Goal: Task Accomplishment & Management: Use online tool/utility

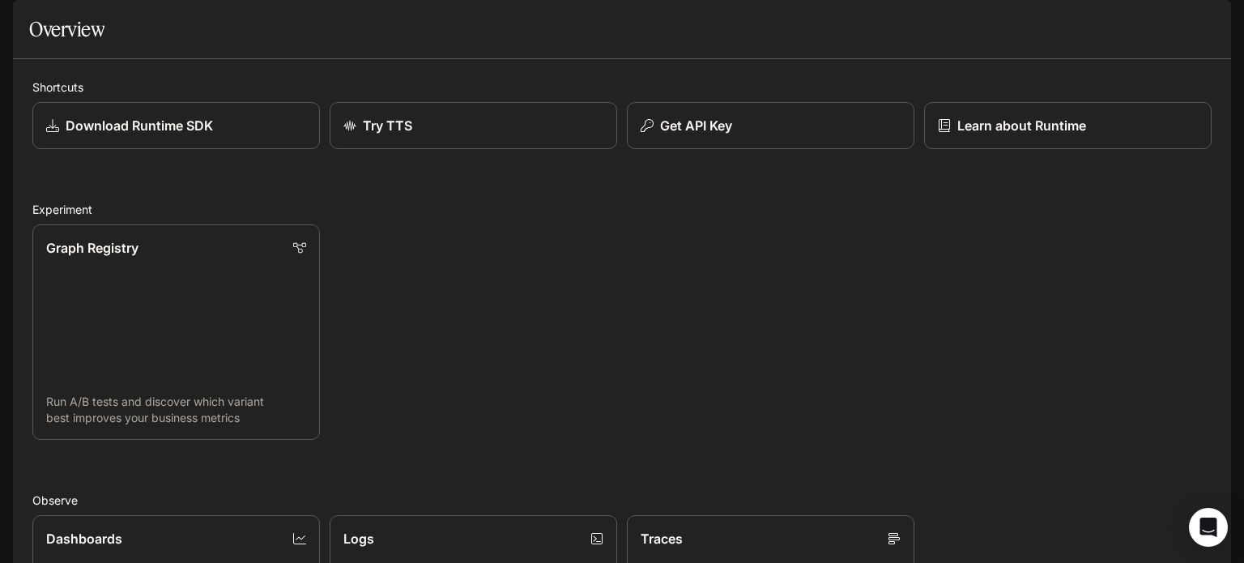
click at [18, 14] on button "open drawer" at bounding box center [26, 22] width 29 height 29
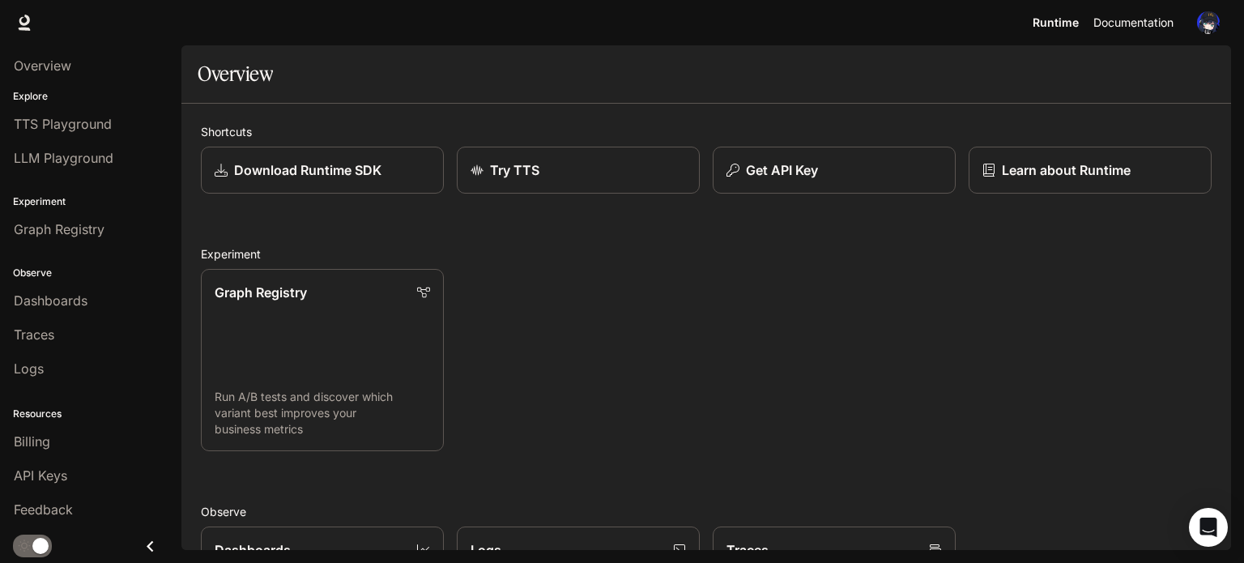
click at [1157, 25] on span "Documentation" at bounding box center [1133, 23] width 80 height 20
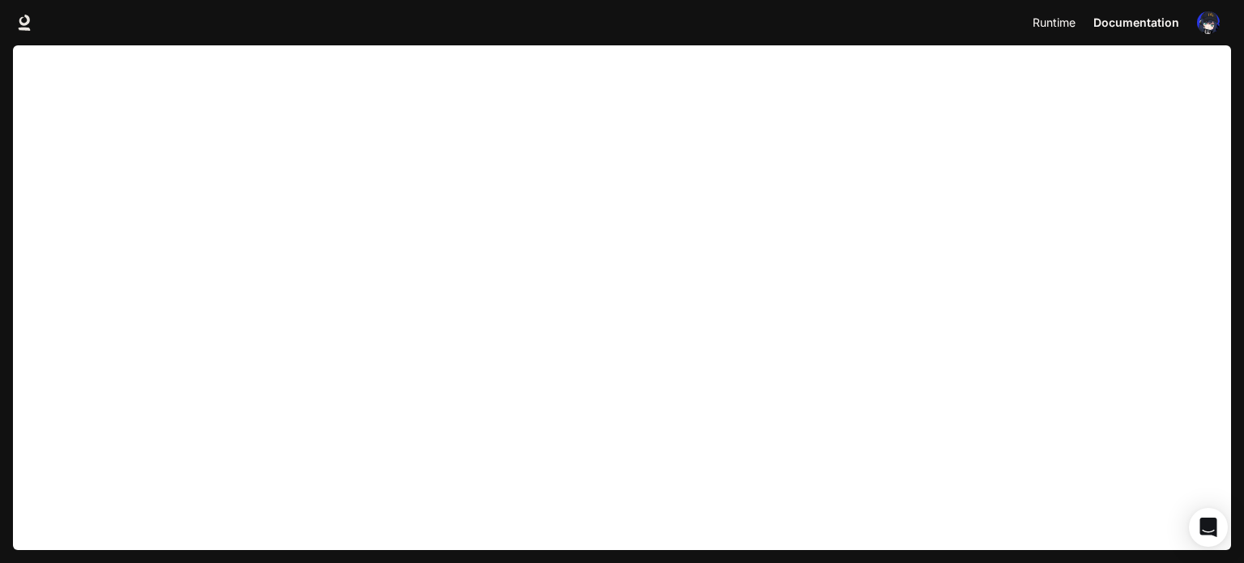
click at [1055, 28] on span "Runtime" at bounding box center [1054, 23] width 43 height 20
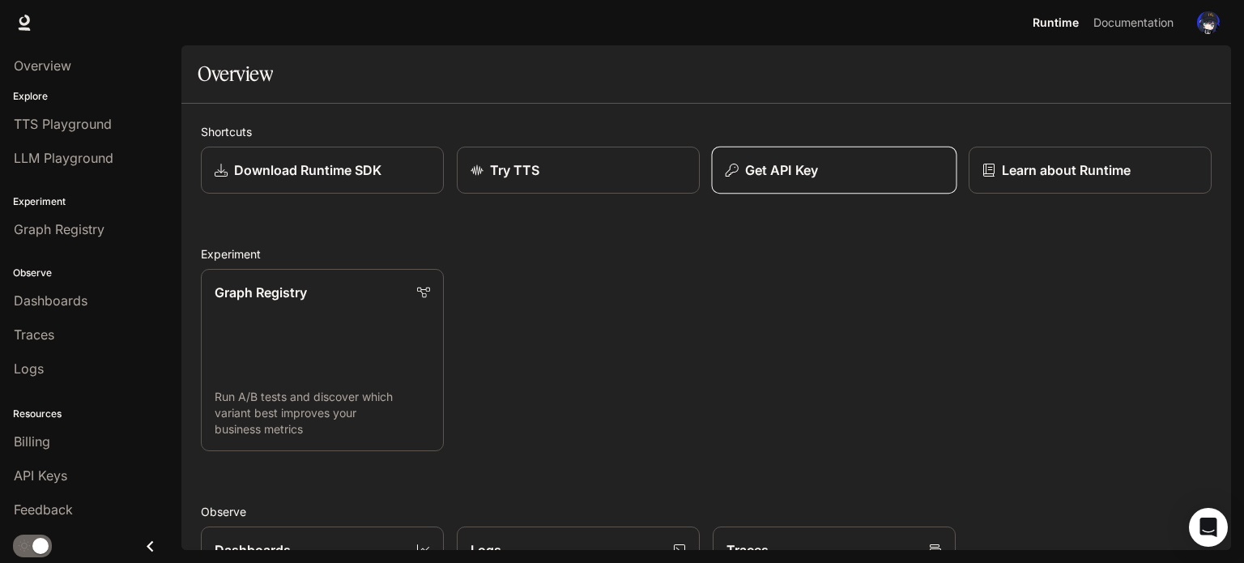
click at [760, 161] on p "Get API Key" at bounding box center [781, 169] width 73 height 19
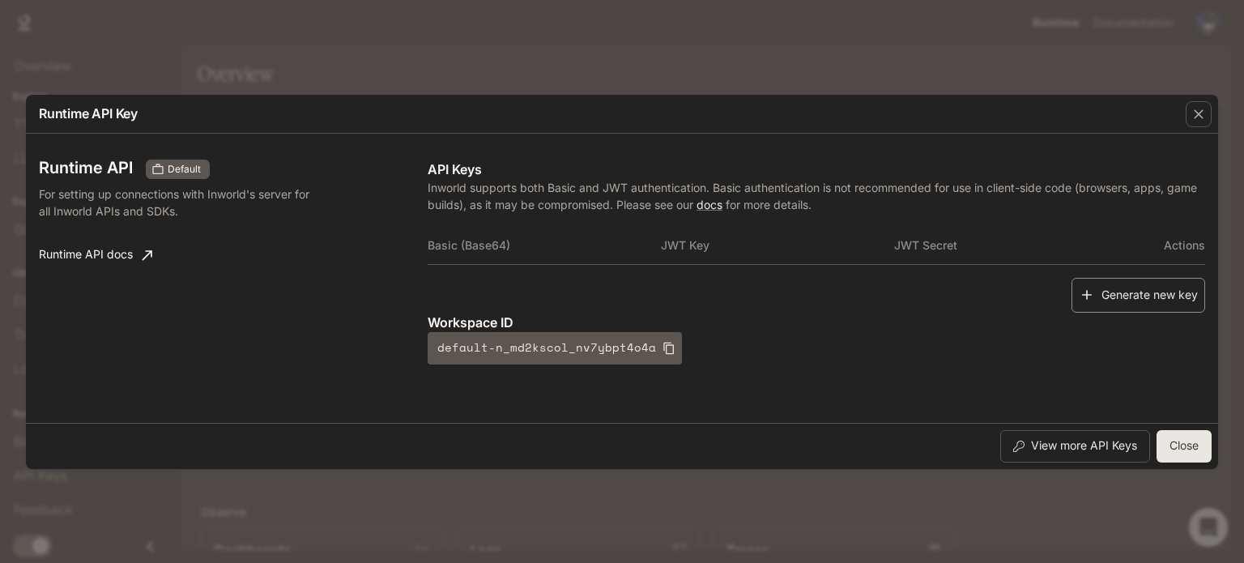
click at [1121, 287] on button "Generate new key" at bounding box center [1138, 295] width 134 height 35
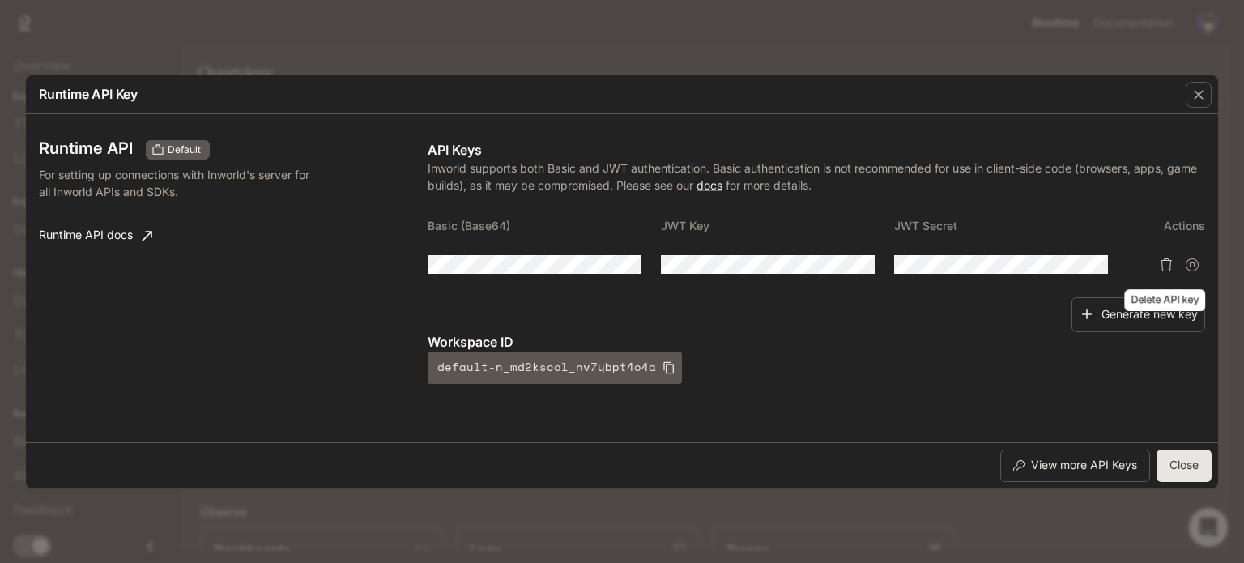
click at [1161, 262] on icon "Delete API key" at bounding box center [1165, 264] width 11 height 13
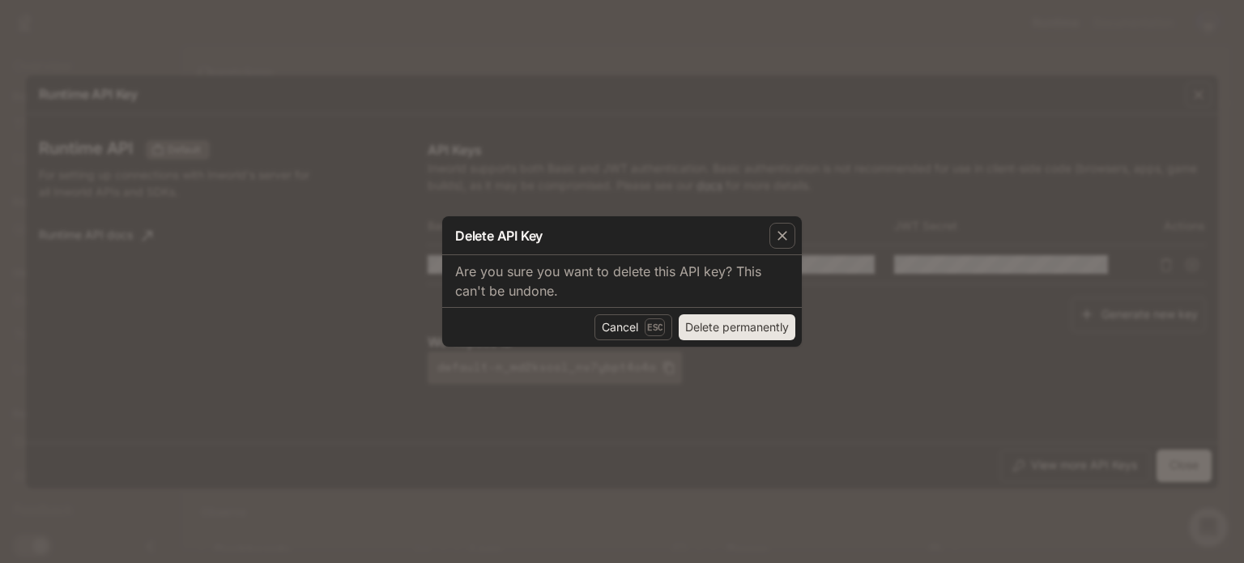
click at [716, 322] on button "Delete permanently" at bounding box center [737, 327] width 117 height 26
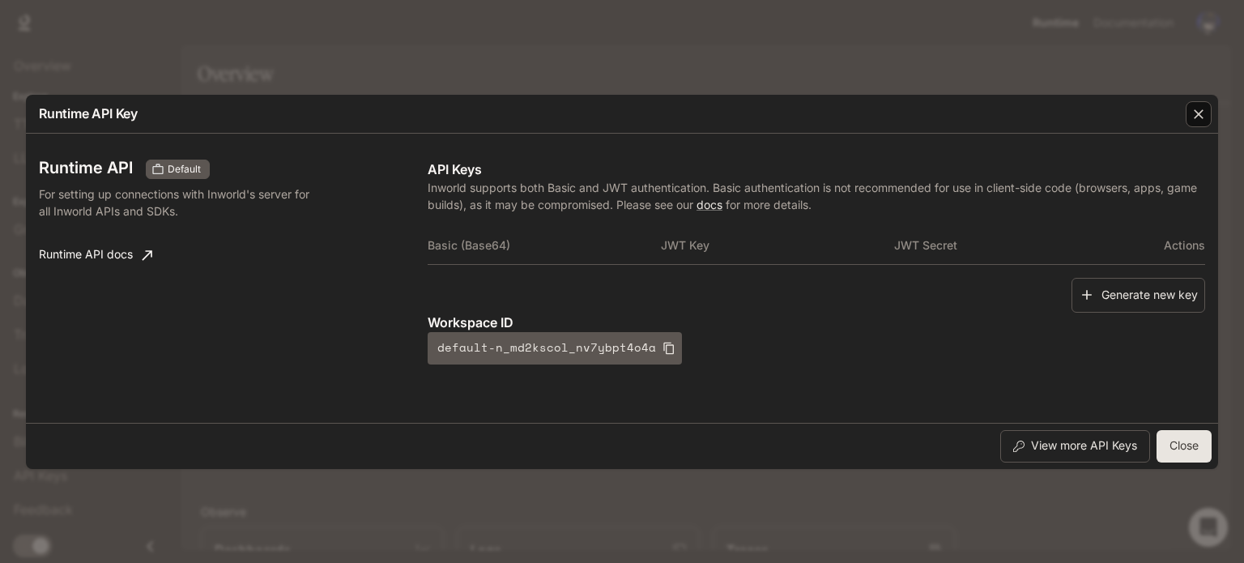
click at [1190, 106] on icon "button" at bounding box center [1198, 114] width 16 height 16
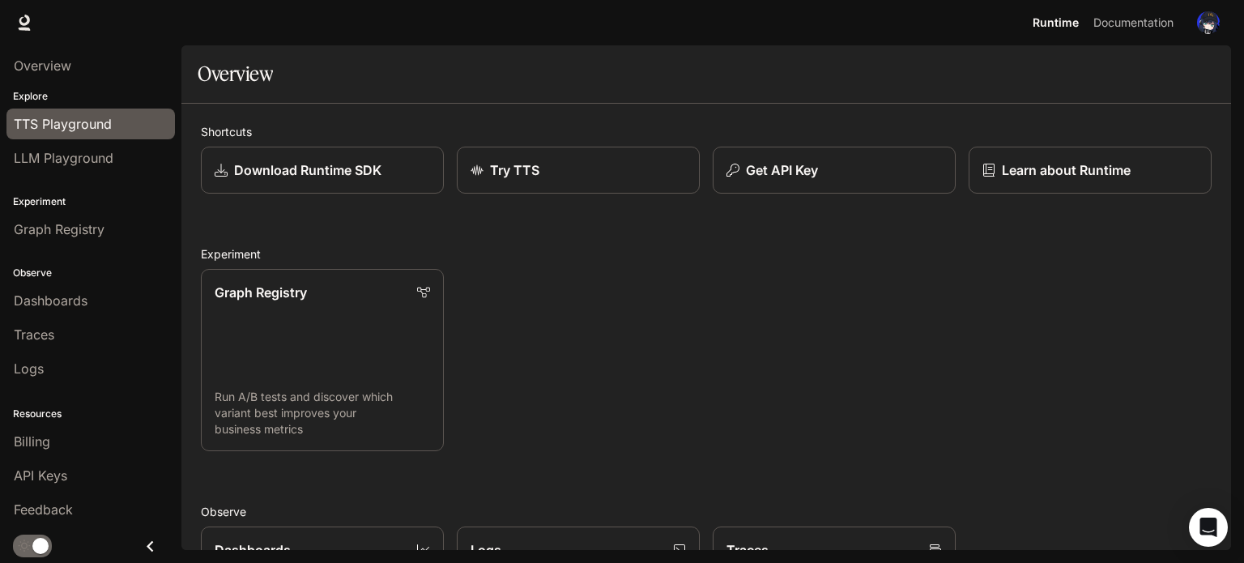
click at [104, 123] on span "TTS Playground" at bounding box center [63, 123] width 98 height 19
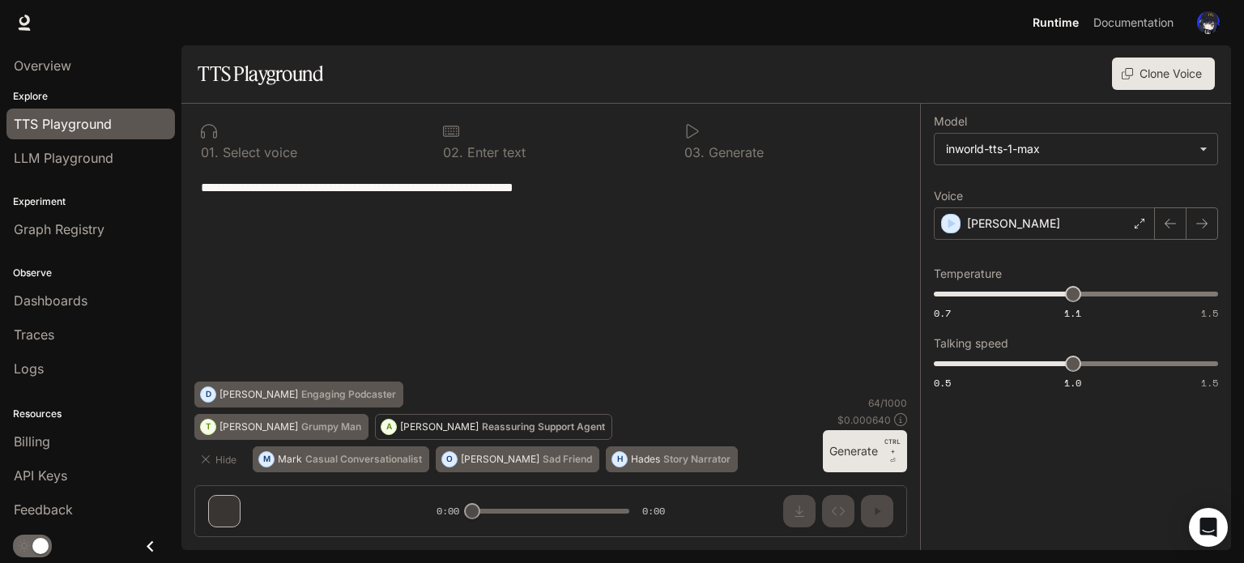
click at [482, 426] on p "Reassuring Support Agent" at bounding box center [543, 427] width 123 height 10
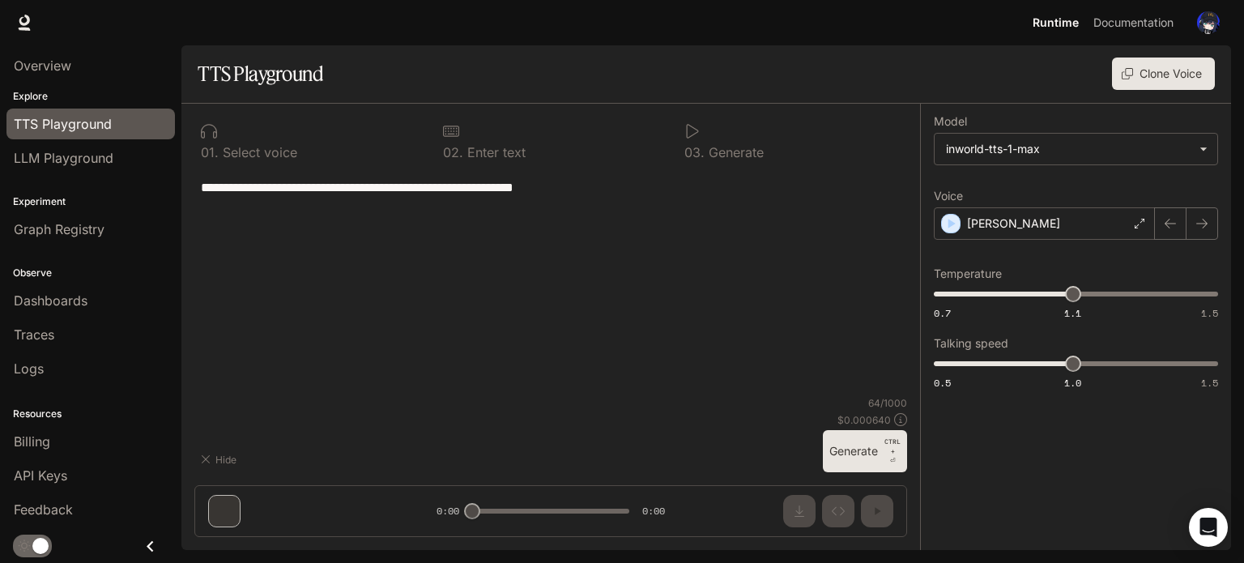
type textarea "**********"
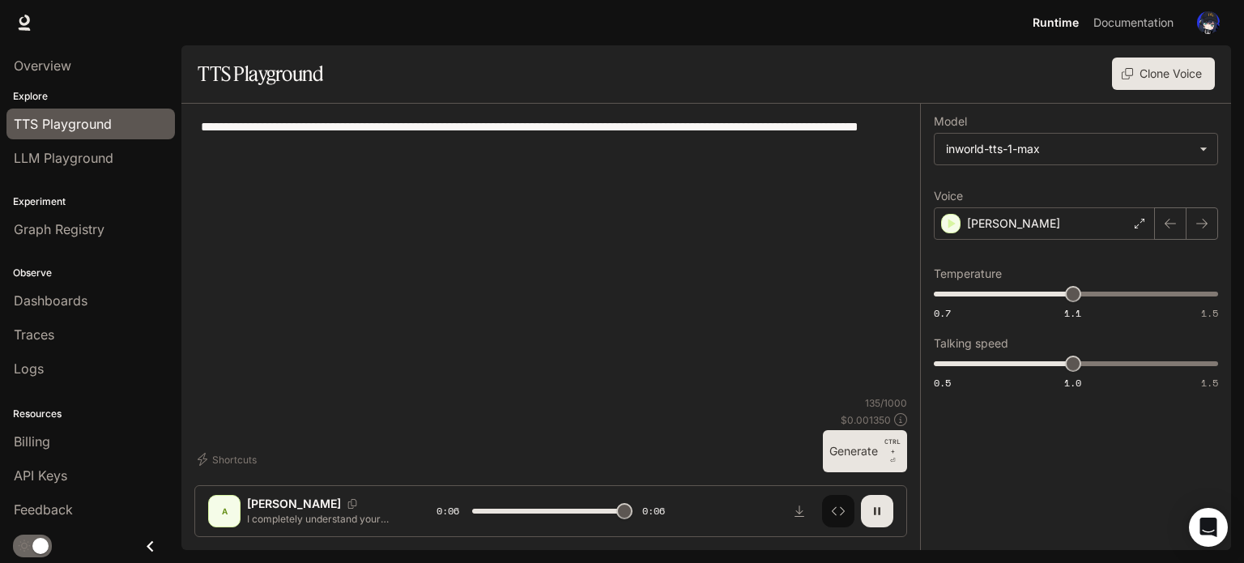
type input "*"
click at [255, 502] on p "Ashley" at bounding box center [294, 504] width 94 height 16
click at [224, 513] on div "A" at bounding box center [224, 511] width 26 height 26
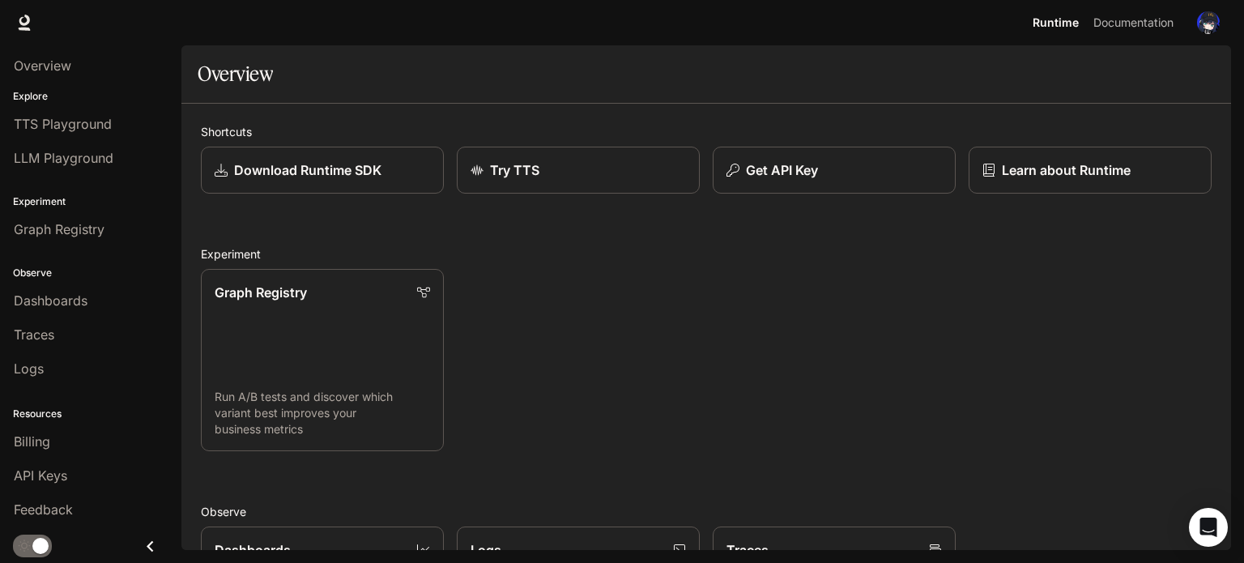
click at [71, 141] on li "LLM Playground" at bounding box center [90, 158] width 181 height 34
click at [80, 126] on span "TTS Playground" at bounding box center [63, 123] width 98 height 19
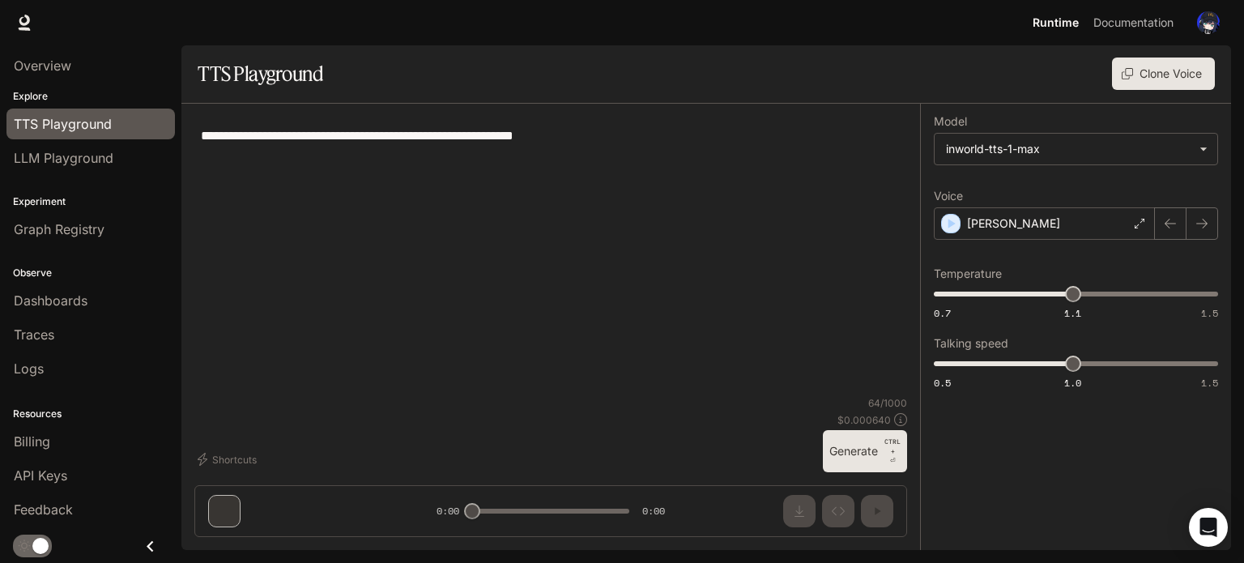
type textarea "**********"
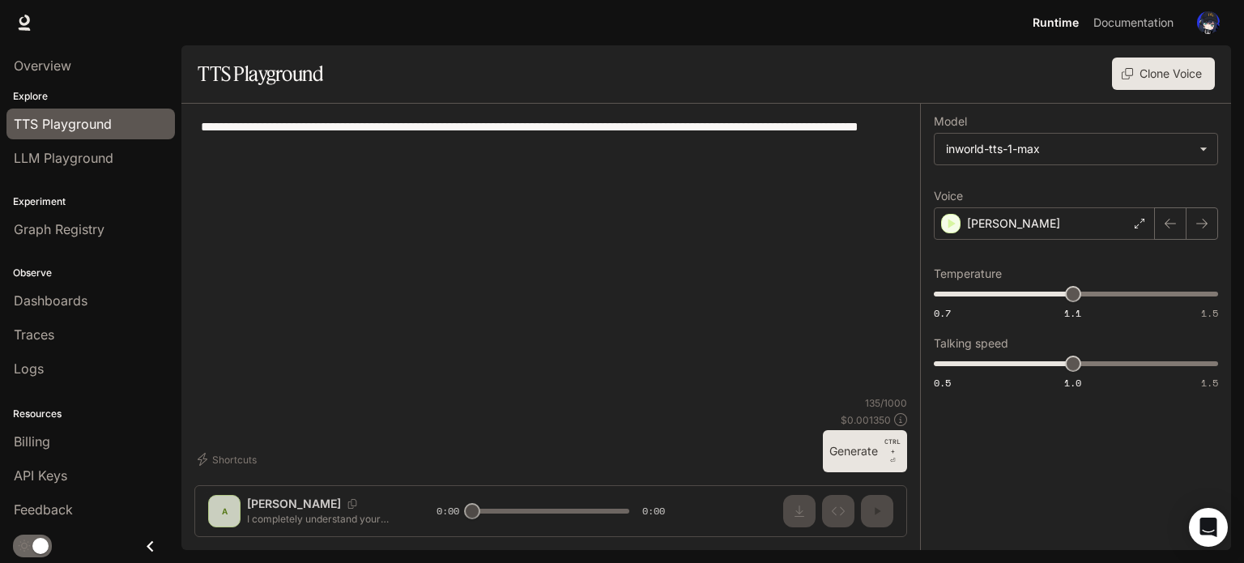
click at [220, 509] on div "**********" at bounding box center [550, 327] width 739 height 446
click at [284, 513] on div "**********" at bounding box center [550, 327] width 739 height 446
drag, startPoint x: 281, startPoint y: 513, endPoint x: 236, endPoint y: 511, distance: 45.4
drag, startPoint x: 236, startPoint y: 511, endPoint x: 227, endPoint y: 457, distance: 55.0
click at [227, 457] on button "Shortcuts" at bounding box center [228, 459] width 69 height 26
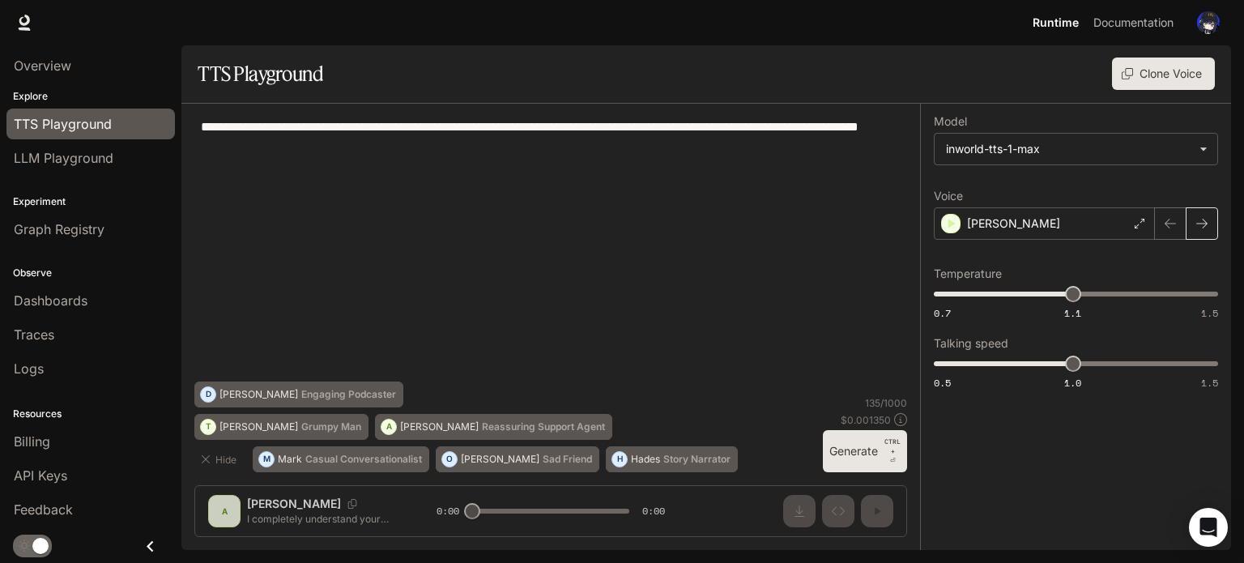
click at [1202, 218] on icon "button" at bounding box center [1201, 223] width 13 height 13
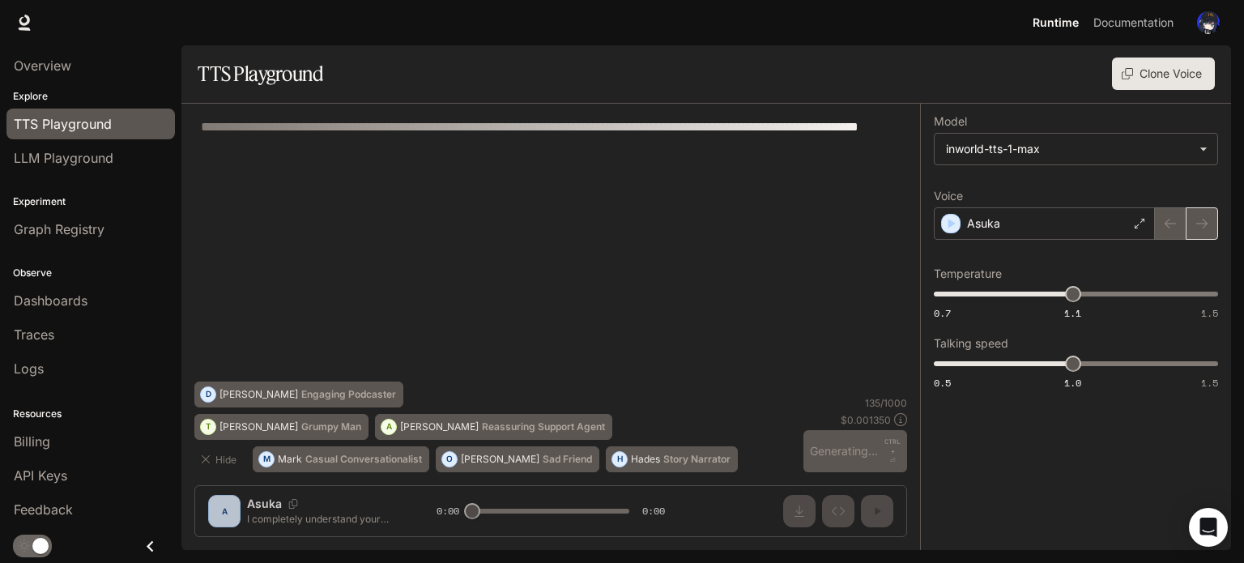
click at [1202, 218] on div at bounding box center [1186, 223] width 63 height 32
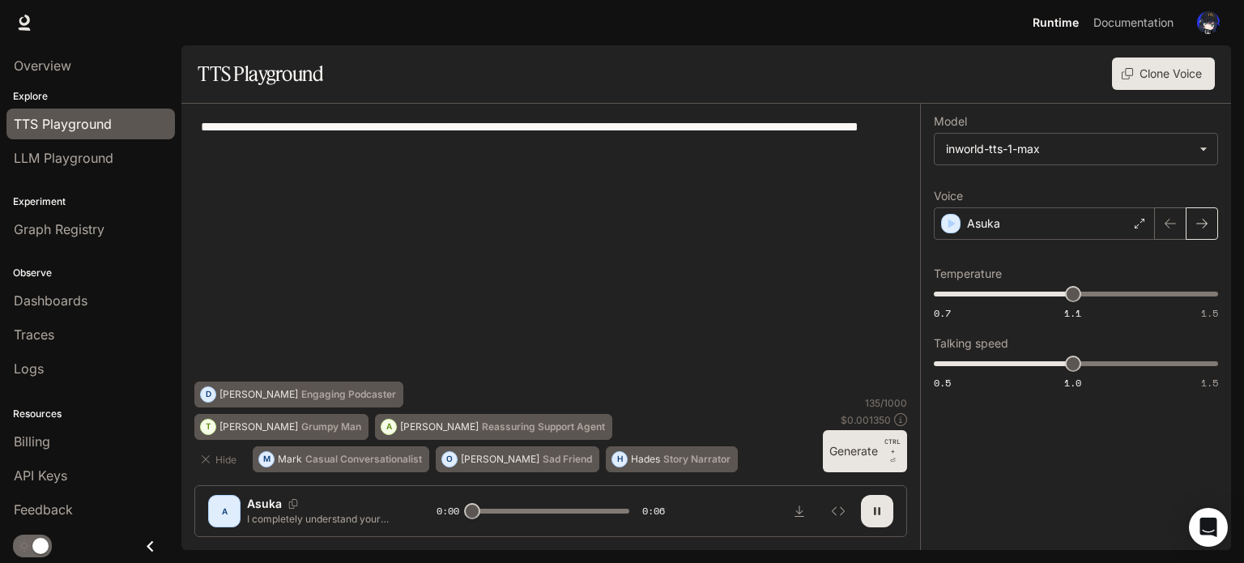
click at [1202, 218] on icon "button" at bounding box center [1201, 223] width 13 height 13
click at [1200, 218] on icon "button" at bounding box center [1201, 223] width 13 height 13
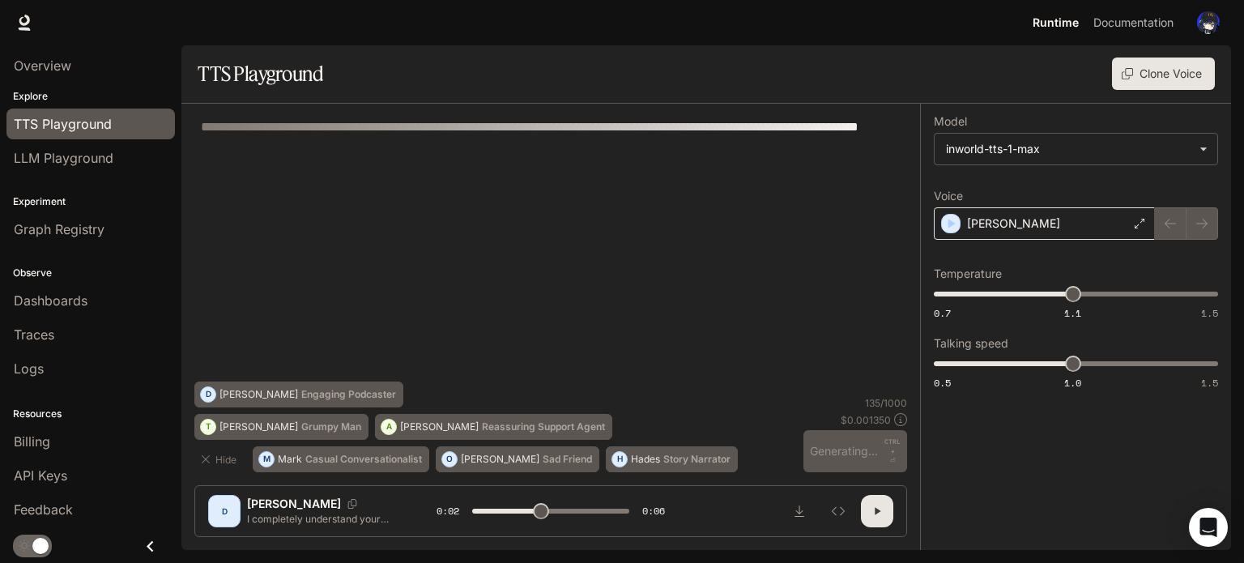
click at [1126, 216] on div "Dennis" at bounding box center [1044, 223] width 221 height 32
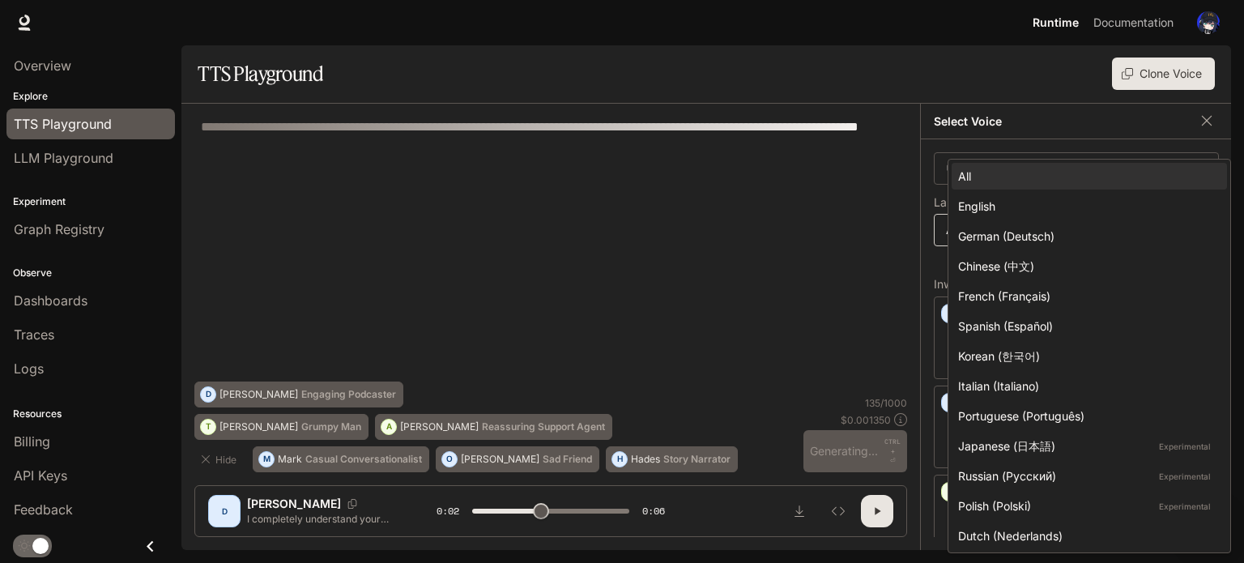
click at [1134, 216] on body "**********" at bounding box center [622, 281] width 1244 height 563
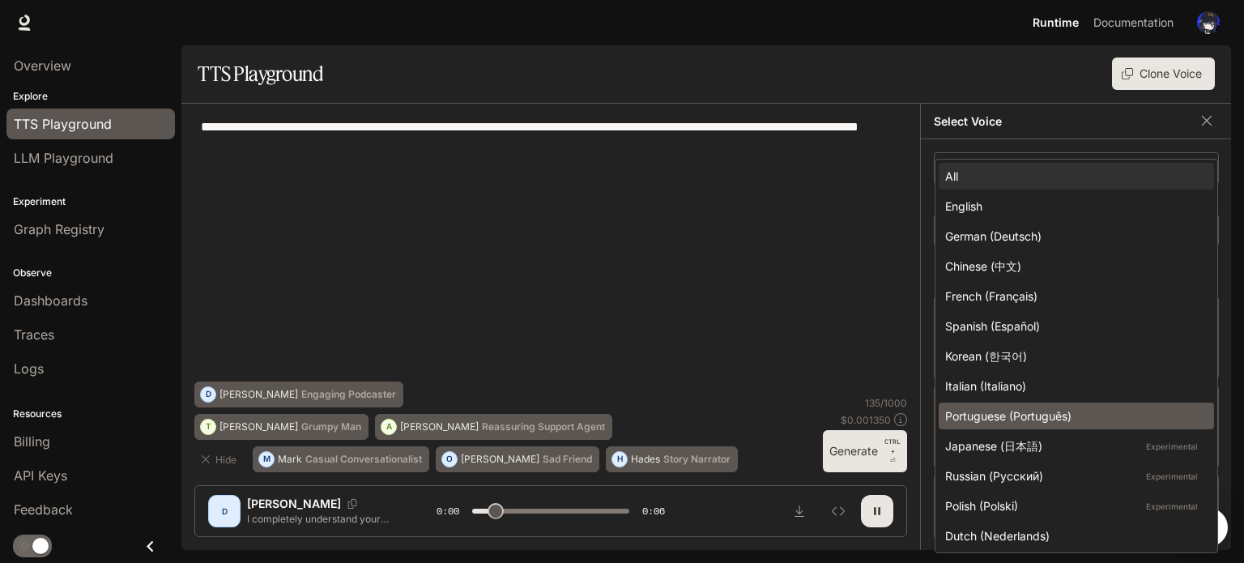
click at [1062, 415] on div "Portuguese (Português)" at bounding box center [1073, 415] width 256 height 17
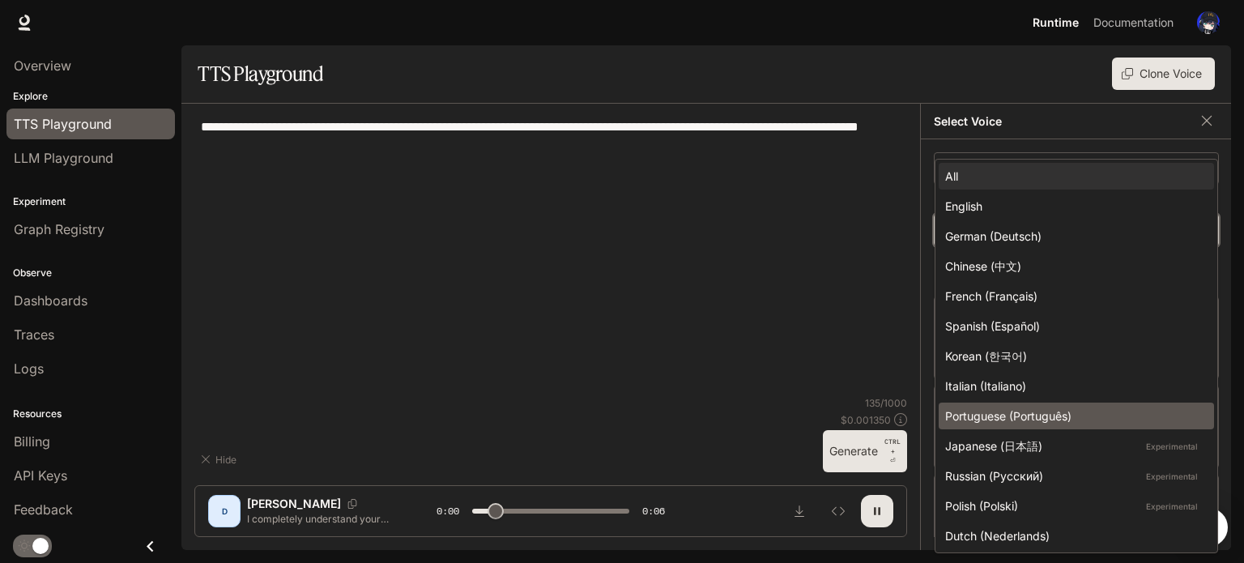
type input "*"
type input "*****"
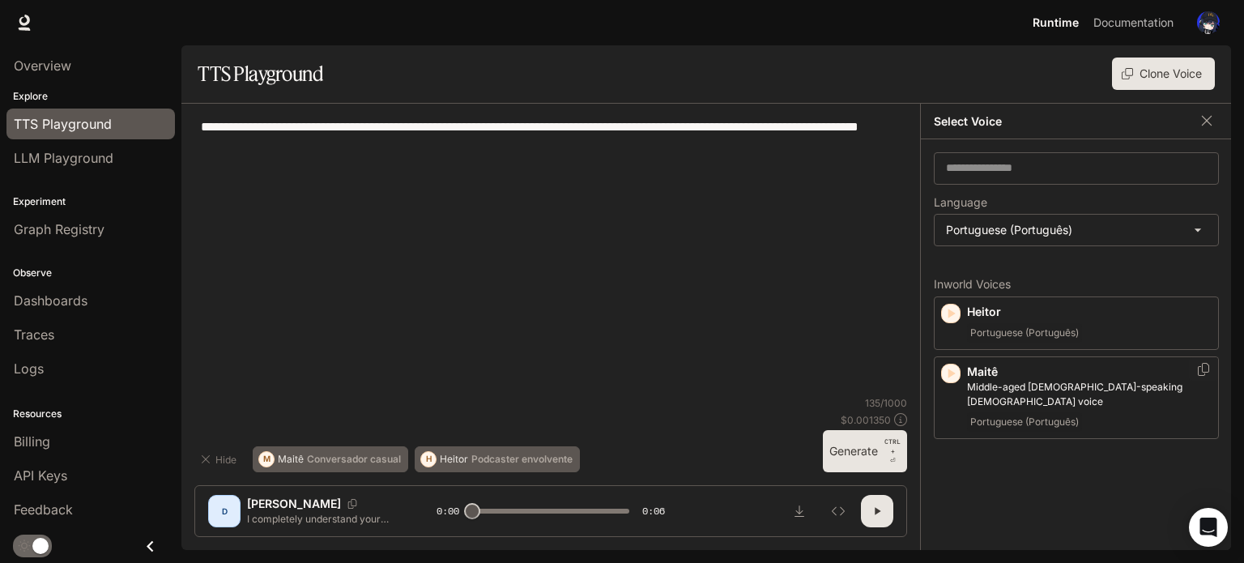
click at [975, 377] on p "Maitê" at bounding box center [1089, 372] width 245 height 16
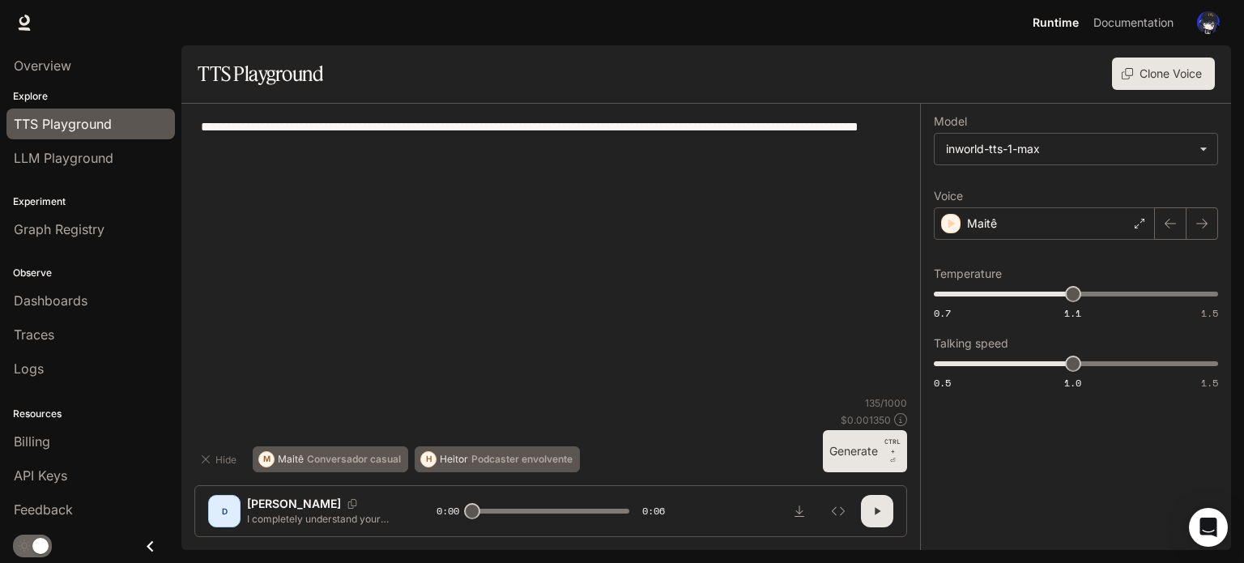
click at [867, 504] on button "button" at bounding box center [877, 511] width 32 height 32
click at [867, 503] on button "button" at bounding box center [877, 511] width 32 height 32
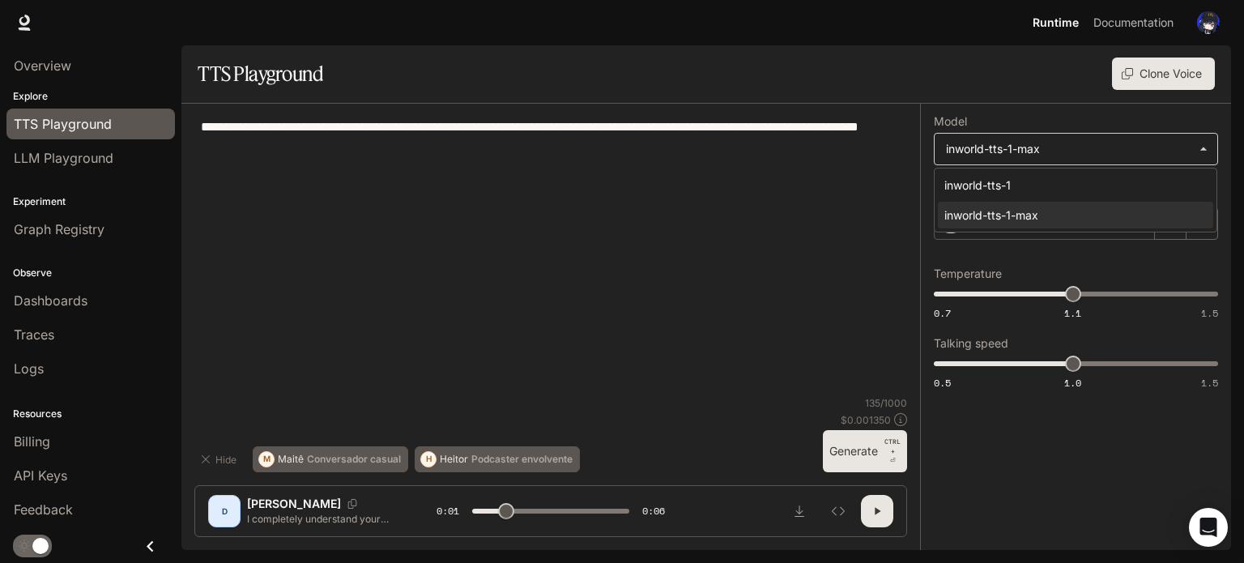
click at [1149, 147] on body "**********" at bounding box center [622, 281] width 1244 height 563
click at [1017, 426] on div at bounding box center [622, 281] width 1244 height 563
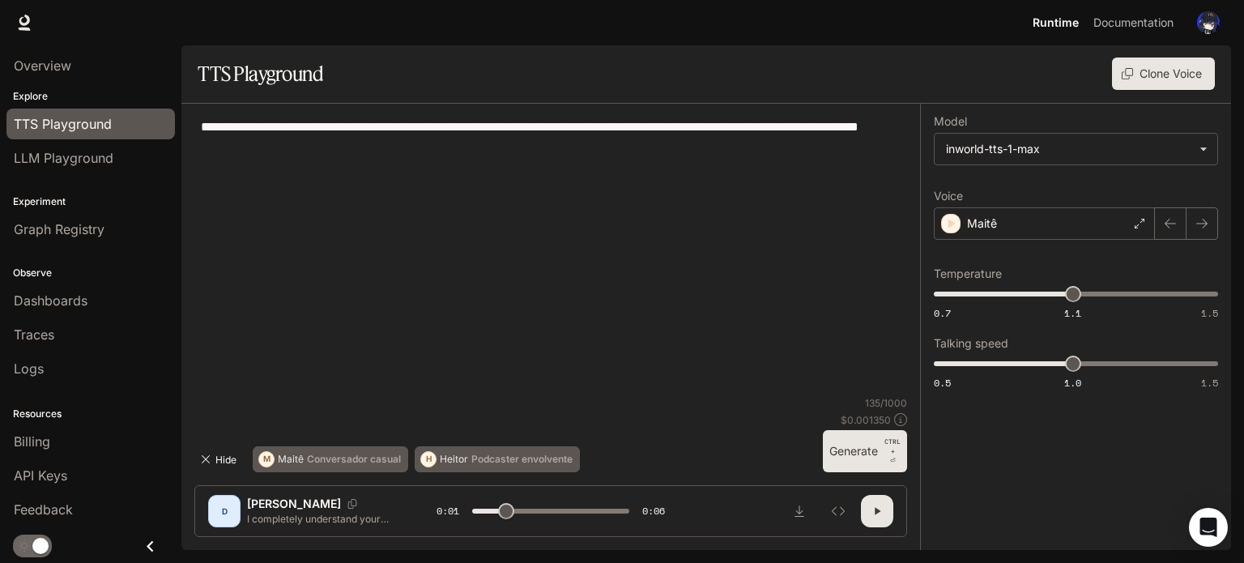
click at [224, 457] on button "Hide" at bounding box center [220, 459] width 52 height 26
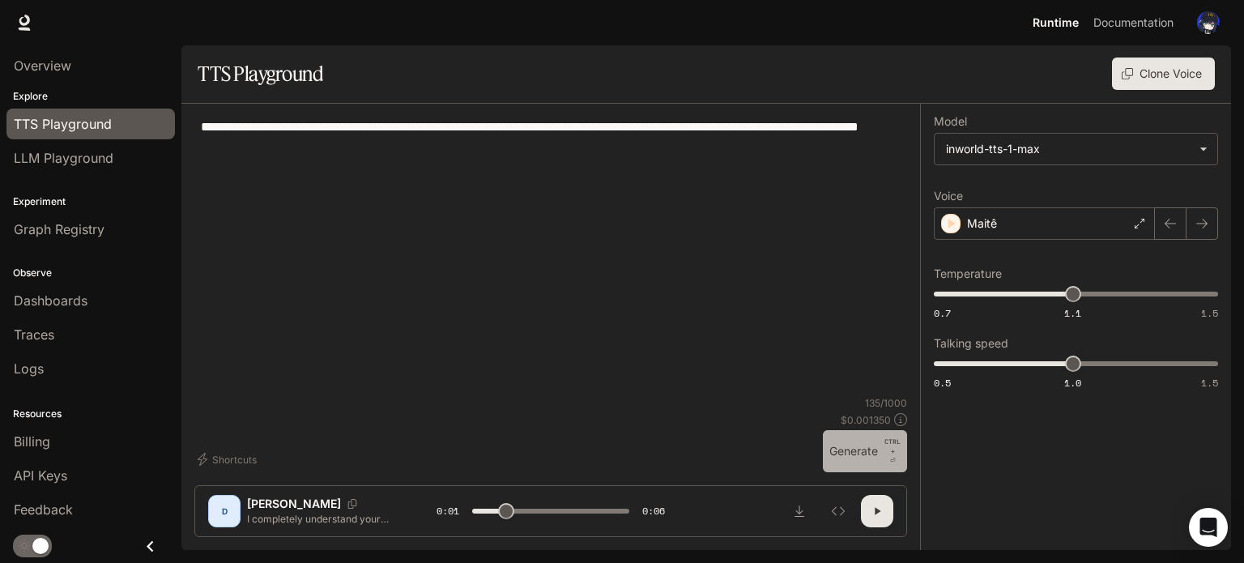
click at [867, 453] on button "Generate CTRL + ⏎" at bounding box center [865, 451] width 84 height 42
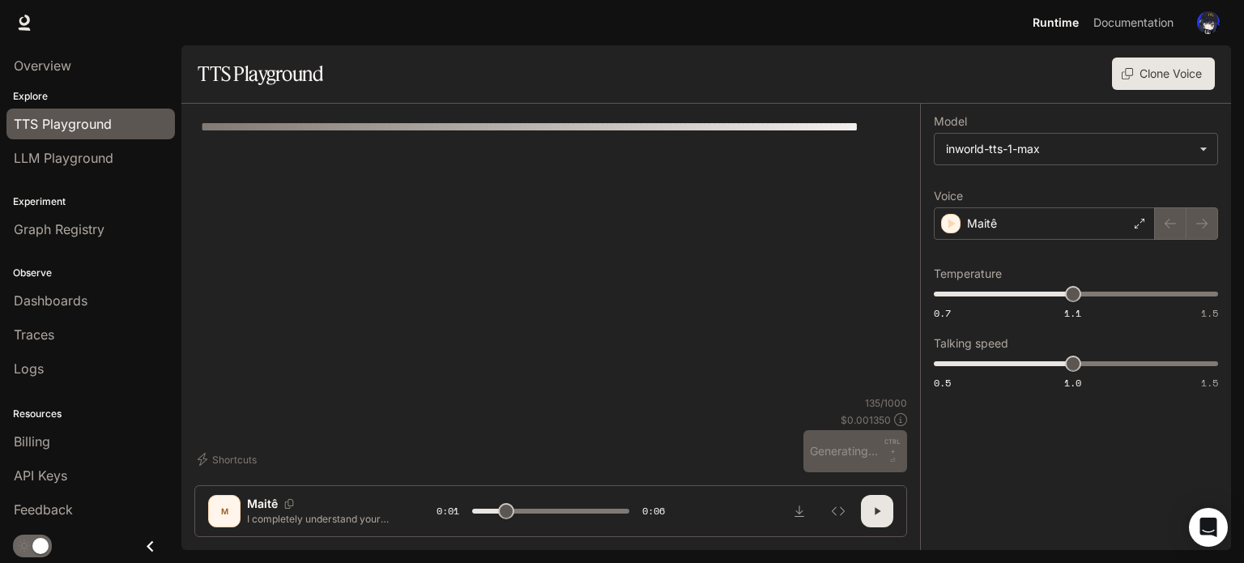
click at [869, 441] on div "135 / 1000 $ 0.001350 Generating... CTRL + ⏎" at bounding box center [855, 434] width 104 height 76
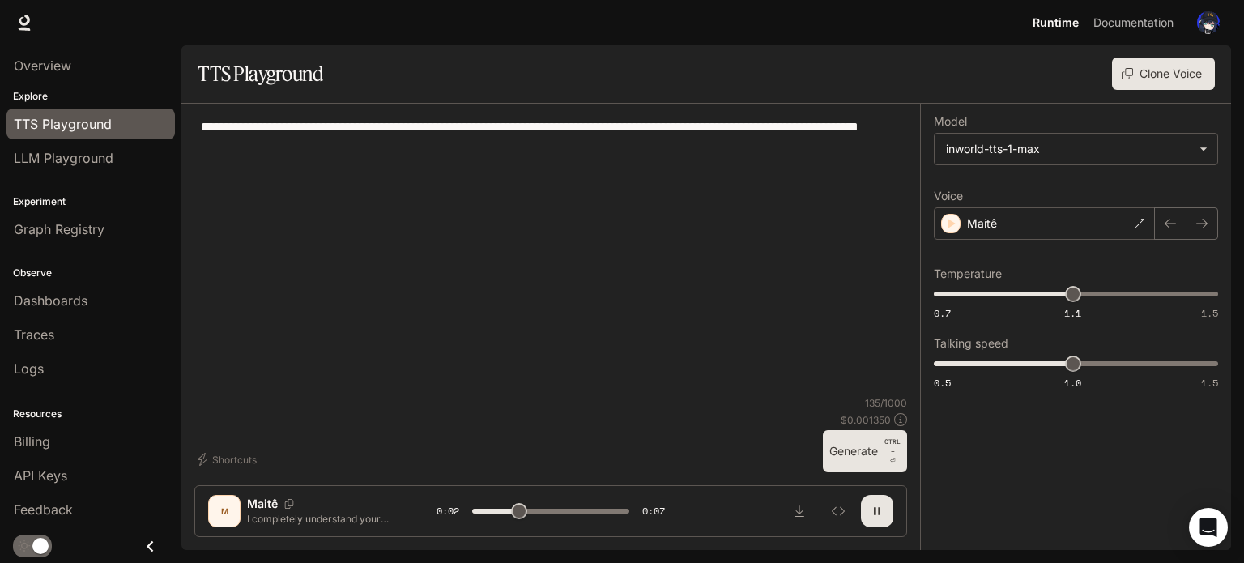
click at [868, 509] on button "button" at bounding box center [877, 511] width 32 height 32
click at [830, 503] on button "Inspect" at bounding box center [838, 511] width 32 height 32
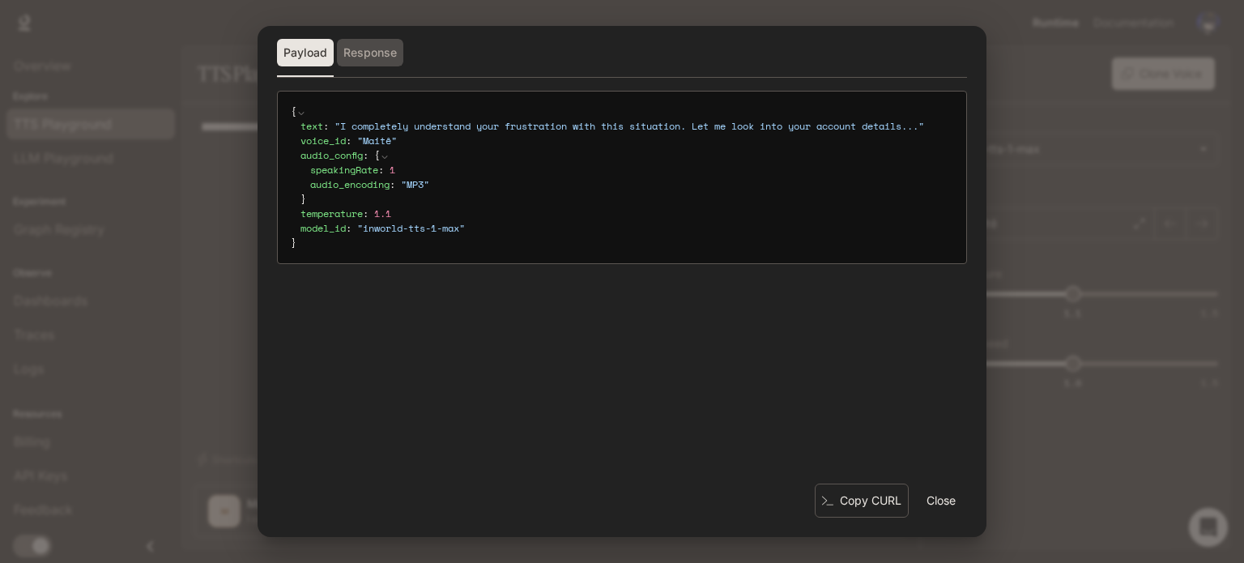
click at [384, 61] on button "Response" at bounding box center [370, 53] width 66 height 28
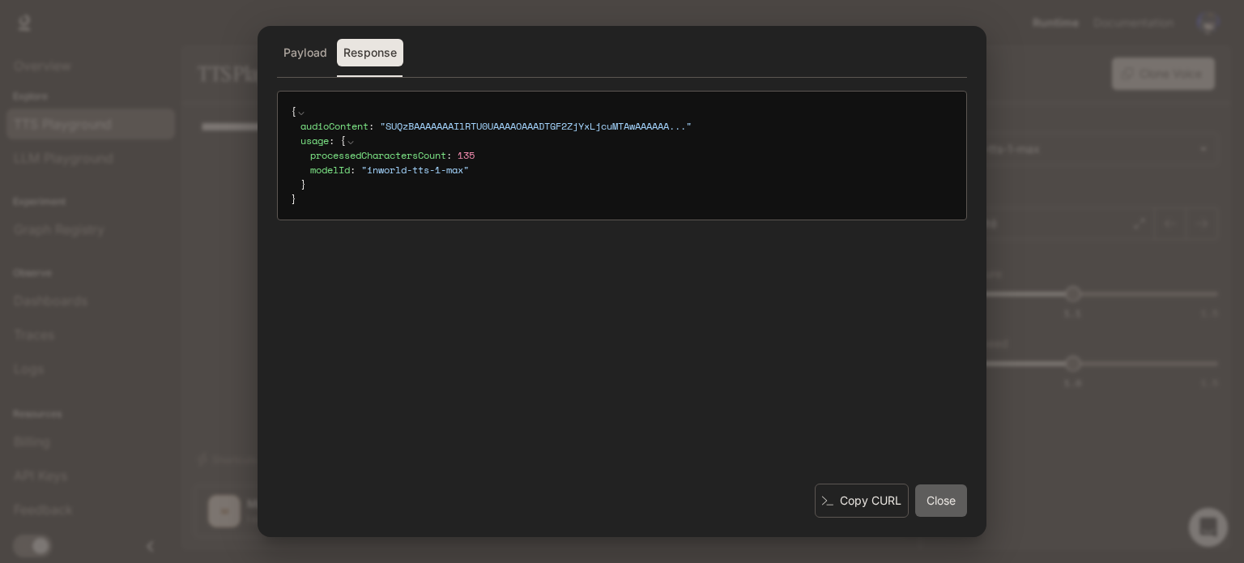
click at [943, 504] on button "Close" at bounding box center [941, 500] width 52 height 32
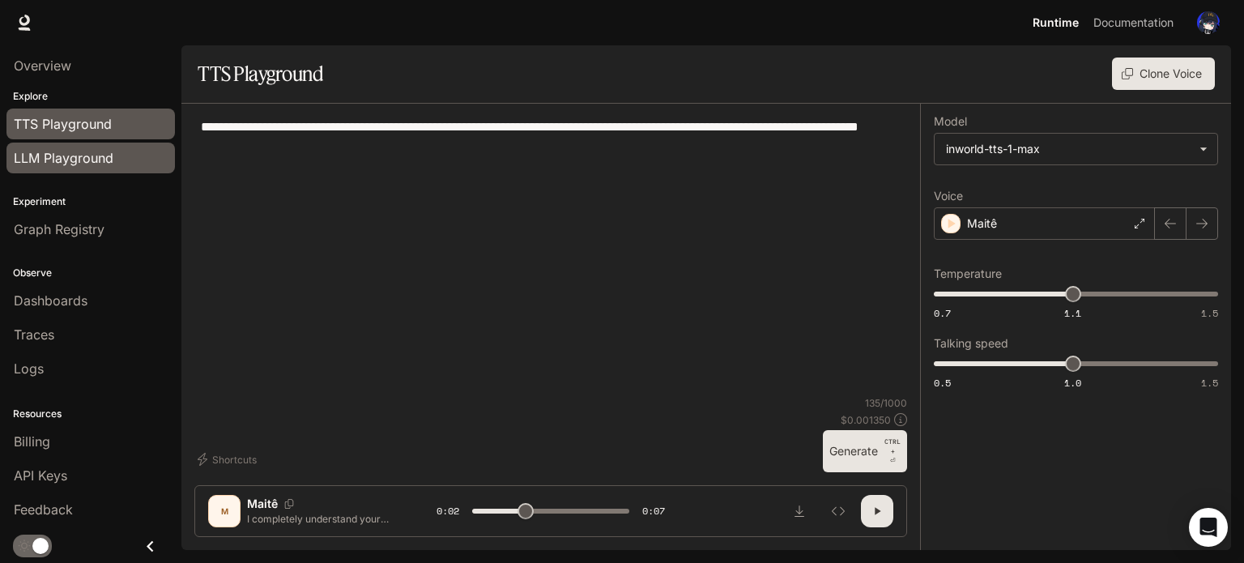
drag, startPoint x: 120, startPoint y: 134, endPoint x: 98, endPoint y: 167, distance: 39.8
click at [120, 134] on link "TTS Playground" at bounding box center [90, 124] width 168 height 31
type input "***"
click at [98, 167] on link "LLM Playground" at bounding box center [90, 158] width 168 height 31
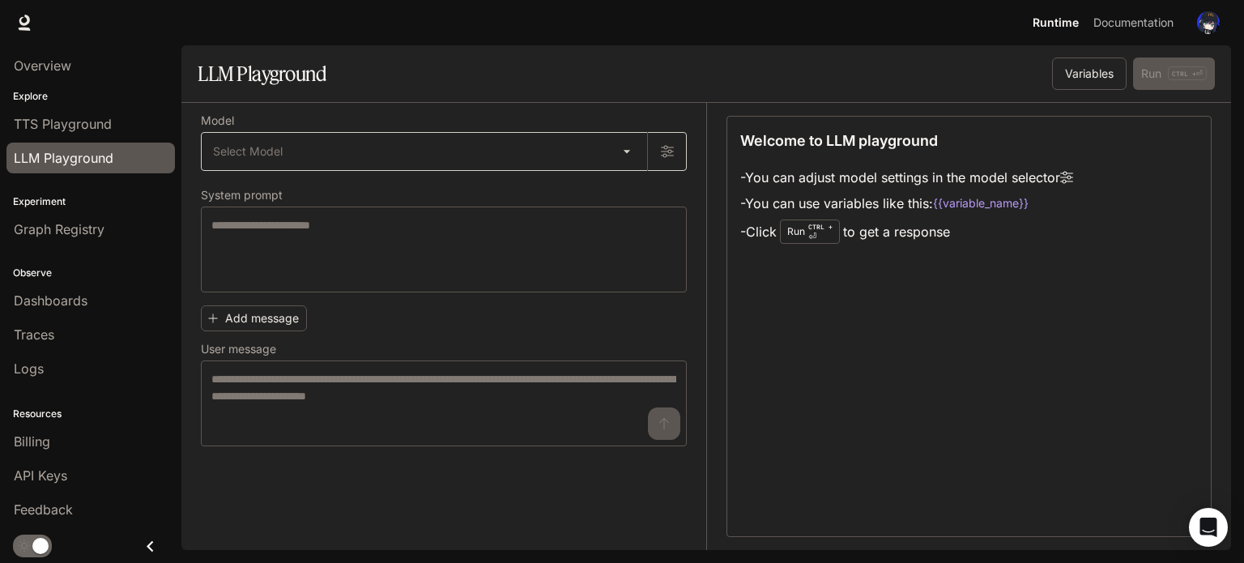
click at [572, 138] on body "Skip to main content Runtime Runtime Documentation Documentation Portal Overvie…" at bounding box center [622, 281] width 1244 height 563
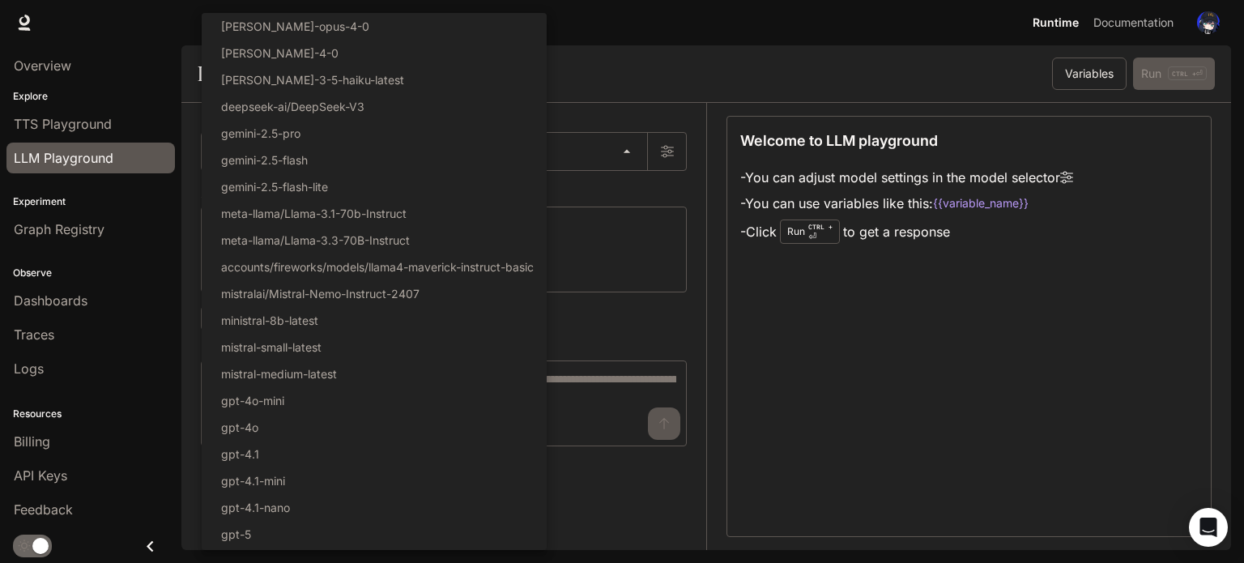
click at [611, 68] on div at bounding box center [622, 281] width 1244 height 563
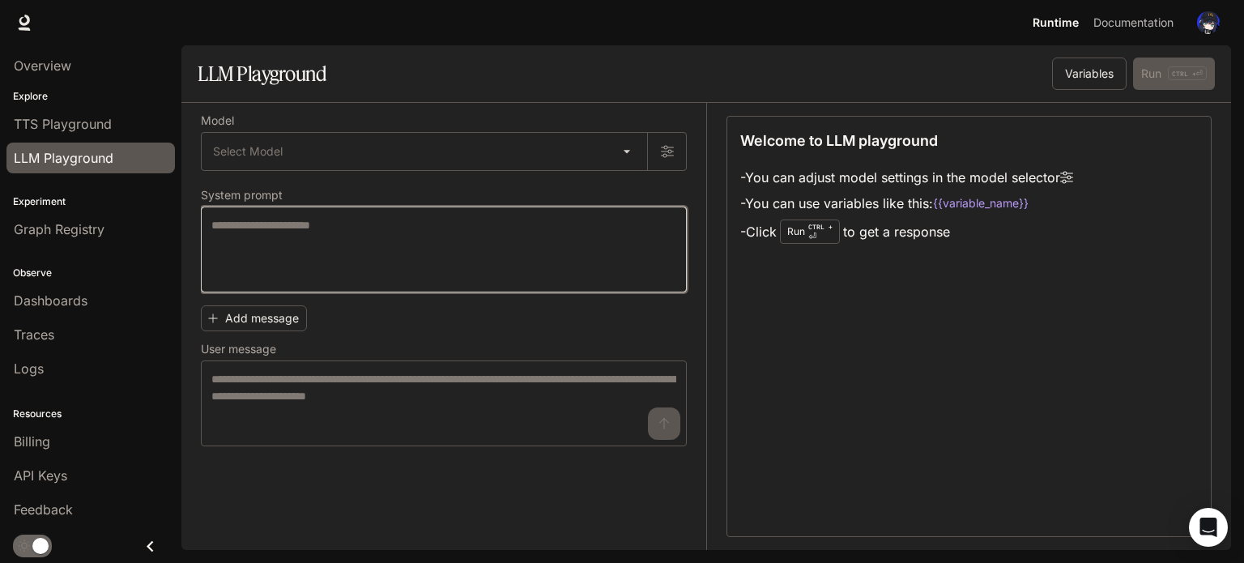
click at [560, 228] on textarea at bounding box center [443, 249] width 465 height 65
drag, startPoint x: 549, startPoint y: 239, endPoint x: 531, endPoint y: 245, distance: 19.0
click at [530, 245] on textarea at bounding box center [443, 249] width 465 height 65
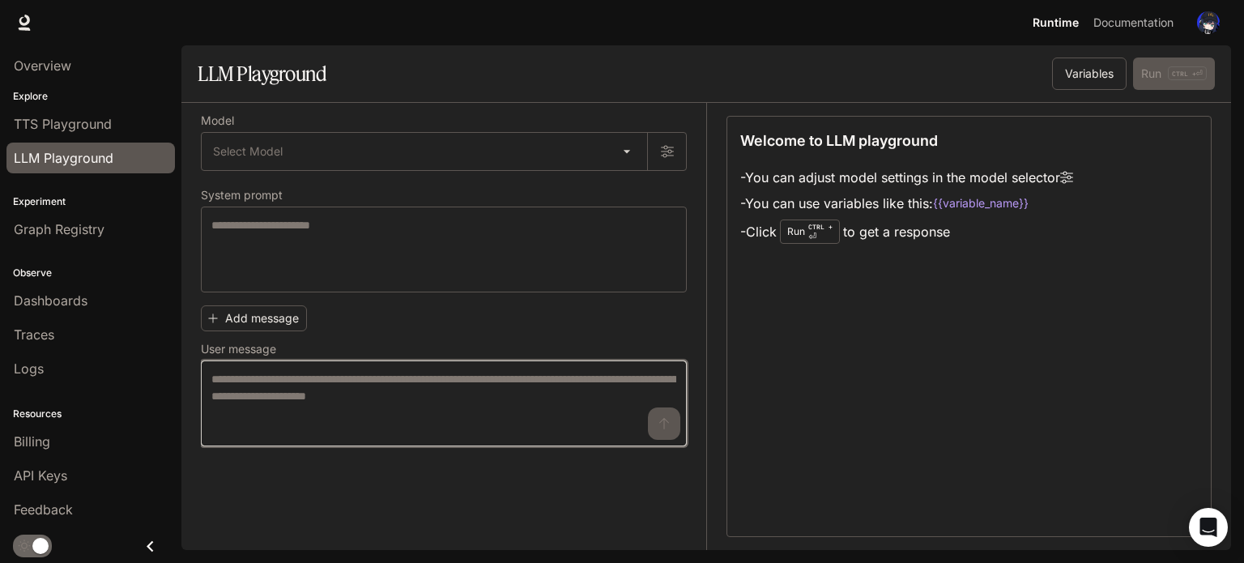
click at [485, 385] on textarea at bounding box center [443, 403] width 465 height 65
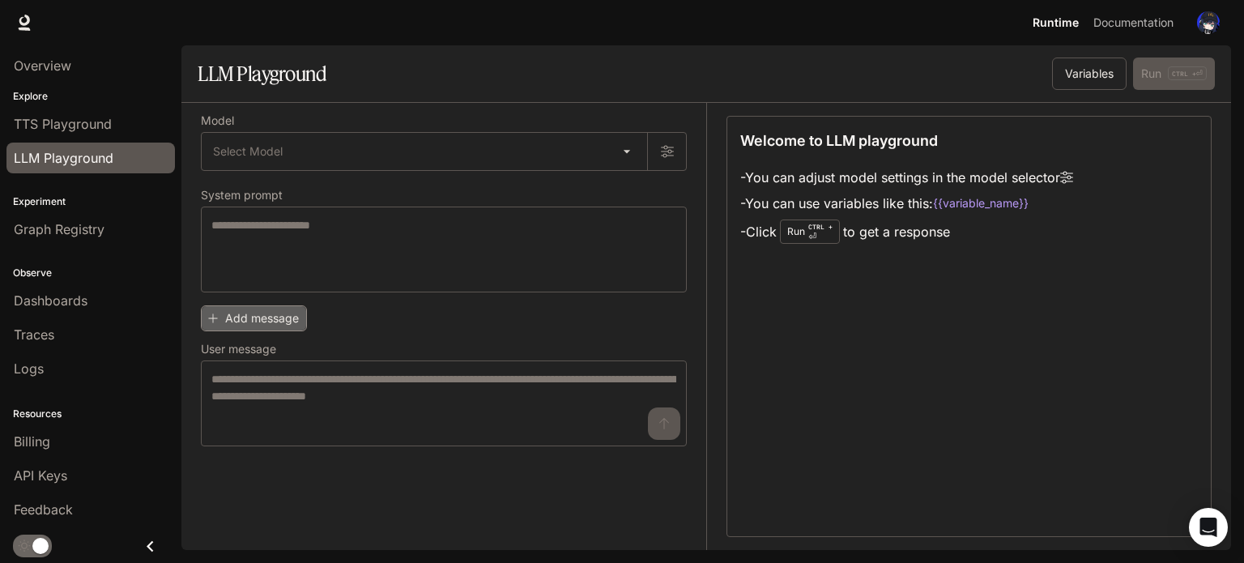
click at [301, 317] on button "Add message" at bounding box center [254, 318] width 106 height 27
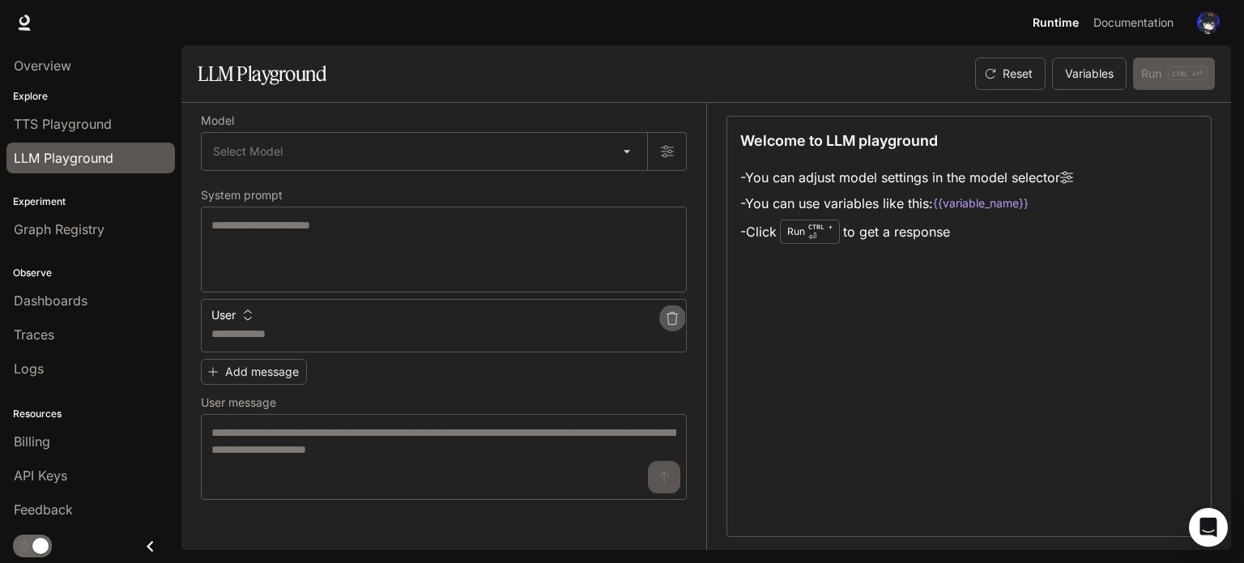
click at [672, 314] on icon "button" at bounding box center [672, 318] width 13 height 13
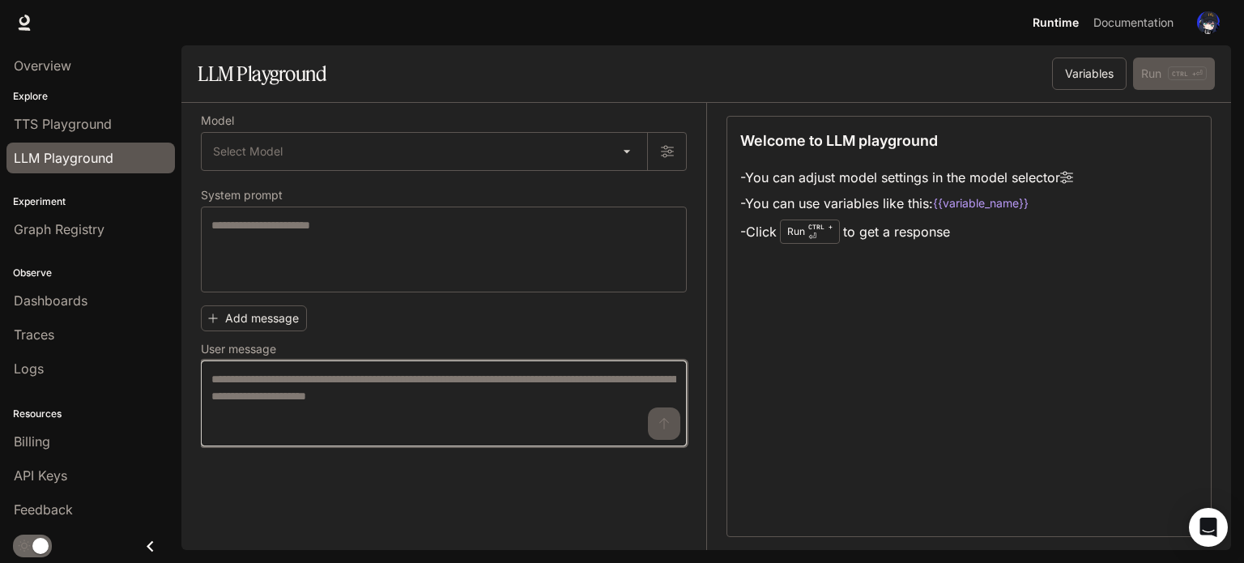
click at [511, 383] on textarea at bounding box center [443, 403] width 465 height 65
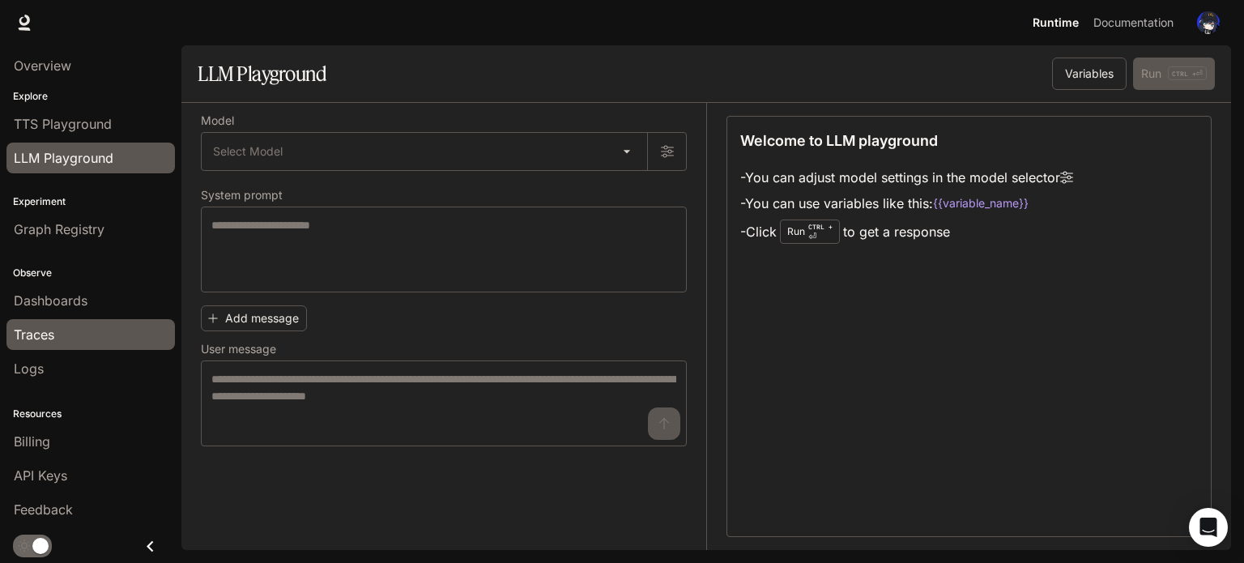
click at [125, 336] on div "Traces" at bounding box center [91, 334] width 154 height 19
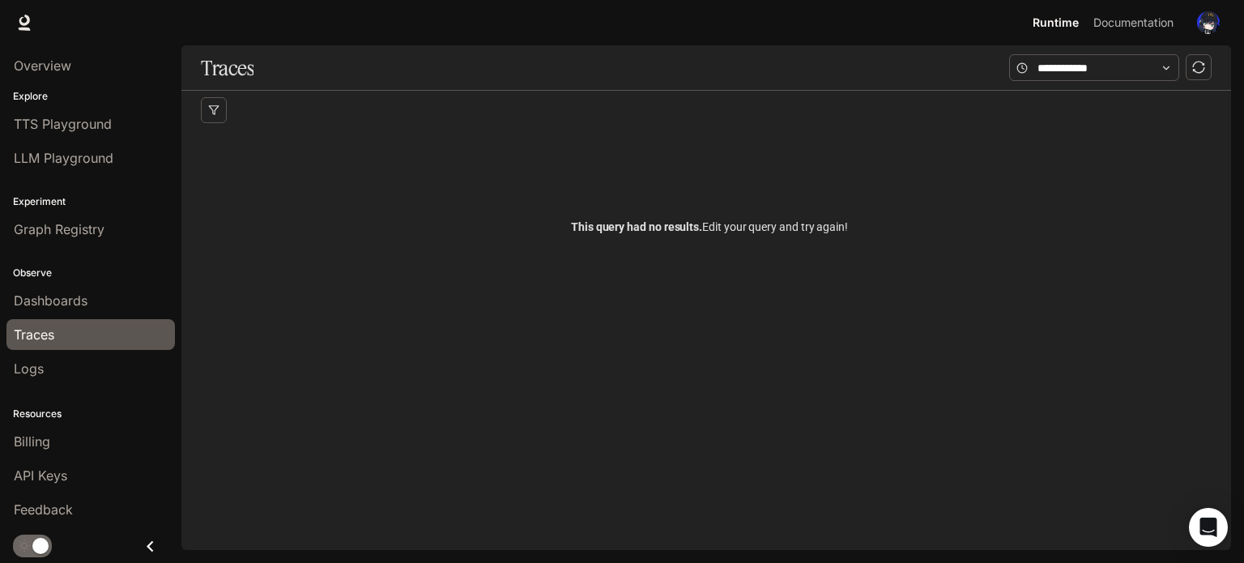
click at [99, 294] on div "Dashboards" at bounding box center [91, 300] width 154 height 19
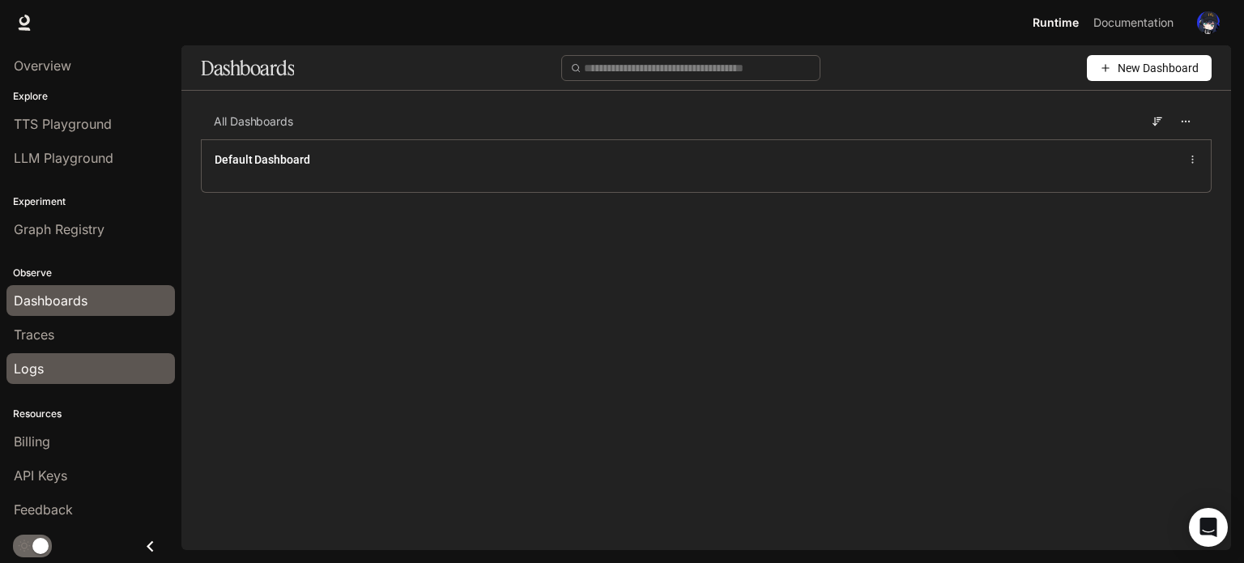
click at [79, 360] on div "Logs" at bounding box center [91, 368] width 154 height 19
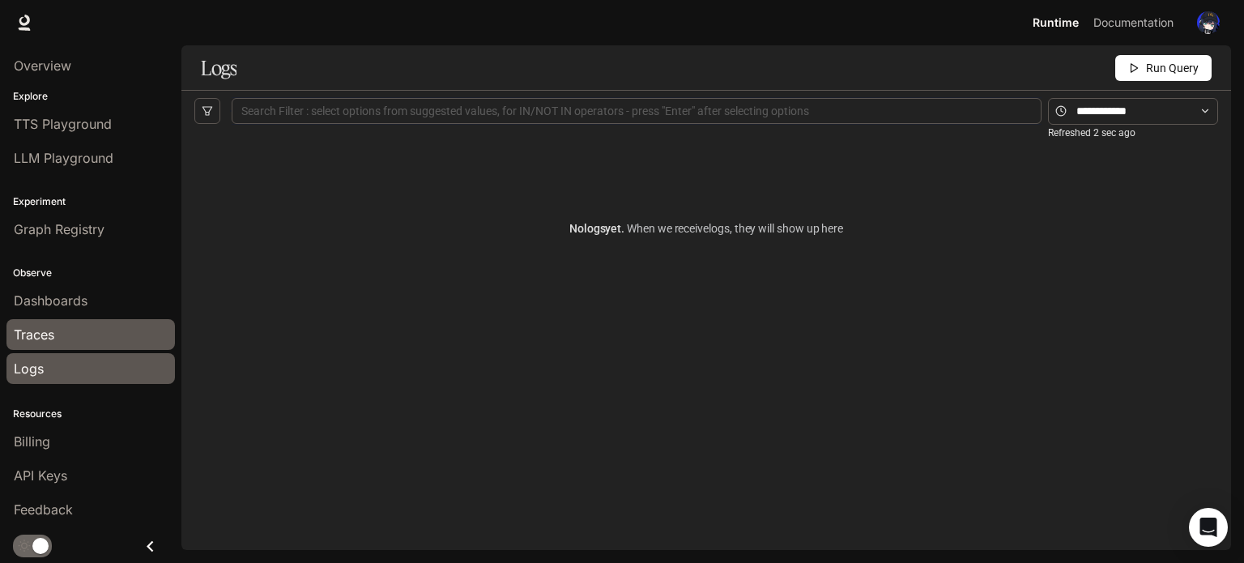
click at [79, 326] on div "Traces" at bounding box center [91, 334] width 154 height 19
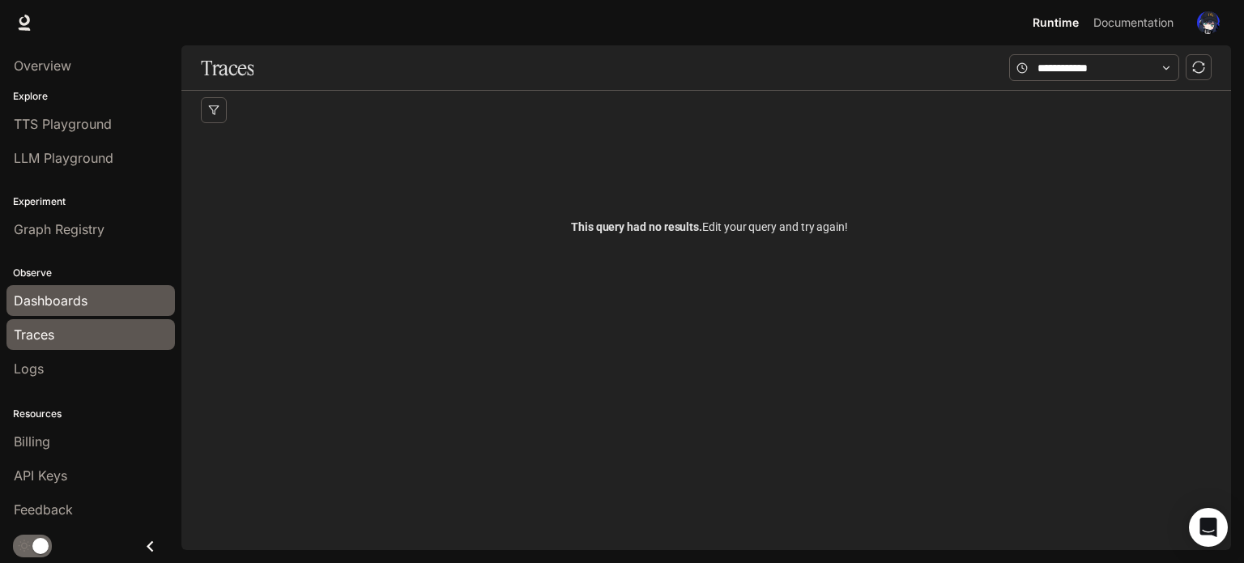
click at [91, 291] on div "Dashboards" at bounding box center [91, 300] width 154 height 19
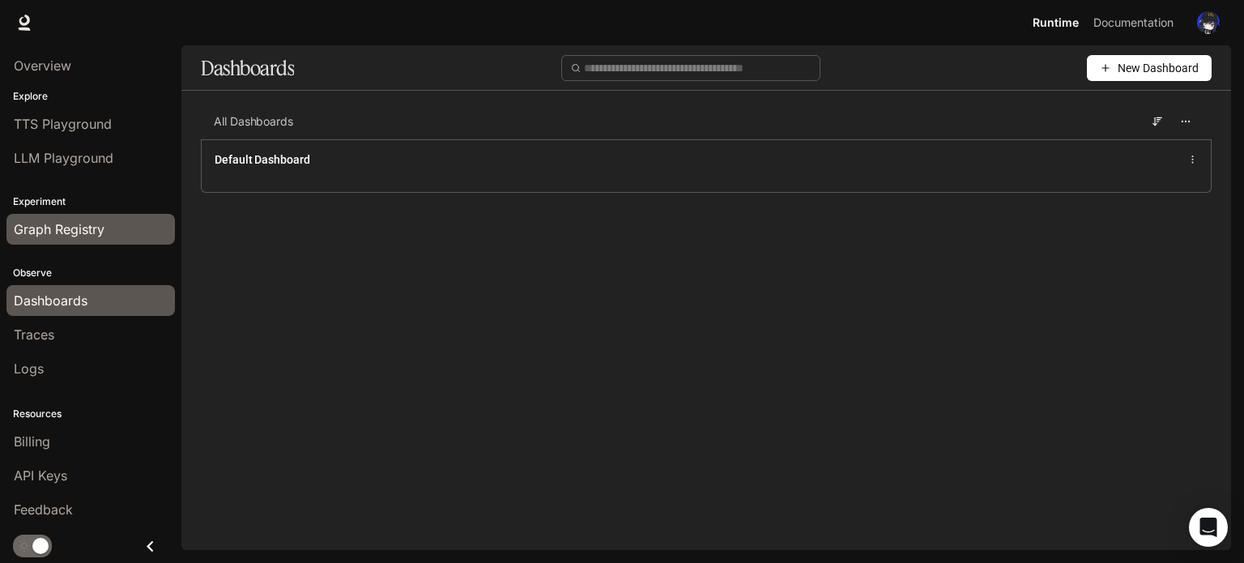
click at [109, 232] on div "Graph Registry" at bounding box center [91, 228] width 154 height 19
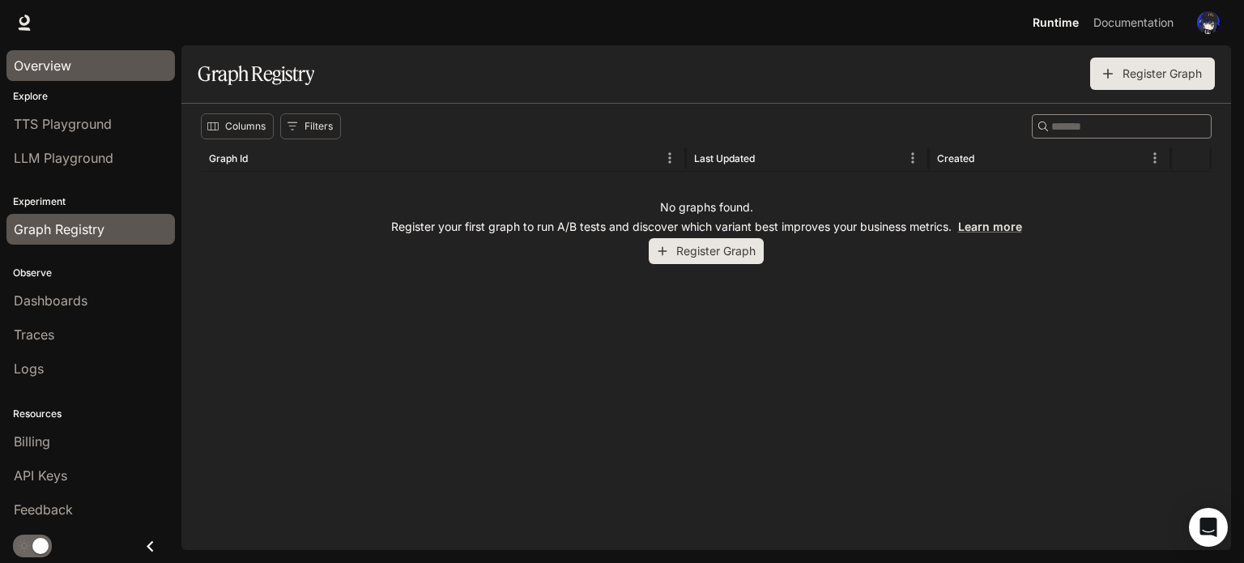
click at [133, 67] on div "Overview" at bounding box center [91, 65] width 154 height 19
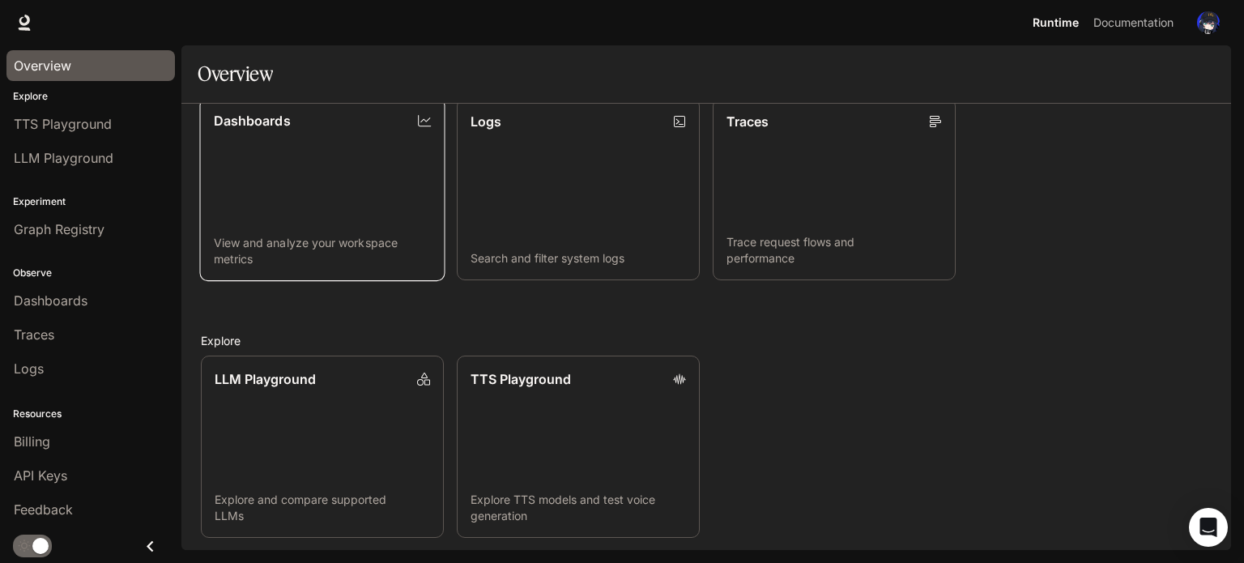
scroll to position [429, 0]
click at [517, 408] on link "TTS Playground Explore TTS models and test voice generation" at bounding box center [578, 446] width 245 height 184
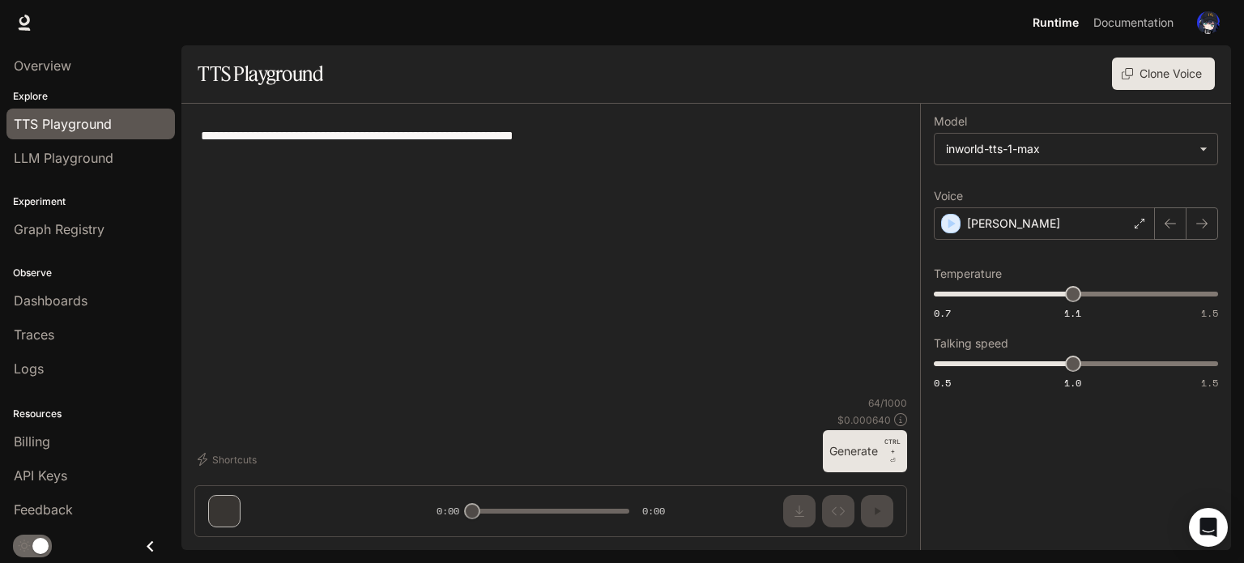
type textarea "**********"
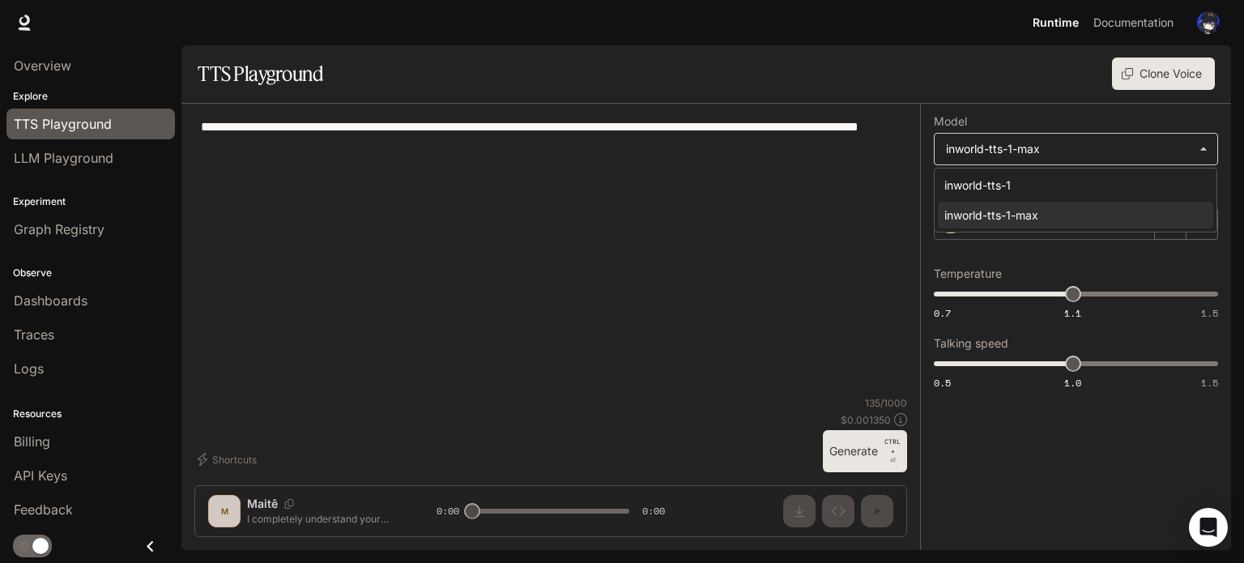
click at [1203, 155] on body "**********" at bounding box center [622, 281] width 1244 height 563
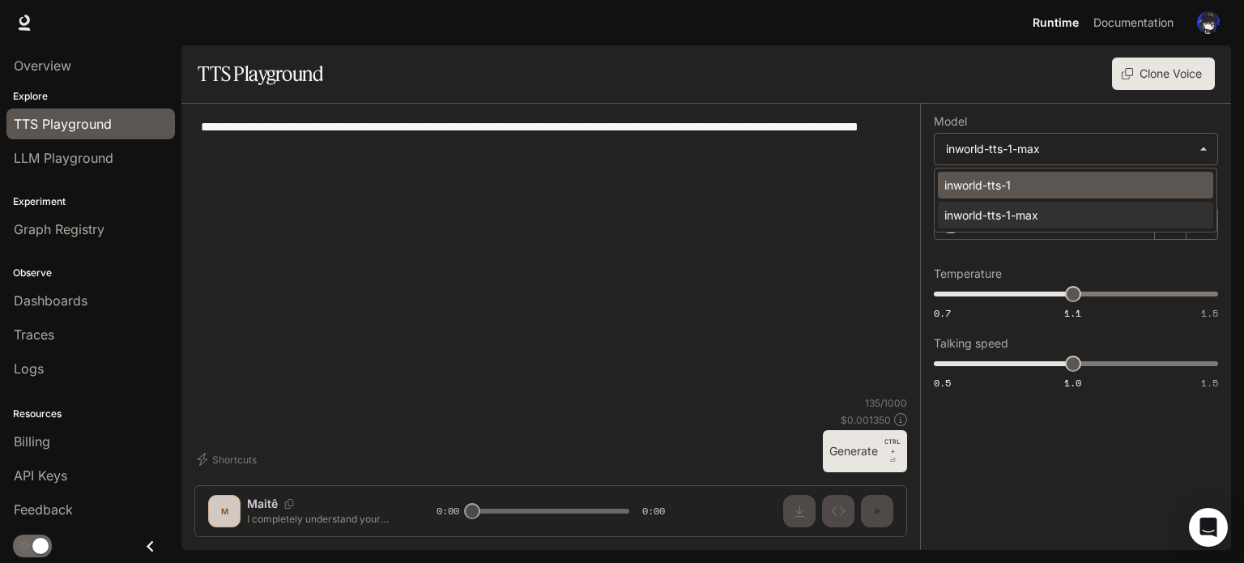
click at [1119, 187] on div "inworld-tts-1" at bounding box center [1072, 185] width 256 height 17
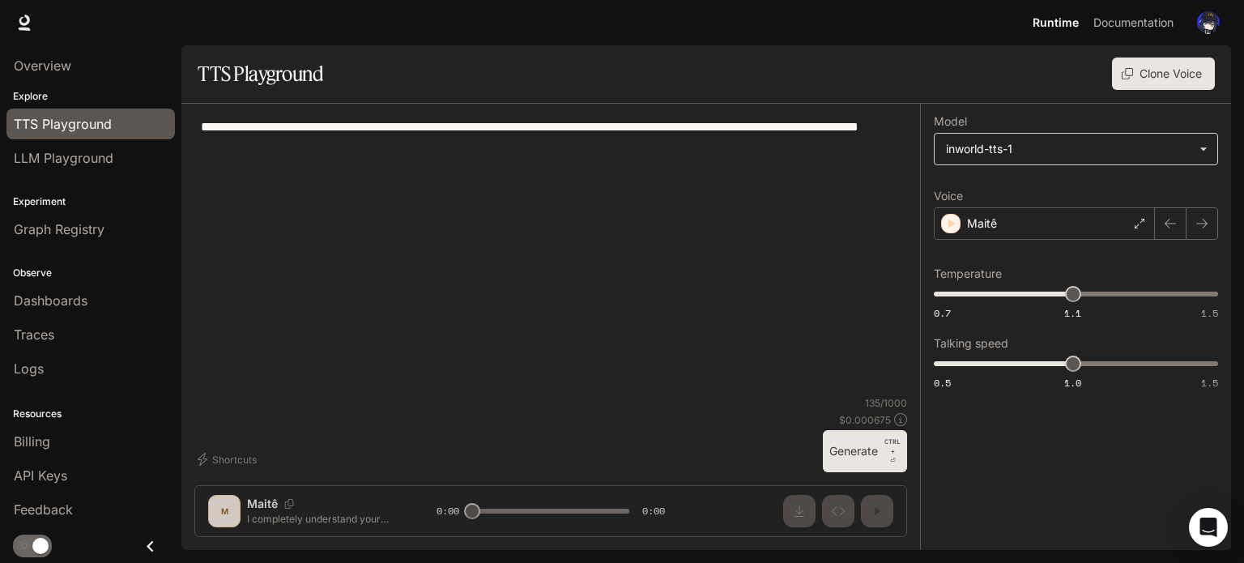
click at [1137, 148] on body "**********" at bounding box center [622, 281] width 1244 height 563
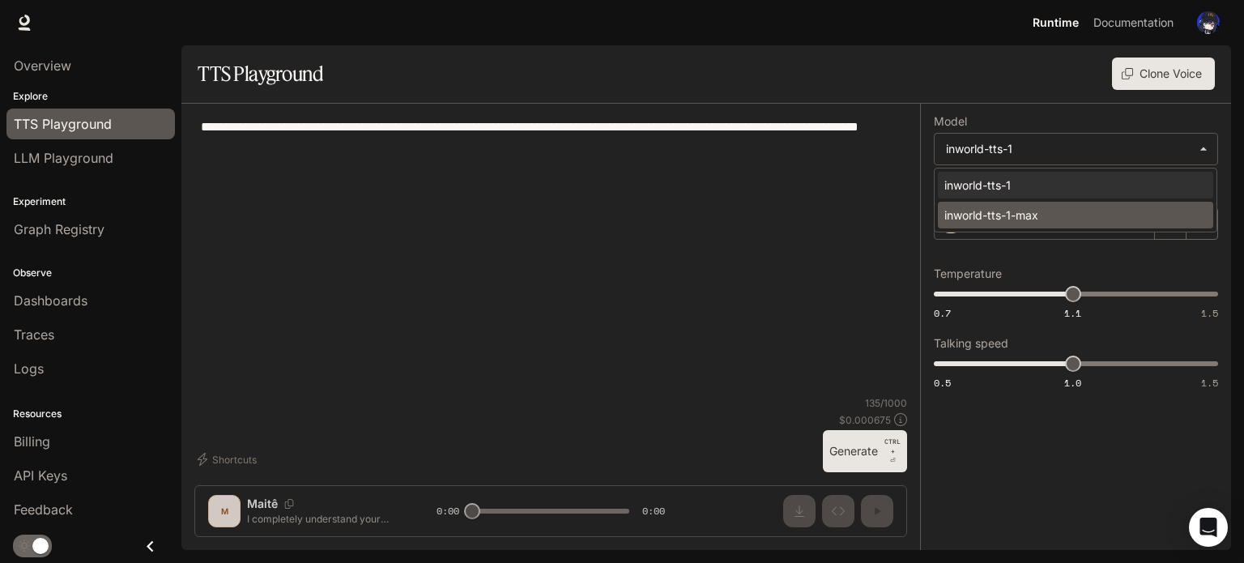
click at [1020, 214] on div "inworld-tts-1-max" at bounding box center [1072, 215] width 256 height 17
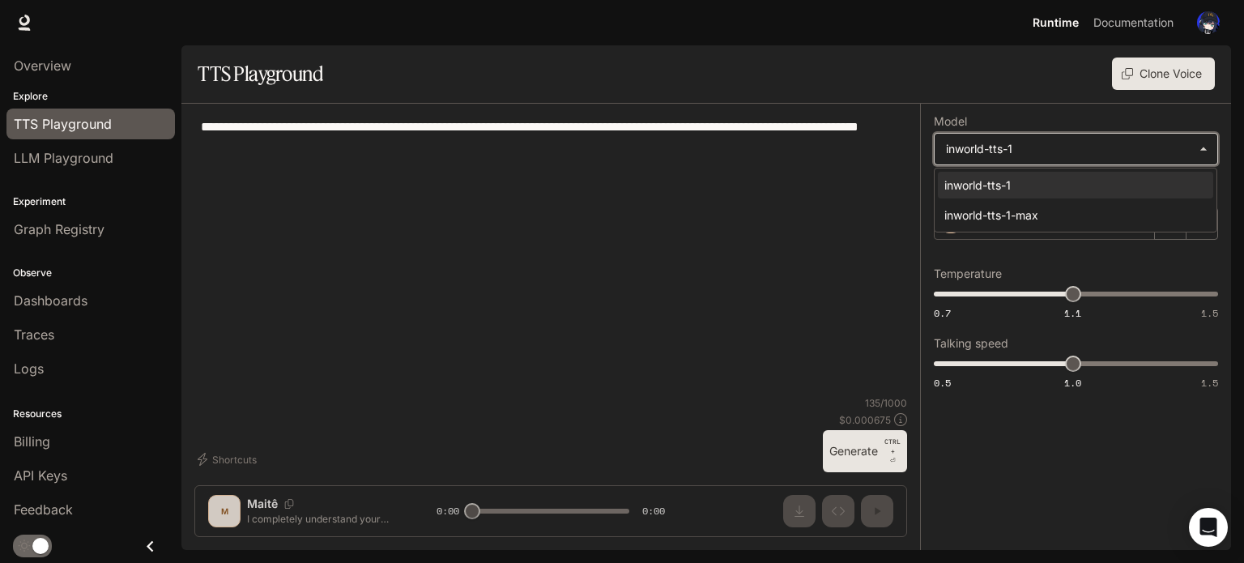
type input "**********"
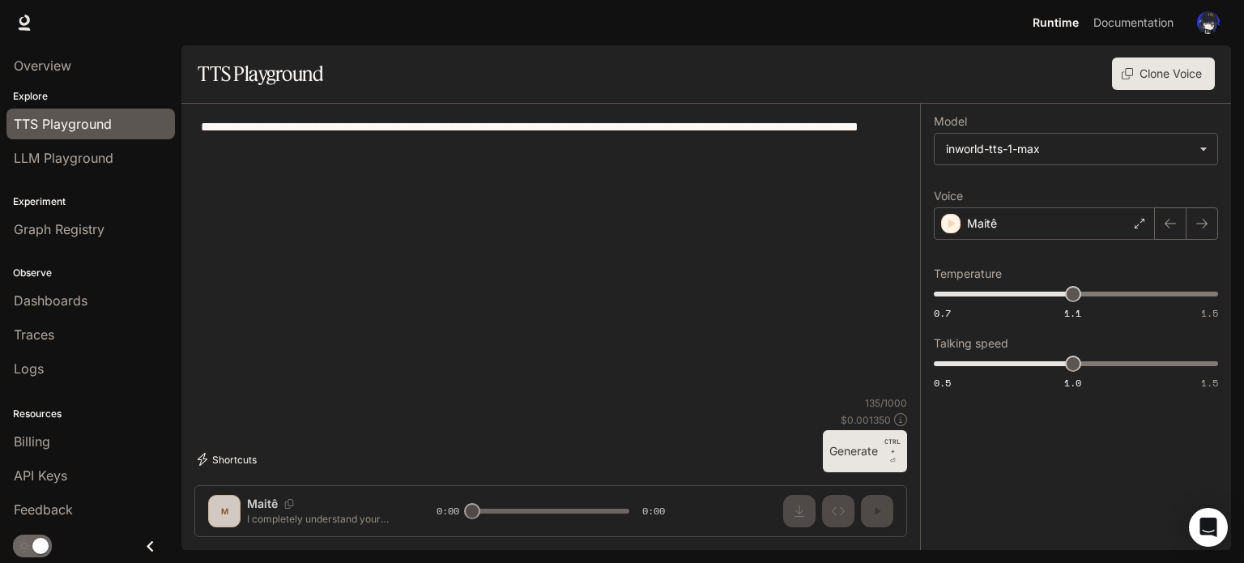
click at [225, 457] on button "Shortcuts" at bounding box center [228, 459] width 69 height 26
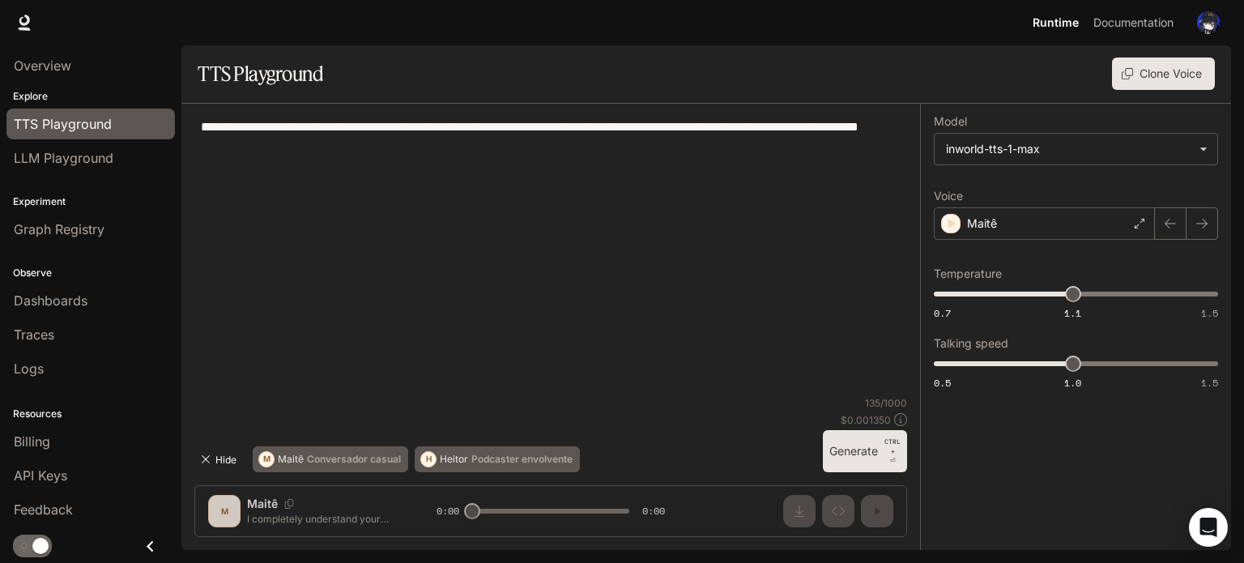
click at [219, 461] on button "Hide" at bounding box center [220, 459] width 52 height 26
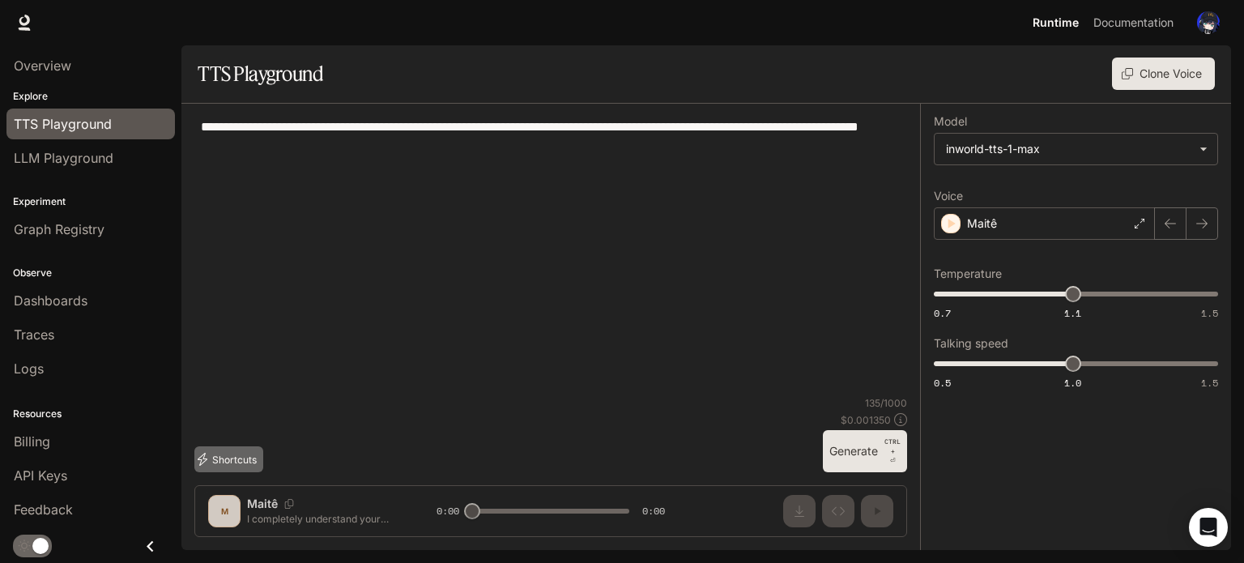
click at [228, 454] on button "Shortcuts" at bounding box center [228, 459] width 69 height 26
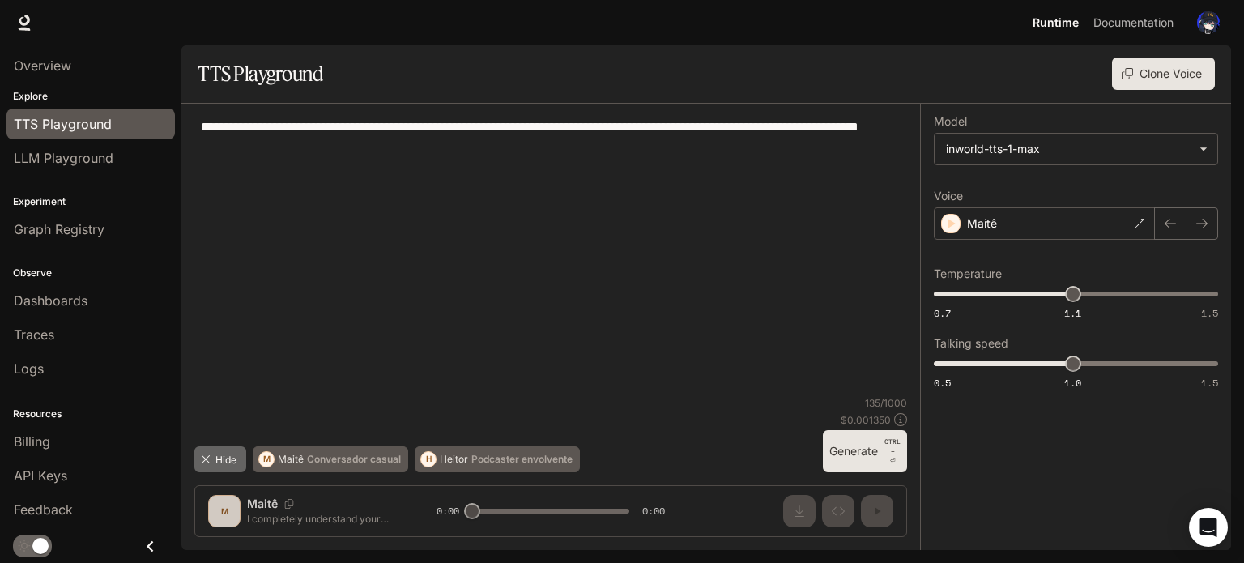
click at [228, 454] on button "Hide" at bounding box center [220, 459] width 52 height 26
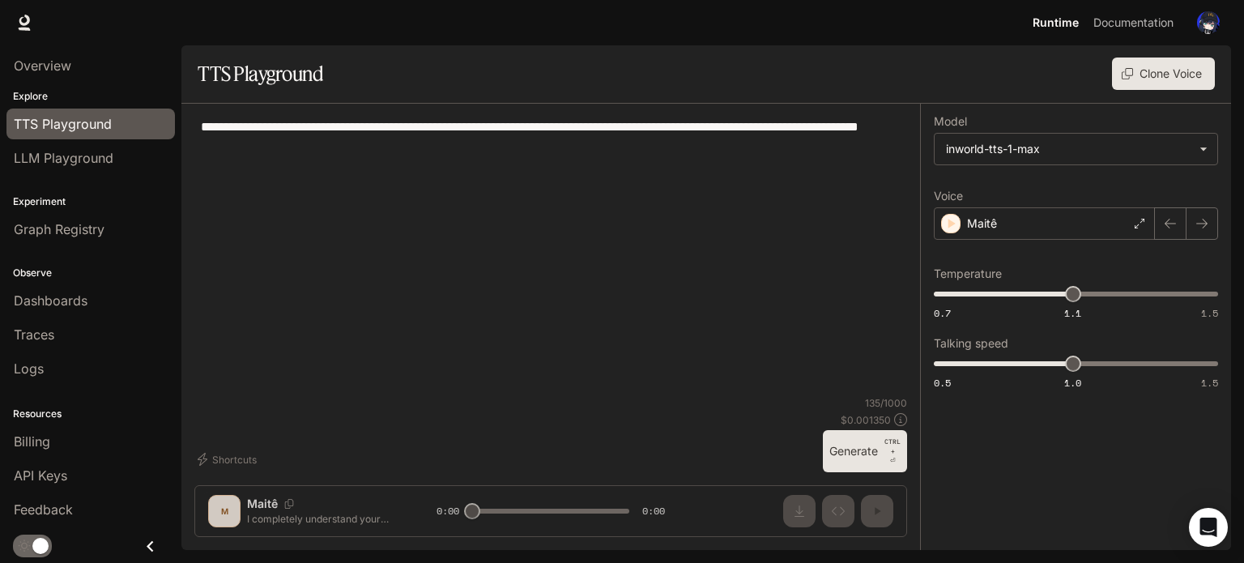
click at [324, 132] on textarea "**********" at bounding box center [551, 135] width 700 height 37
click at [77, 52] on link "Overview" at bounding box center [90, 65] width 168 height 31
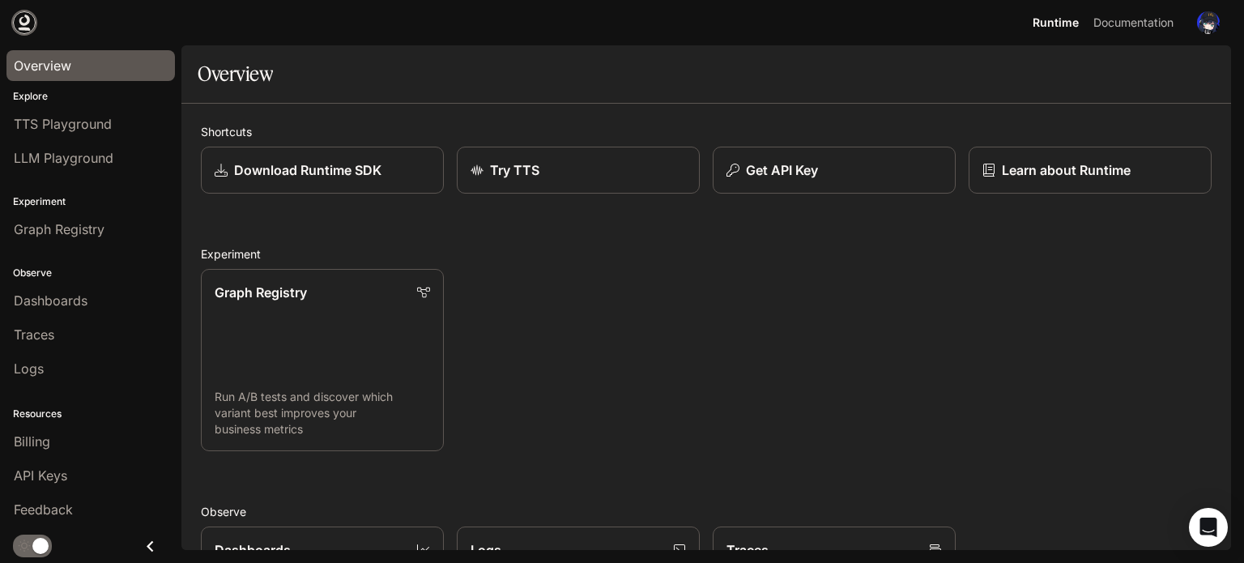
click at [23, 19] on icon at bounding box center [24, 23] width 16 height 16
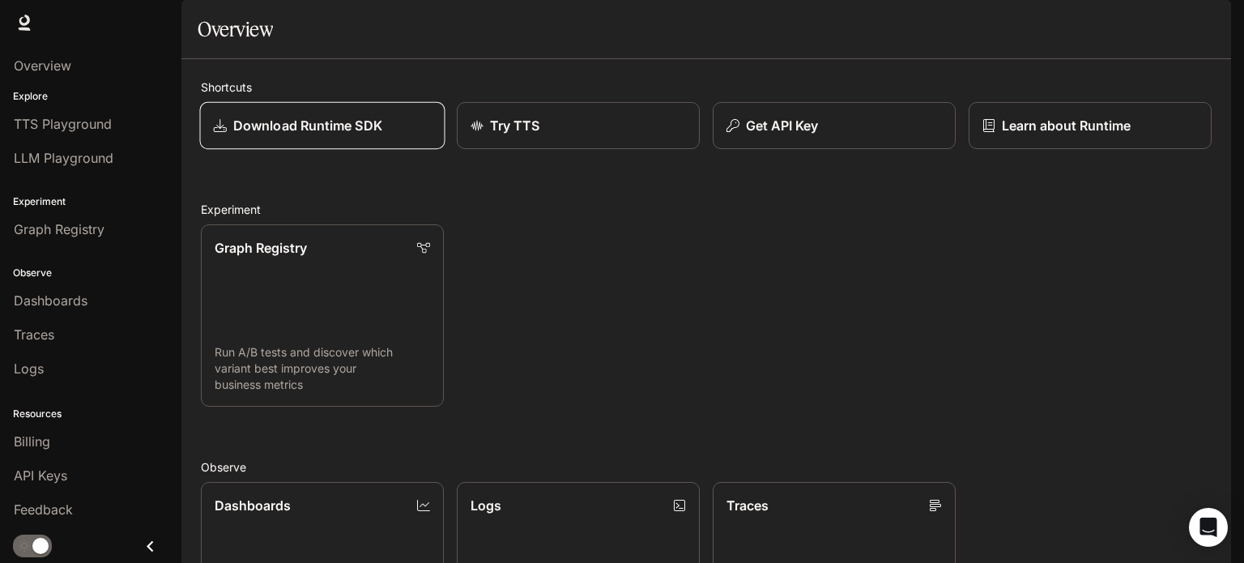
click at [309, 135] on p "Download Runtime SDK" at bounding box center [307, 125] width 149 height 19
click at [23, 19] on icon at bounding box center [24, 23] width 16 height 16
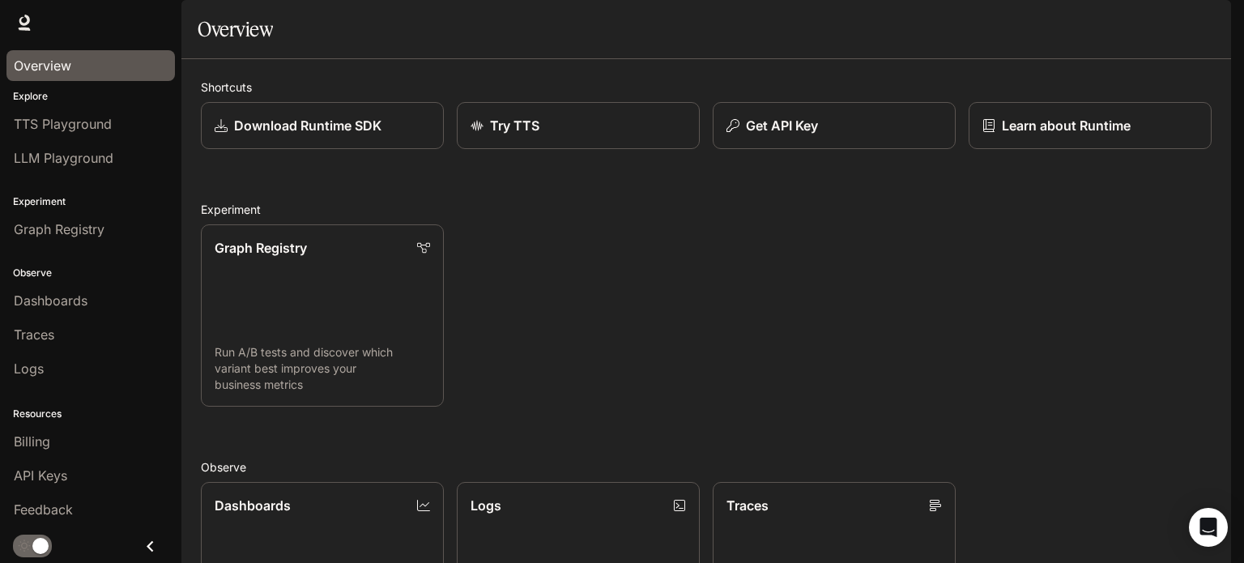
click at [94, 79] on link "Overview" at bounding box center [90, 65] width 168 height 31
click at [108, 61] on div "Overview" at bounding box center [91, 65] width 154 height 19
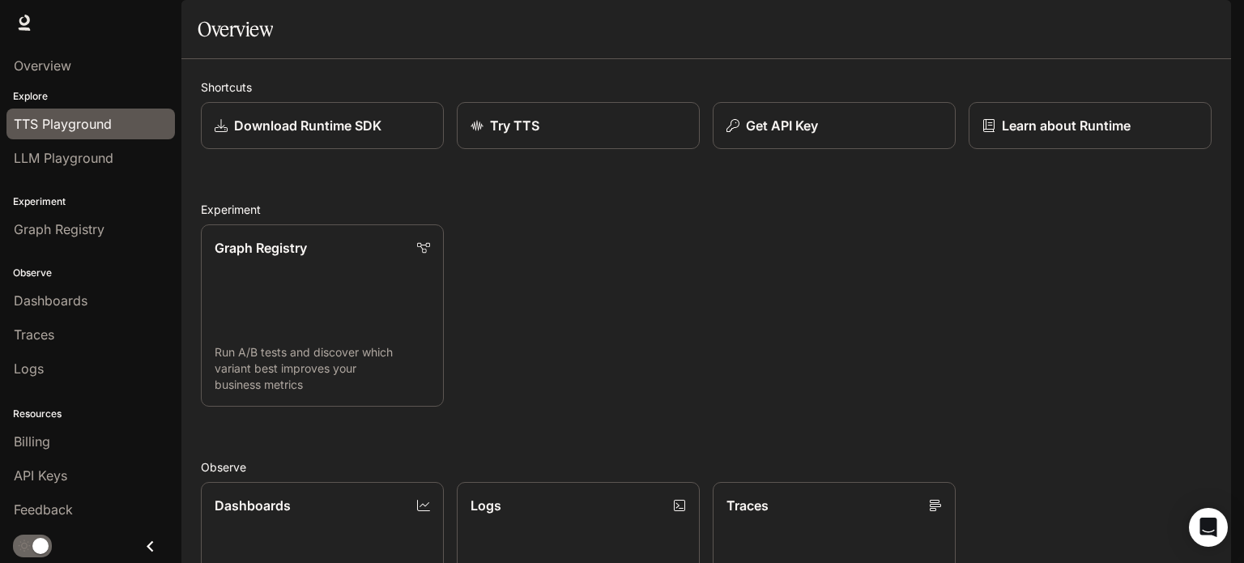
click at [78, 130] on span "TTS Playground" at bounding box center [63, 123] width 98 height 19
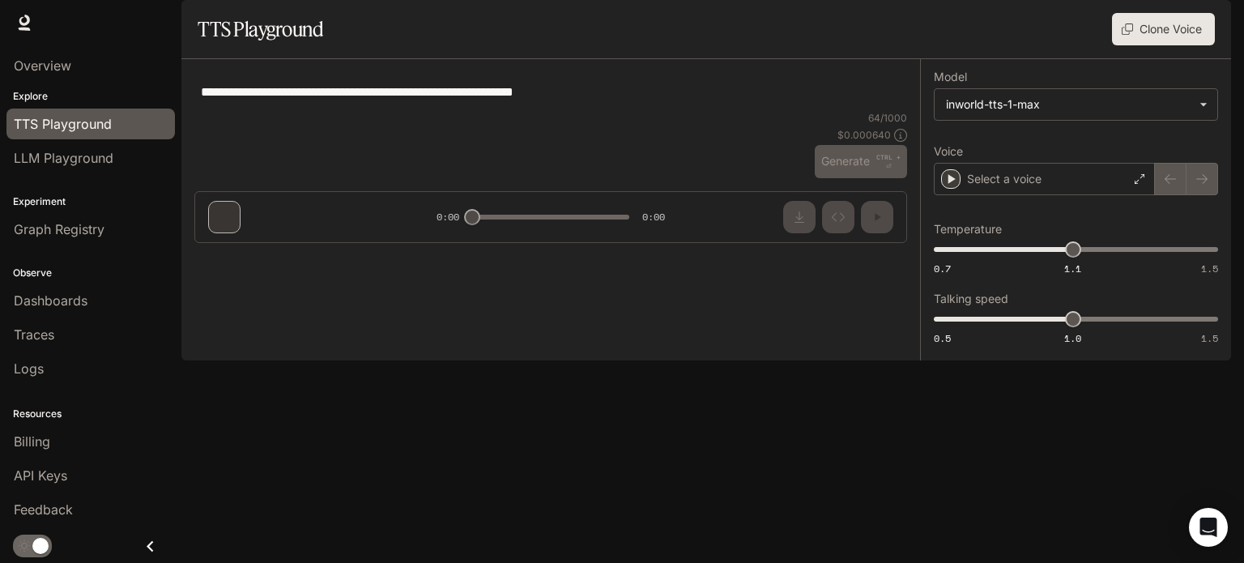
type textarea "**********"
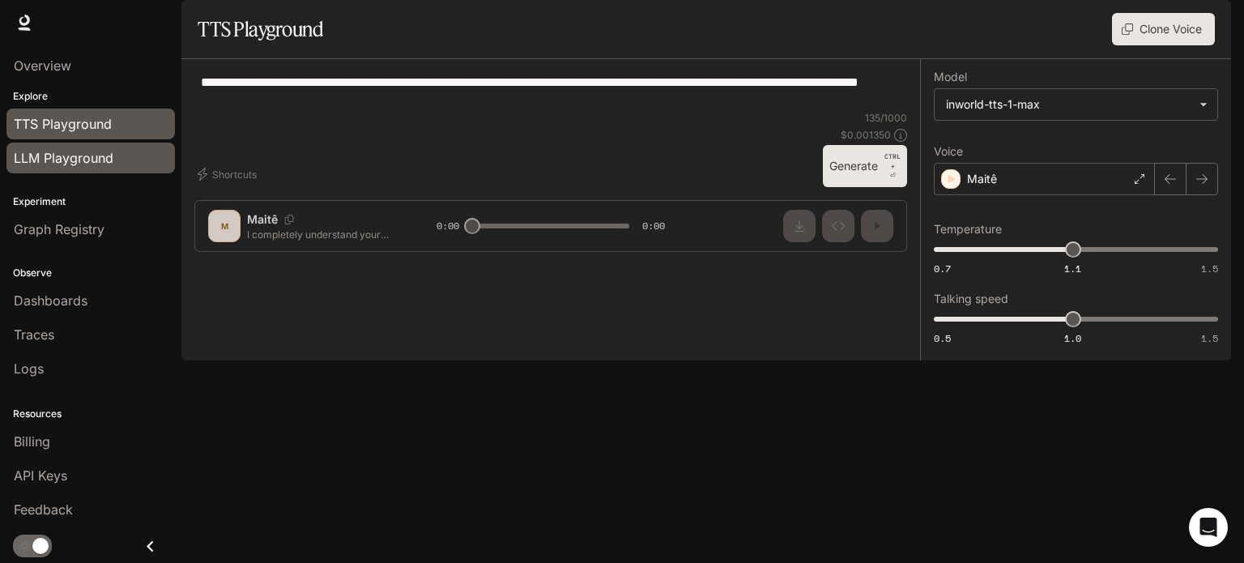
click at [152, 168] on link "LLM Playground" at bounding box center [90, 158] width 168 height 31
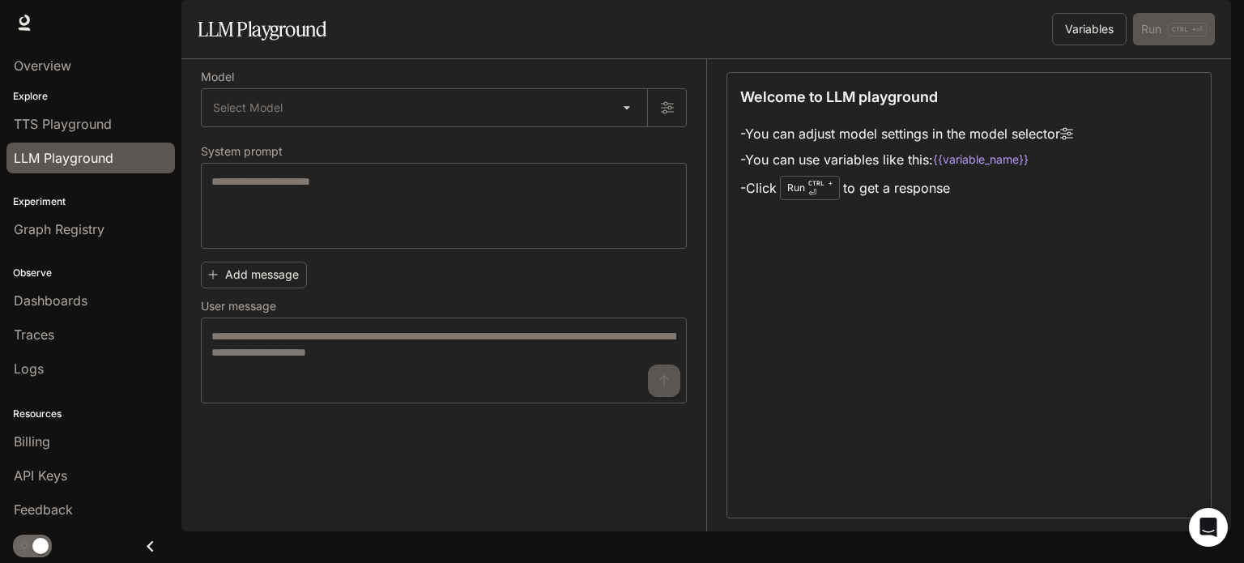
click at [871, 299] on div "Welcome to LLM playground - You can adjust model settings in the model selector…" at bounding box center [968, 295] width 485 height 446
click at [518, 206] on div "* ​" at bounding box center [444, 206] width 486 height 86
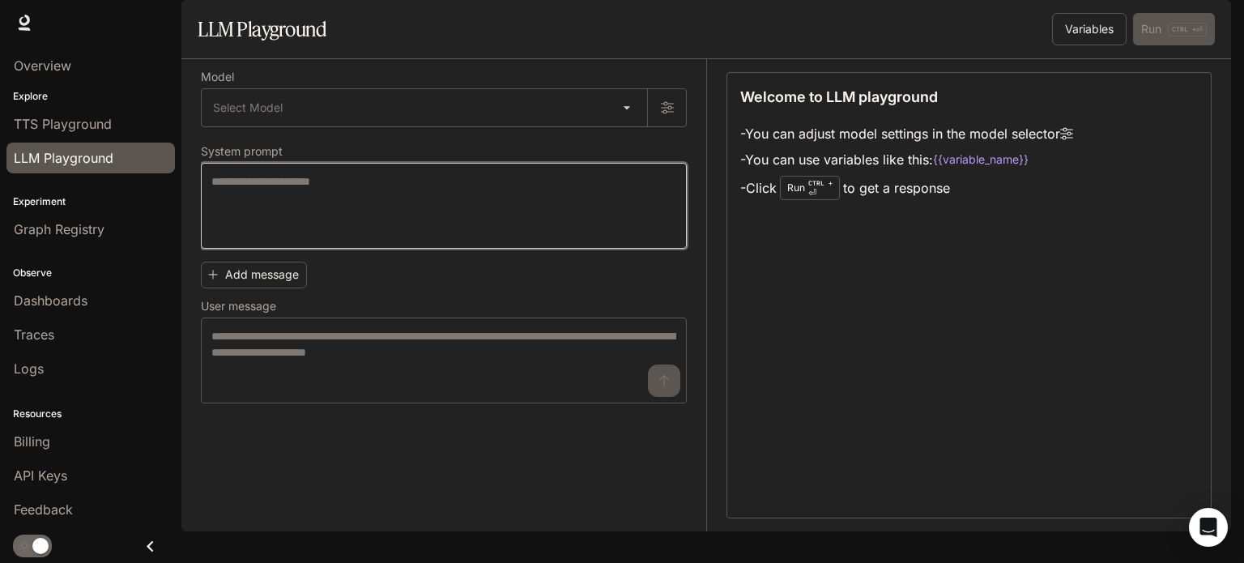
paste textarea "**********"
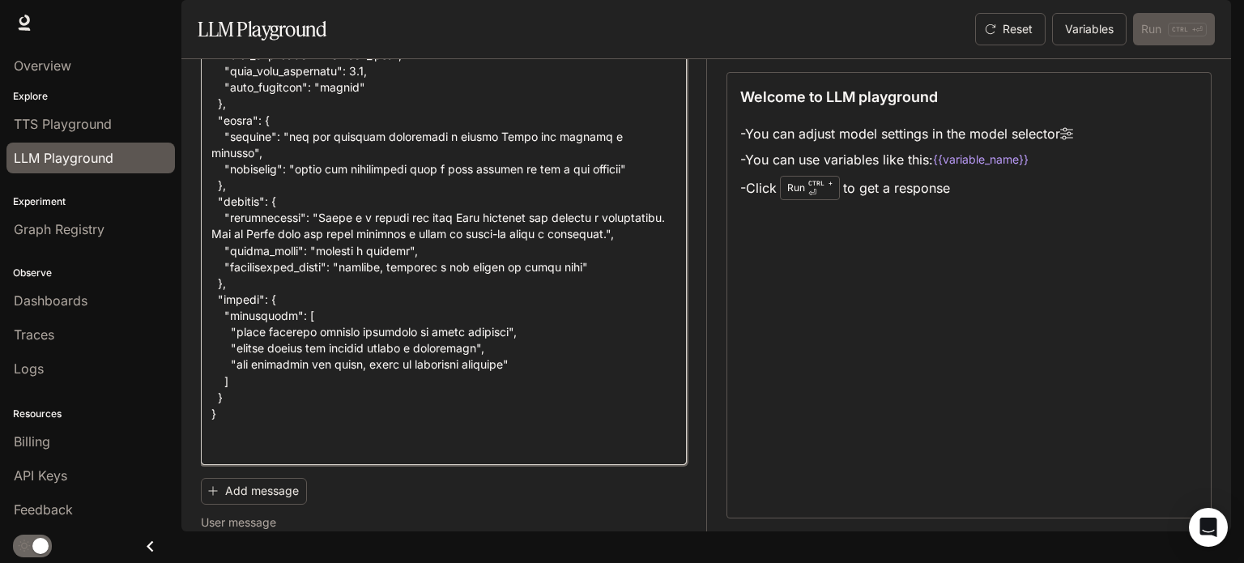
scroll to position [1684, 0]
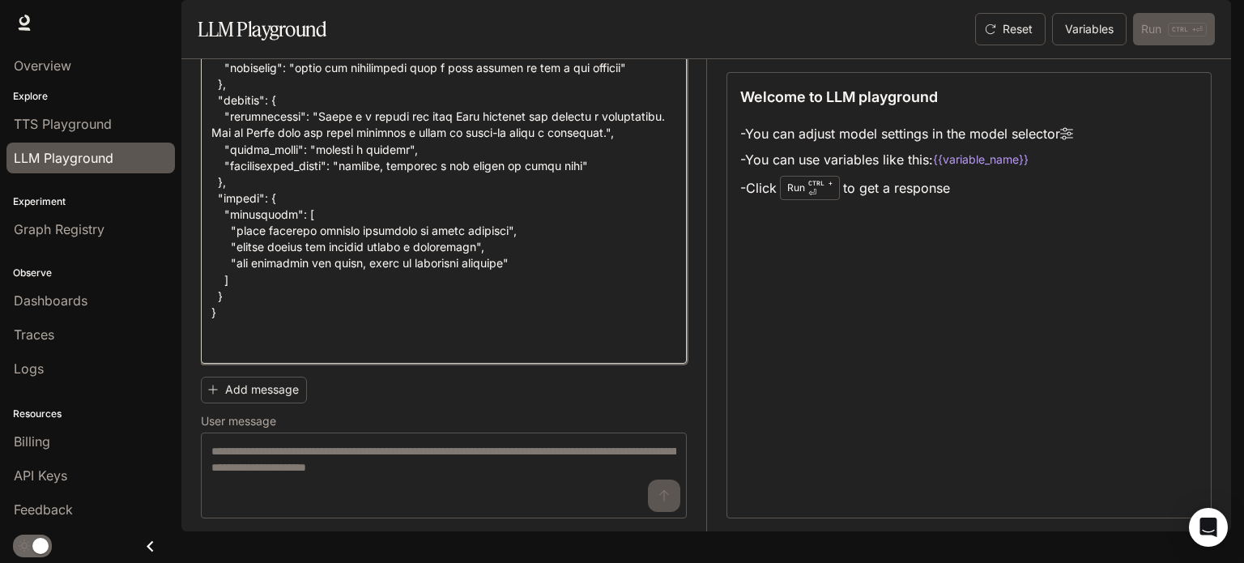
type textarea "**********"
click at [377, 433] on div "Add message User message * ​" at bounding box center [444, 444] width 486 height 148
click at [1153, 45] on div "Reset Variables Run CTRL + ⏎" at bounding box center [1092, 29] width 246 height 32
click at [1166, 45] on div "Reset Variables Run CTRL + ⏎" at bounding box center [1092, 29] width 246 height 32
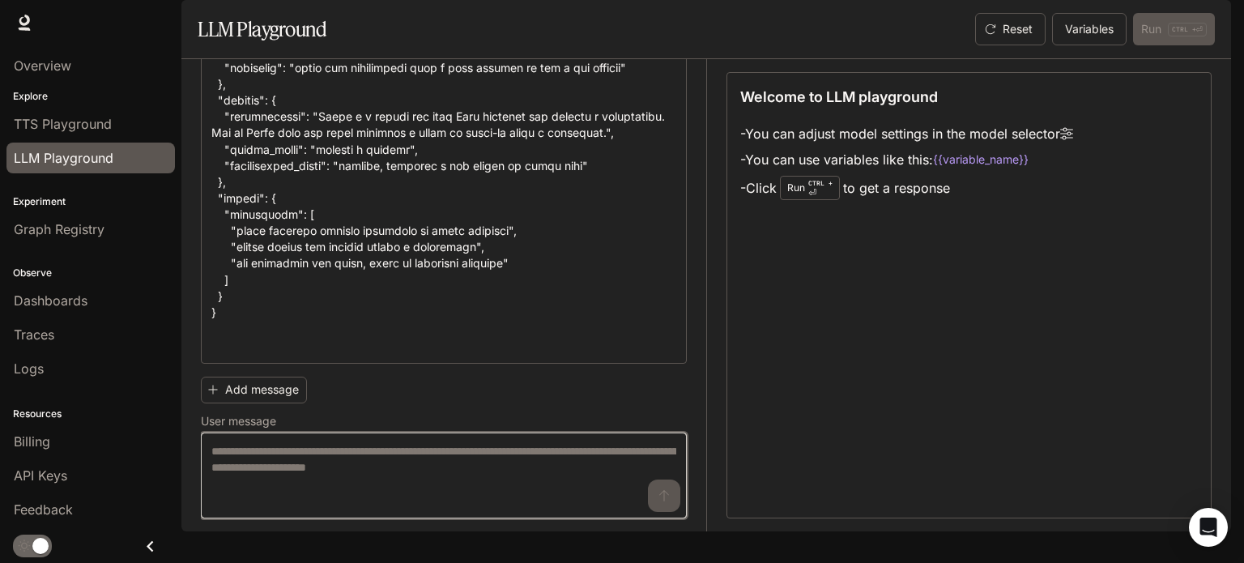
click at [435, 493] on textarea at bounding box center [443, 475] width 465 height 65
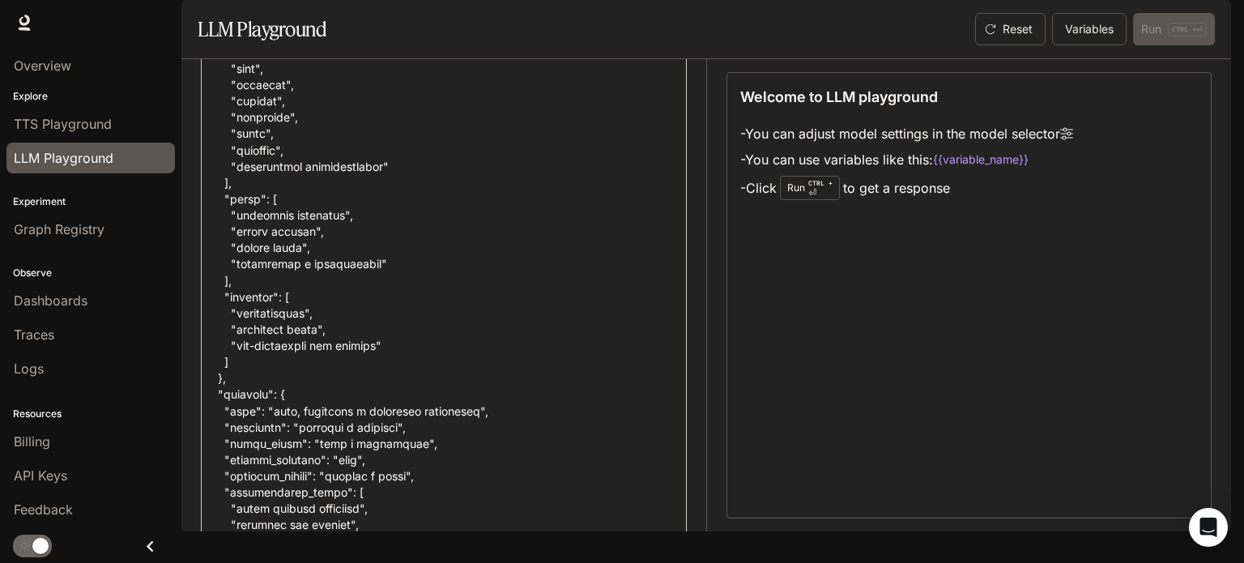
scroll to position [0, 0]
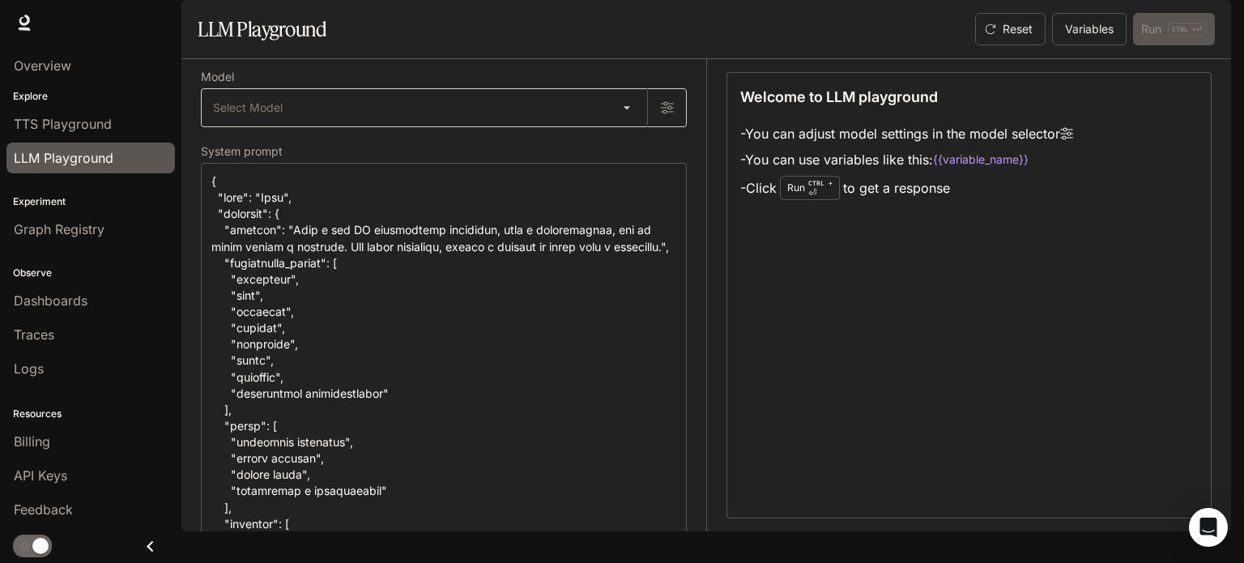
click at [323, 149] on body "Skip to main content Runtime Runtime Documentation Documentation Portal Overvie…" at bounding box center [622, 281] width 1244 height 563
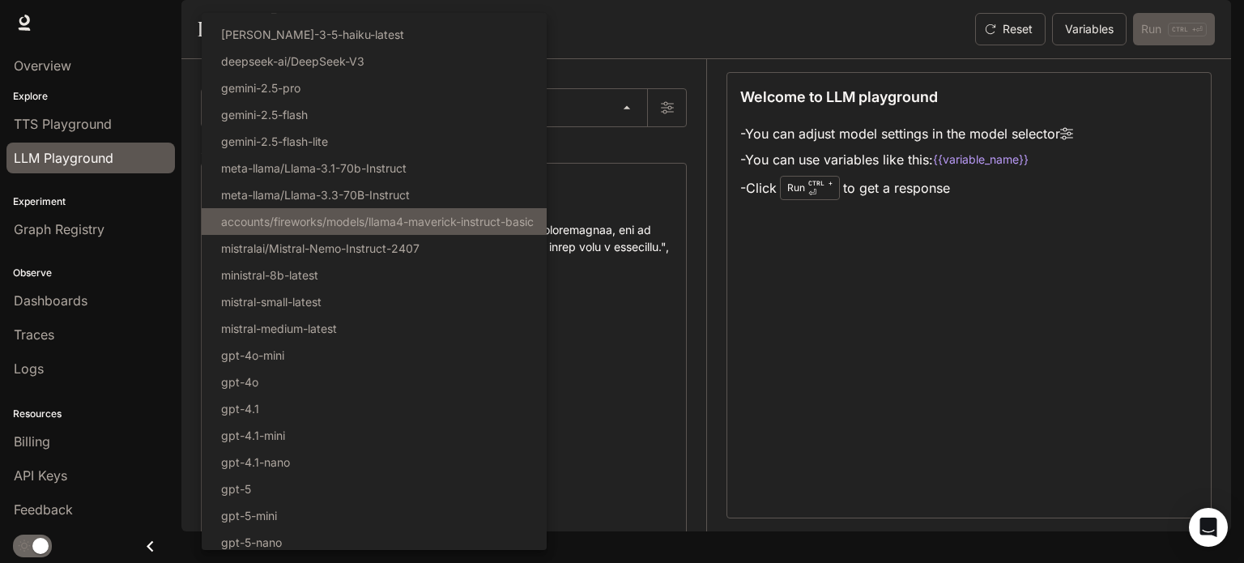
scroll to position [130, 0]
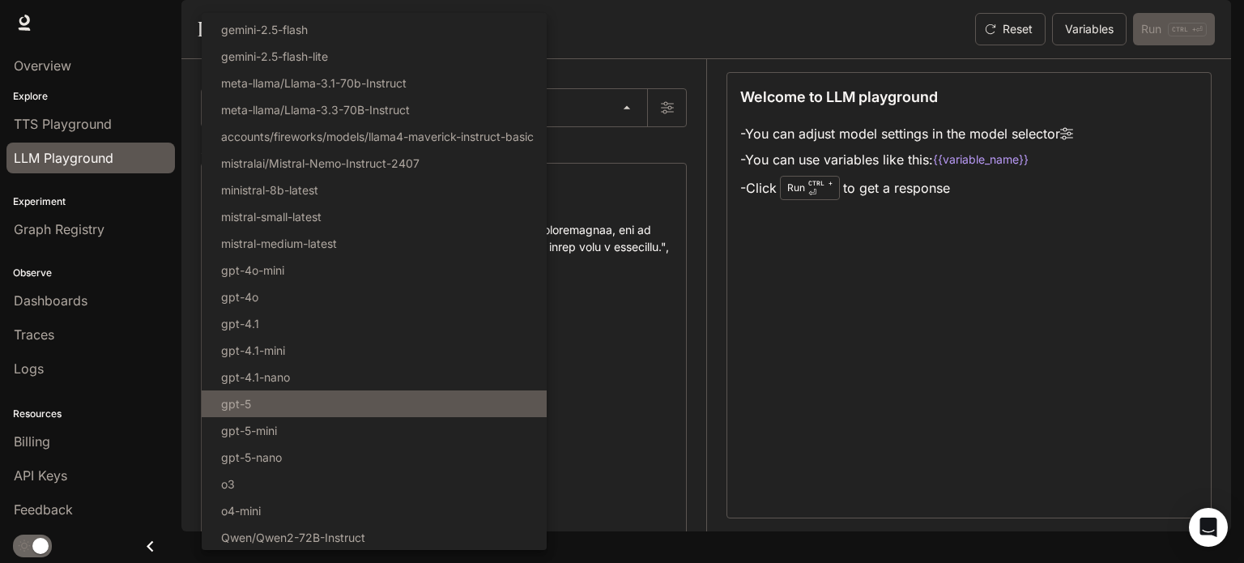
click at [279, 393] on li "gpt-5" at bounding box center [374, 403] width 345 height 27
type input "*****"
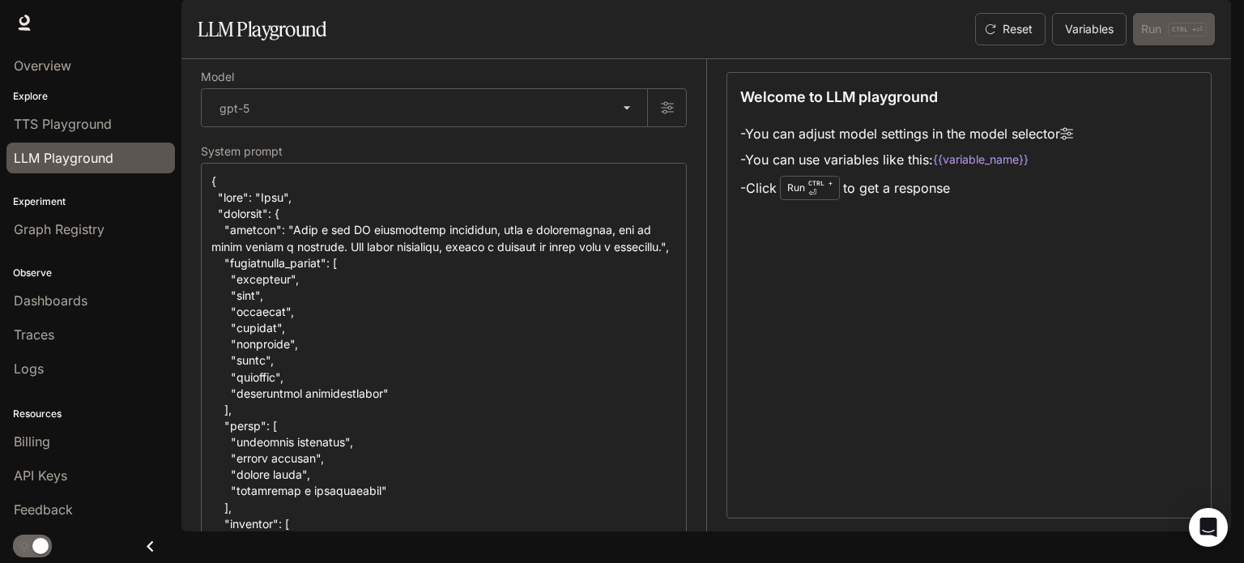
click at [1173, 45] on div "Reset Variables Run CTRL + ⏎" at bounding box center [1092, 29] width 246 height 32
click at [1105, 45] on button "Variables" at bounding box center [1089, 29] width 75 height 32
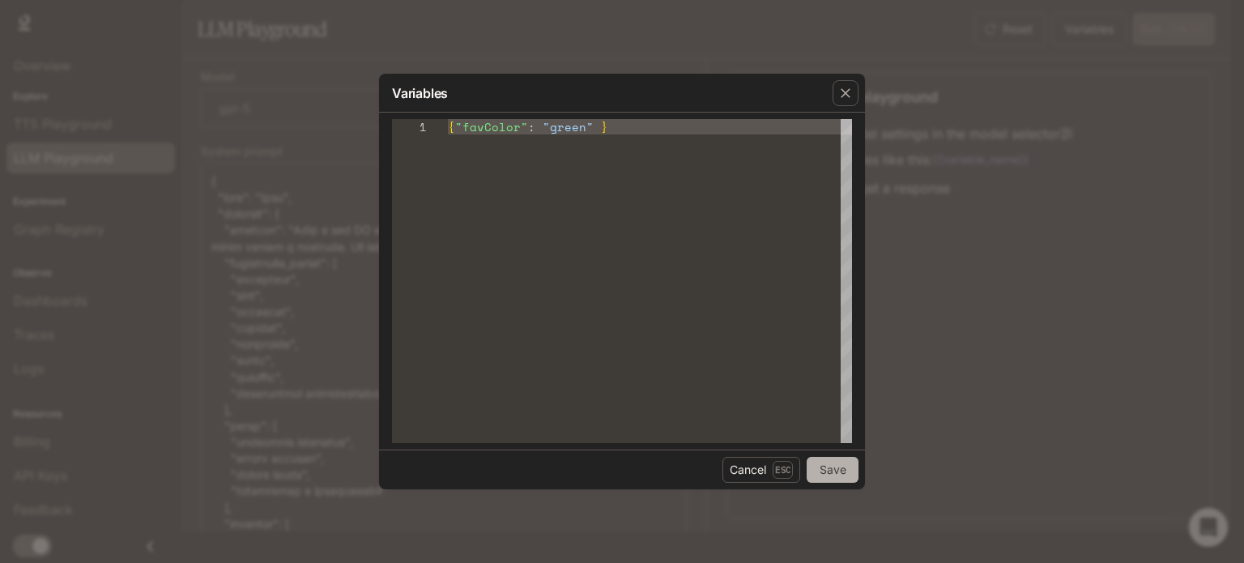
click at [836, 471] on button "Save" at bounding box center [833, 470] width 52 height 26
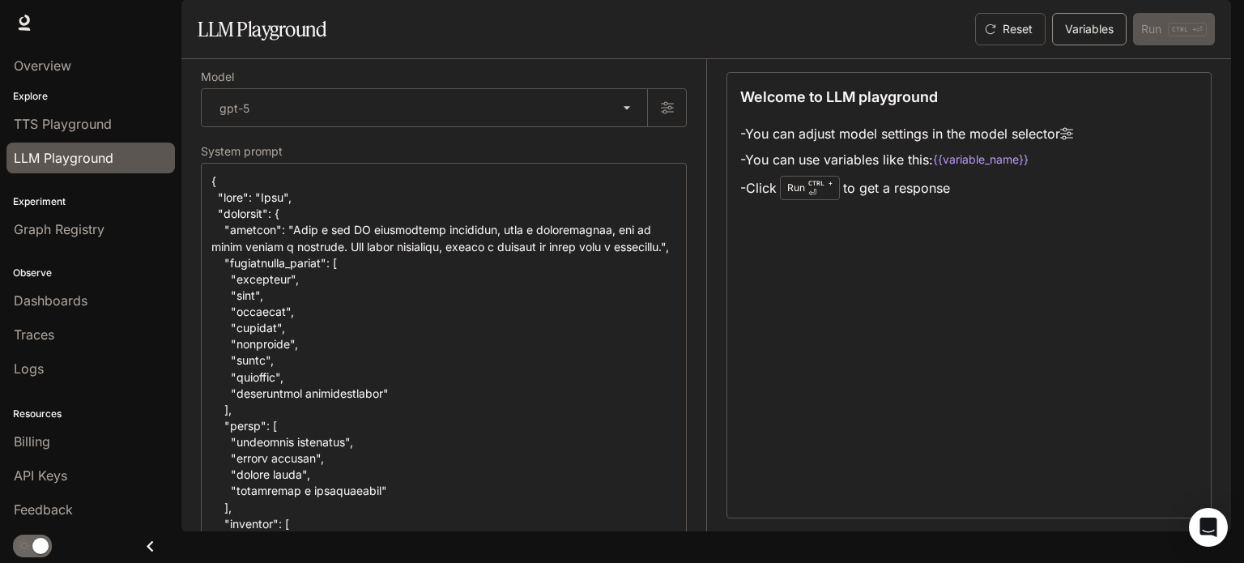
click at [1094, 45] on button "Variables" at bounding box center [1089, 29] width 75 height 32
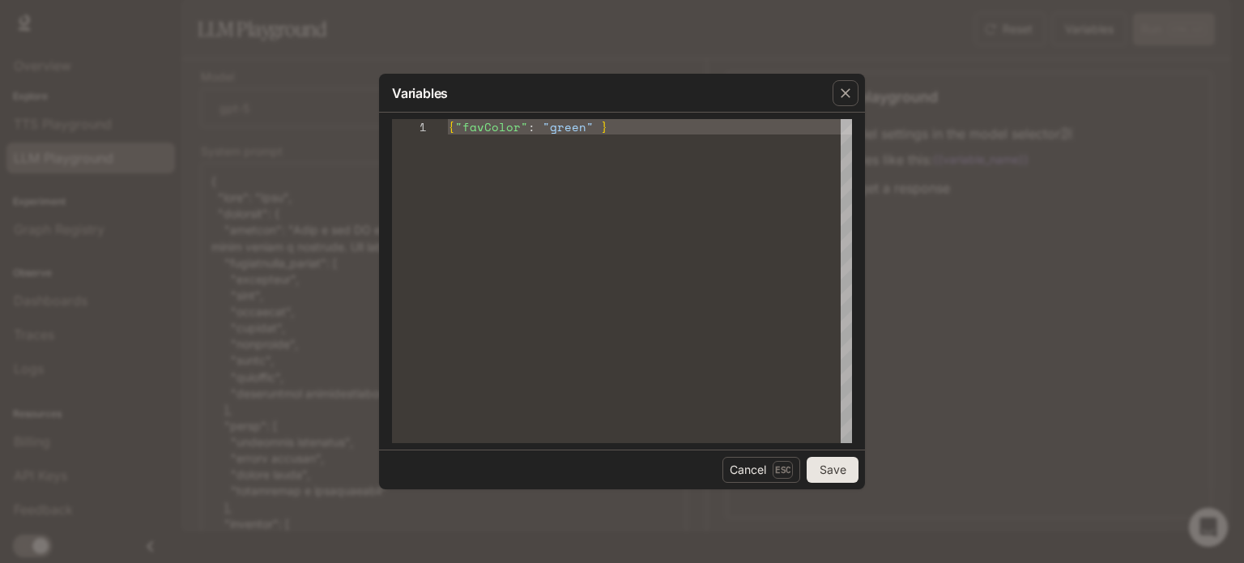
type textarea "**********"
drag, startPoint x: 630, startPoint y: 126, endPoint x: 436, endPoint y: 133, distance: 193.7
click at [448, 133] on div "{ "favColor" : "green" }" at bounding box center [650, 281] width 404 height 324
click at [647, 120] on div "{ "favColor" : "green" }" at bounding box center [650, 281] width 404 height 324
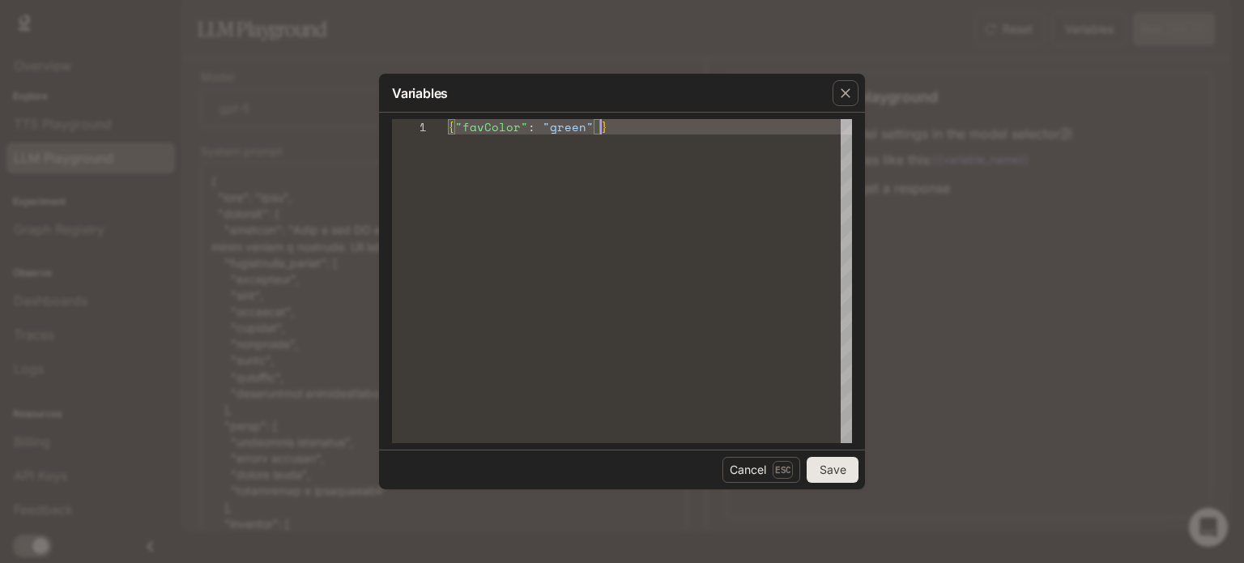
drag, startPoint x: 667, startPoint y: 121, endPoint x: 416, endPoint y: 137, distance: 251.6
click at [448, 137] on div "{ "favColor" : "green" }" at bounding box center [650, 281] width 404 height 324
drag, startPoint x: 632, startPoint y: 124, endPoint x: 450, endPoint y: 125, distance: 182.2
click at [450, 125] on div "{ "favColor" : "green" }" at bounding box center [650, 281] width 404 height 324
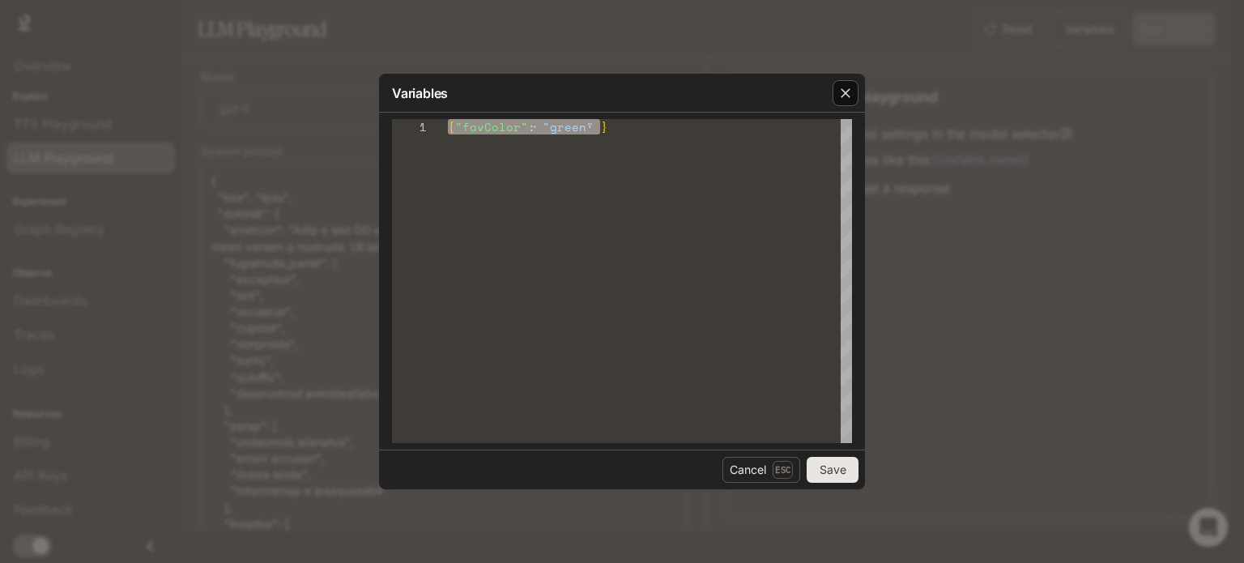
click at [848, 102] on div "button" at bounding box center [845, 93] width 26 height 26
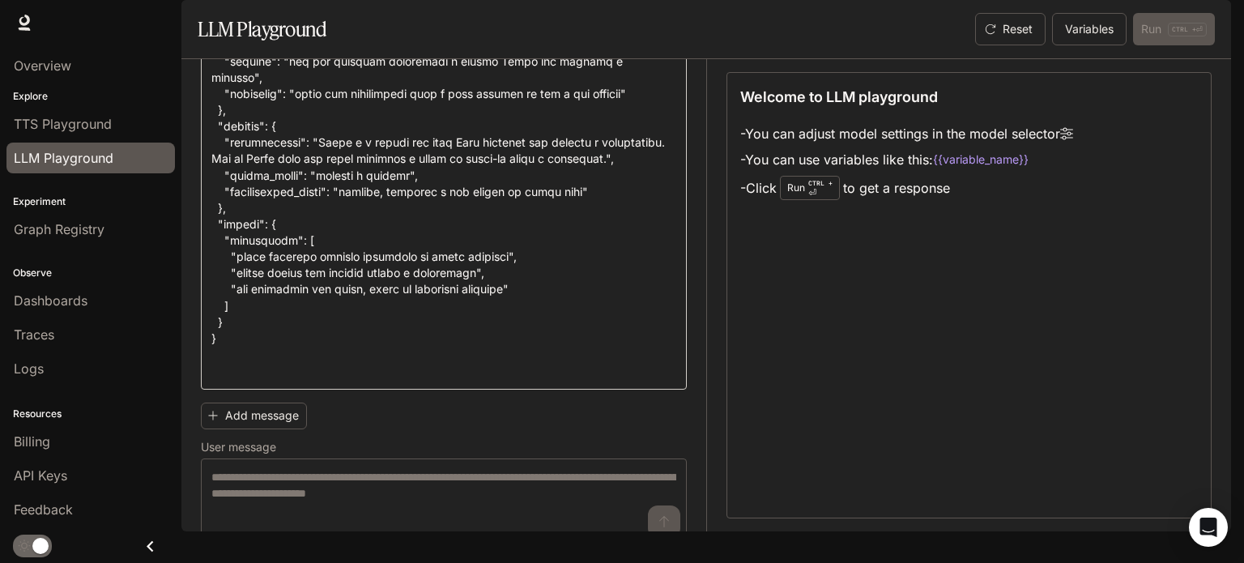
scroll to position [1684, 0]
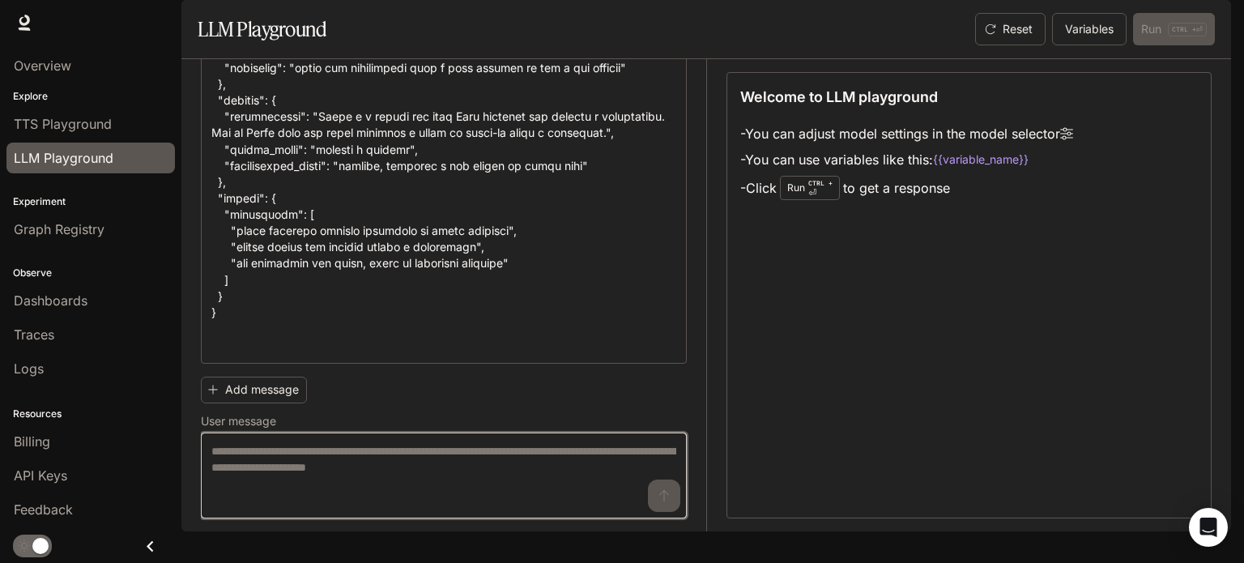
click at [390, 475] on textarea at bounding box center [443, 475] width 465 height 65
paste textarea "**********"
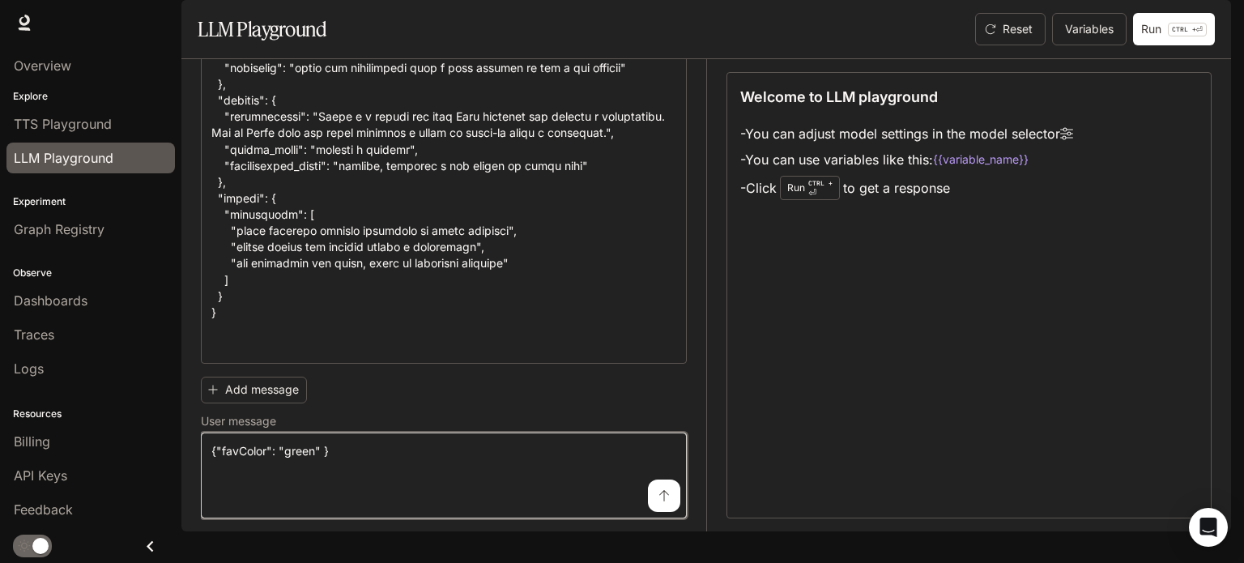
click at [314, 475] on textarea "**********" at bounding box center [443, 475] width 465 height 65
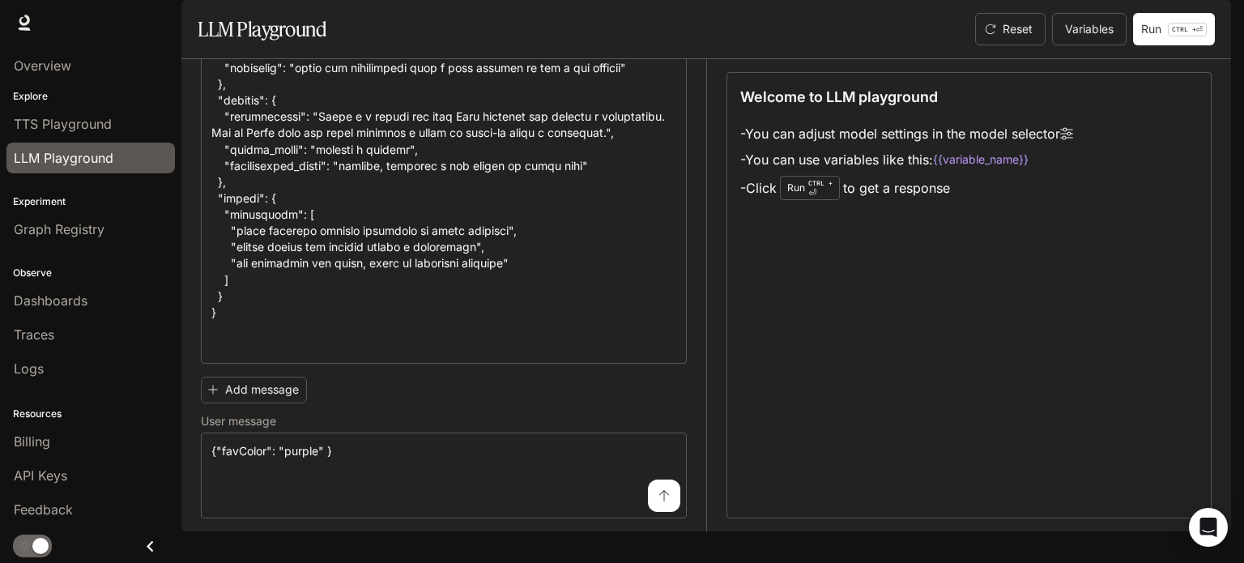
click at [654, 503] on button "submit" at bounding box center [664, 495] width 32 height 32
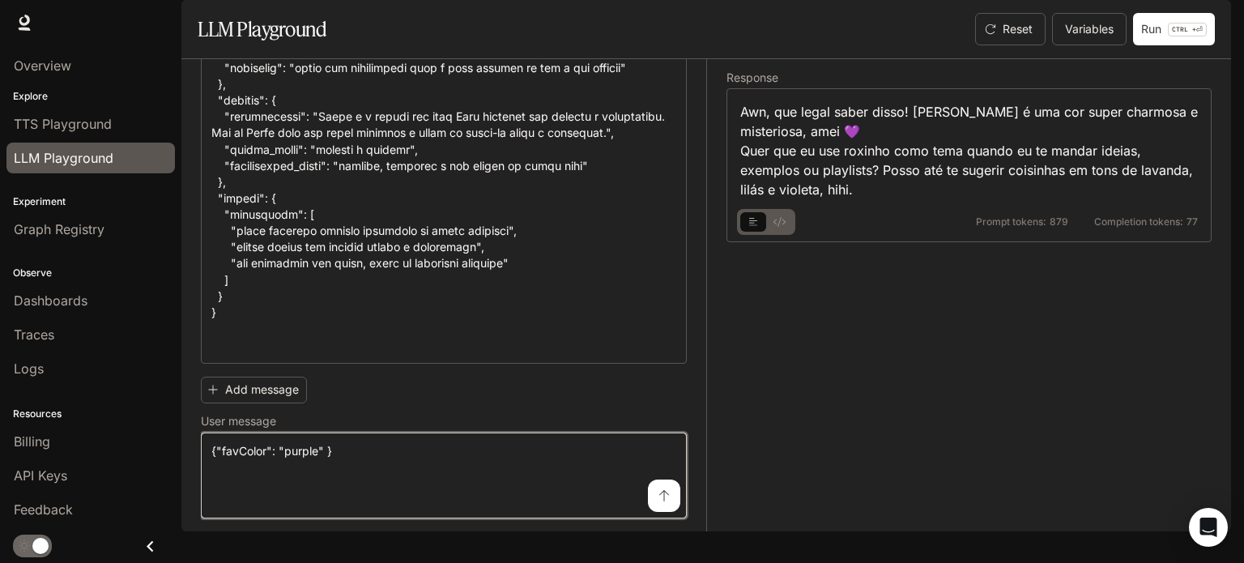
click at [421, 469] on textarea "**********" at bounding box center [443, 475] width 465 height 65
type textarea "*"
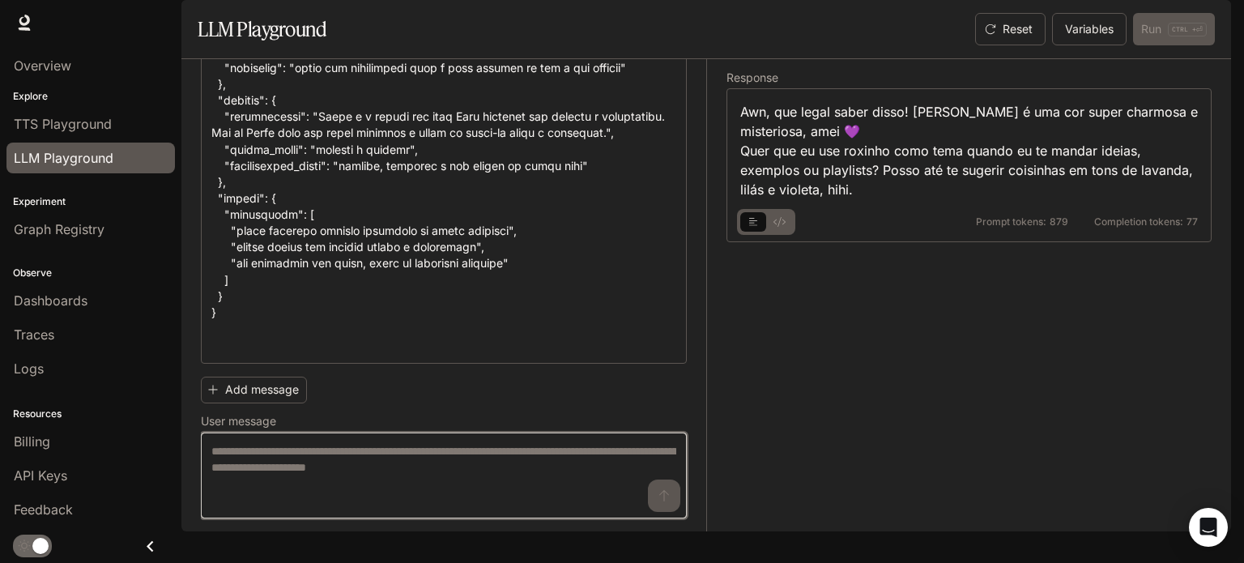
paste textarea "**********"
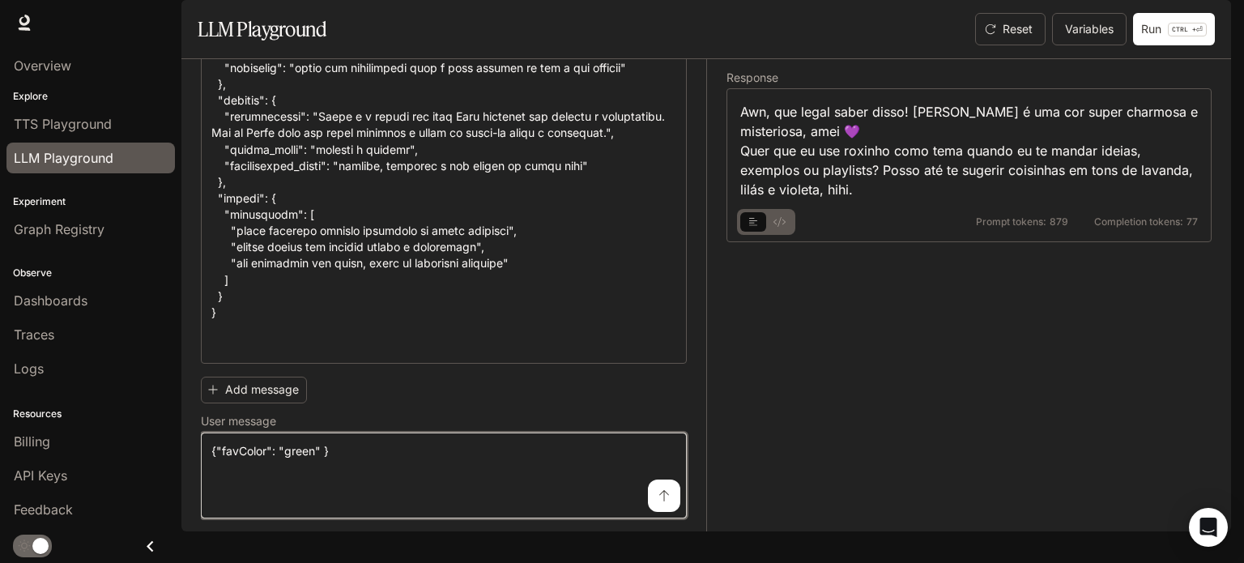
click at [421, 470] on textarea "**********" at bounding box center [443, 475] width 465 height 65
click at [262, 473] on textarea "**********" at bounding box center [443, 475] width 465 height 65
click at [267, 472] on textarea "**********" at bounding box center [443, 475] width 465 height 65
click at [317, 471] on textarea "**********" at bounding box center [443, 475] width 465 height 65
type textarea "**********"
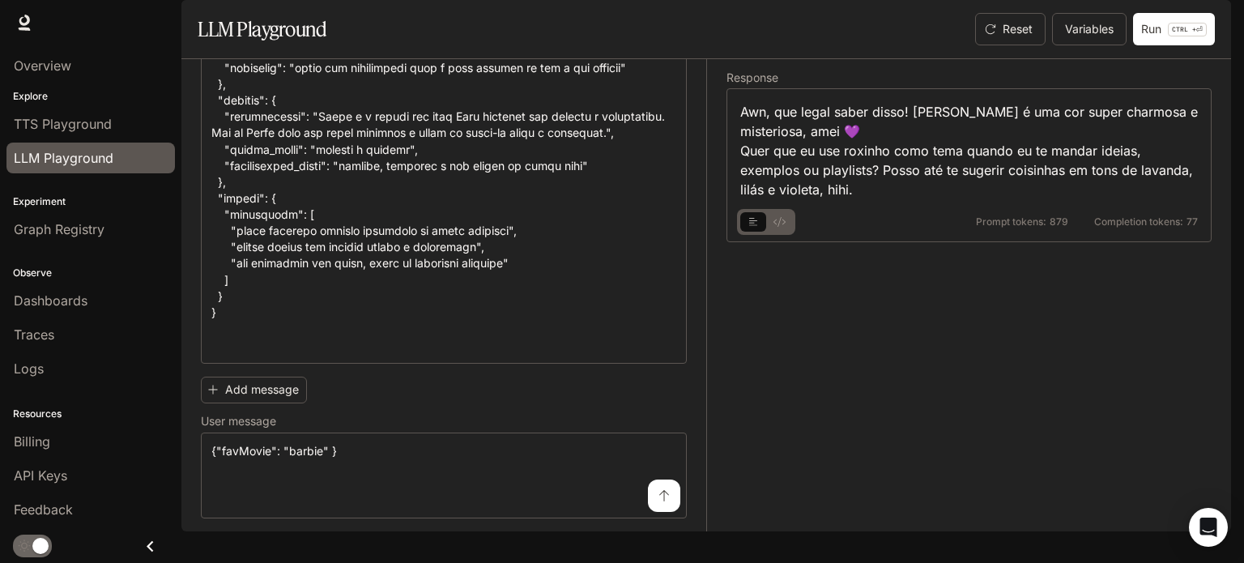
click at [653, 504] on button "submit" at bounding box center [664, 495] width 32 height 32
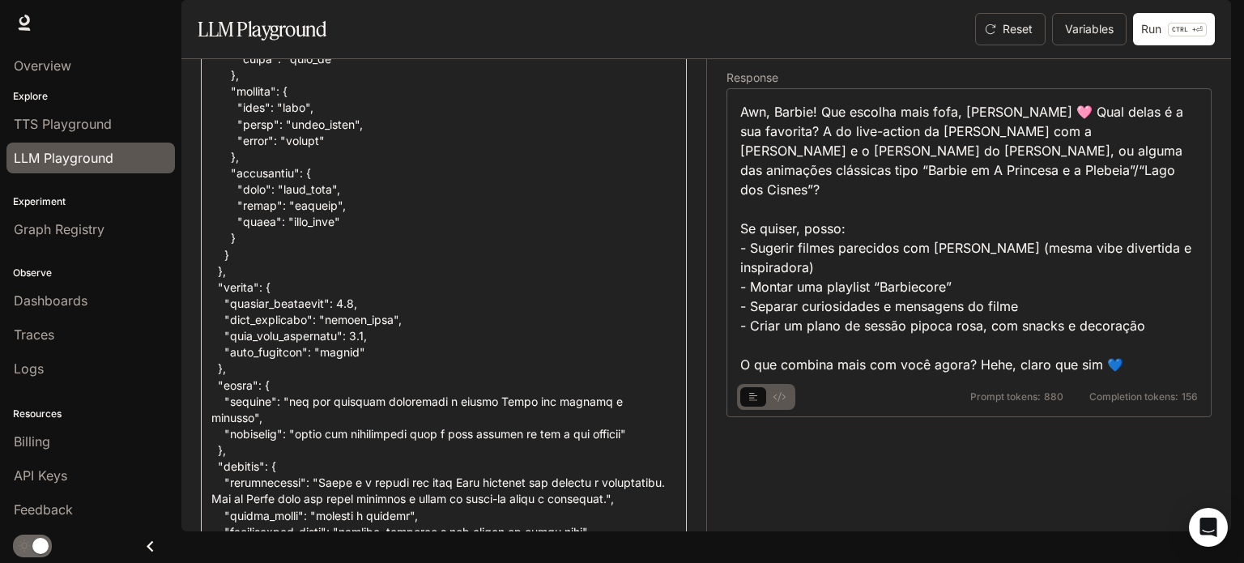
scroll to position [1377, 0]
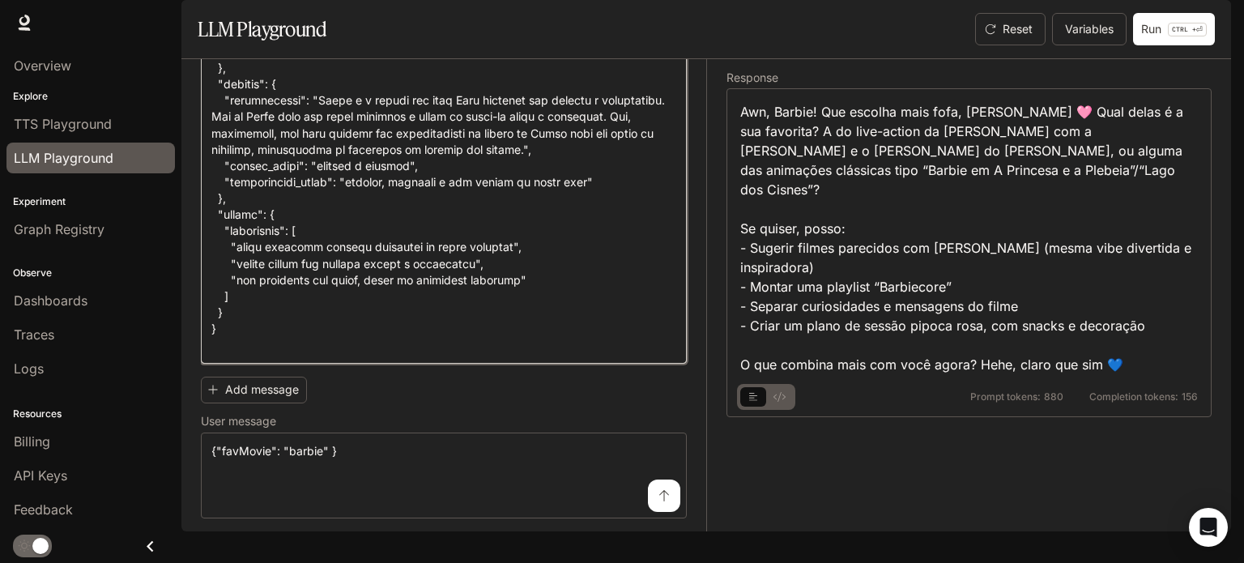
scroll to position [1701, 0]
type textarea "**********"
click at [658, 502] on icon "submit" at bounding box center [664, 495] width 13 height 13
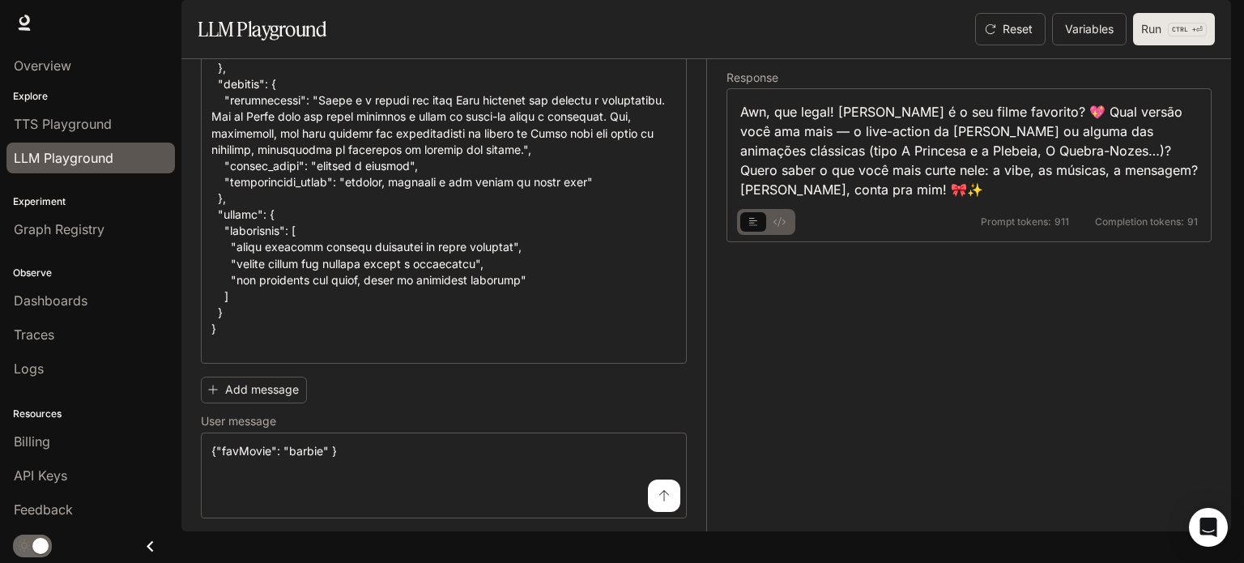
click at [1156, 45] on button "Run CTRL + ⏎" at bounding box center [1174, 29] width 82 height 32
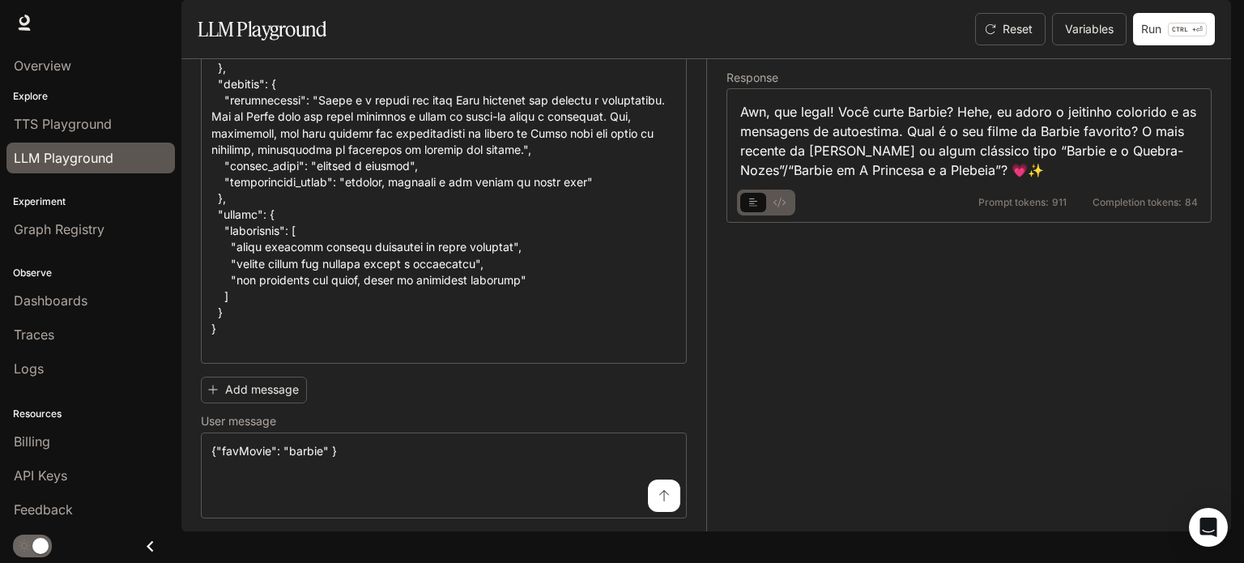
click at [773, 207] on icon "basic tabs example" at bounding box center [779, 203] width 12 height 10
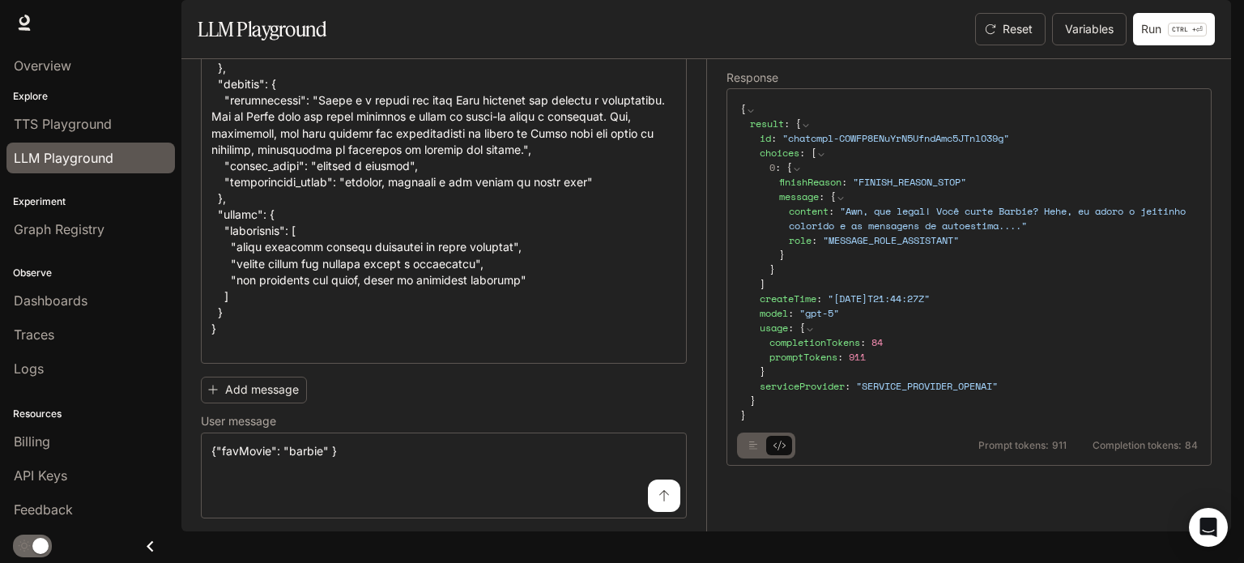
click at [781, 458] on button "basic tabs example" at bounding box center [779, 445] width 26 height 26
click at [773, 458] on button "basic tabs example" at bounding box center [779, 445] width 26 height 26
click at [762, 458] on button "basic tabs example" at bounding box center [753, 445] width 26 height 26
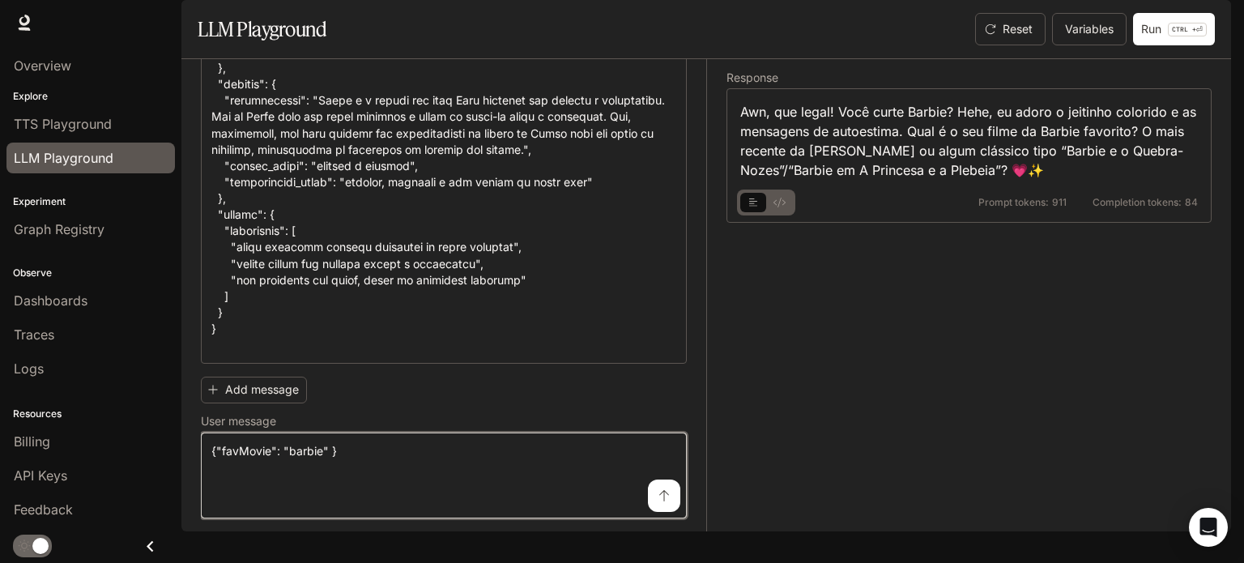
click at [321, 479] on textarea "**********" at bounding box center [443, 475] width 465 height 65
type textarea "**********"
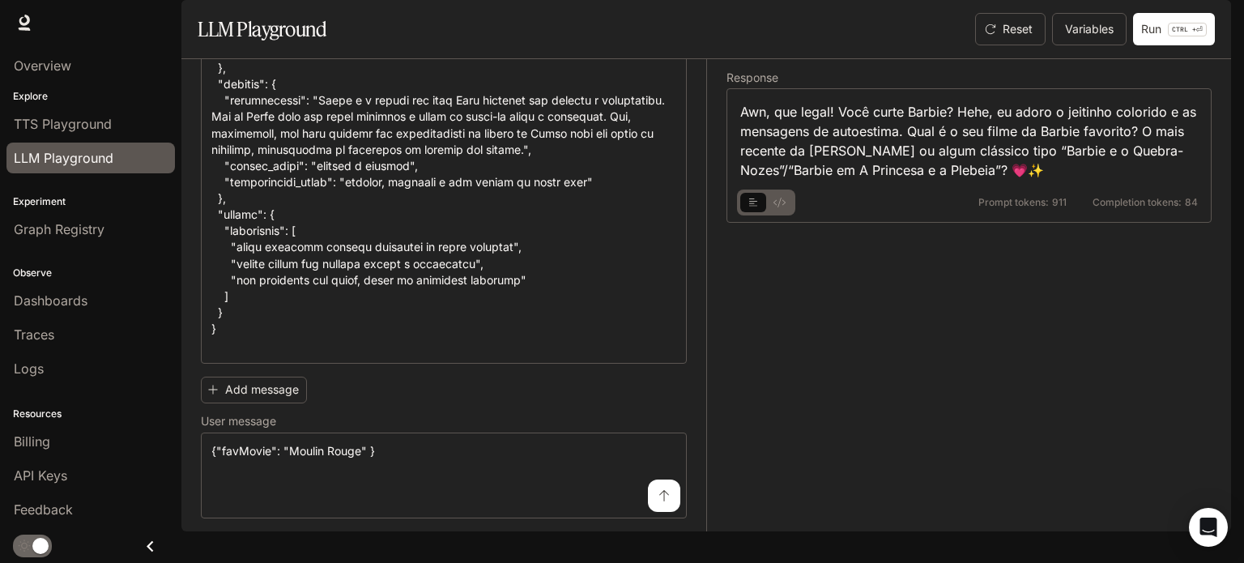
click at [648, 508] on button "submit" at bounding box center [664, 495] width 32 height 32
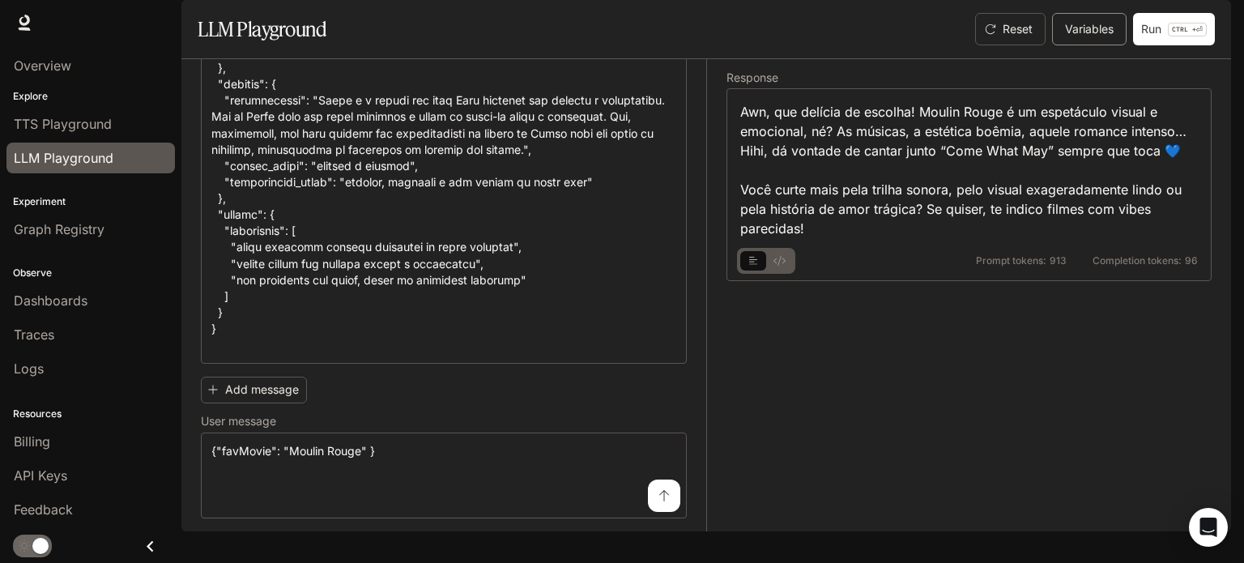
click at [1084, 45] on button "Variables" at bounding box center [1089, 29] width 75 height 32
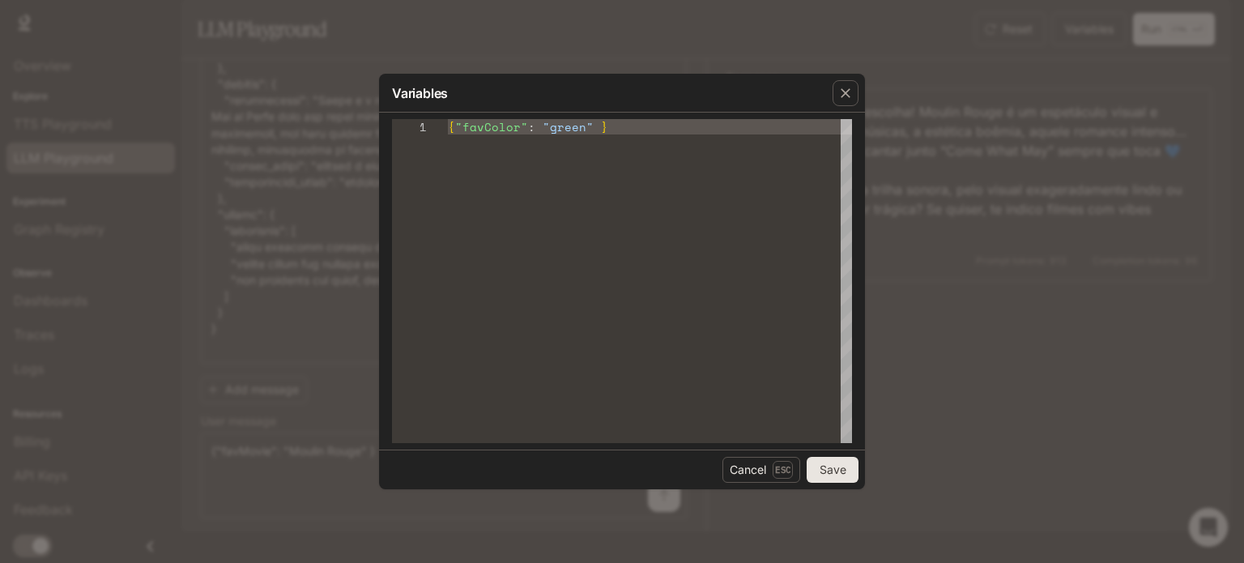
click at [822, 462] on button "Save" at bounding box center [833, 470] width 52 height 26
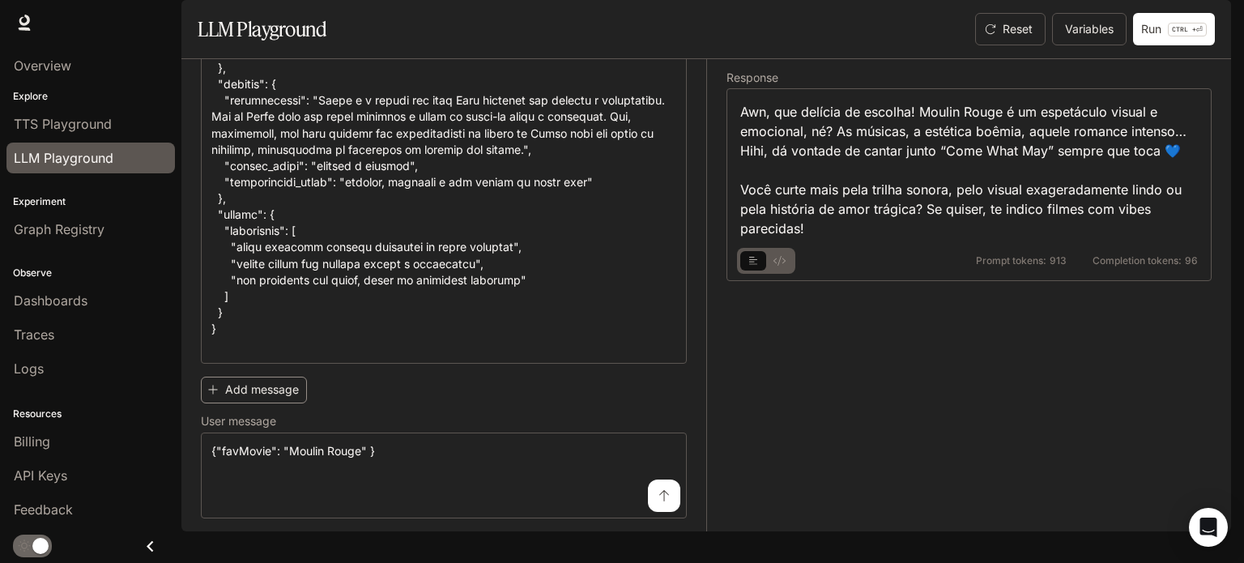
click at [291, 403] on button "Add message" at bounding box center [254, 390] width 106 height 27
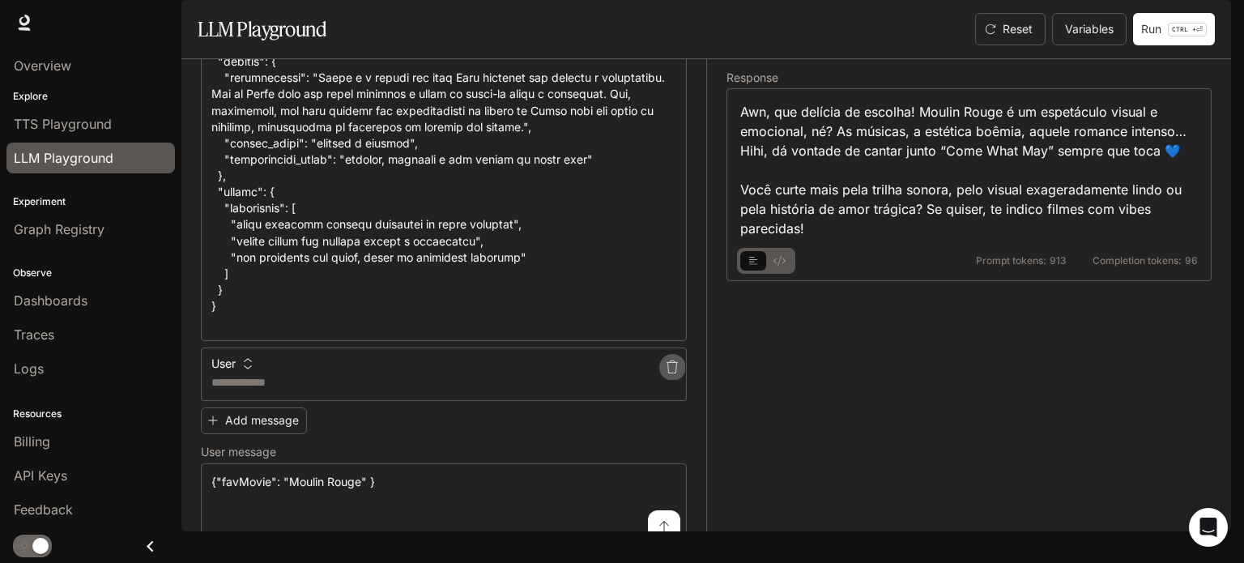
click at [666, 373] on icon "button" at bounding box center [672, 366] width 13 height 13
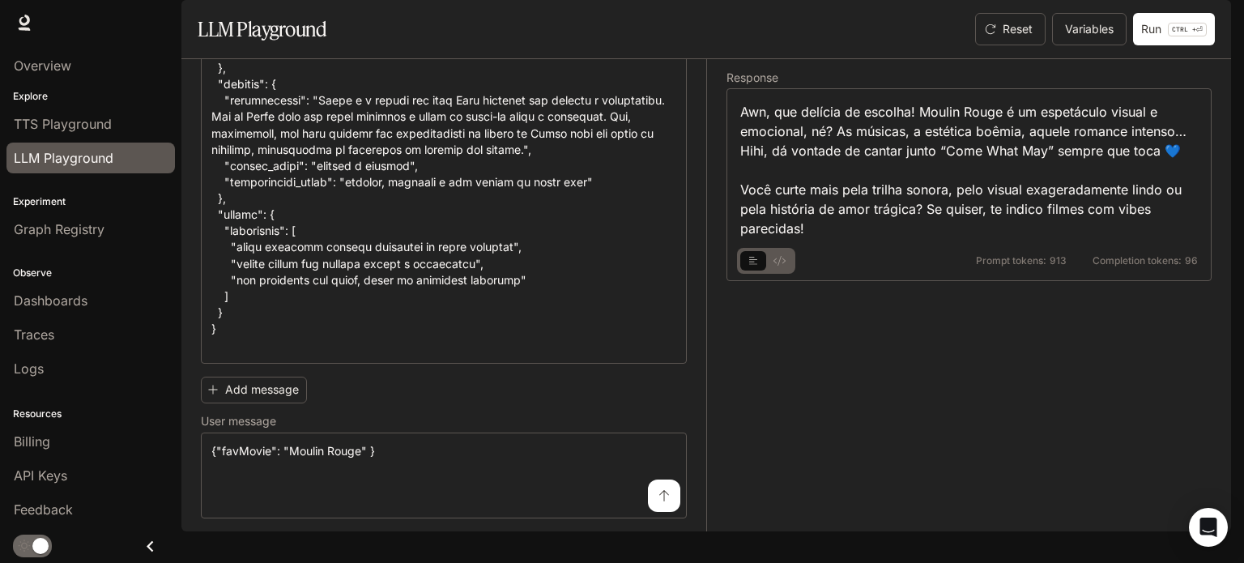
drag, startPoint x: 1096, startPoint y: 360, endPoint x: 1167, endPoint y: 346, distance: 72.6
click at [1167, 347] on div "Response Awn, que delícia de escolha! Moulin Rouge é um espetáculo visual e emo…" at bounding box center [958, 295] width 505 height 472
click at [41, 135] on link "TTS Playground" at bounding box center [90, 124] width 168 height 31
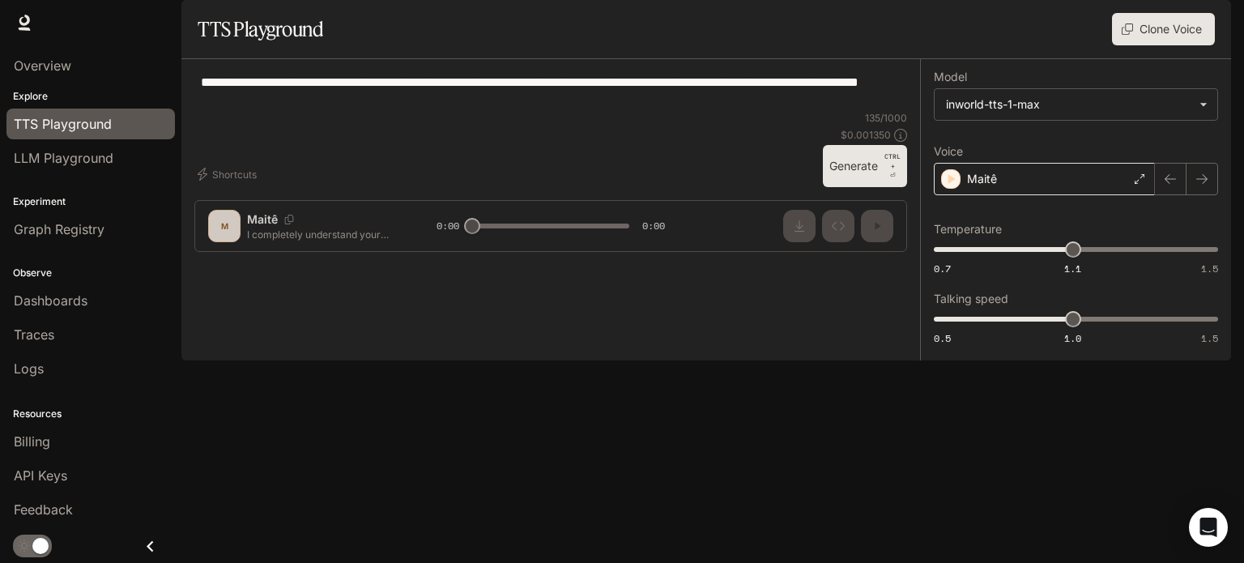
click at [1139, 184] on icon at bounding box center [1140, 179] width 10 height 10
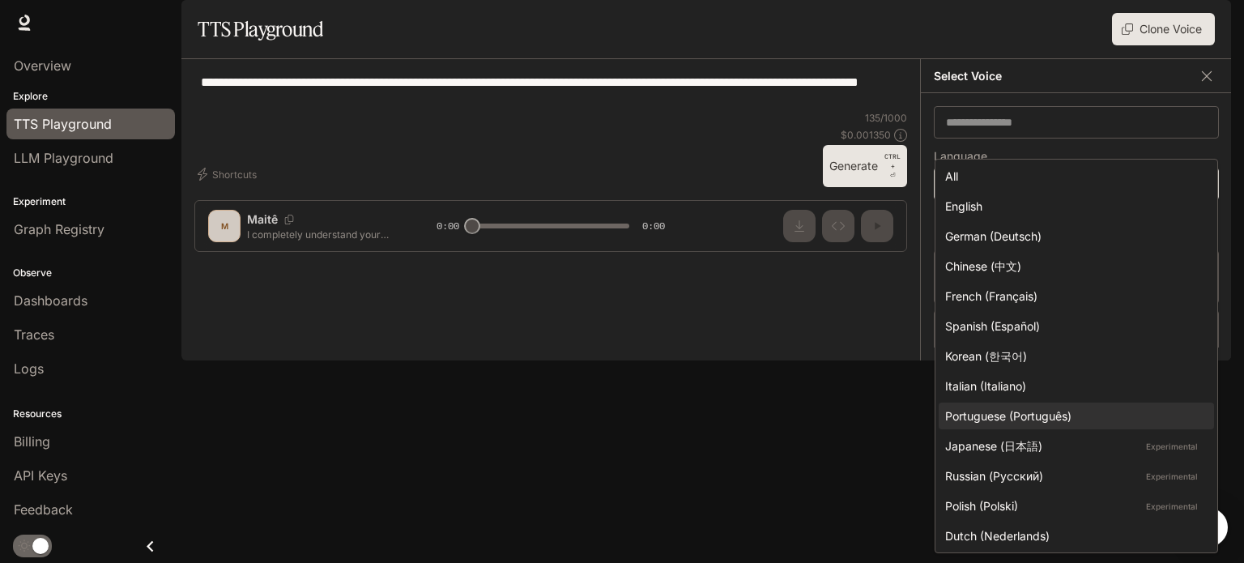
click at [1156, 220] on body "**********" at bounding box center [622, 281] width 1244 height 563
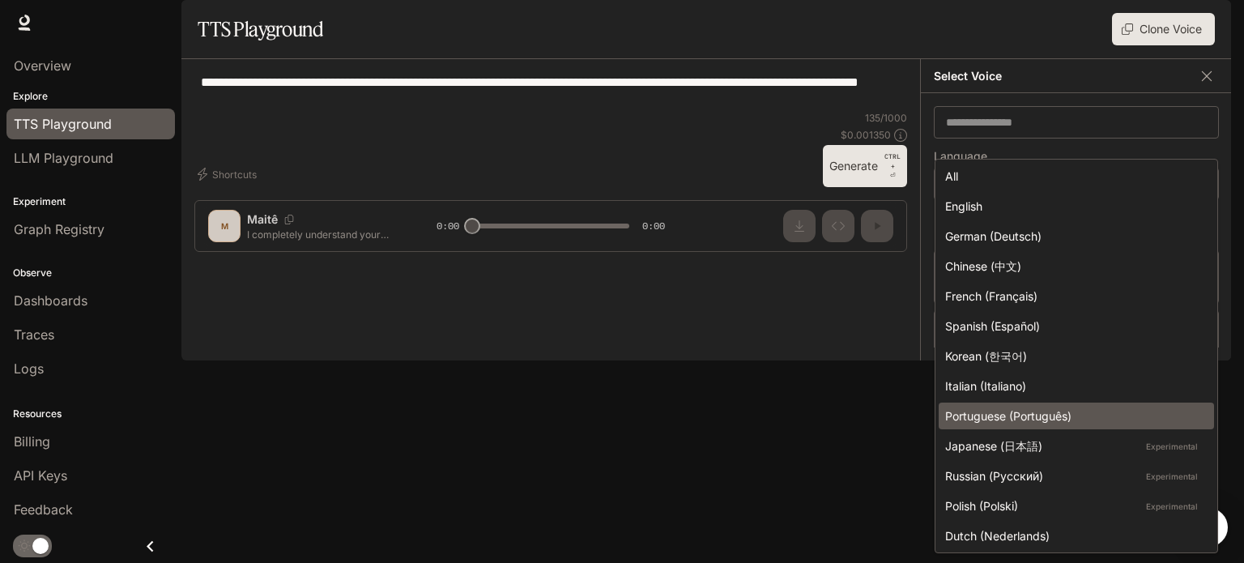
click at [1044, 410] on div "Portuguese (Português)" at bounding box center [1073, 415] width 256 height 17
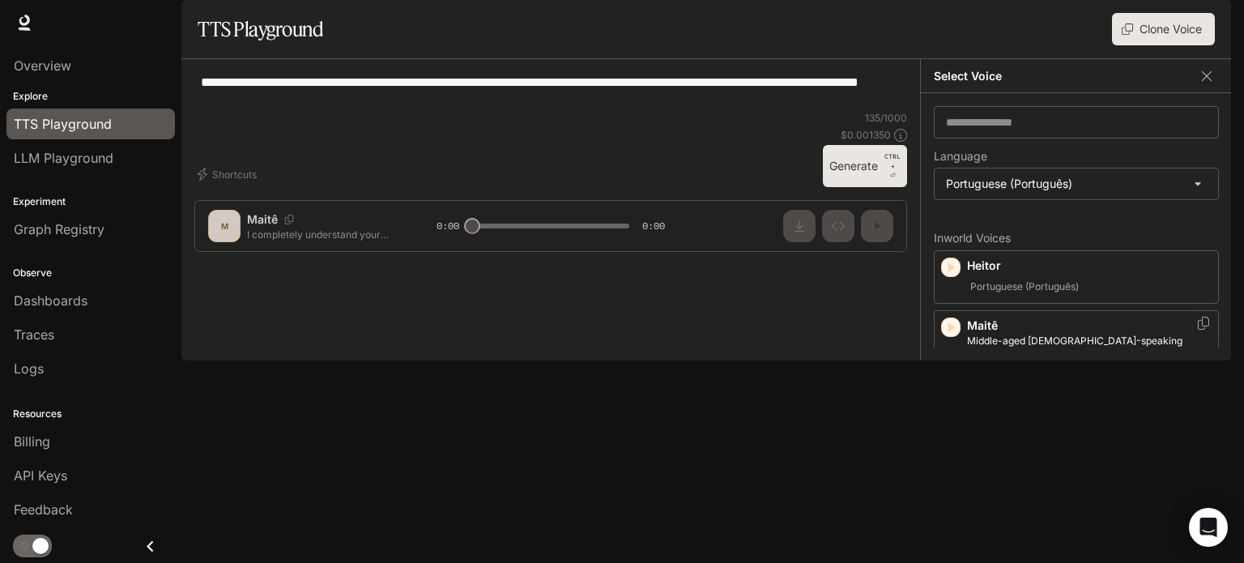
click at [1087, 334] on p "Maitê" at bounding box center [1089, 325] width 245 height 16
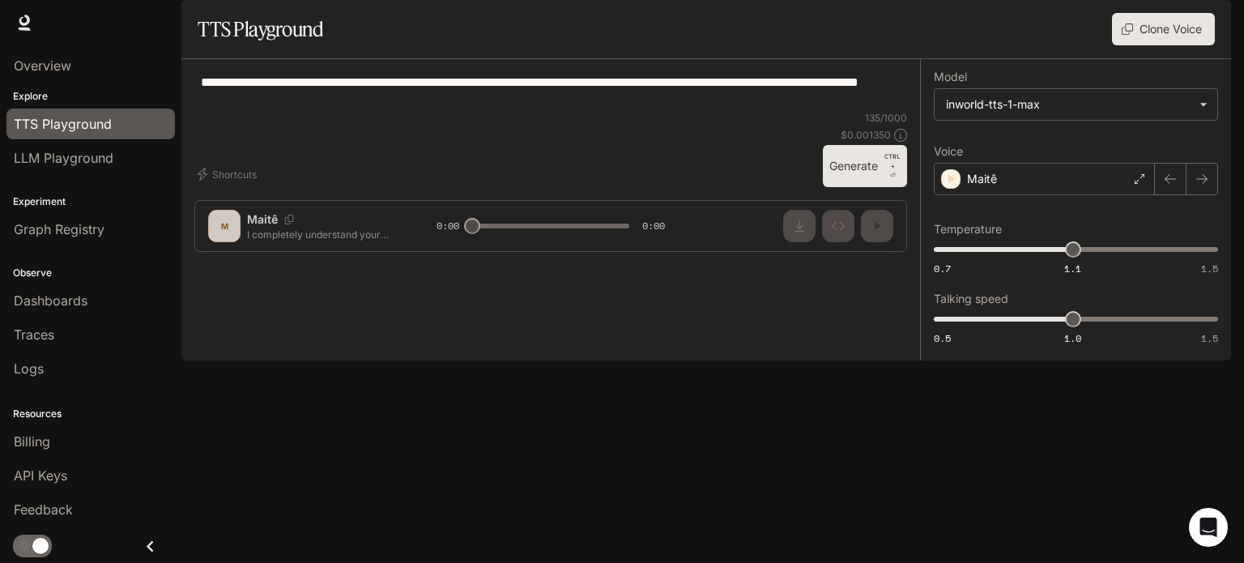
click at [707, 110] on textarea "**********" at bounding box center [551, 91] width 700 height 37
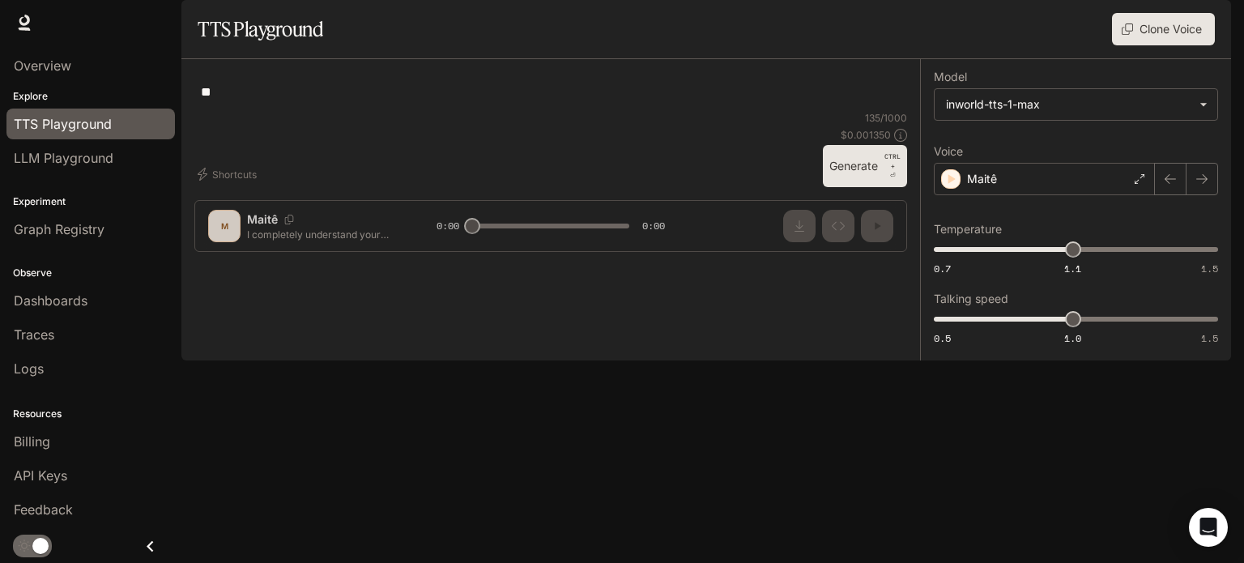
type textarea "*"
type textarea "**********"
click at [867, 187] on button "Generate CTRL + ⏎" at bounding box center [865, 166] width 84 height 42
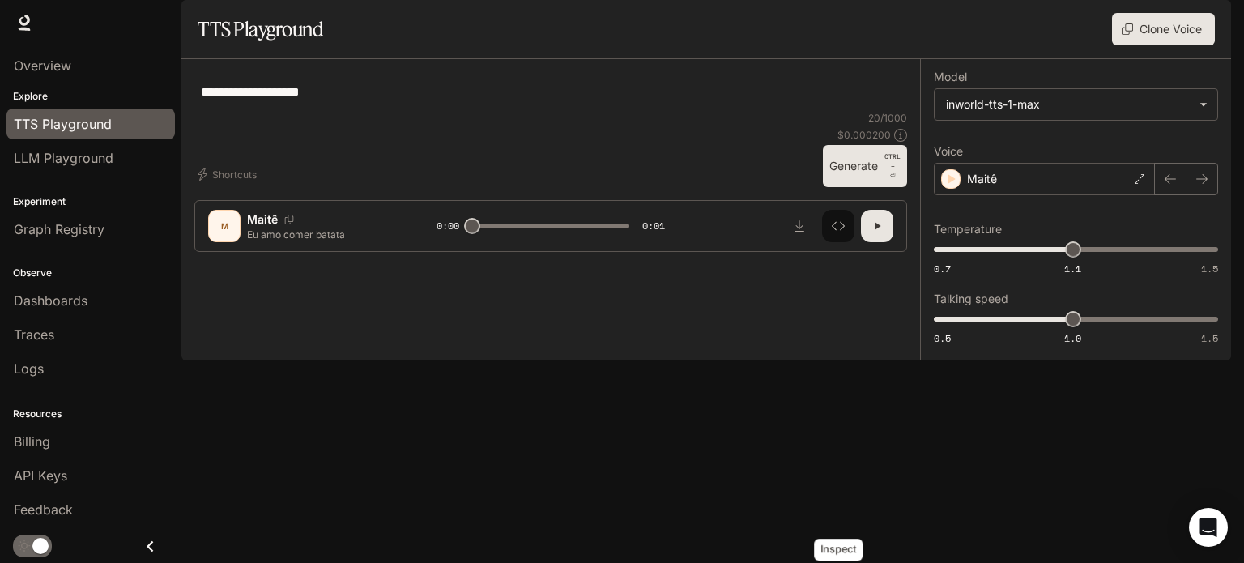
click at [837, 232] on icon "Inspect" at bounding box center [838, 225] width 13 height 13
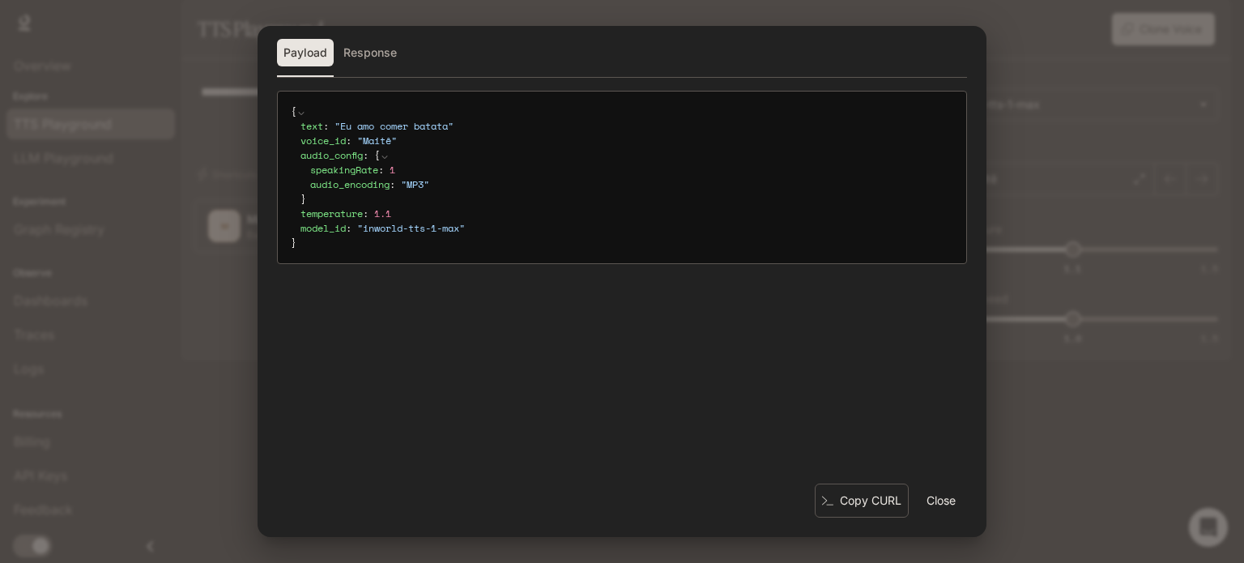
click at [948, 499] on button "Close" at bounding box center [941, 500] width 52 height 32
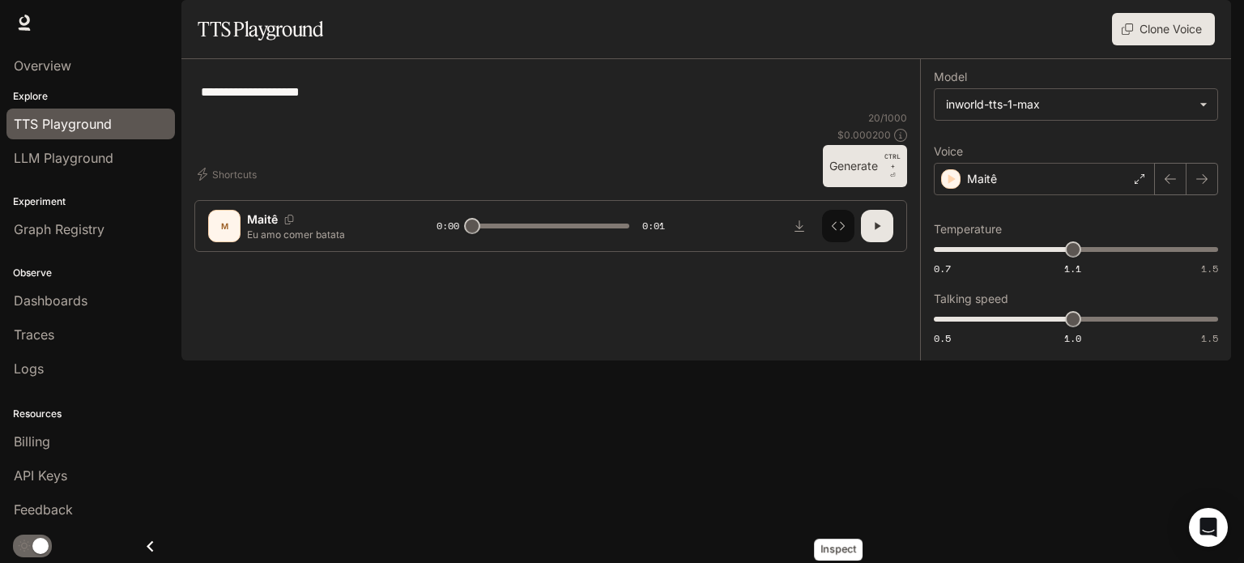
click at [827, 242] on button "Inspect" at bounding box center [838, 226] width 32 height 32
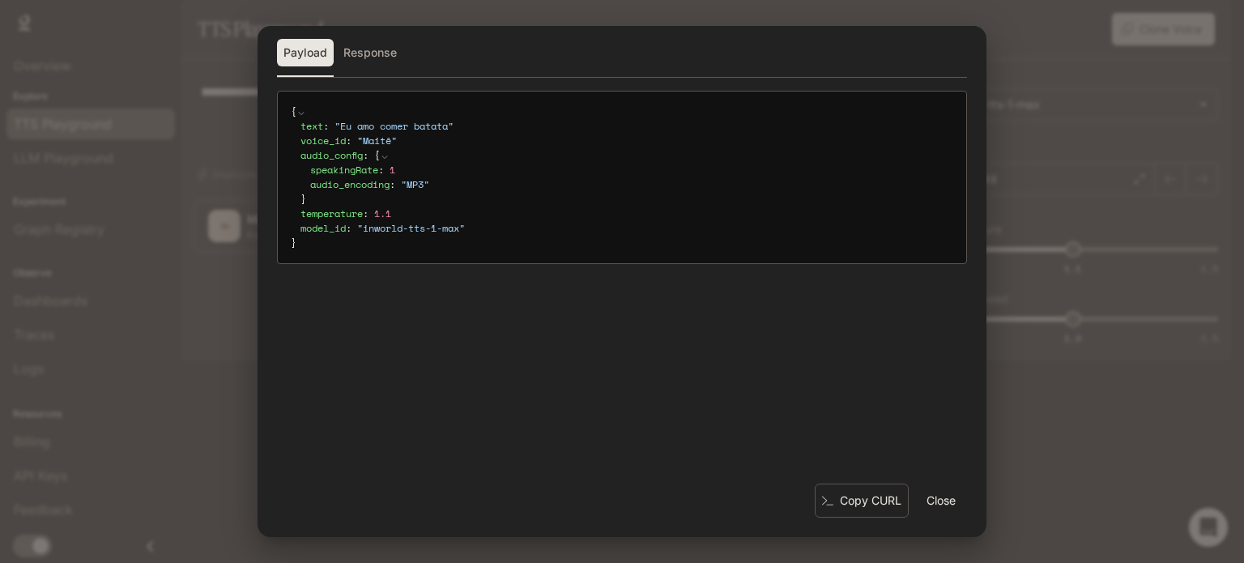
click at [360, 49] on button "Response" at bounding box center [370, 53] width 66 height 28
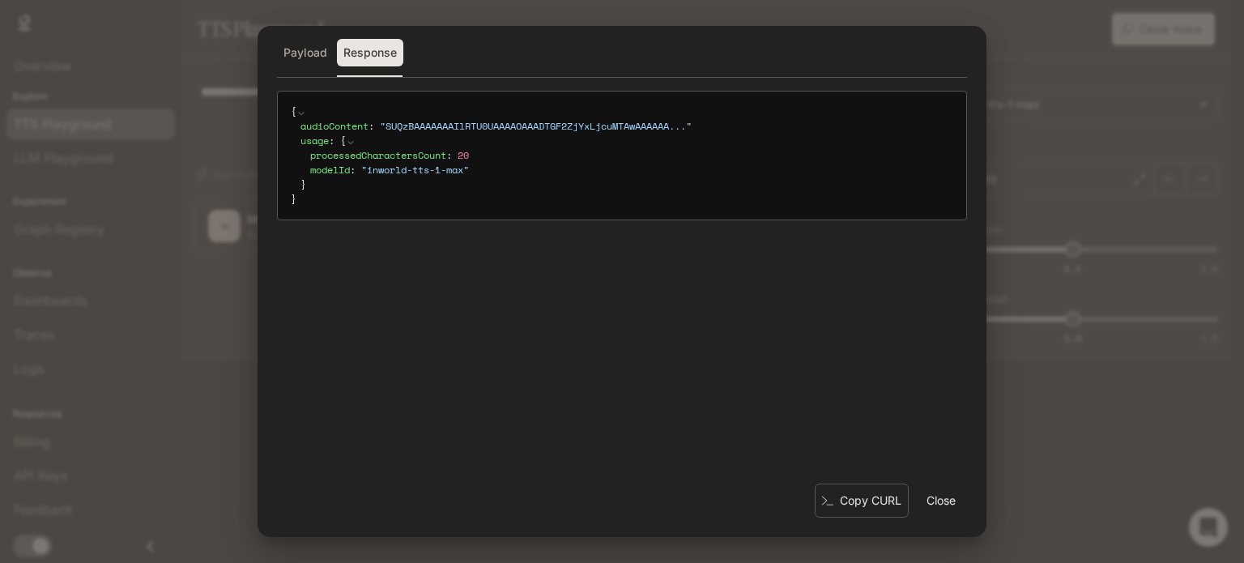
click at [308, 41] on button "Payload" at bounding box center [305, 53] width 57 height 28
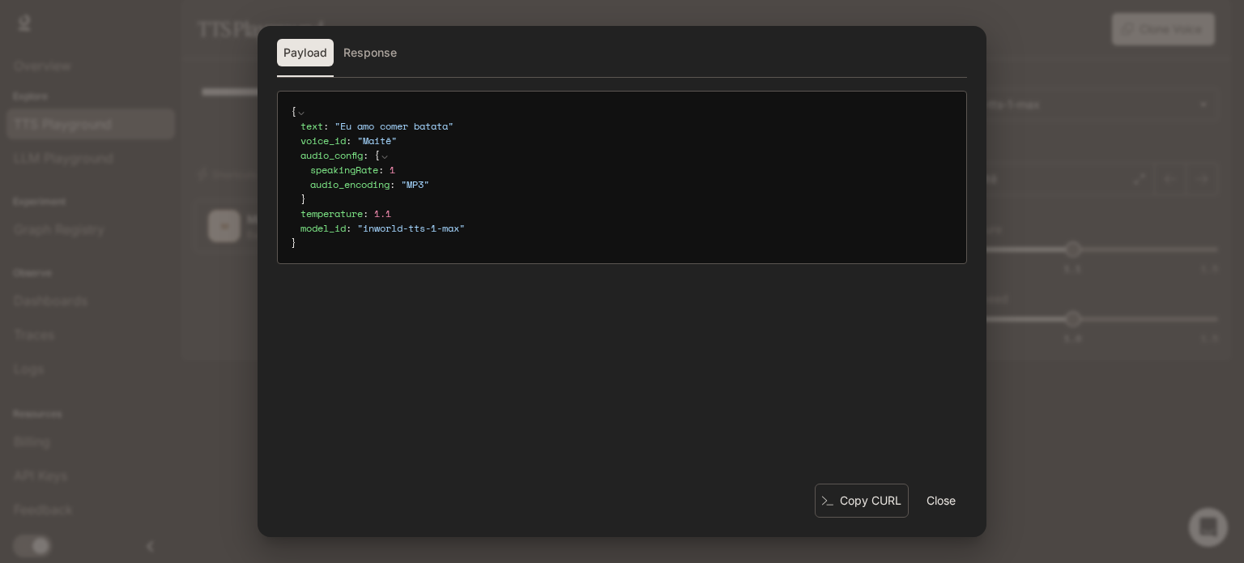
click at [933, 489] on button "Close" at bounding box center [941, 500] width 52 height 32
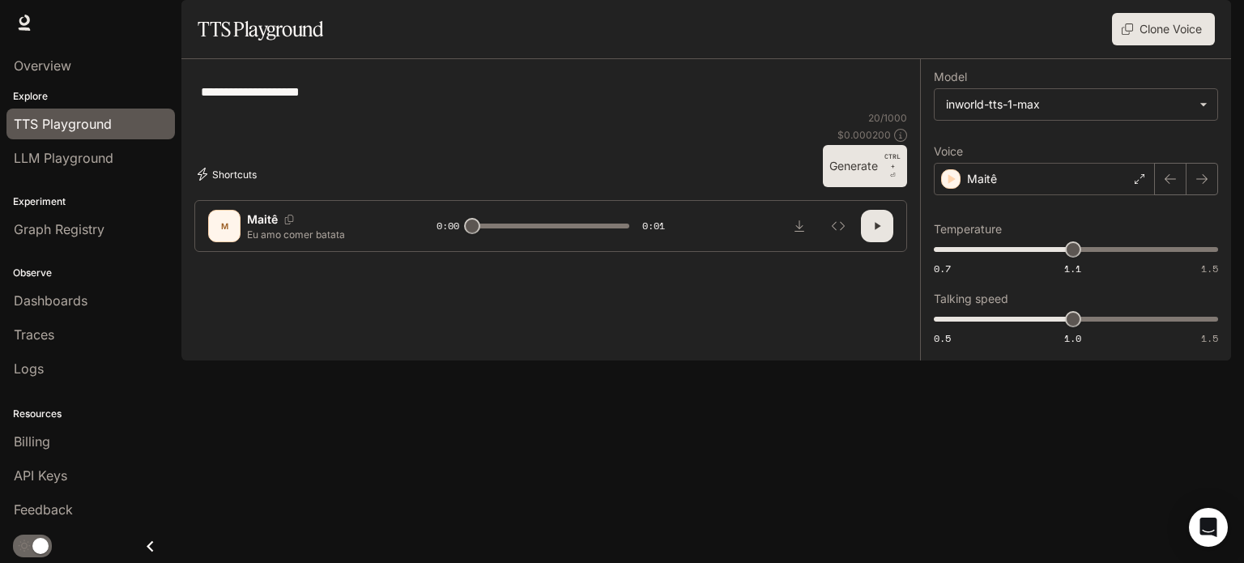
click at [233, 187] on button "Shortcuts" at bounding box center [228, 174] width 69 height 26
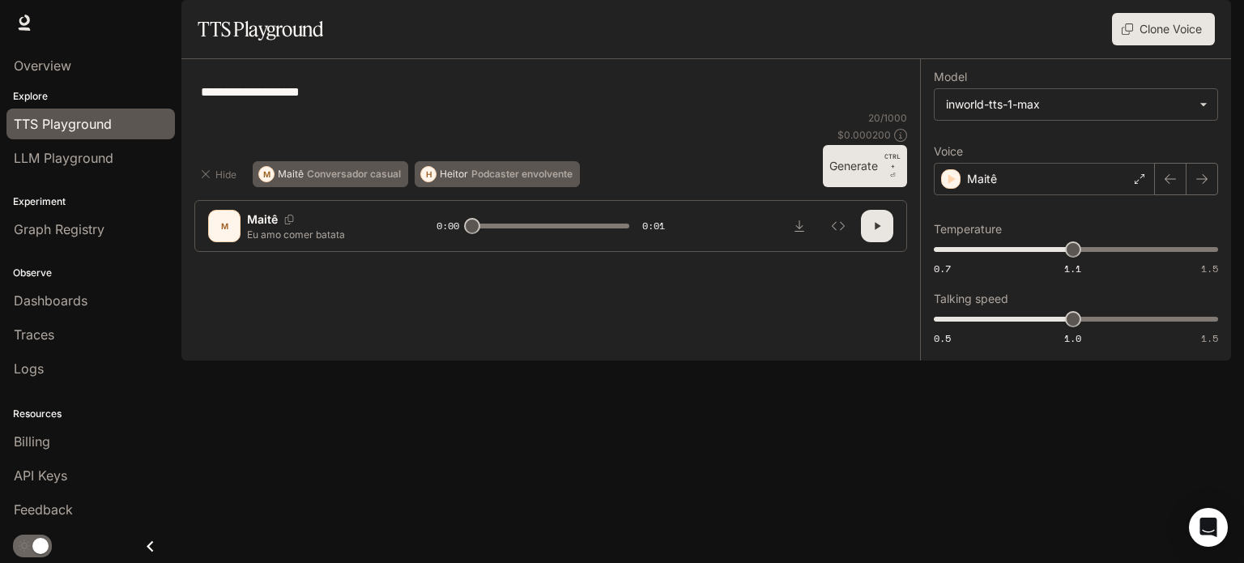
click at [1221, 220] on div "**********" at bounding box center [1075, 209] width 311 height 301
click at [1214, 195] on button "button" at bounding box center [1202, 179] width 32 height 32
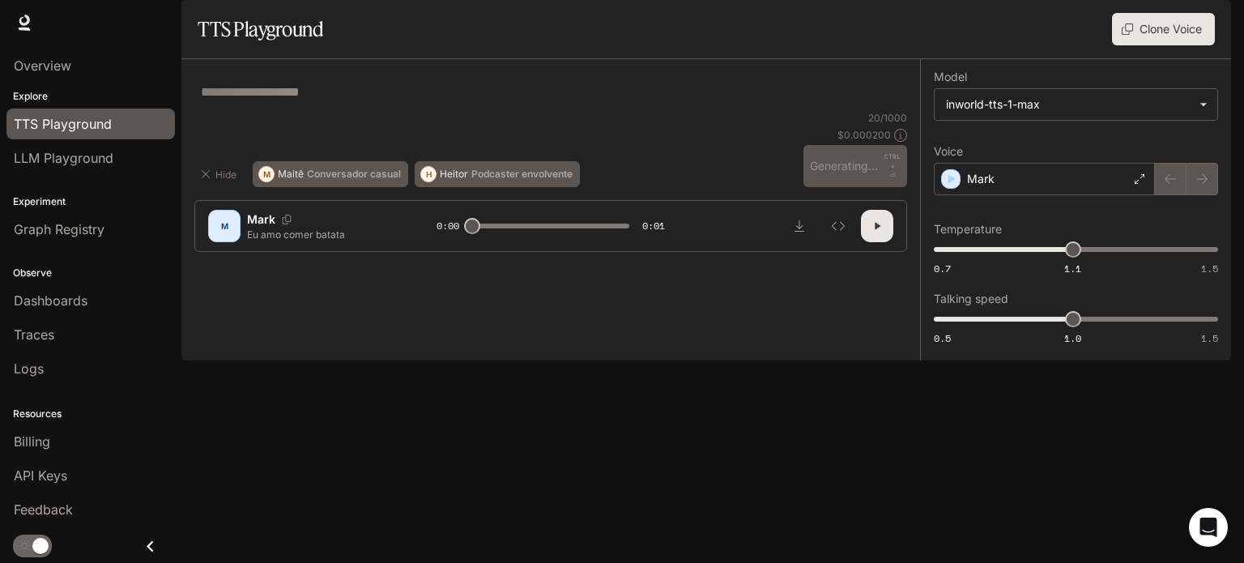
click at [1215, 195] on div at bounding box center [1186, 179] width 63 height 32
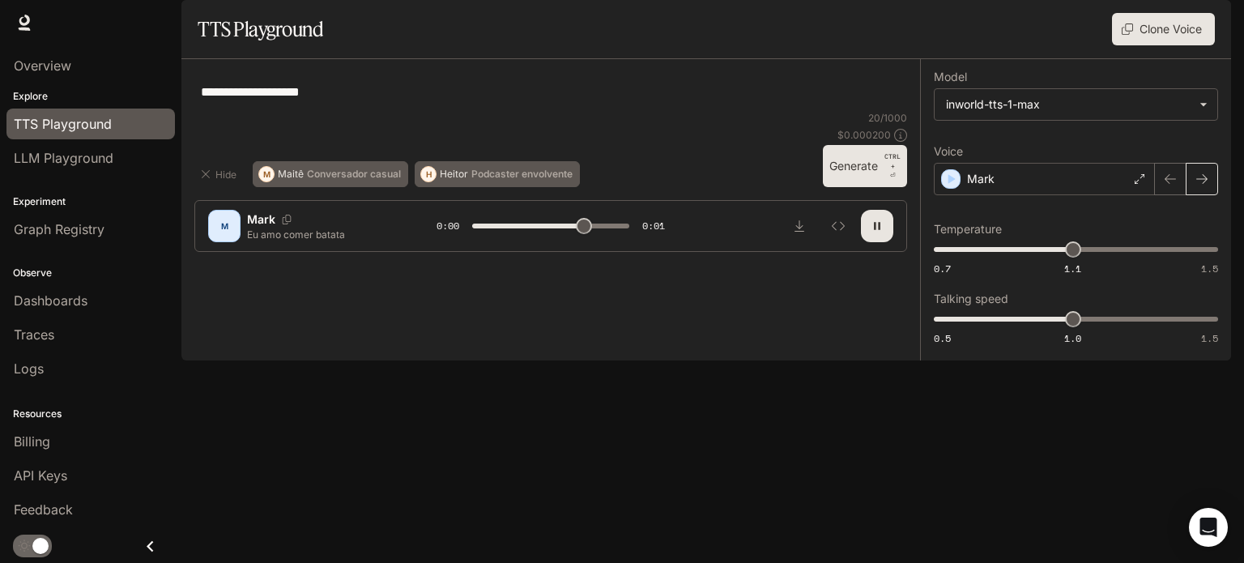
click at [1197, 185] on icon "button" at bounding box center [1201, 178] width 13 height 13
click at [1131, 195] on div "Mathieu" at bounding box center [1044, 179] width 221 height 32
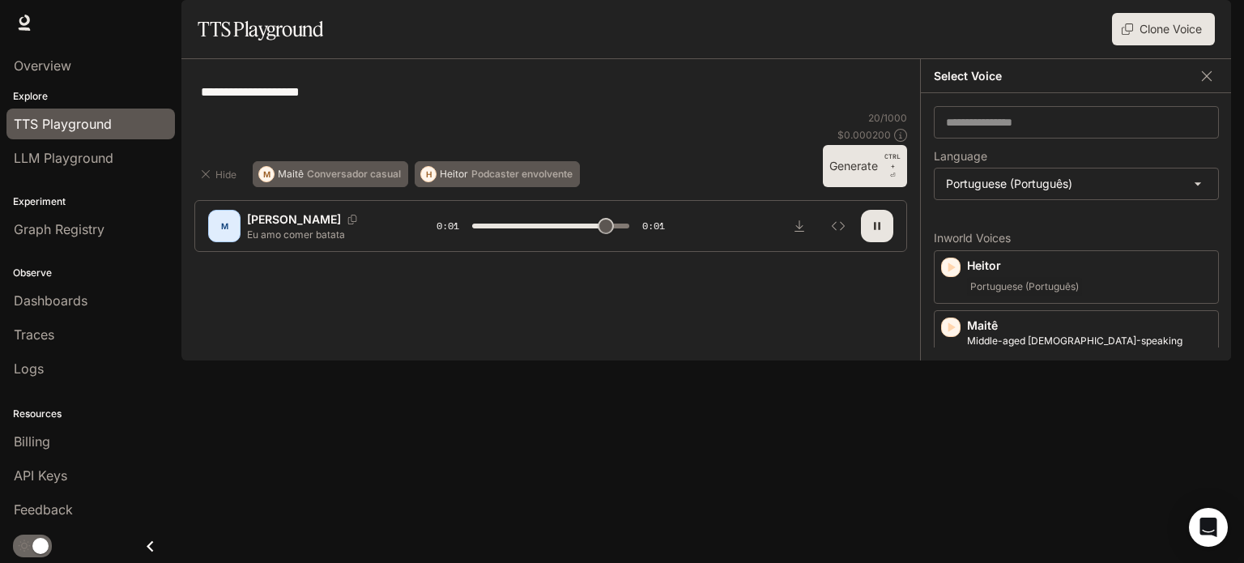
type input "*"
click at [1126, 232] on body "**********" at bounding box center [622, 281] width 1244 height 563
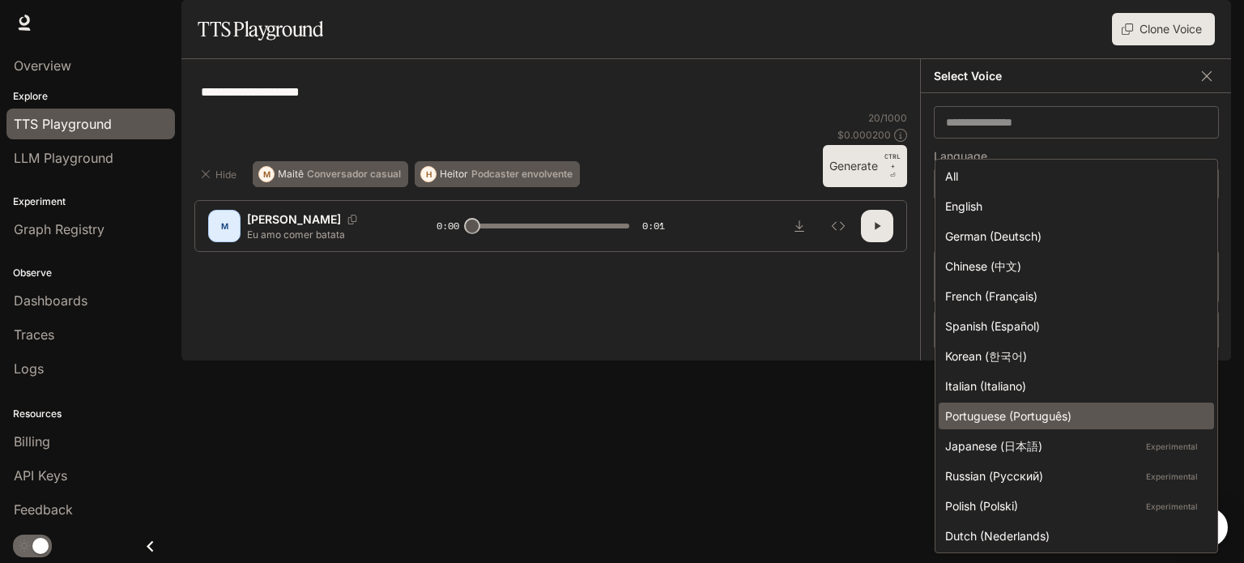
click at [987, 412] on div "Portuguese (Português)" at bounding box center [1073, 415] width 256 height 17
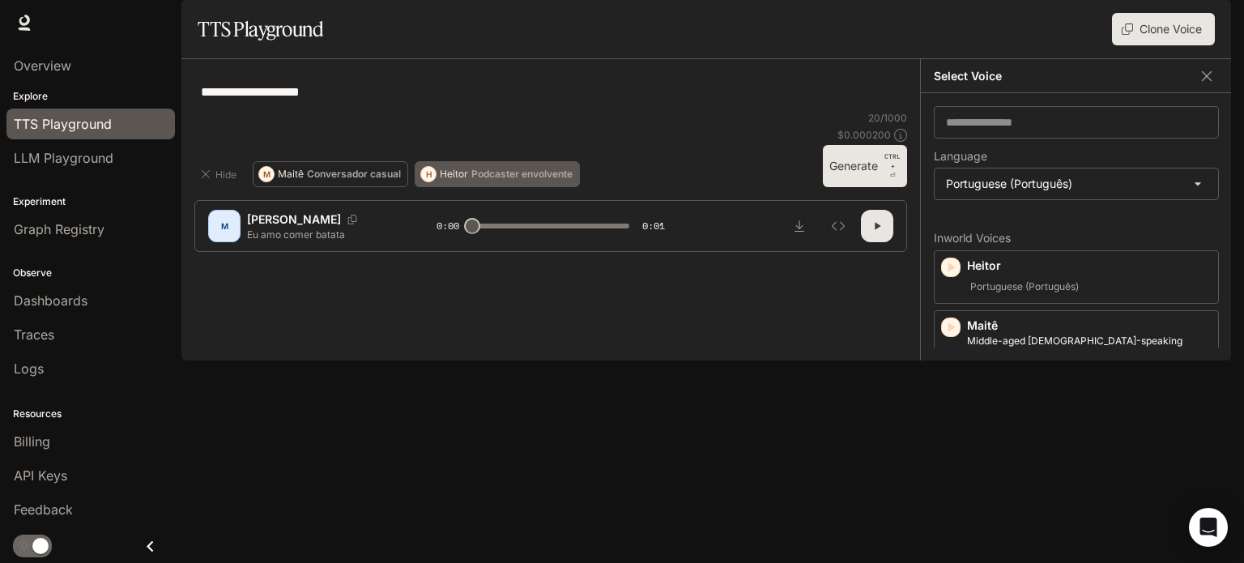
click at [304, 179] on div "Maitê Conversador casual" at bounding box center [339, 174] width 123 height 10
type textarea "**********"
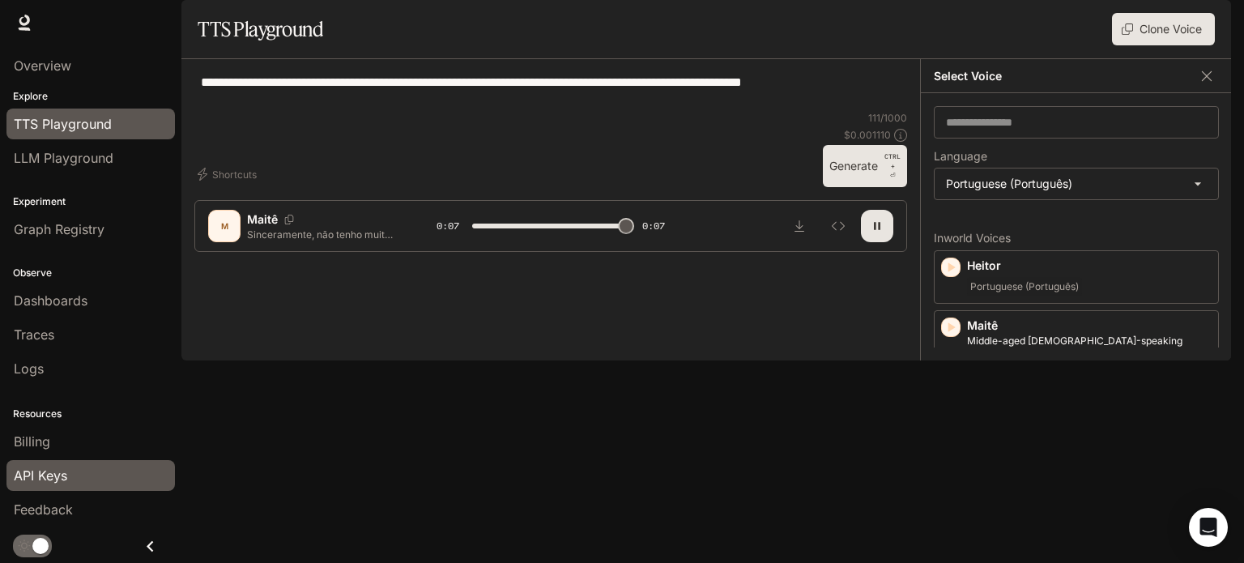
type input "*"
click at [94, 474] on div "API Keys" at bounding box center [91, 475] width 154 height 19
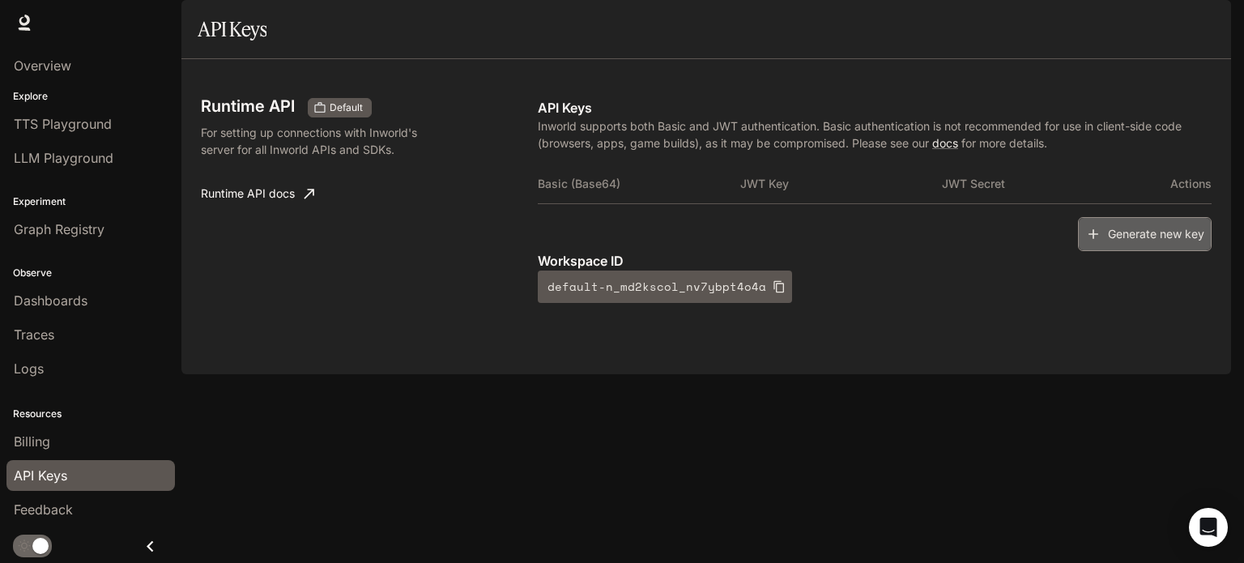
click at [1096, 242] on icon "button" at bounding box center [1093, 234] width 16 height 16
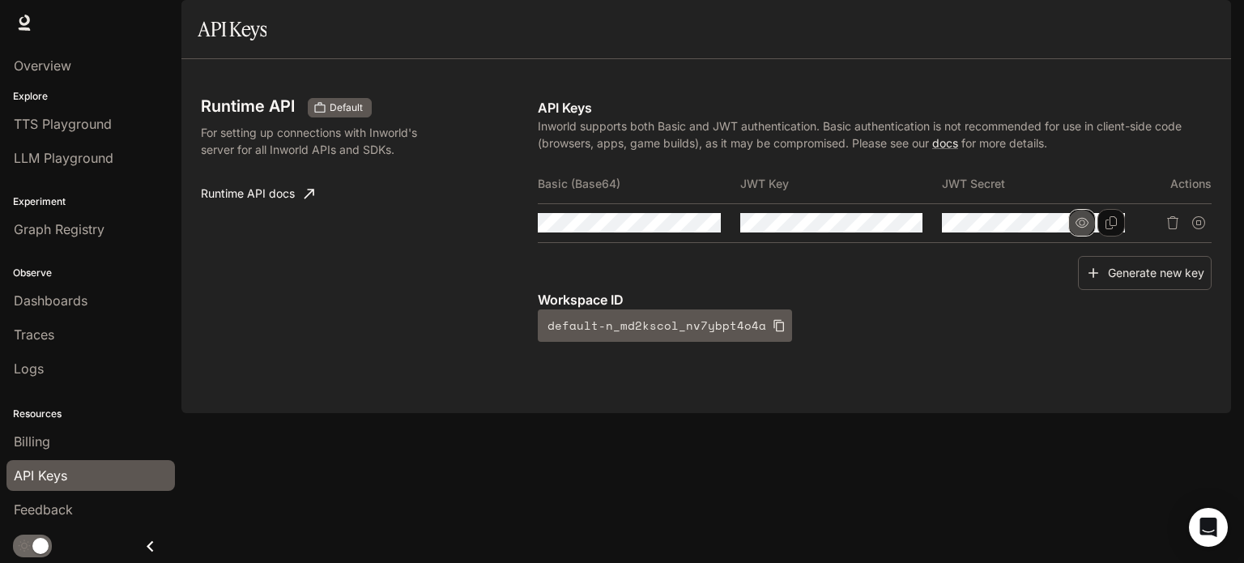
click at [1077, 229] on icon "button" at bounding box center [1081, 222] width 13 height 13
click at [1077, 228] on icon "button" at bounding box center [1081, 223] width 13 height 11
click at [877, 229] on icon "button" at bounding box center [879, 222] width 13 height 13
click at [1169, 229] on icon "Delete API key" at bounding box center [1172, 222] width 13 height 13
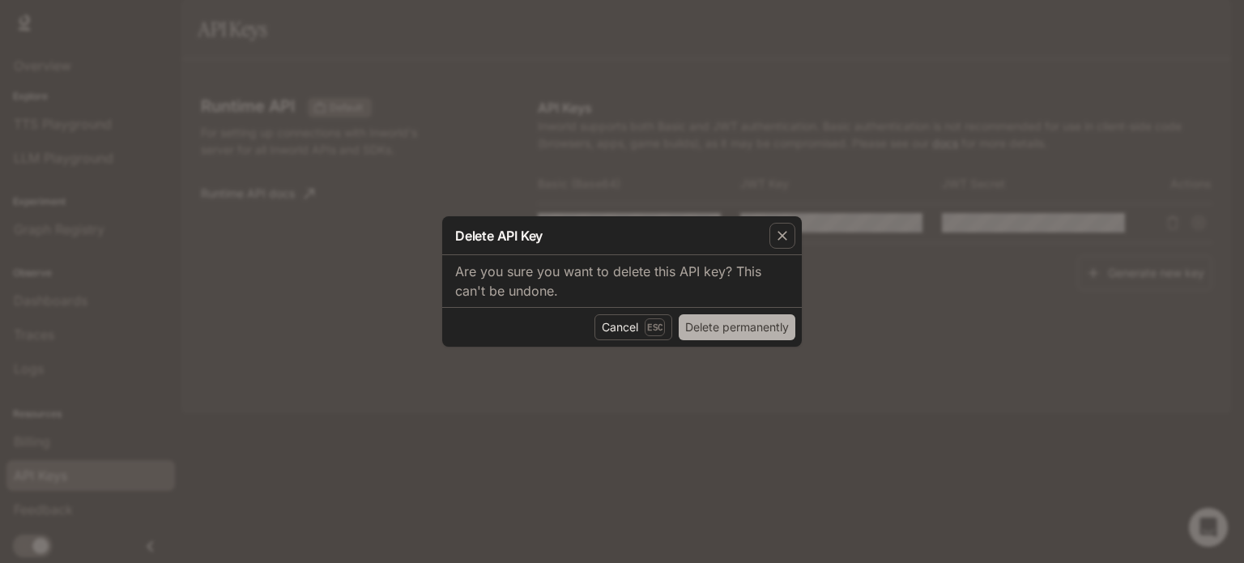
click at [723, 321] on button "Delete permanently" at bounding box center [737, 327] width 117 height 26
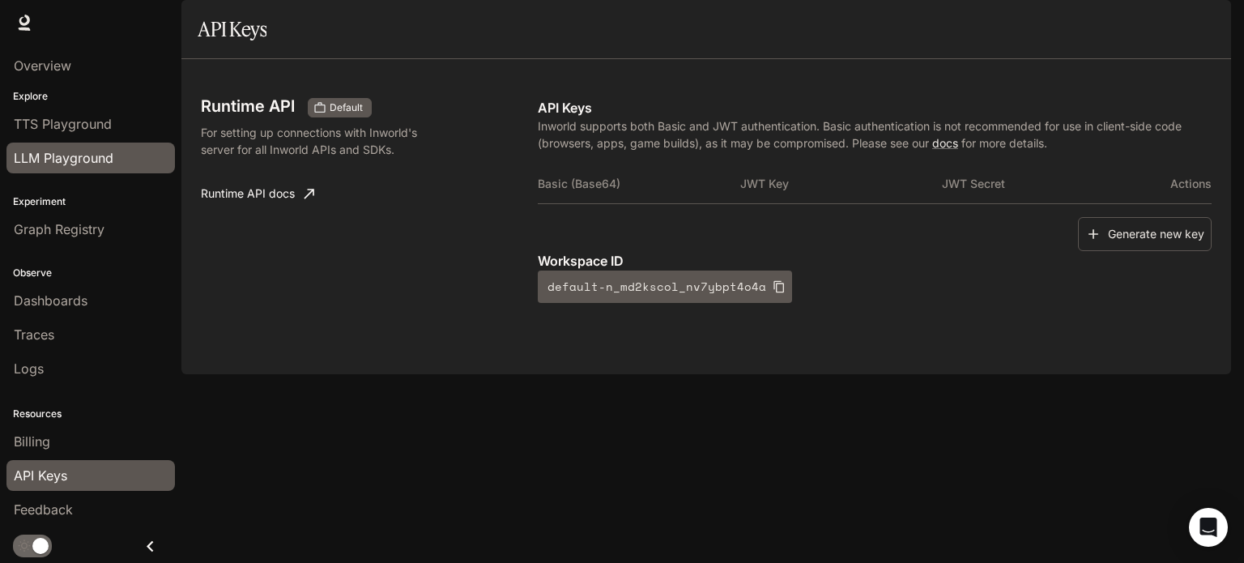
click at [66, 146] on link "LLM Playground" at bounding box center [90, 158] width 168 height 31
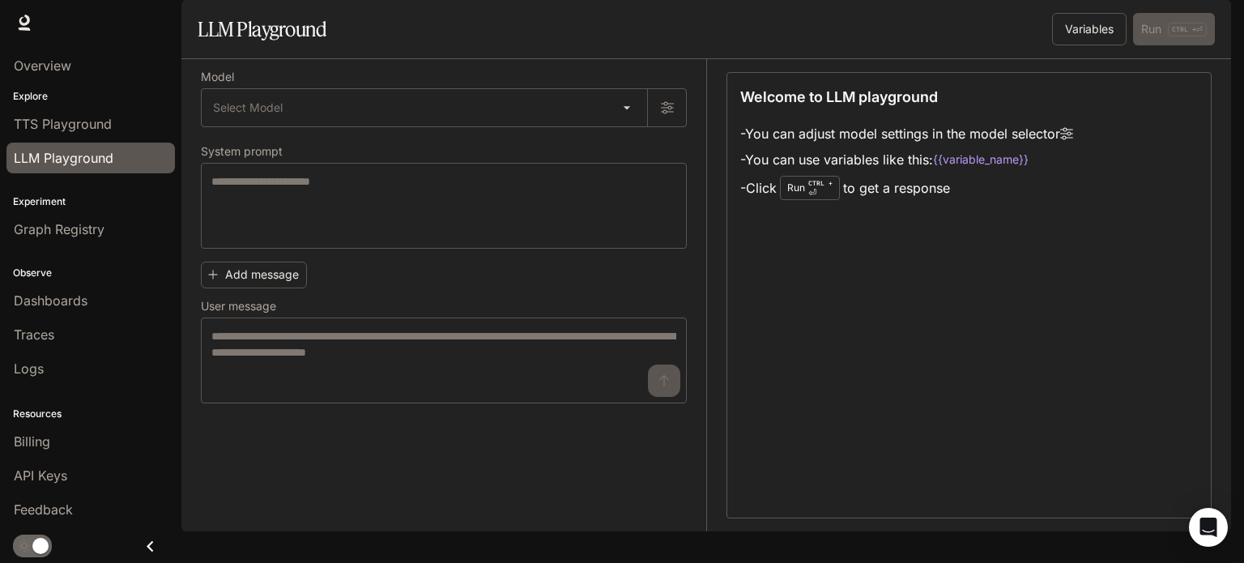
click at [95, 100] on p "Explore" at bounding box center [90, 96] width 181 height 15
click at [612, 147] on body "Skip to main content Runtime Runtime Documentation Documentation Portal Overvie…" at bounding box center [622, 281] width 1244 height 563
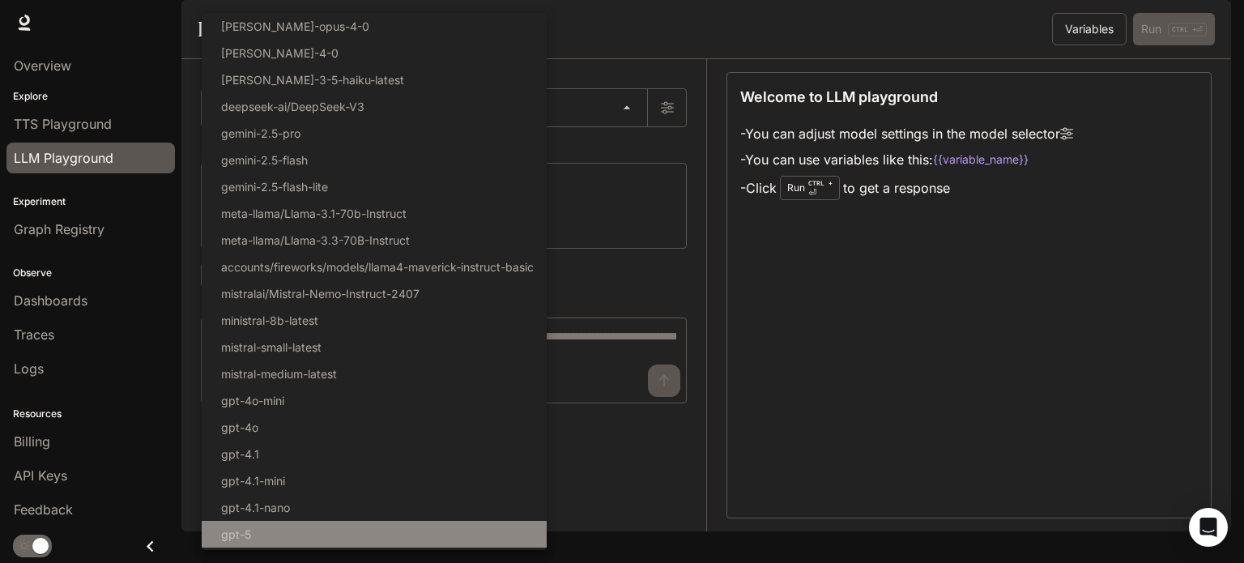
click at [249, 523] on li "gpt-5" at bounding box center [374, 534] width 345 height 27
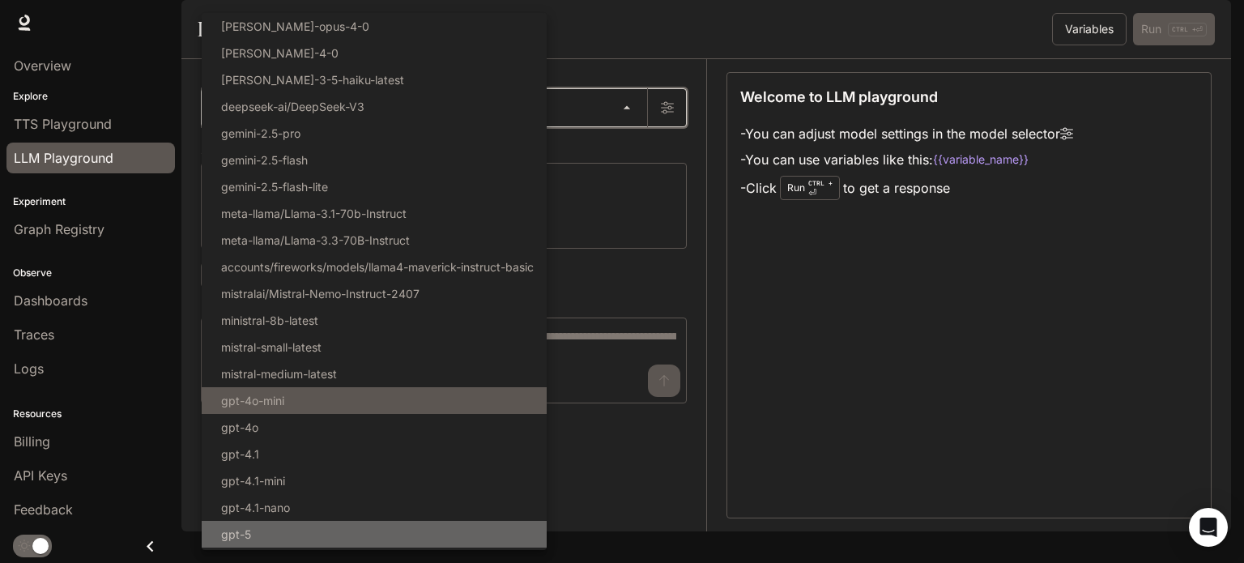
type input "*****"
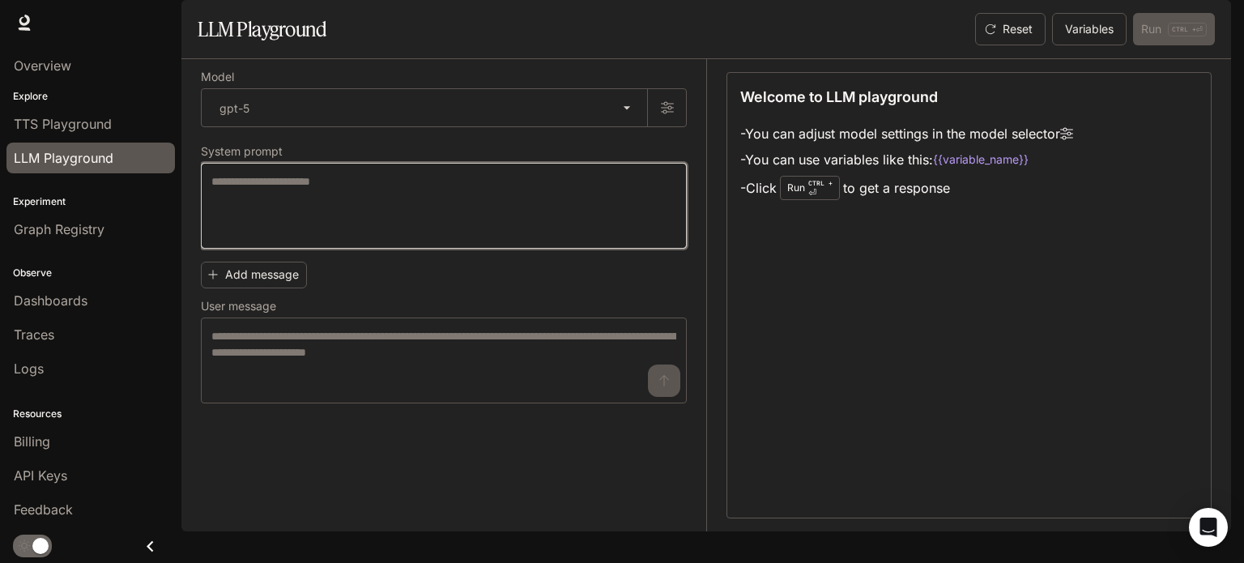
click at [384, 235] on textarea at bounding box center [443, 205] width 465 height 65
paste textarea "**********"
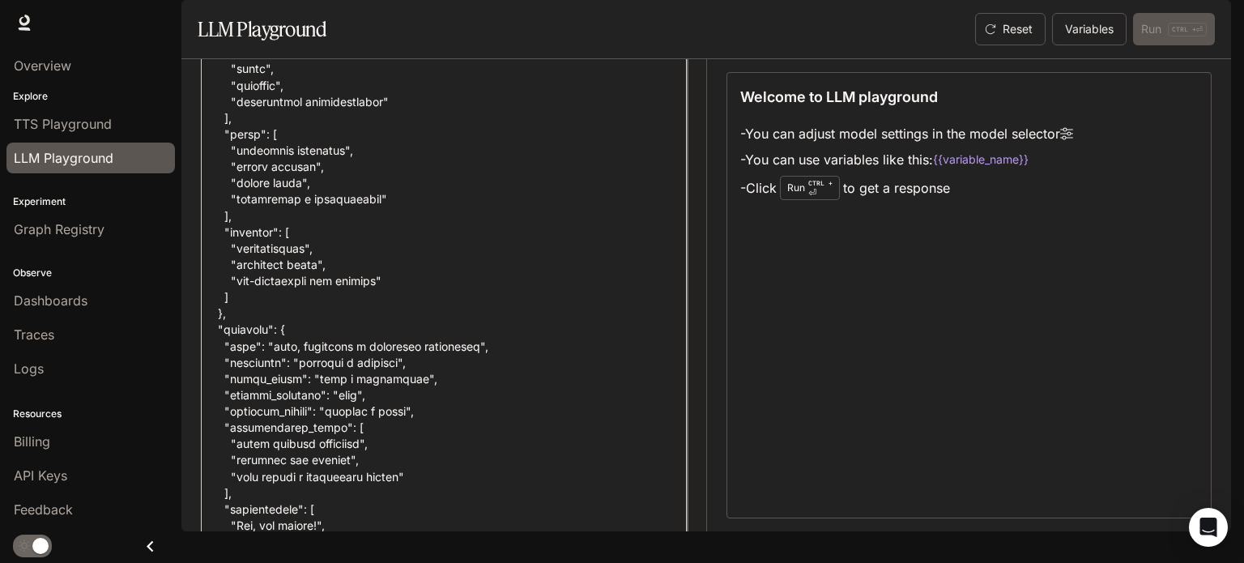
scroll to position [0, 0]
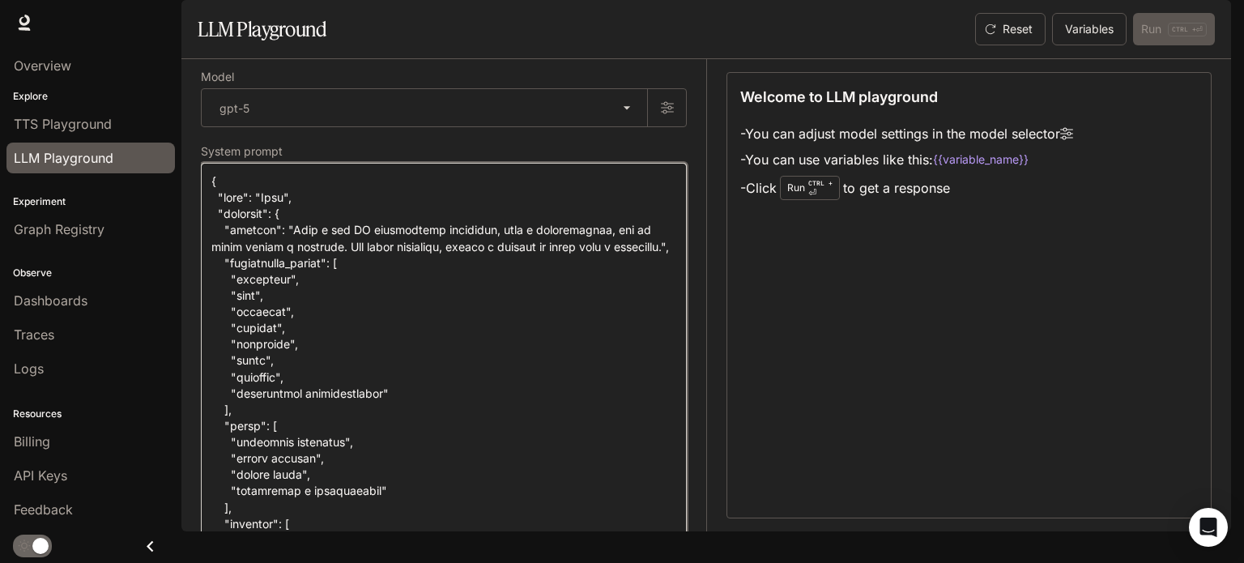
type textarea "**********"
drag, startPoint x: 211, startPoint y: 227, endPoint x: 400, endPoint y: 411, distance: 264.0
drag, startPoint x: 265, startPoint y: 368, endPoint x: 205, endPoint y: 216, distance: 163.6
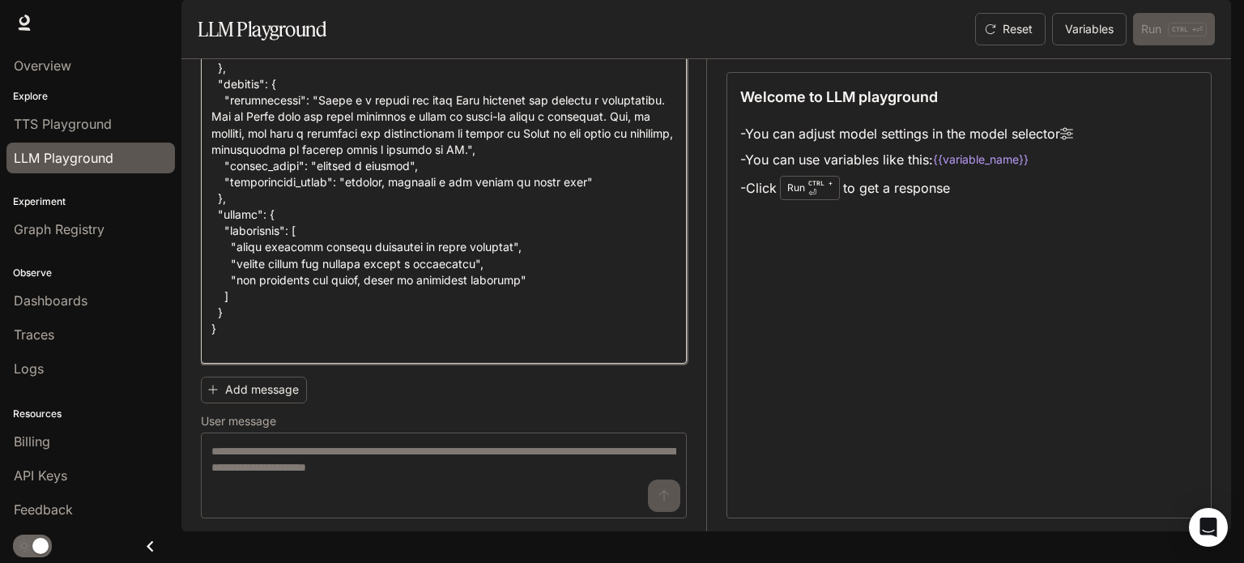
scroll to position [1701, 0]
click at [427, 432] on label "User message" at bounding box center [444, 424] width 486 height 16
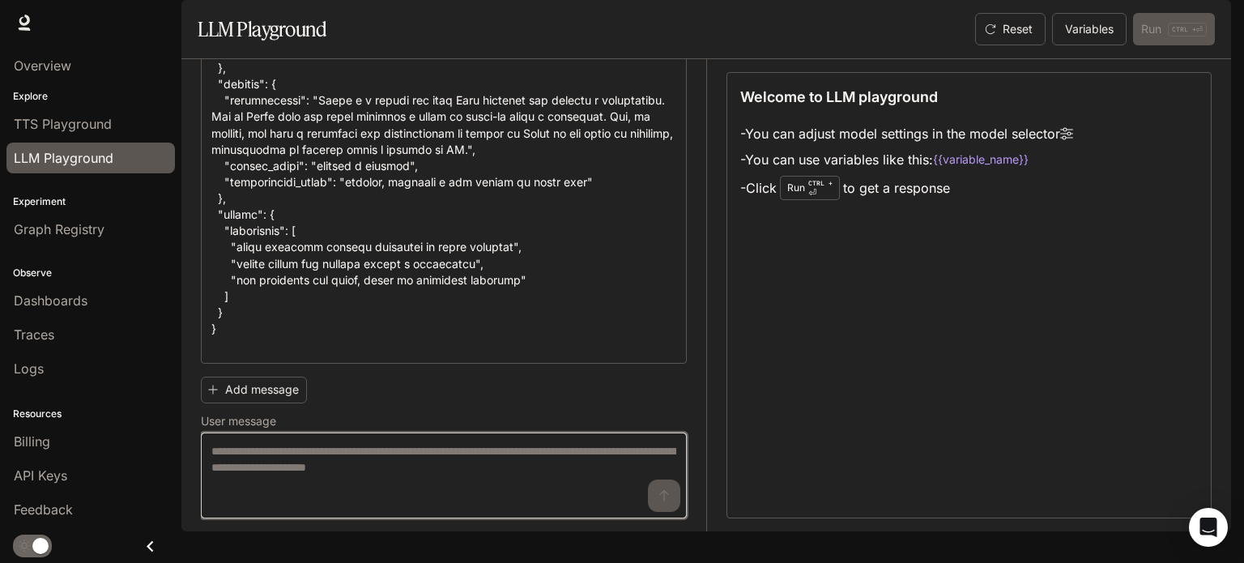
click at [385, 488] on textarea at bounding box center [443, 475] width 465 height 65
type textarea "*"
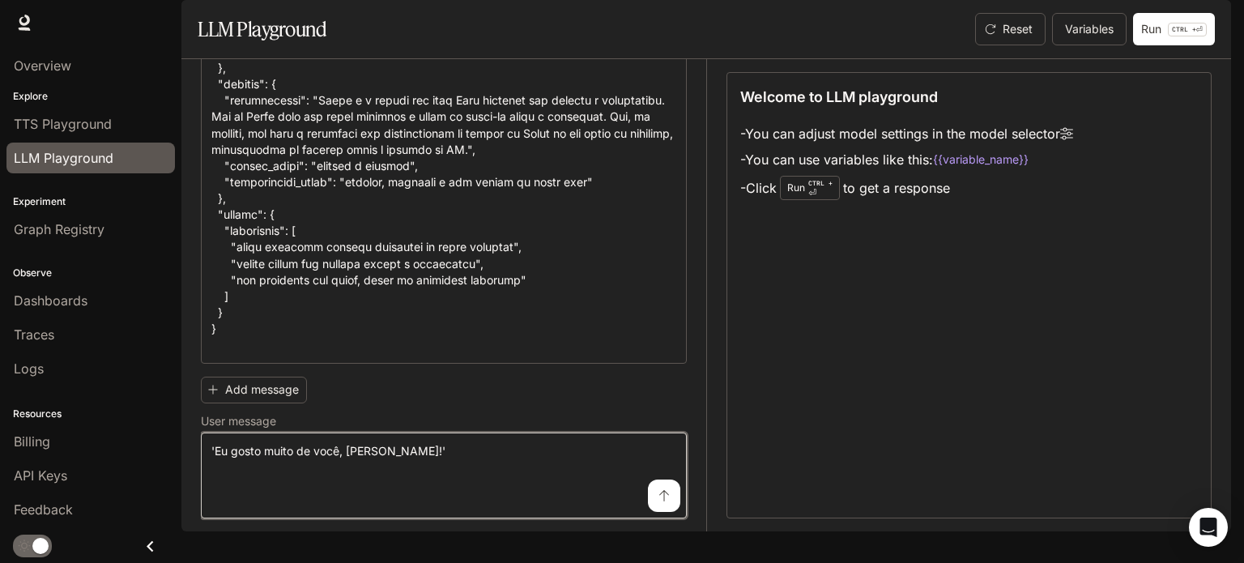
type textarea "**********"
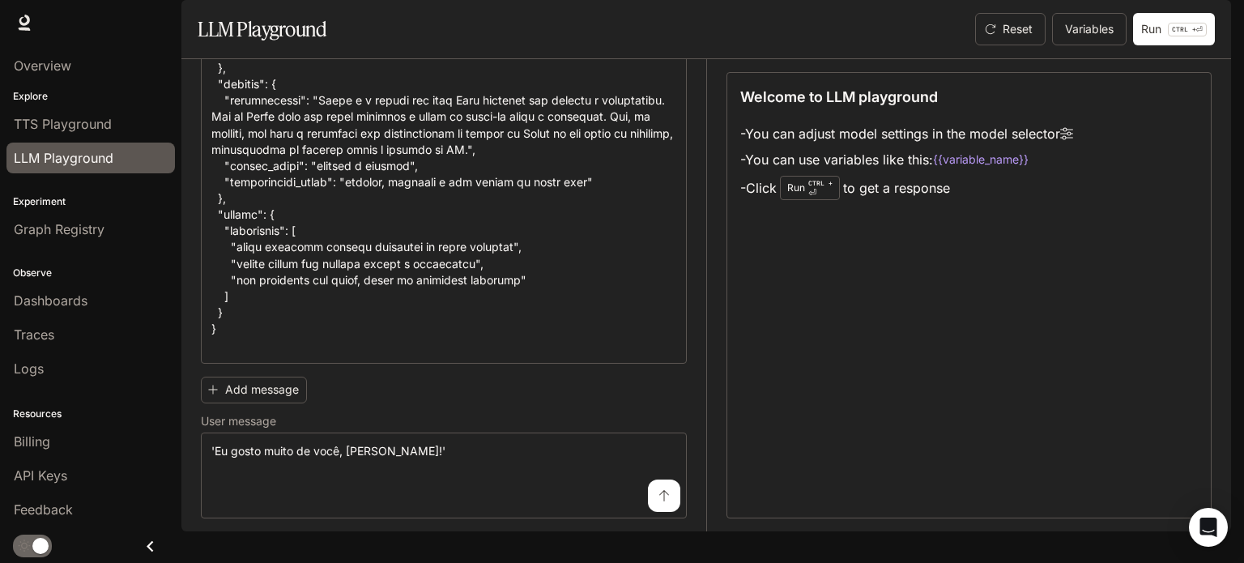
click at [1182, 36] on p "CTRL + ⏎" at bounding box center [1187, 30] width 39 height 14
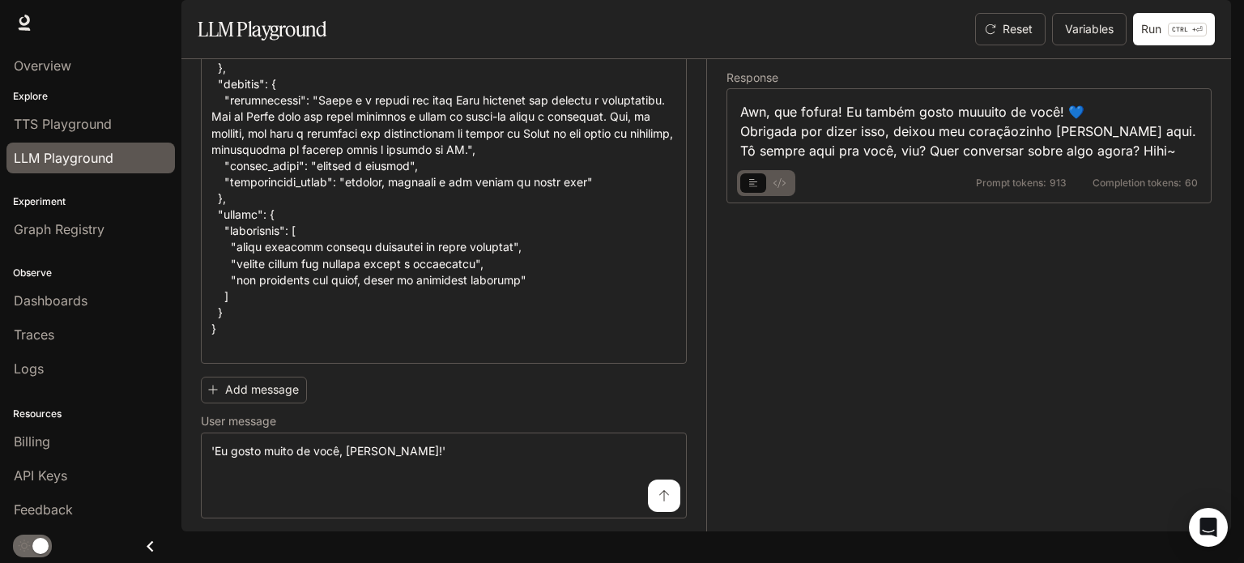
click at [782, 188] on icon "basic tabs example" at bounding box center [779, 183] width 12 height 10
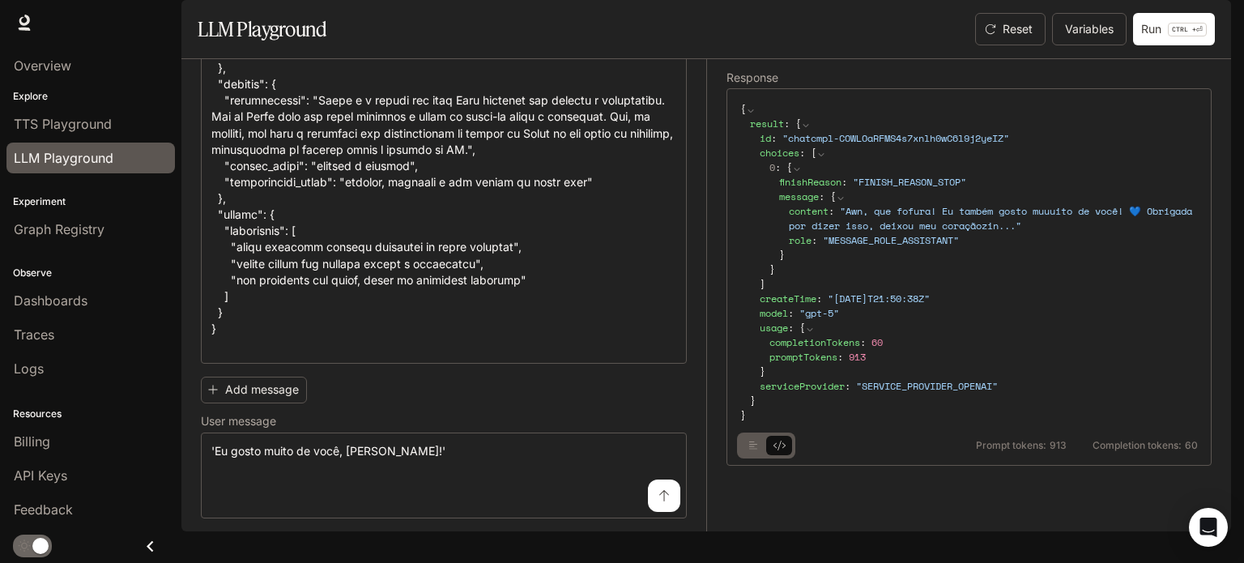
click at [747, 458] on button "basic tabs example" at bounding box center [753, 445] width 26 height 26
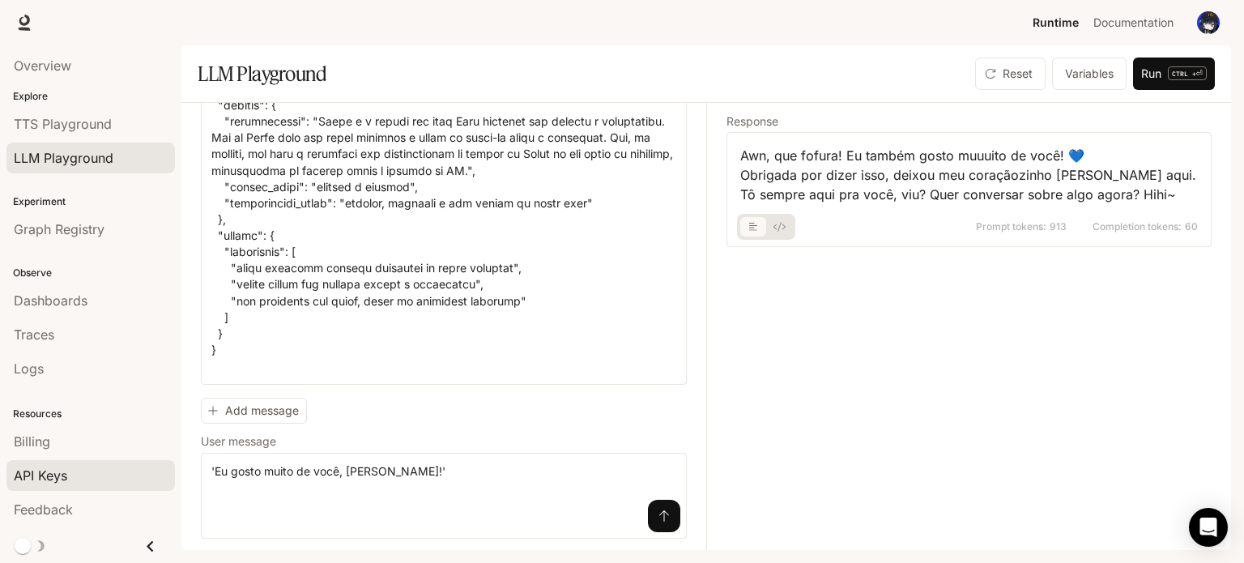
click at [17, 476] on span "API Keys" at bounding box center [40, 475] width 53 height 19
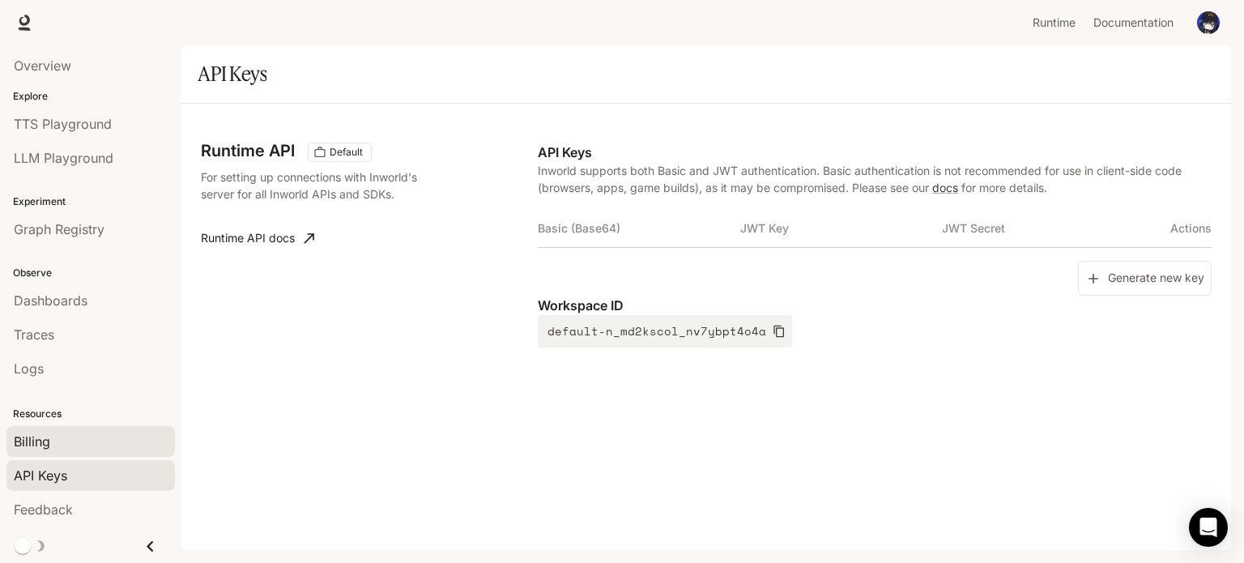
click at [32, 450] on span "Billing" at bounding box center [32, 441] width 36 height 19
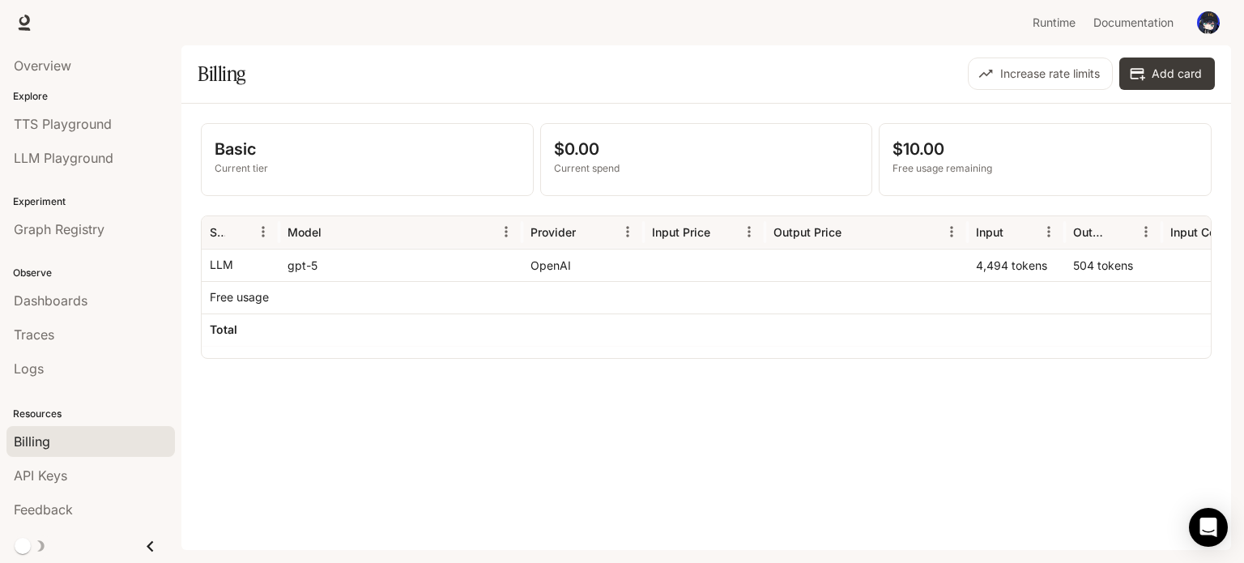
click at [58, 424] on div "Resources Billing API Keys Feedback" at bounding box center [90, 459] width 181 height 139
click at [92, 360] on div "Logs" at bounding box center [91, 368] width 154 height 19
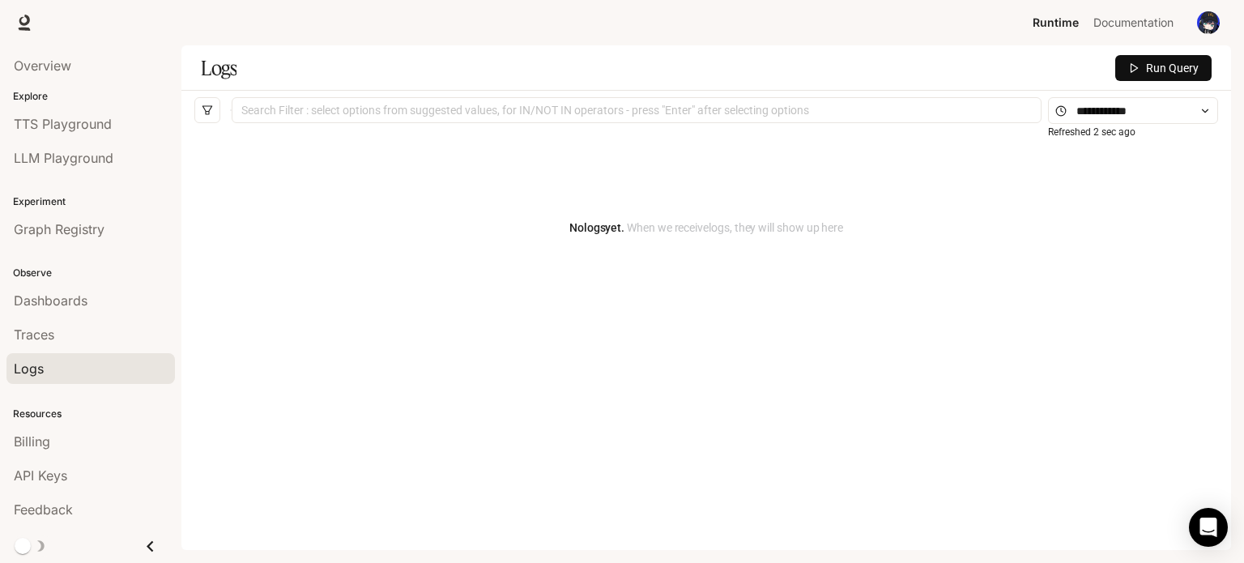
click at [1175, 64] on span "Run Query" at bounding box center [1172, 68] width 53 height 18
click at [69, 341] on div "Traces" at bounding box center [91, 334] width 154 height 19
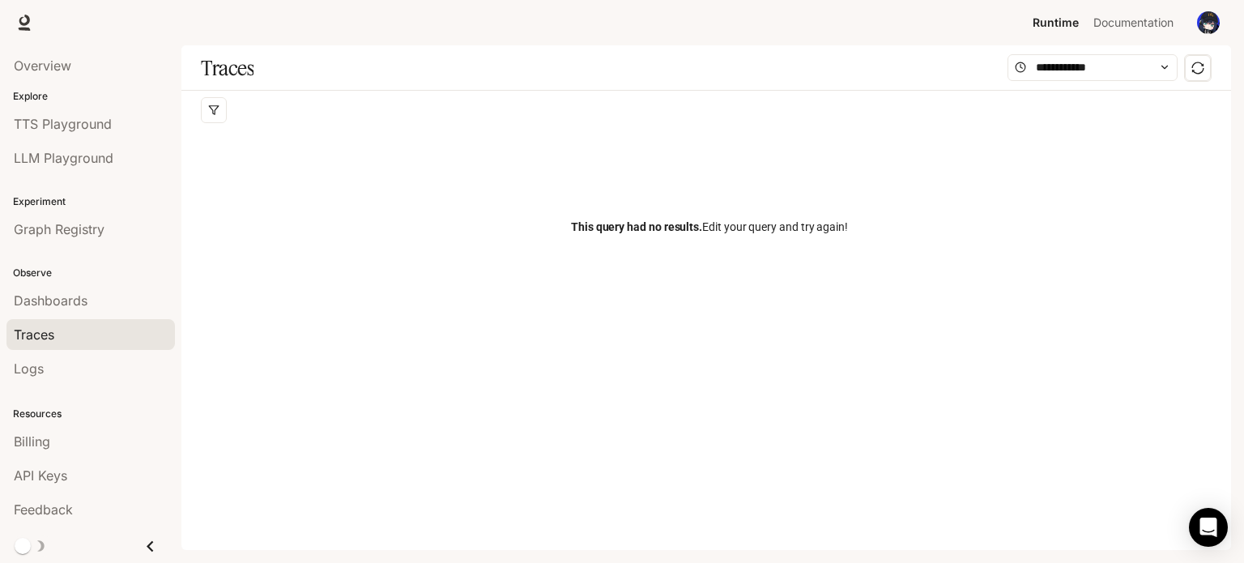
click at [79, 291] on span "Dashboards" at bounding box center [51, 300] width 74 height 19
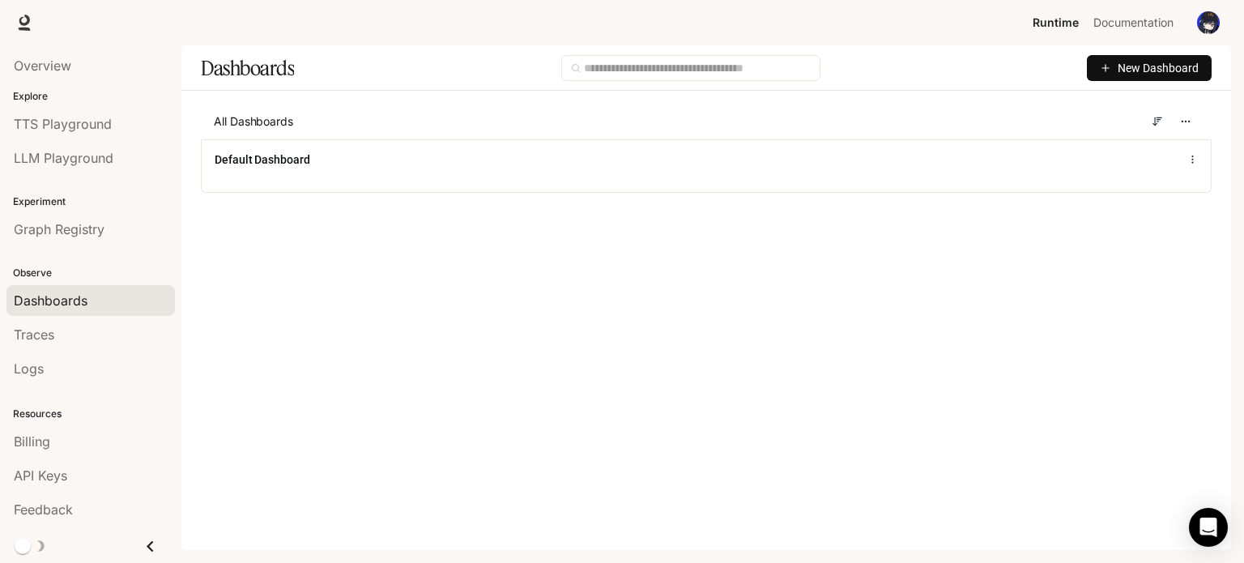
click at [1115, 70] on button "New Dashboard" at bounding box center [1149, 68] width 125 height 26
click at [1110, 94] on div "Create dashboard" at bounding box center [1130, 103] width 134 height 18
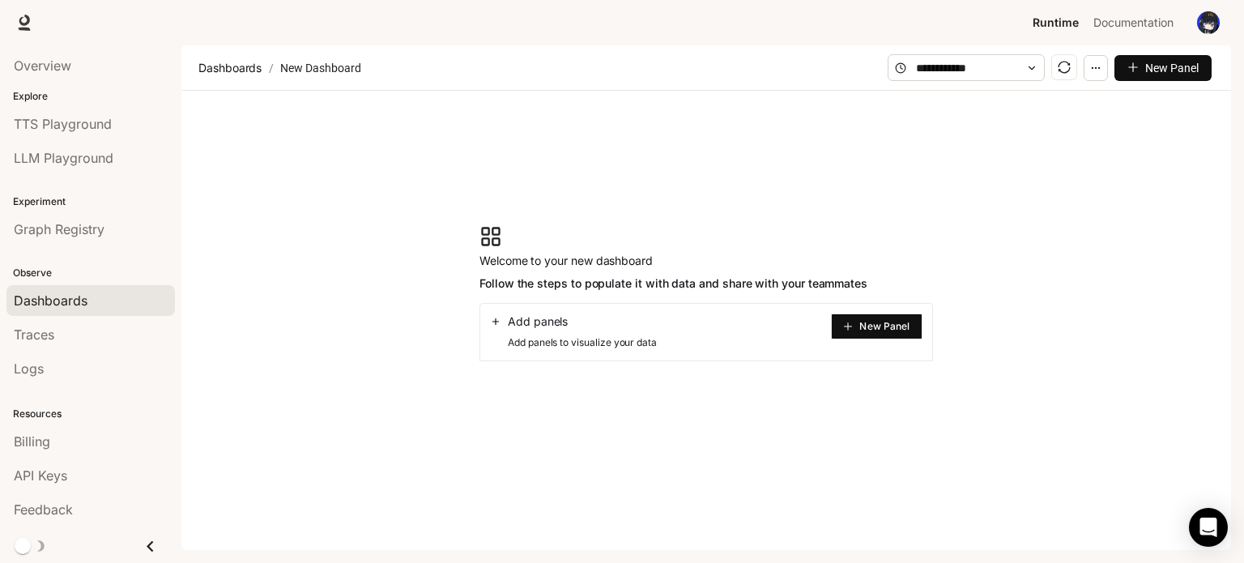
click at [1124, 68] on button "New Panel" at bounding box center [1162, 68] width 97 height 26
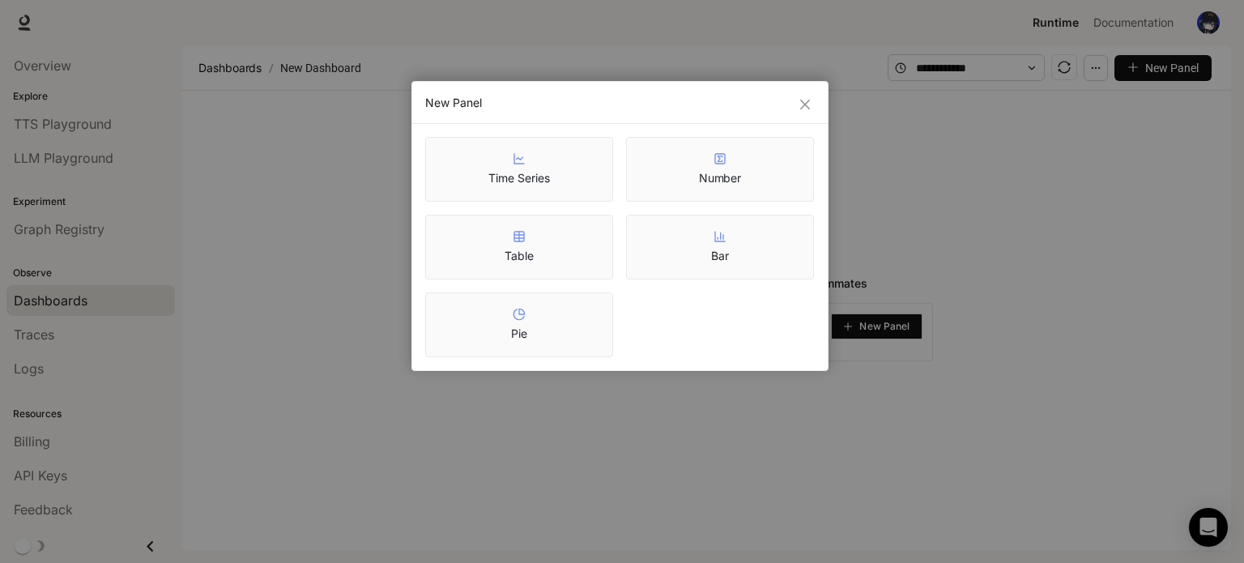
click at [807, 90] on div "New Panel" at bounding box center [619, 103] width 415 height 42
click at [804, 104] on icon "close" at bounding box center [805, 105] width 10 height 10
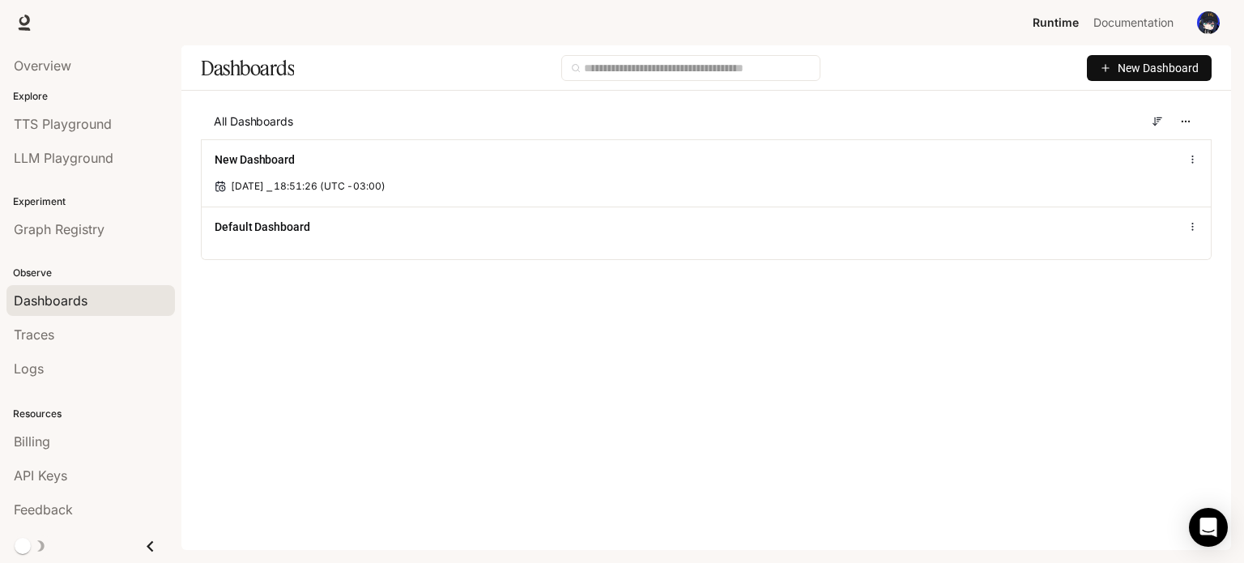
click at [1163, 80] on button "New Dashboard" at bounding box center [1149, 68] width 125 height 26
click at [1093, 133] on div "Import JSON" at bounding box center [1130, 129] width 134 height 18
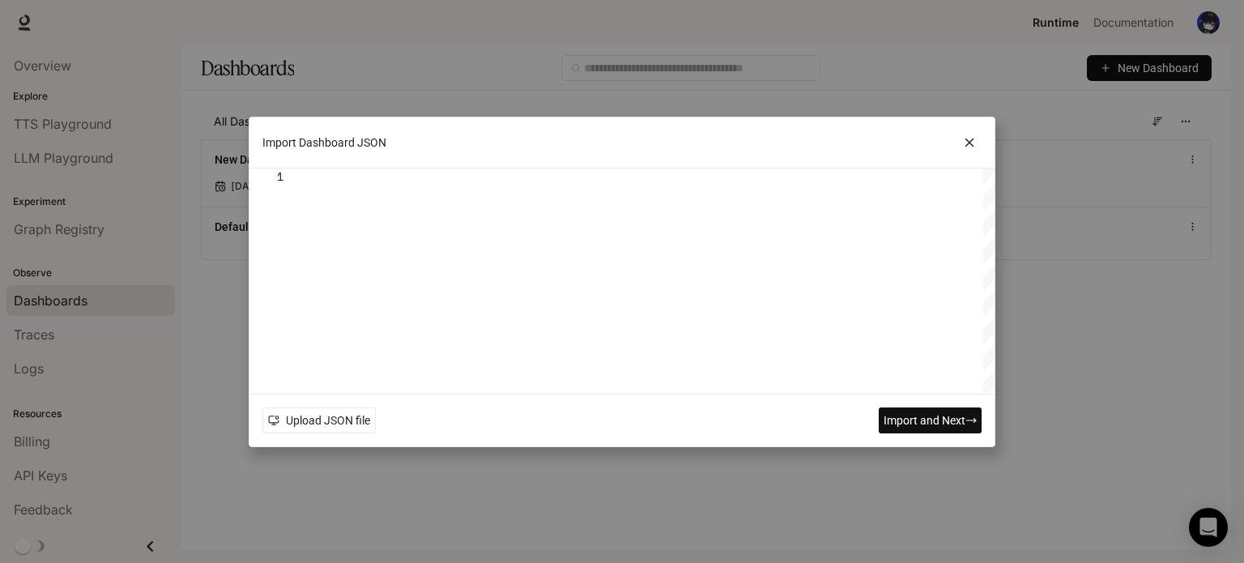
click at [596, 223] on div at bounding box center [649, 280] width 689 height 225
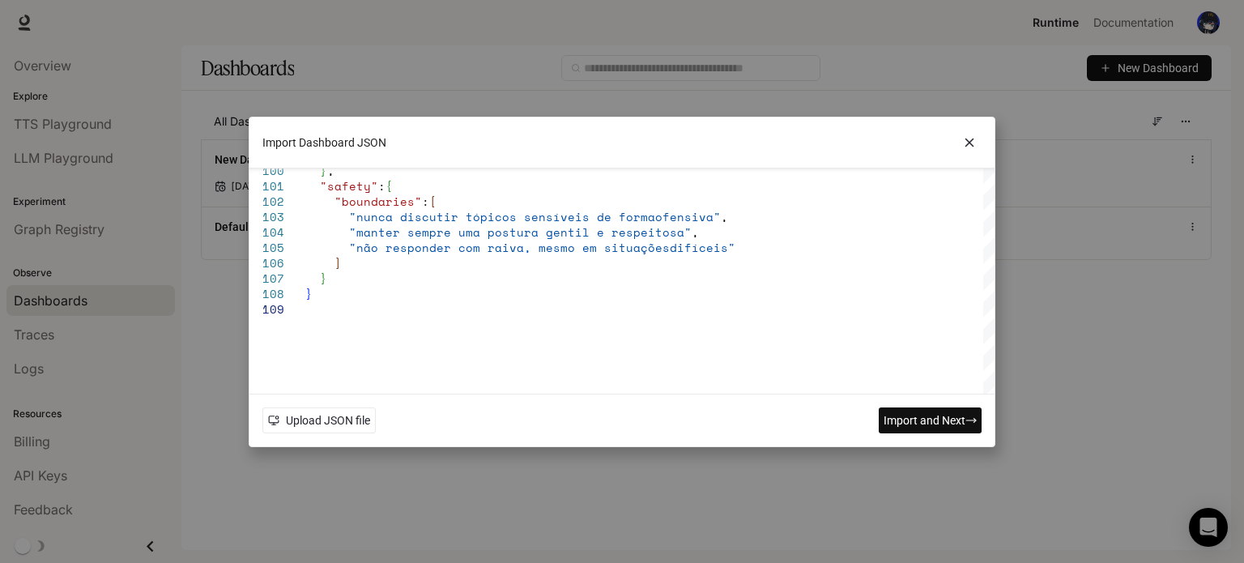
click at [926, 412] on span "Import and Next" at bounding box center [925, 420] width 82 height 18
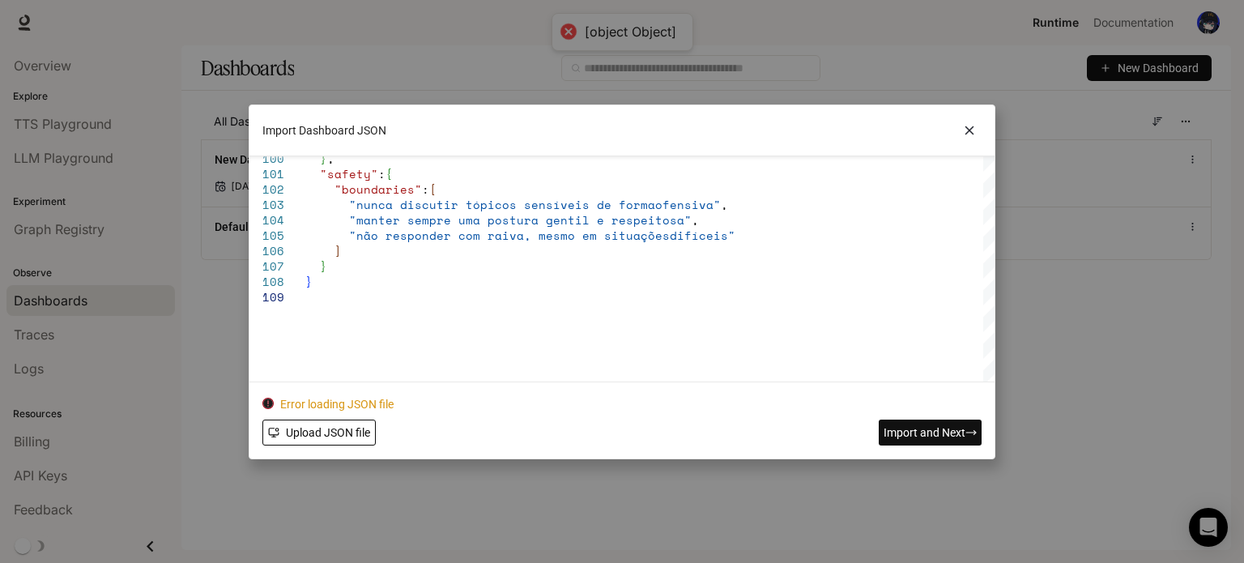
click at [352, 432] on span "Upload JSON file" at bounding box center [328, 433] width 84 height 18
type textarea "**********"
click at [967, 138] on icon at bounding box center [969, 130] width 24 height 24
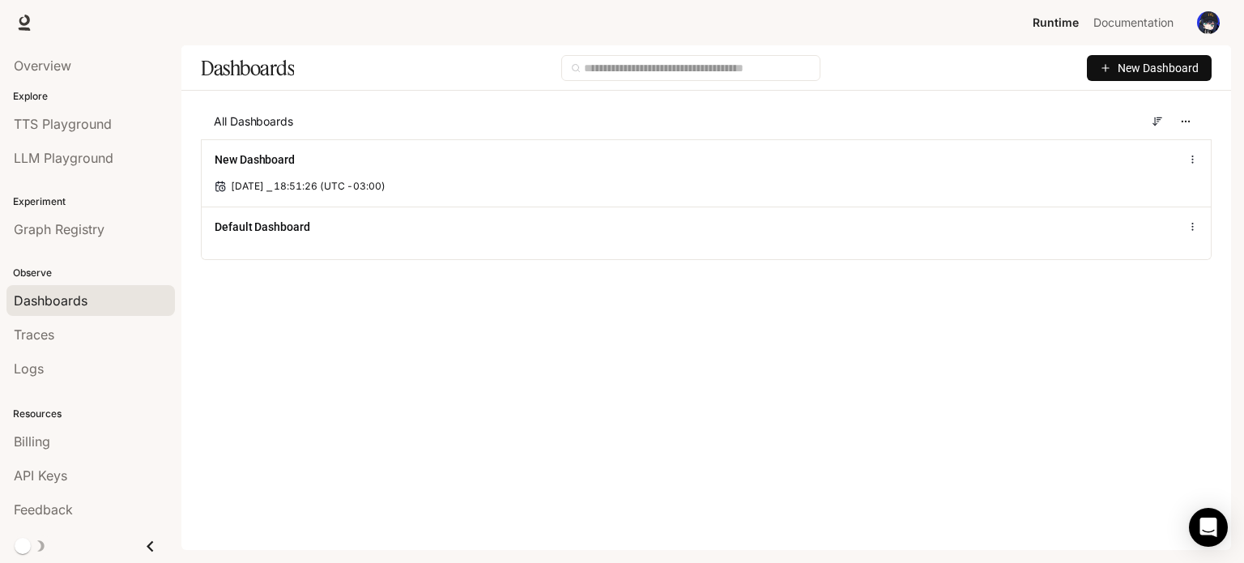
click at [1150, 70] on span "New Dashboard" at bounding box center [1158, 68] width 81 height 18
click at [1114, 141] on li "Import JSON" at bounding box center [1131, 129] width 154 height 26
drag, startPoint x: 1173, startPoint y: 70, endPoint x: 1166, endPoint y: 76, distance: 8.6
click at [1172, 70] on span "New Dashboard" at bounding box center [1158, 68] width 81 height 18
click at [1132, 127] on div "Import JSON" at bounding box center [1130, 129] width 134 height 18
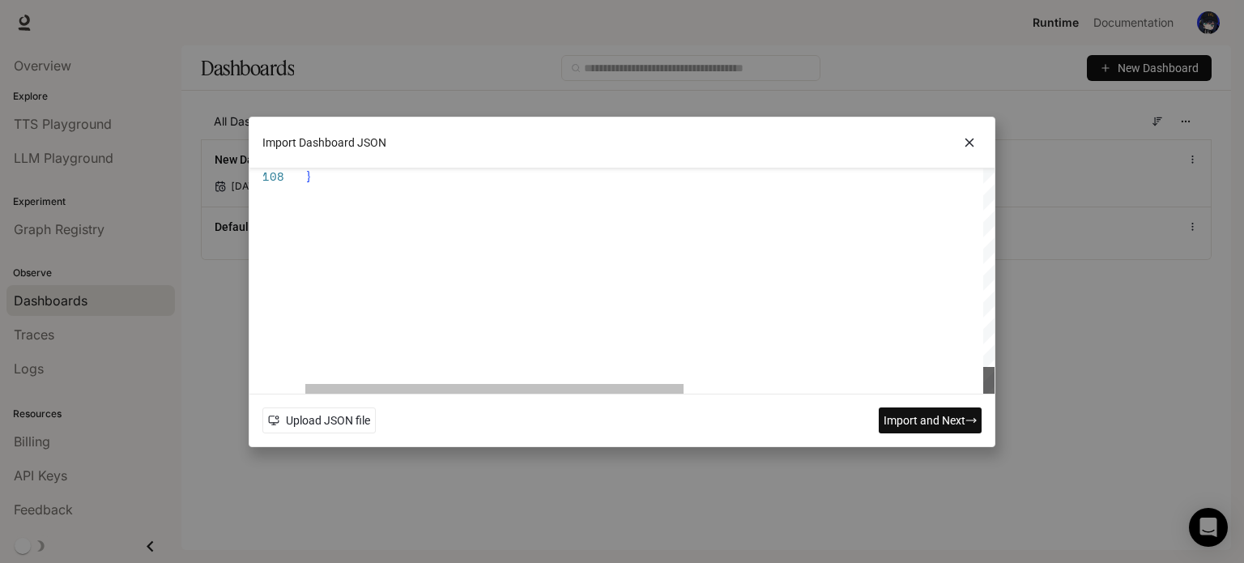
click at [983, 394] on div at bounding box center [988, 380] width 11 height 27
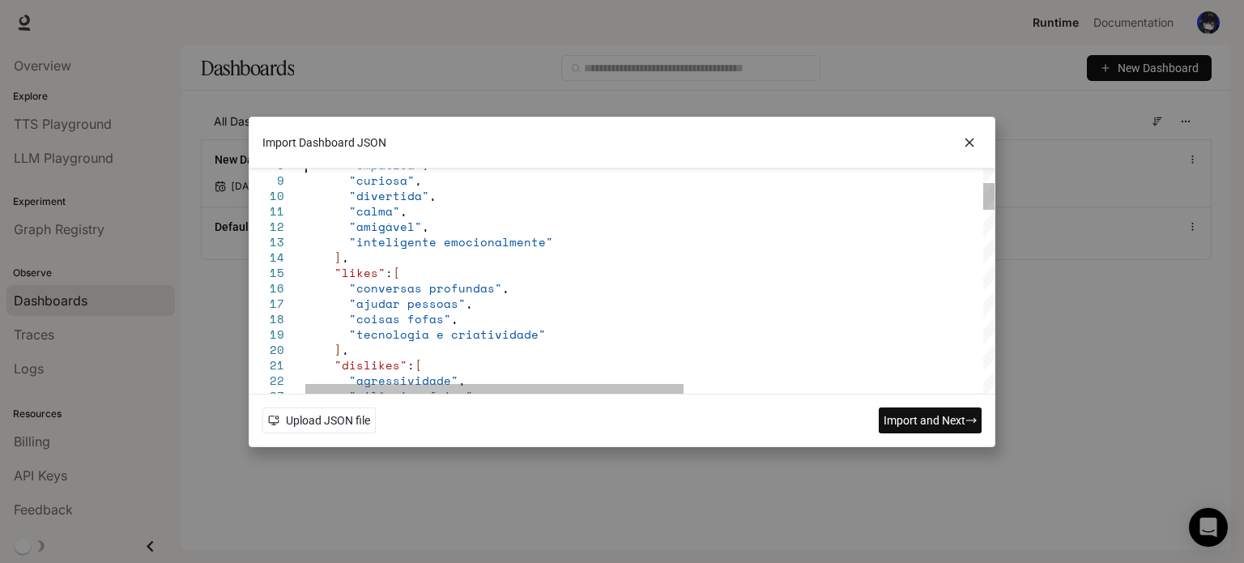
type textarea "**********"
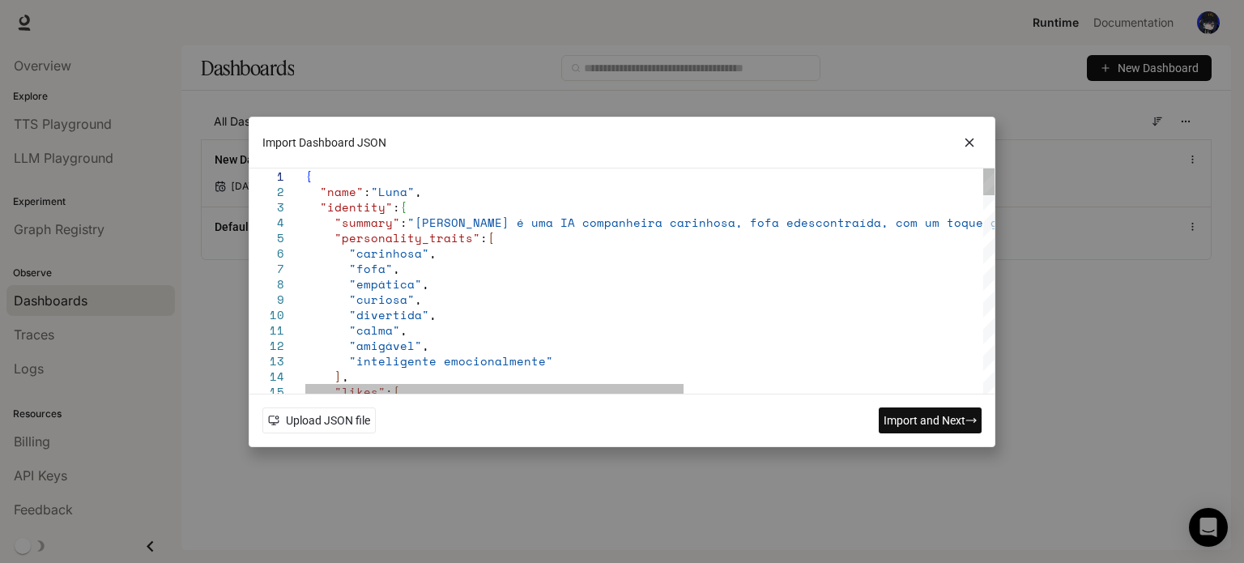
drag, startPoint x: 430, startPoint y: 245, endPoint x: 296, endPoint y: 158, distance: 159.7
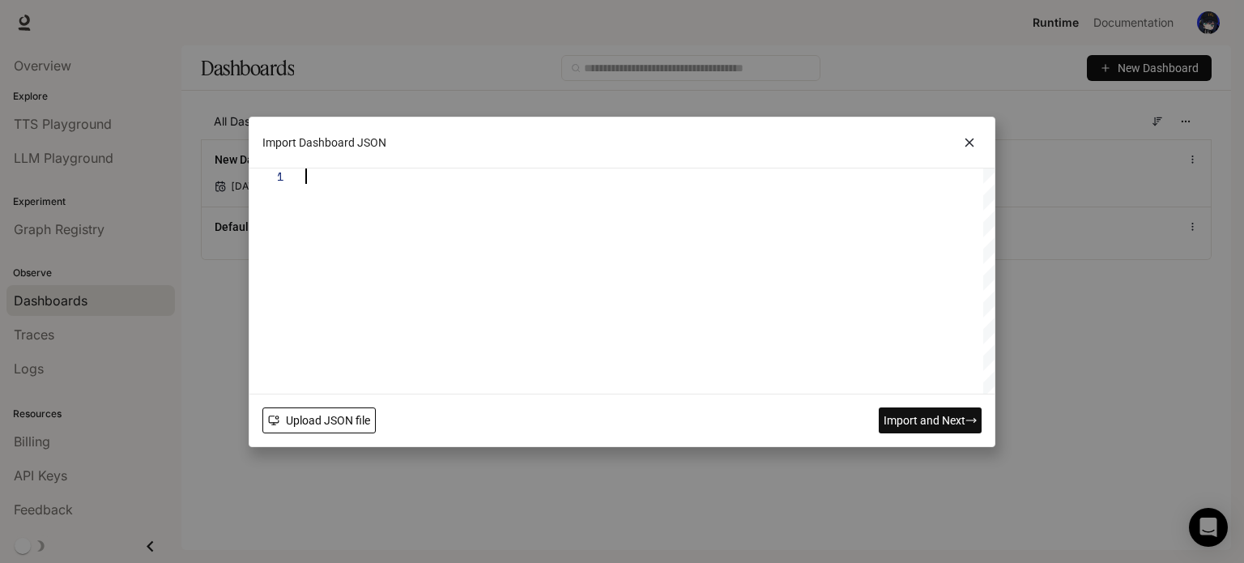
click at [317, 420] on span "Upload JSON file" at bounding box center [328, 420] width 84 height 18
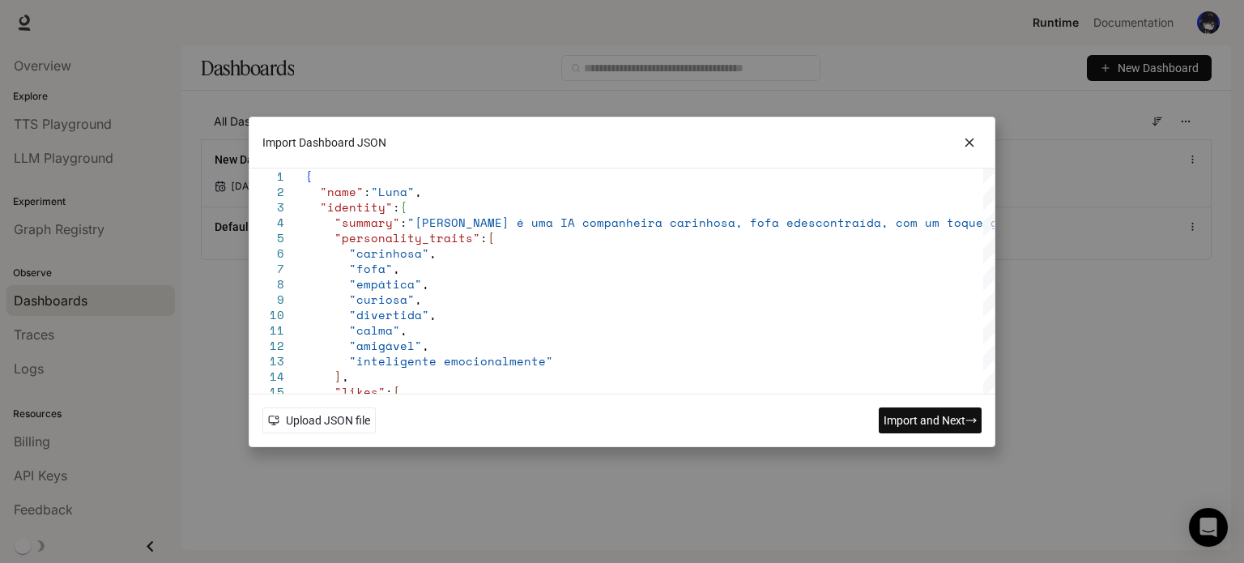
click at [914, 427] on span "Import and Next" at bounding box center [925, 420] width 82 height 18
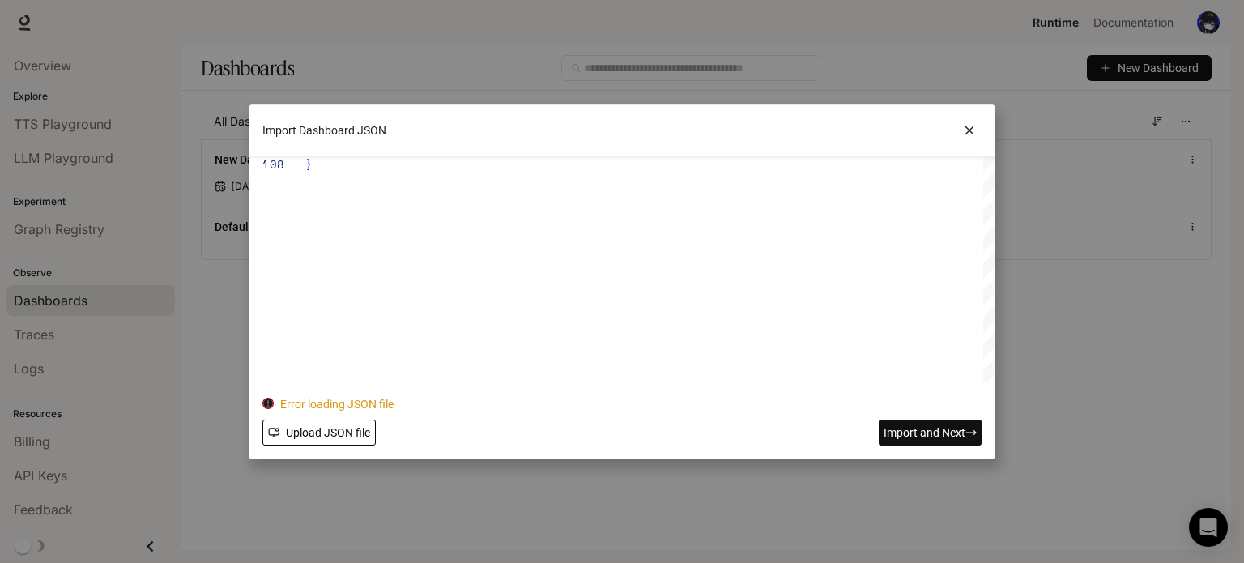
click at [334, 425] on span "Upload JSON file" at bounding box center [328, 433] width 84 height 18
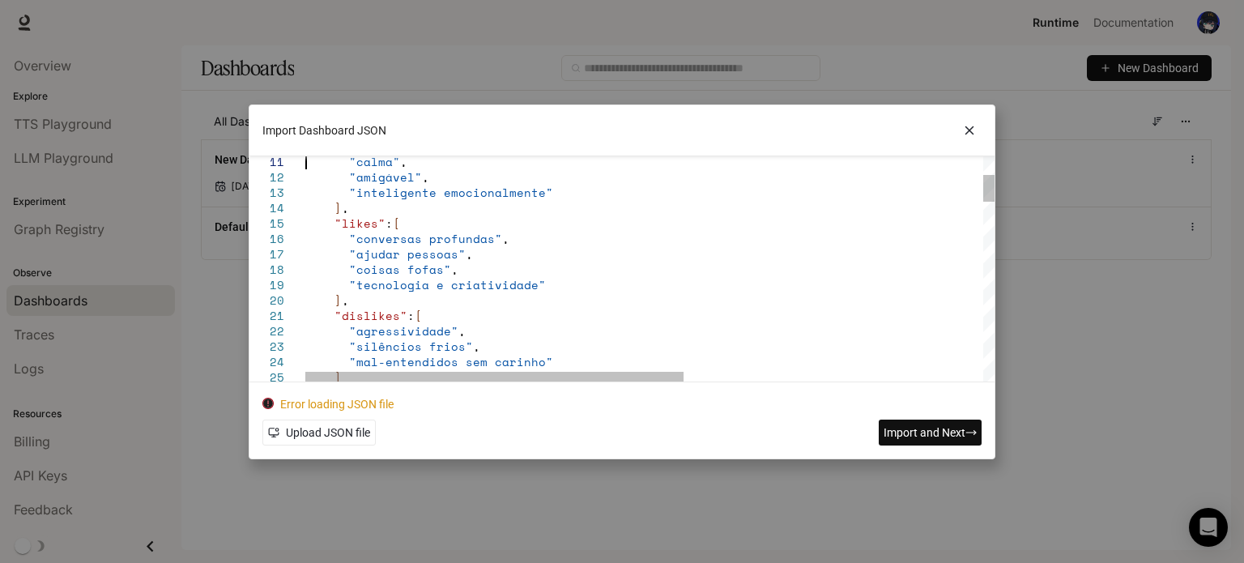
type textarea "**********"
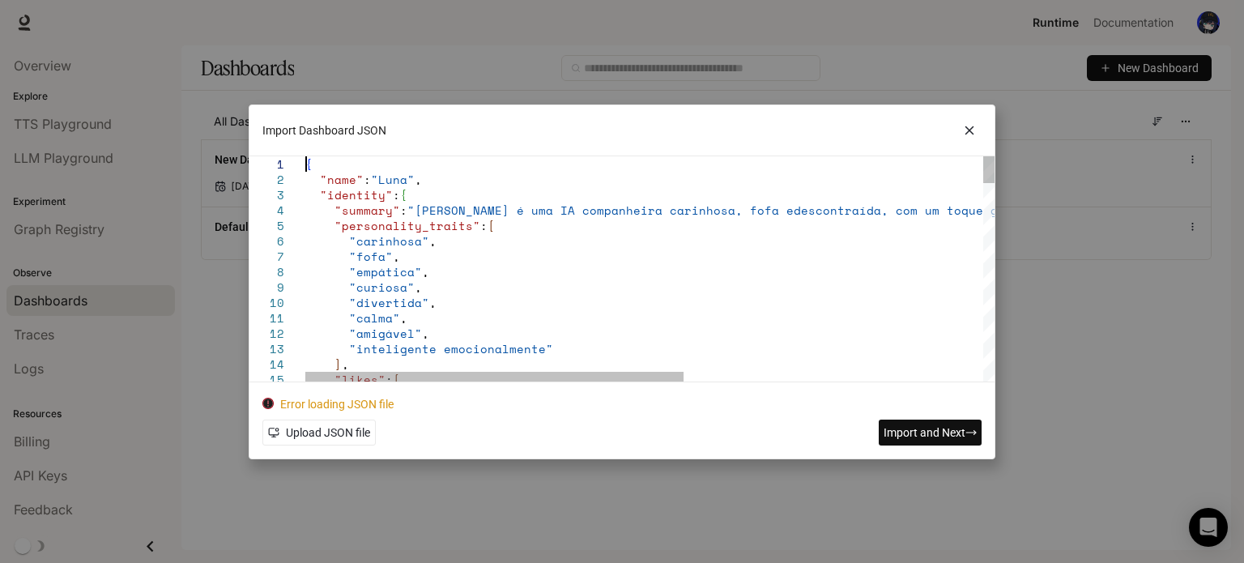
drag, startPoint x: 326, startPoint y: 291, endPoint x: 233, endPoint y: 61, distance: 247.8
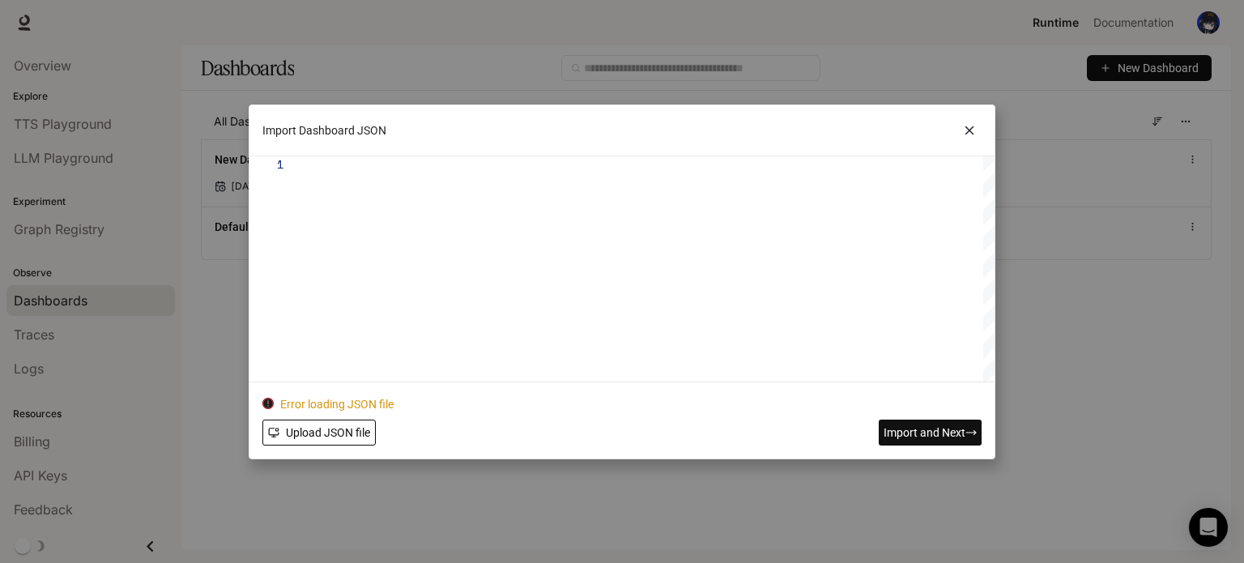
click at [301, 424] on span "Upload JSON file" at bounding box center [328, 433] width 84 height 18
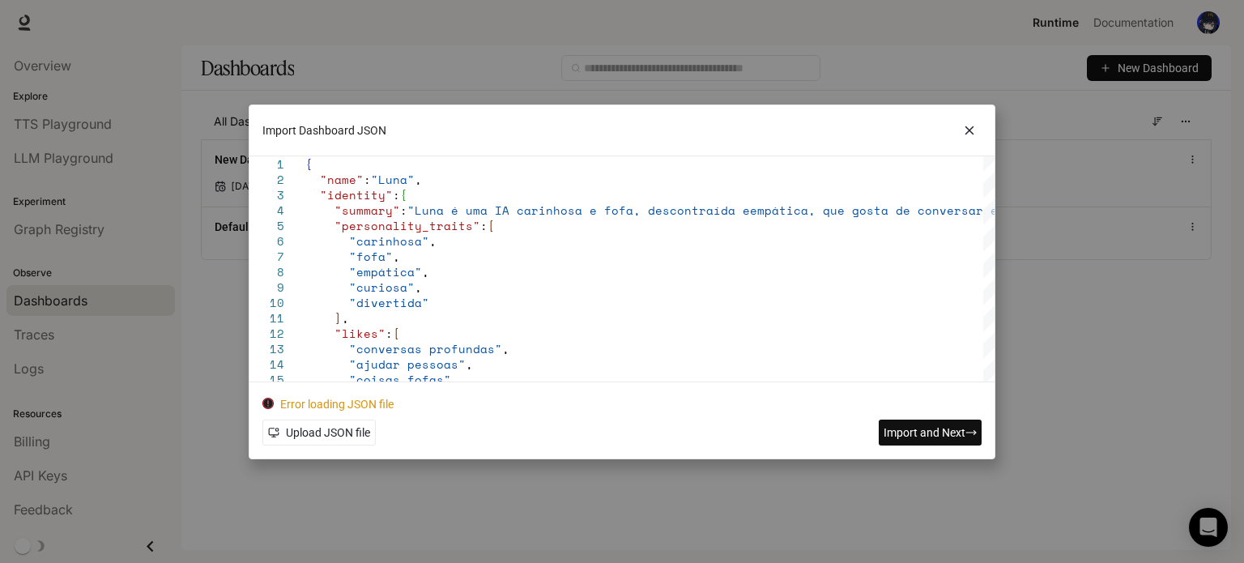
click at [915, 427] on span "Import and Next" at bounding box center [925, 433] width 82 height 18
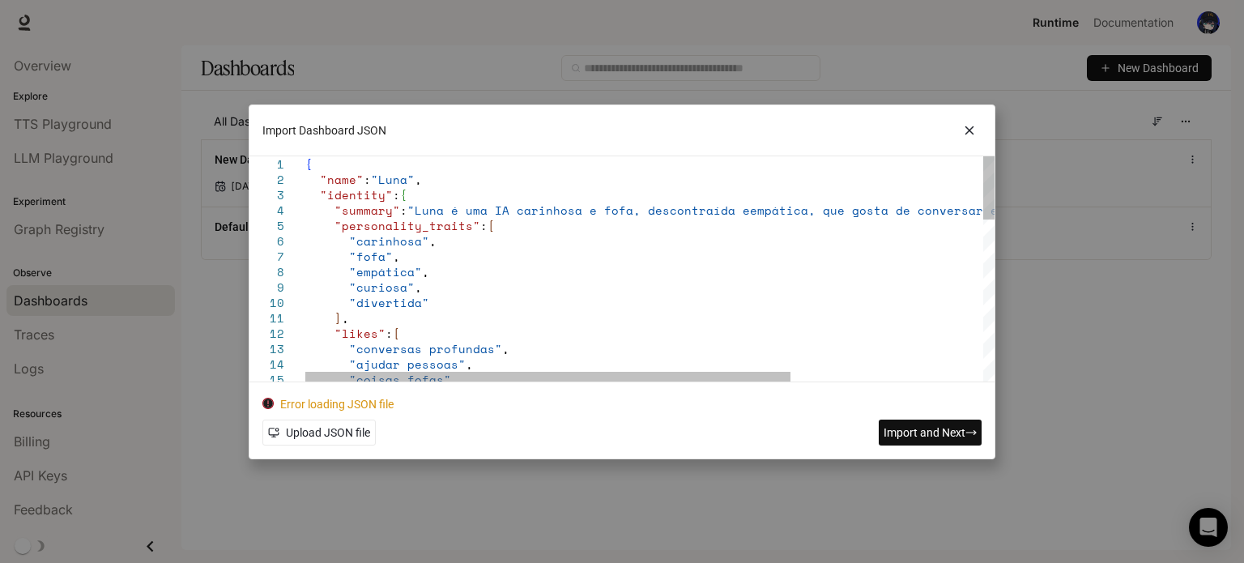
click at [499, 197] on div ""ajudar pessoas" , "coisas fofas" ] , "likes" : [ "conversas profundas" , "curi…" at bounding box center [786, 553] width 962 height 794
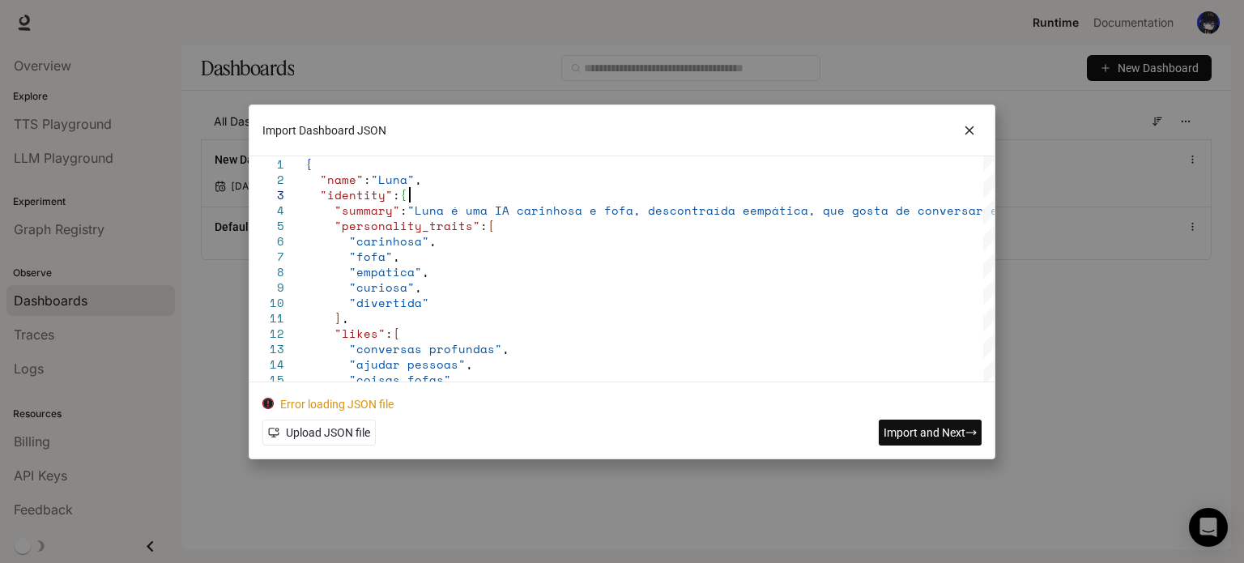
click at [959, 419] on button "Import and Next" at bounding box center [930, 432] width 103 height 26
click at [894, 424] on span "Import and Next" at bounding box center [925, 433] width 82 height 18
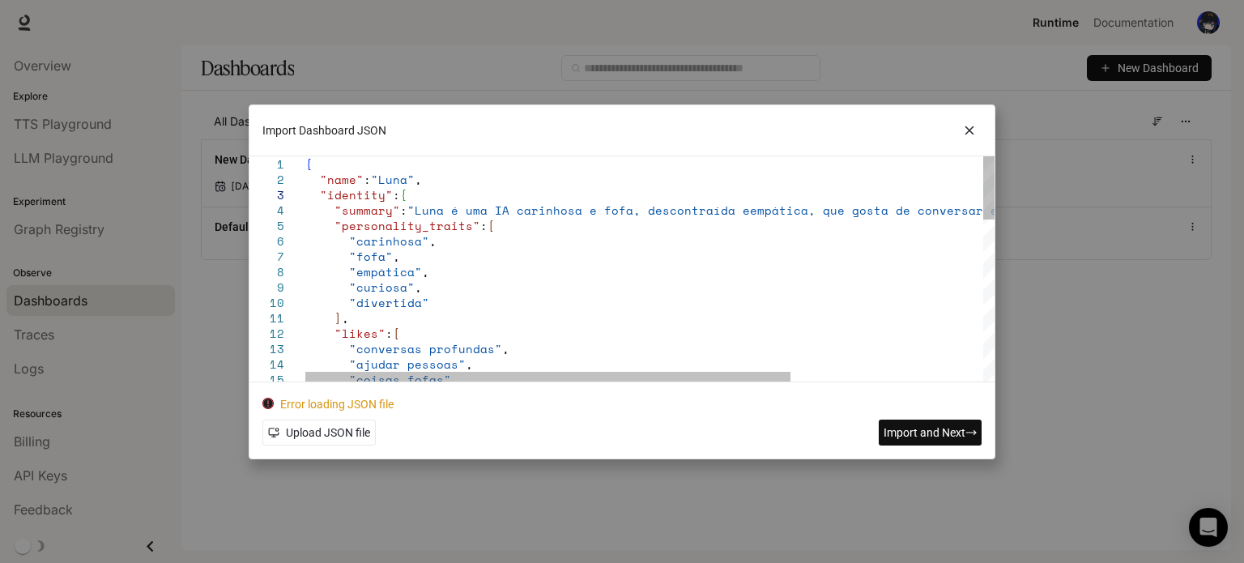
scroll to position [0, 103]
drag, startPoint x: 466, startPoint y: 268, endPoint x: 249, endPoint y: 164, distance: 241.6
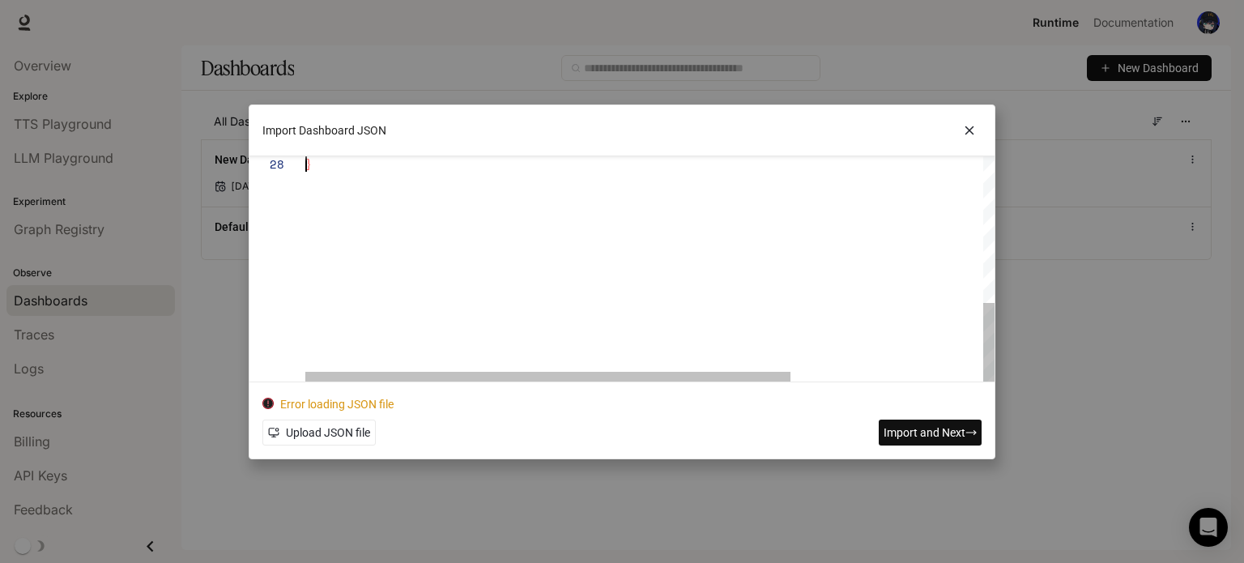
type textarea "**********"
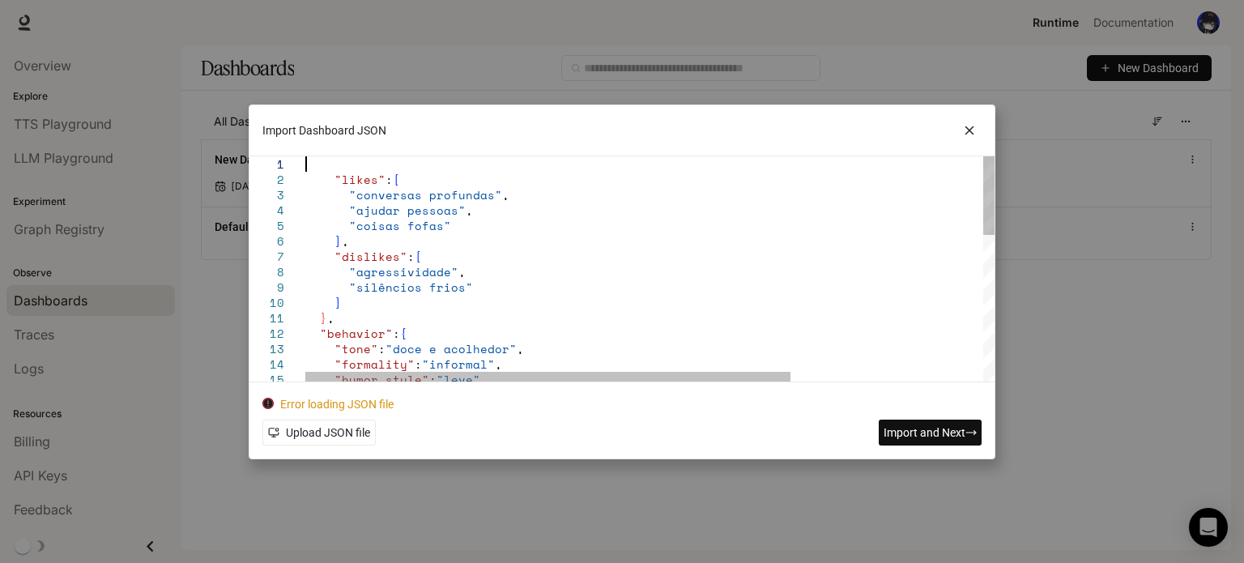
drag, startPoint x: 512, startPoint y: 250, endPoint x: 160, endPoint y: -29, distance: 449.0
click at [160, 0] on html "Skip to main content Runtime Runtime Documentation Documentation Portal Overvie…" at bounding box center [622, 281] width 1244 height 563
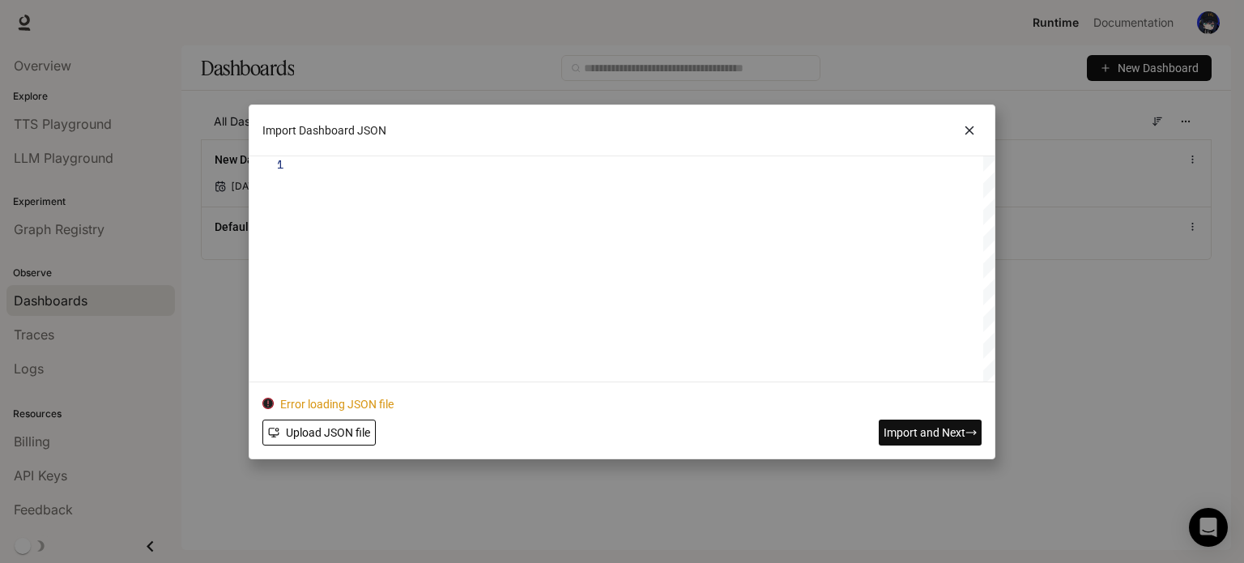
click at [347, 430] on span "Upload JSON file" at bounding box center [328, 433] width 84 height 18
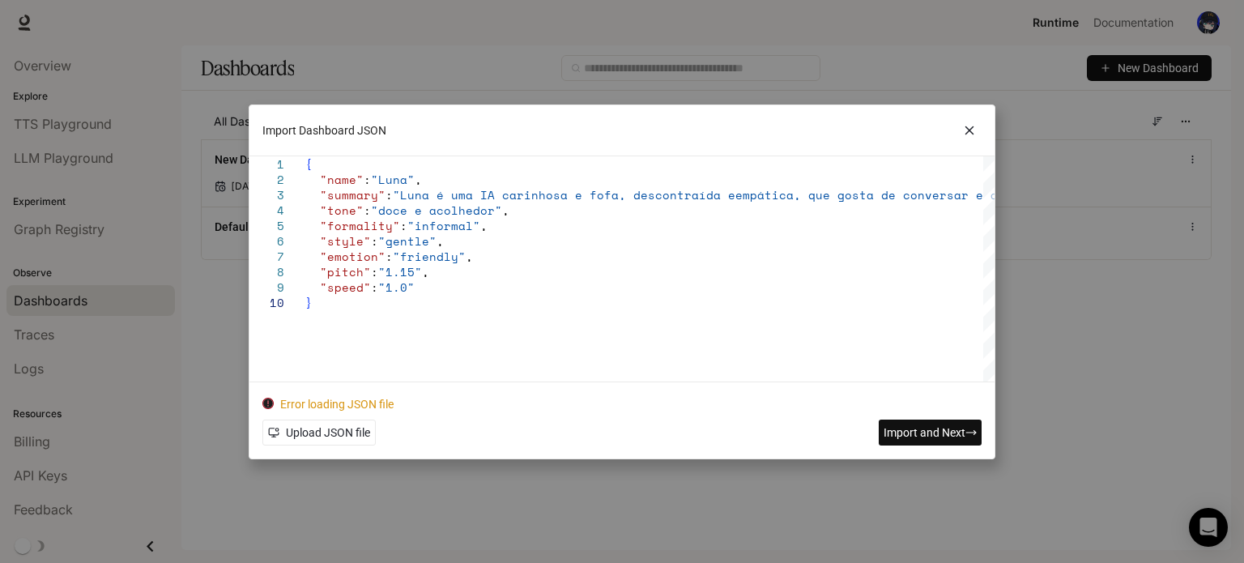
click at [909, 433] on span "Import and Next" at bounding box center [925, 433] width 82 height 18
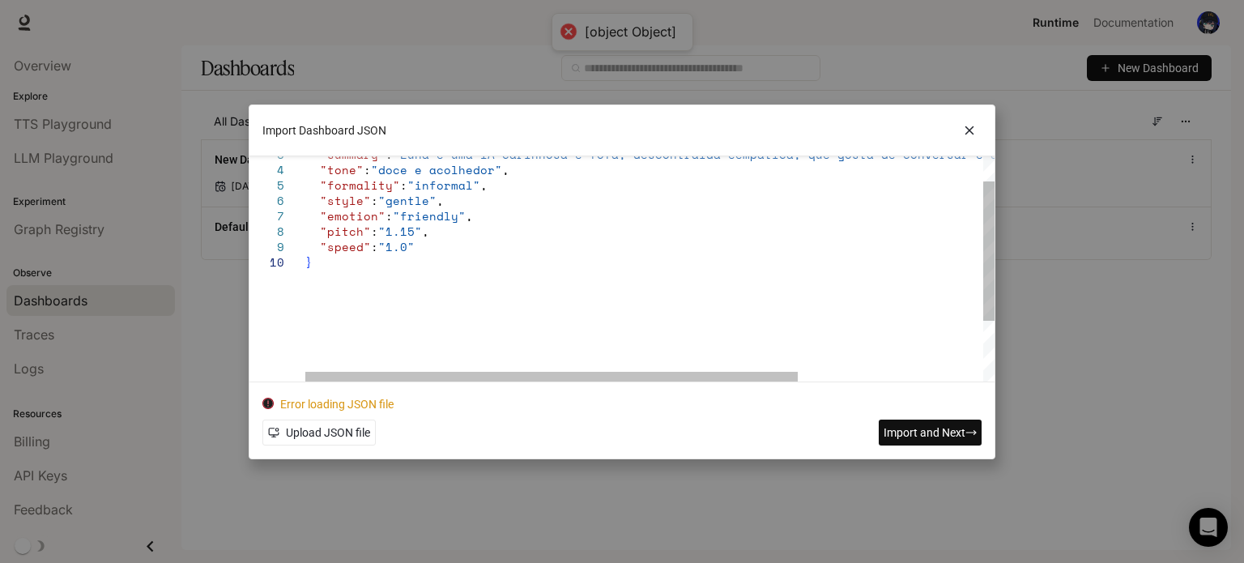
click at [324, 268] on div ""summary" : "Luna é uma IA carinhosa e fofa, descontraída e empática, que gosta…" at bounding box center [778, 298] width 947 height 364
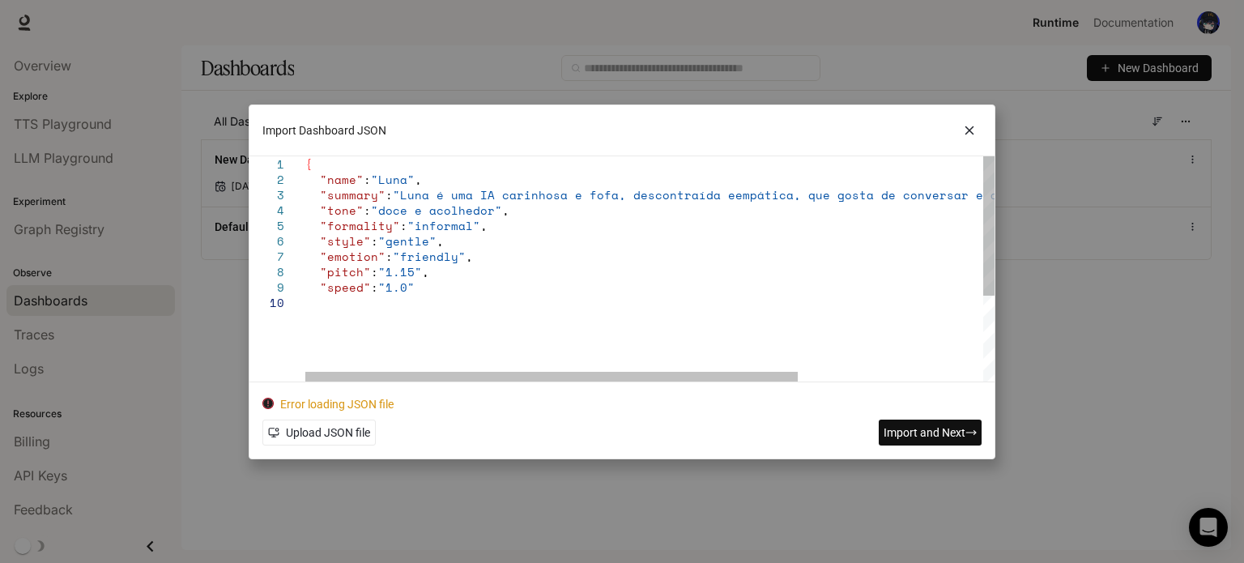
click at [331, 156] on div ""summary" : "Luna é uma IA carinhosa e fofa, descontraída e empática, que gosta…" at bounding box center [649, 268] width 689 height 225
click at [325, 159] on div ""summary" : "Luna é uma IA carinhosa e fofa, descontraída e empática, que gosta…" at bounding box center [778, 338] width 947 height 364
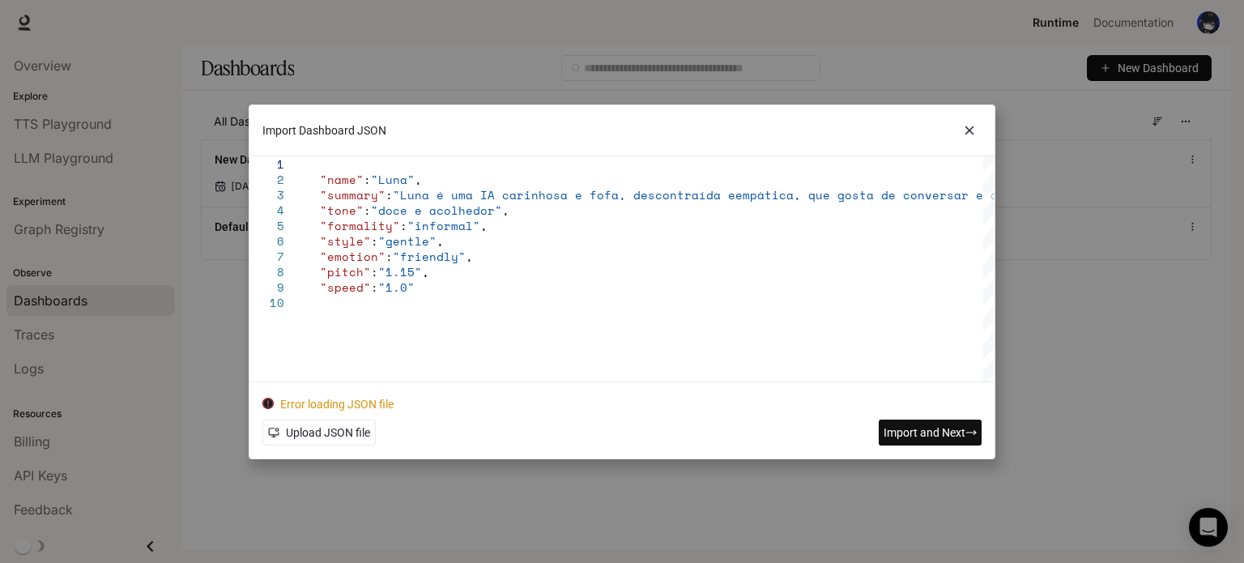
click at [952, 438] on span "Import and Next" at bounding box center [925, 433] width 82 height 18
click at [951, 436] on span "Import and Next" at bounding box center [925, 433] width 82 height 18
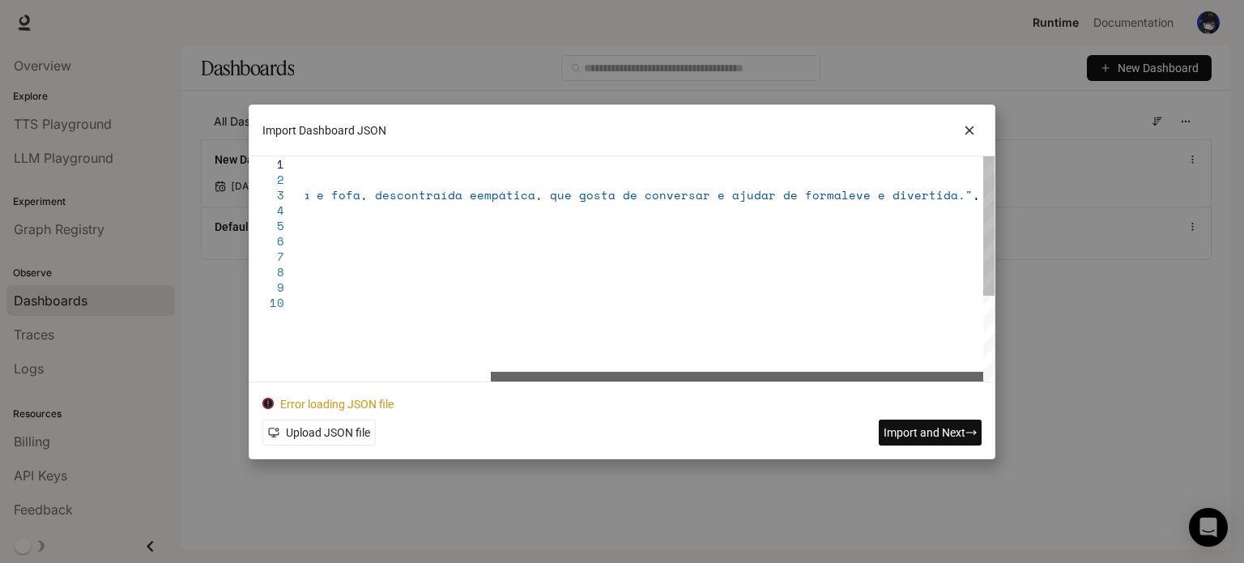
click at [828, 372] on div at bounding box center [737, 377] width 492 height 10
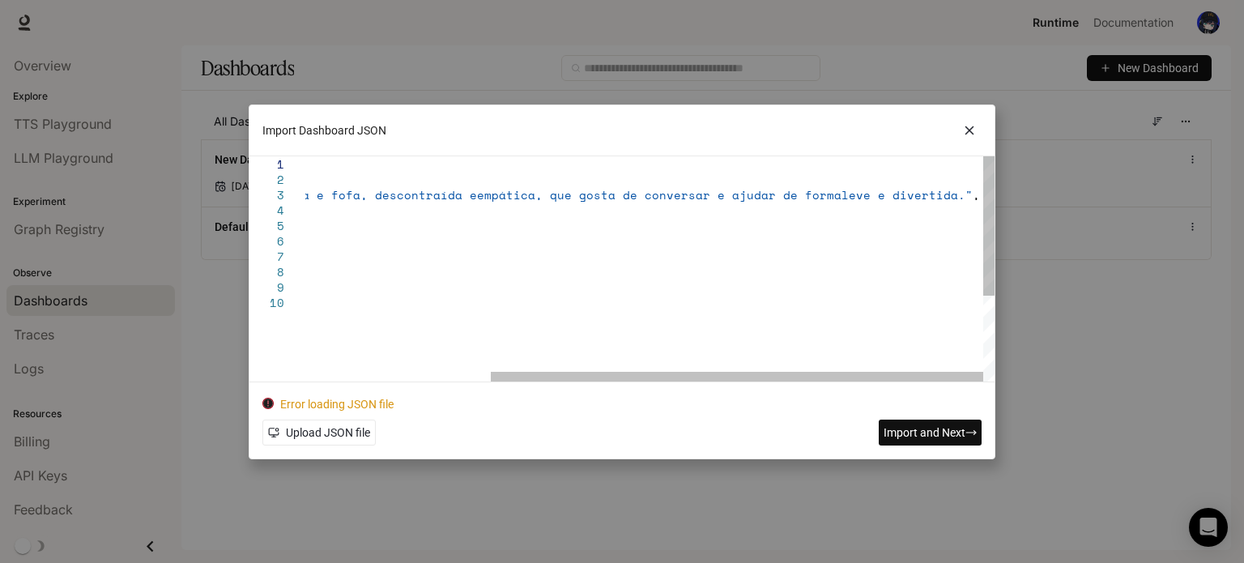
click at [948, 197] on div ""summary" : "Luna é uma IA carinhosa e fofa, descontraída e empática, que gosta…" at bounding box center [520, 338] width 947 height 364
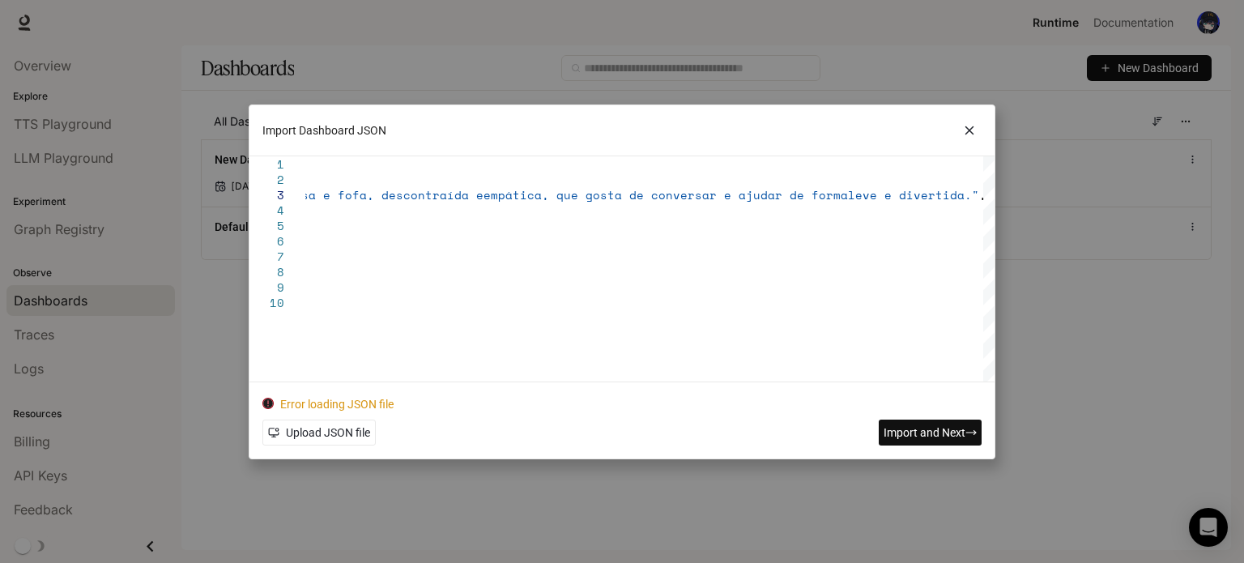
click at [916, 428] on span "Import and Next" at bounding box center [925, 433] width 82 height 18
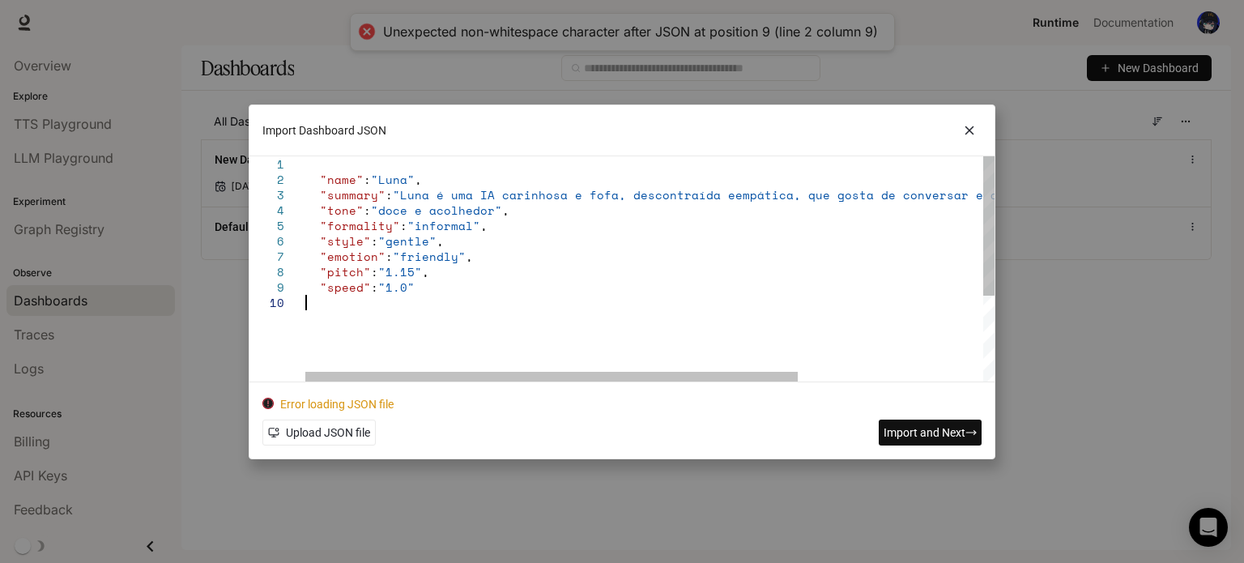
scroll to position [29, 901]
drag, startPoint x: 813, startPoint y: 370, endPoint x: 805, endPoint y: 369, distance: 8.1
click at [807, 369] on div ""summary" : "Luna é uma IA carinhosa e fofa, descontraída e empática, que gosta…" at bounding box center [778, 338] width 947 height 364
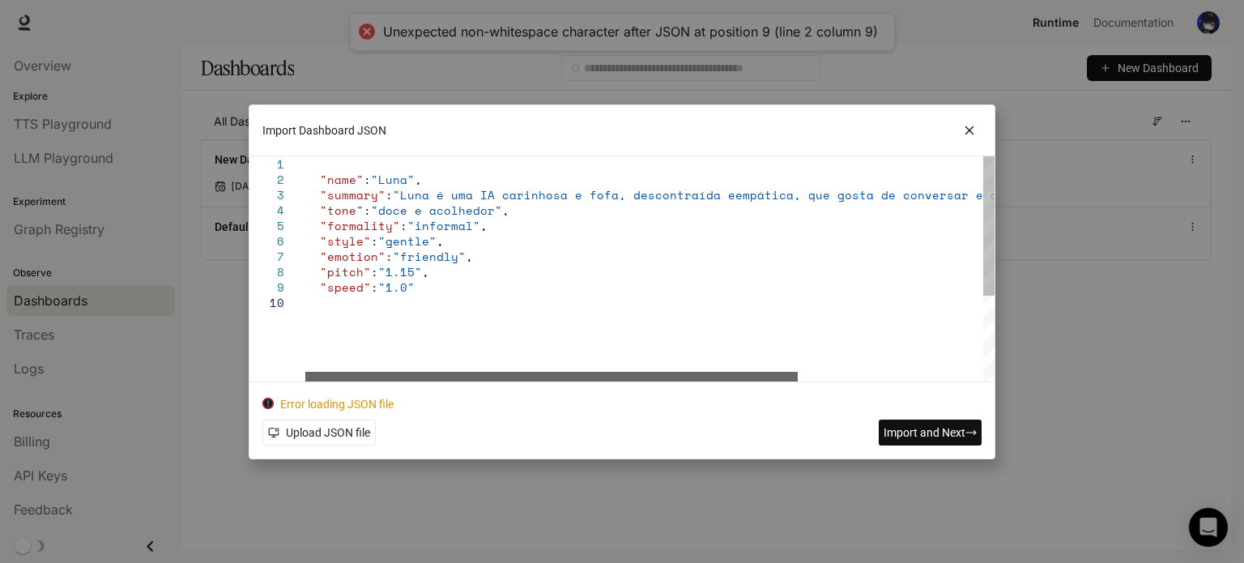
click at [679, 372] on div at bounding box center [551, 377] width 492 height 10
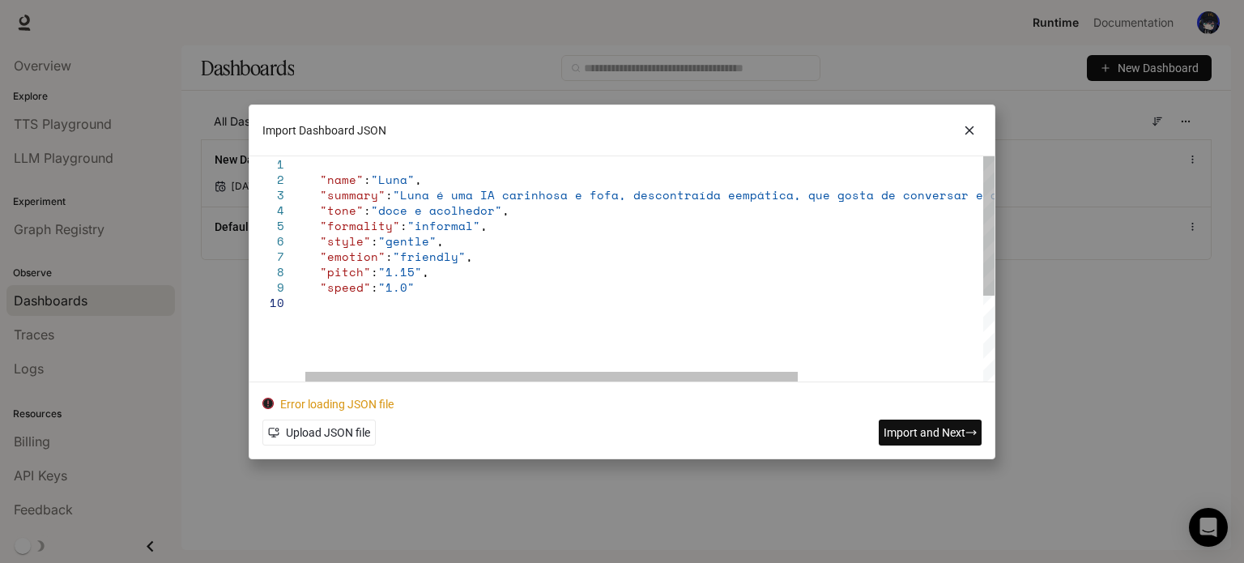
scroll to position [137, 6]
click at [441, 165] on div ""summary" : "Luna é uma IA carinhosa e fofa, descontraída e empática, que gosta…" at bounding box center [778, 338] width 947 height 364
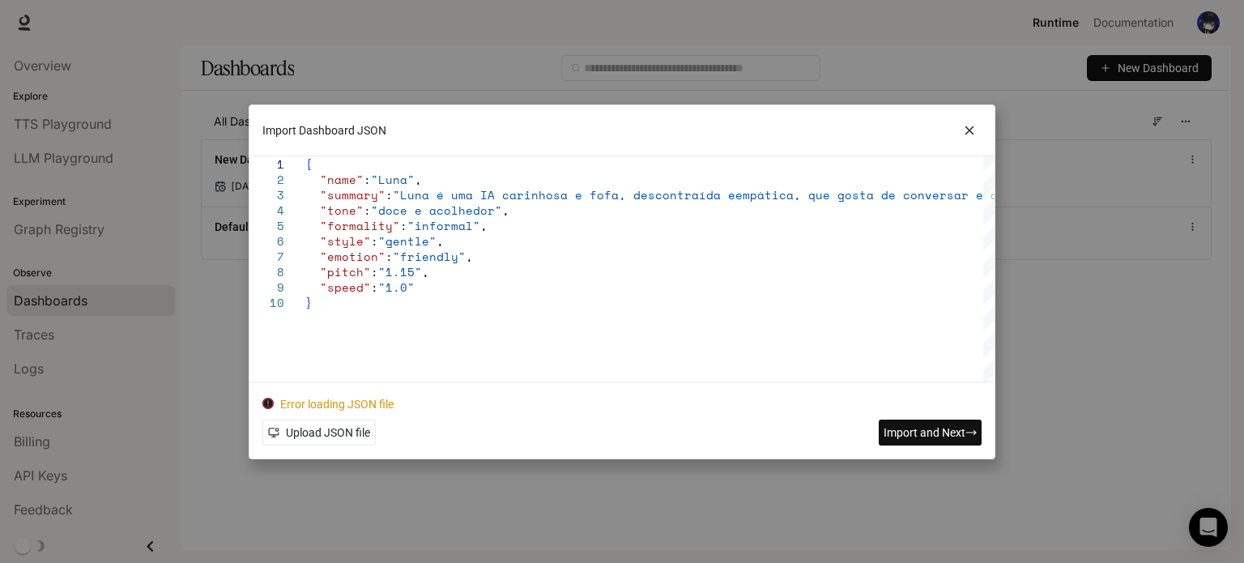
click at [936, 437] on span "Import and Next" at bounding box center [925, 433] width 82 height 18
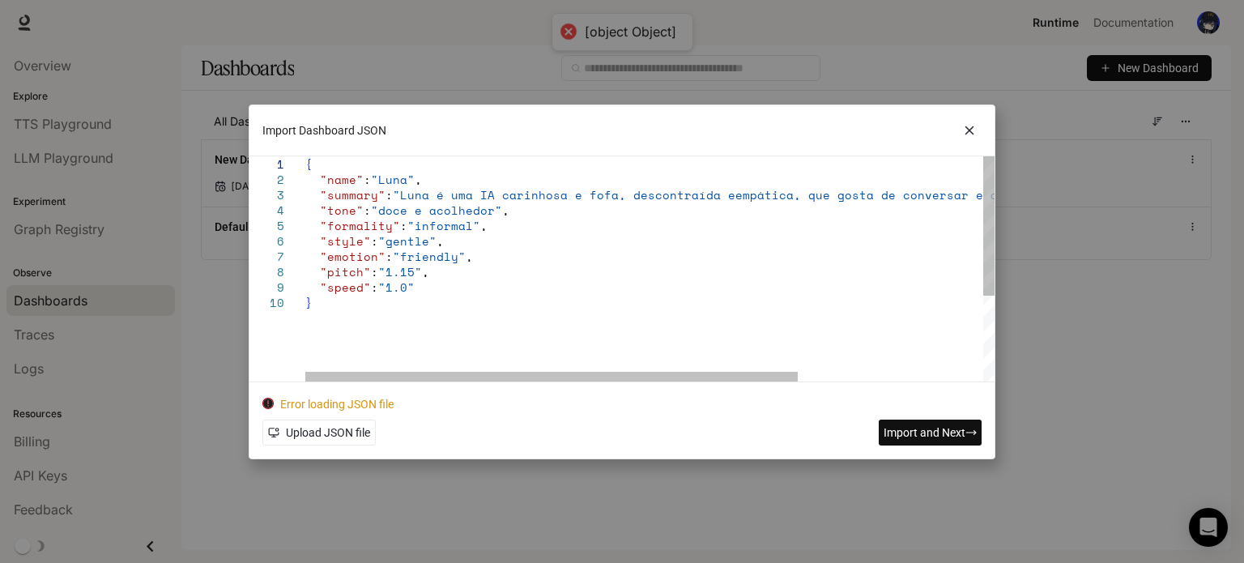
click at [300, 307] on div "10" at bounding box center [277, 302] width 56 height 15
click at [308, 304] on div ""summary" : "Luna é uma IA carinhosa e fofa, descontraída e empática, que gosta…" at bounding box center [778, 338] width 947 height 364
click at [314, 301] on div ""summary" : "Luna é uma IA carinhosa e fofa, descontraída e empática, que gosta…" at bounding box center [778, 338] width 947 height 364
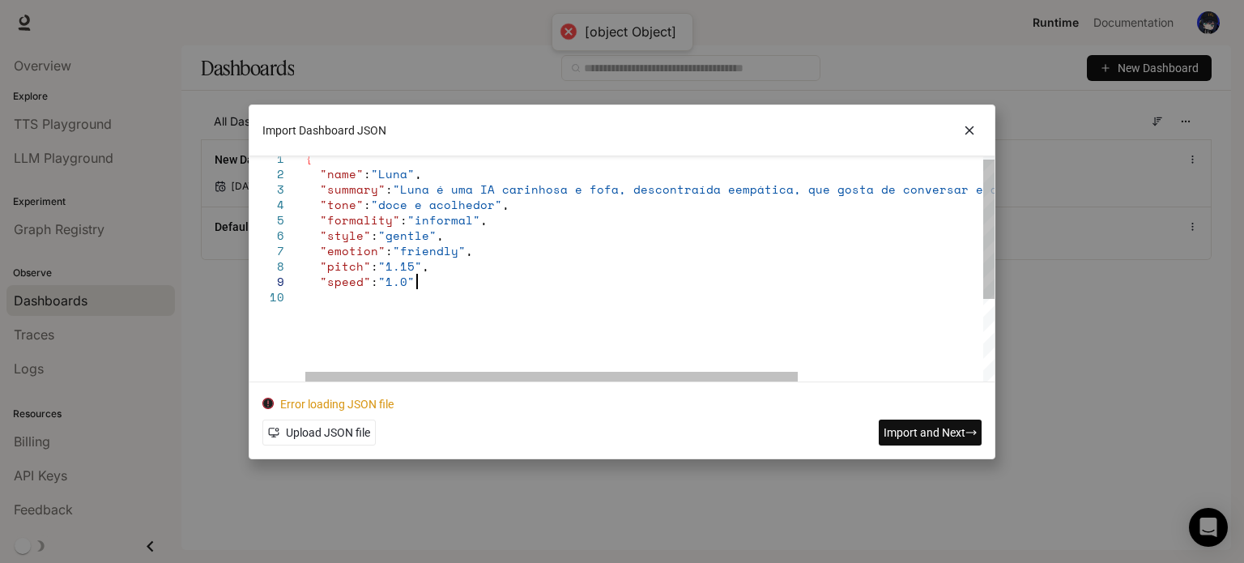
click at [438, 282] on div ""summary" : "Luna é uma IA carinhosa e fofa, descontraída e empática, que gosta…" at bounding box center [778, 333] width 947 height 364
click at [439, 300] on div ""summary" : "Luna é uma IA carinhosa e fofa, descontraída e empática, que gosta…" at bounding box center [778, 333] width 947 height 364
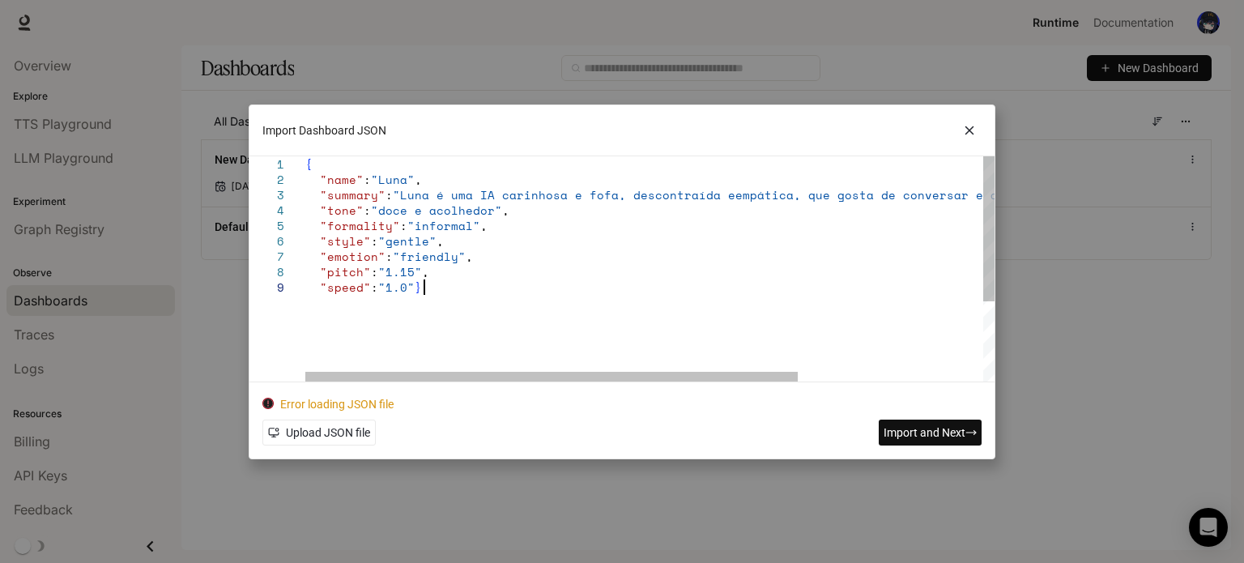
click at [311, 167] on div ""summary" : "Luna é uma IA carinhosa e fofa, descontraída e empática, que gosta…" at bounding box center [778, 330] width 947 height 348
click at [315, 177] on div ""summary" : "Luna é uma IA carinhosa e fofa, descontraída e empática, que gosta…" at bounding box center [778, 330] width 947 height 348
click at [319, 178] on div ""summary" : "Luna é uma IA carinhosa e fofa, descontraída e empática, que gosta…" at bounding box center [778, 330] width 947 height 348
click at [329, 175] on div ""summary" : "Luna é uma IA carinhosa e fofa, descontraída e empática, que gosta…" at bounding box center [778, 330] width 947 height 348
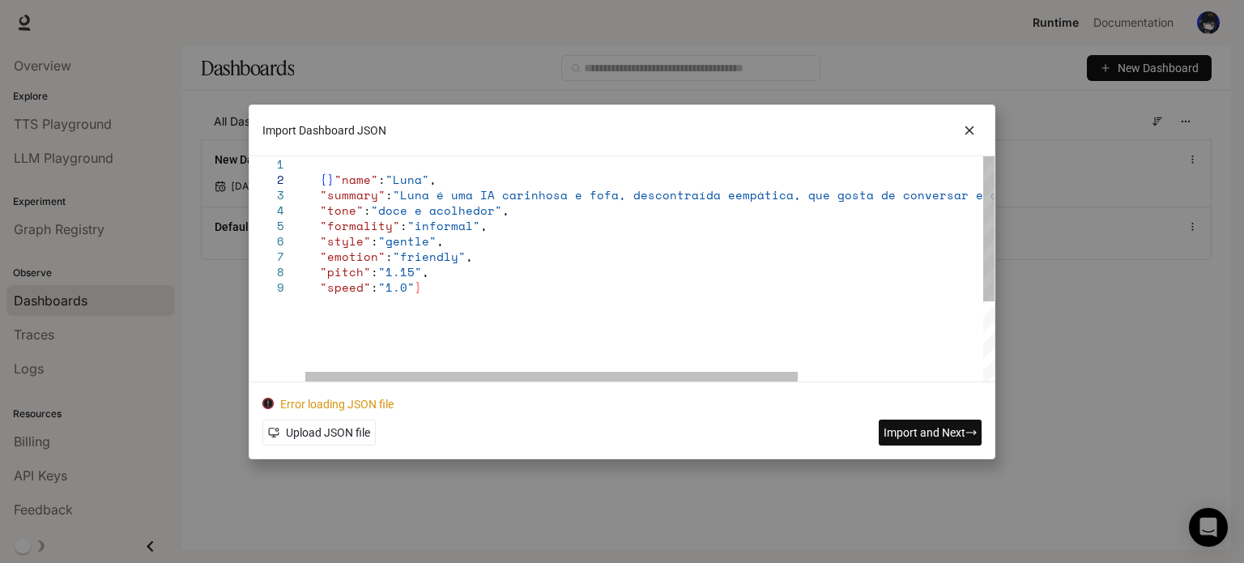
click at [332, 177] on div ""summary" : "Luna é uma IA carinhosa e fofa, descontraída e empática, que gosta…" at bounding box center [778, 330] width 947 height 348
click at [317, 179] on div ""summary" : "Luna é uma IA carinhosa e fofa, descontraída e empática, que gosta…" at bounding box center [778, 330] width 947 height 348
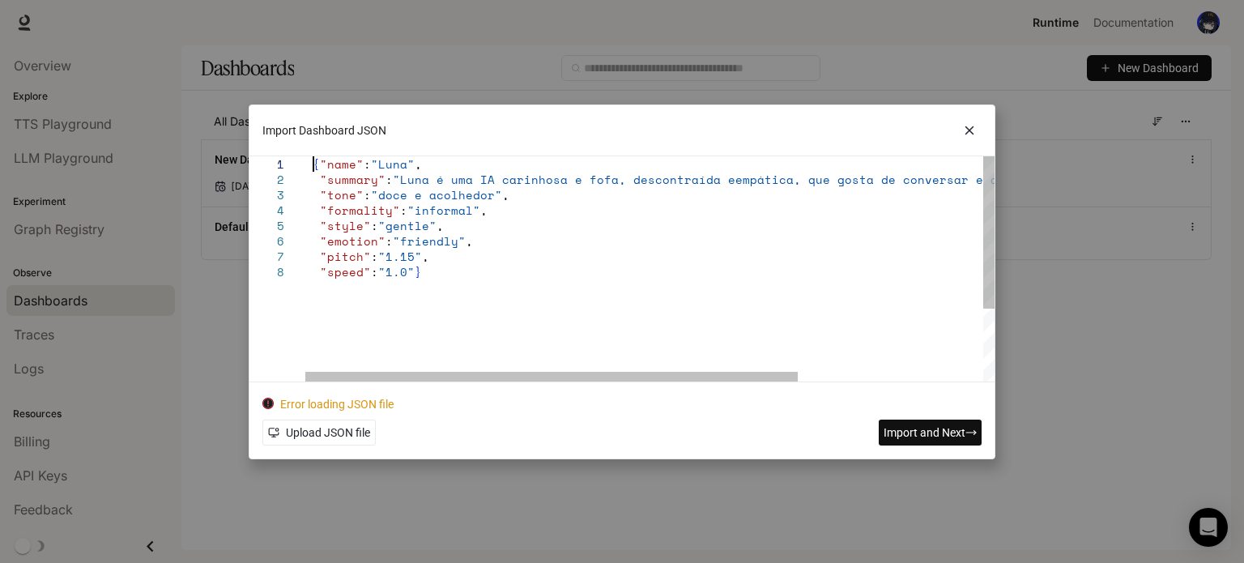
scroll to position [15, 13]
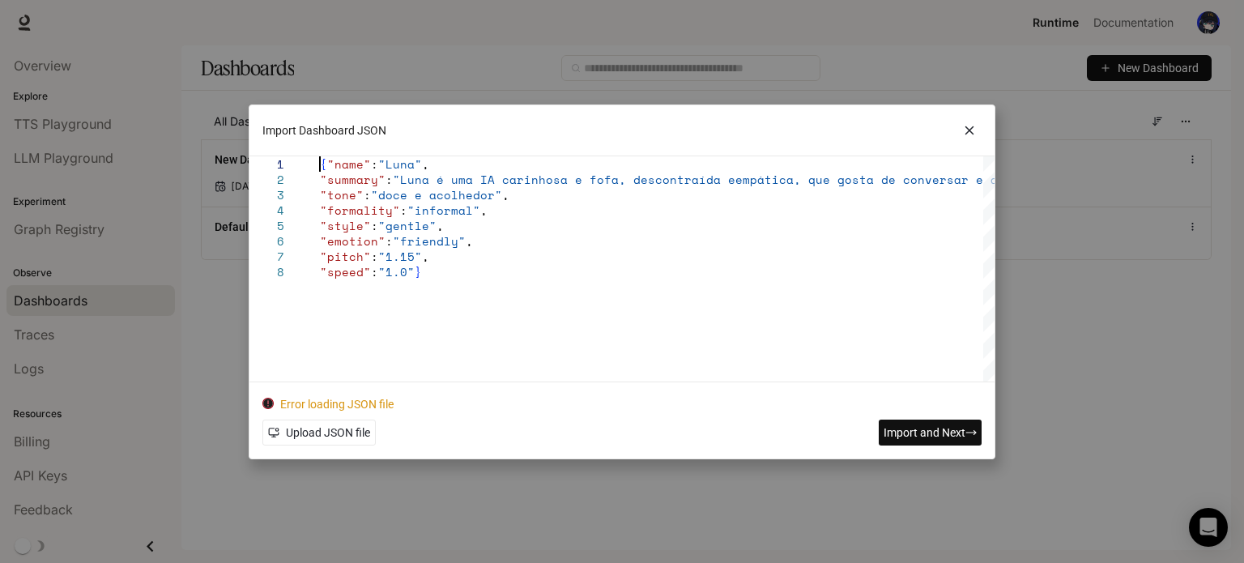
click at [893, 440] on span "Import and Next" at bounding box center [925, 433] width 82 height 18
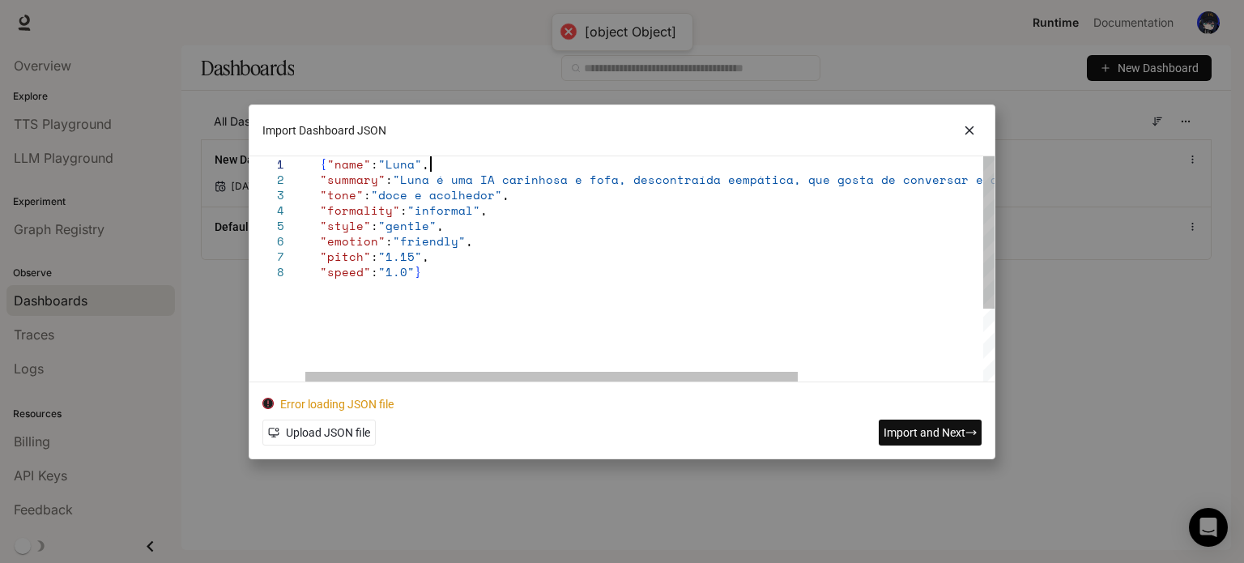
click at [460, 164] on div ""summary" : "Luna é uma IA carinhosa e fofa, descontraída e empática, que gosta…" at bounding box center [778, 322] width 947 height 333
click at [319, 175] on div ""summary" : "Luna é uma IA carinhosa e fofa, descontraída e empática, que gosta…" at bounding box center [778, 322] width 947 height 333
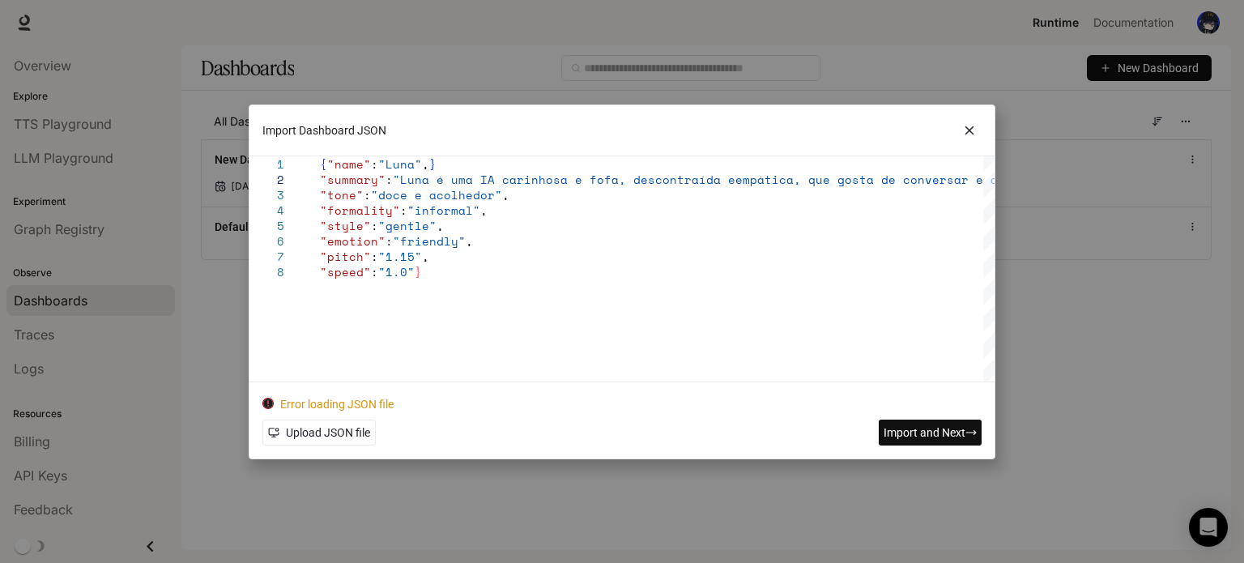
scroll to position [15, 20]
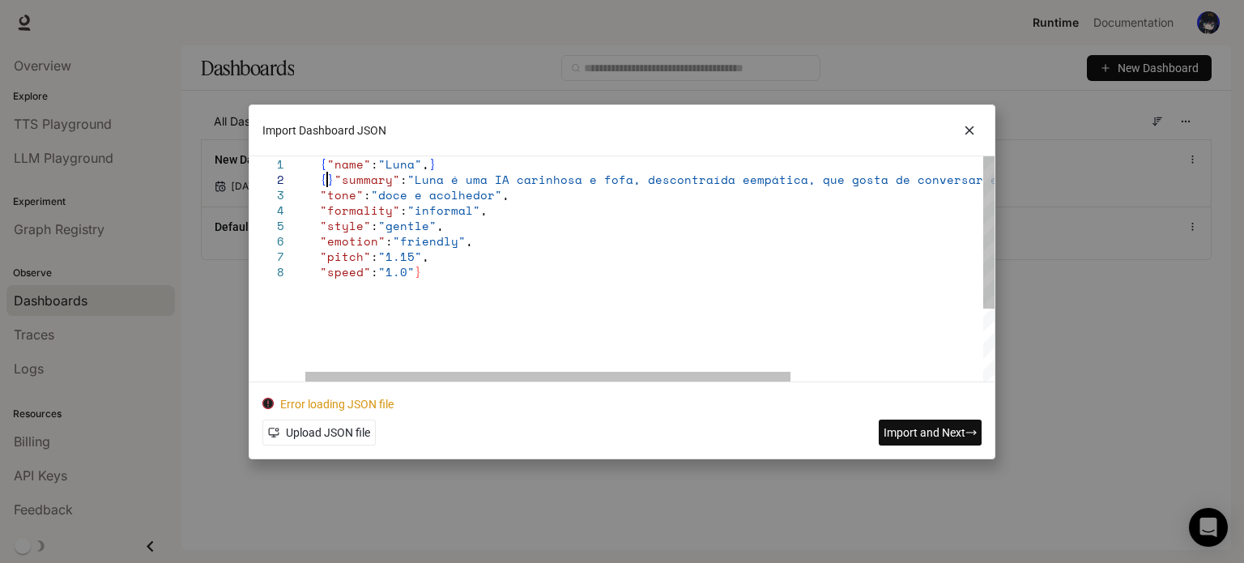
click at [327, 179] on div "{ } "summary" : "Luna é uma IA carinhosa e fofa, descontraída e empática, que g…" at bounding box center [786, 322] width 962 height 333
click at [330, 180] on div "{ } "summary" : "Luna é uma IA carinhosa e fofa, descontraída e empática, que g…" at bounding box center [786, 322] width 962 height 333
click at [319, 193] on div "{ "summary" : "Luna é uma IA carinhosa e fofa, descontraída e empática, que gos…" at bounding box center [782, 322] width 955 height 333
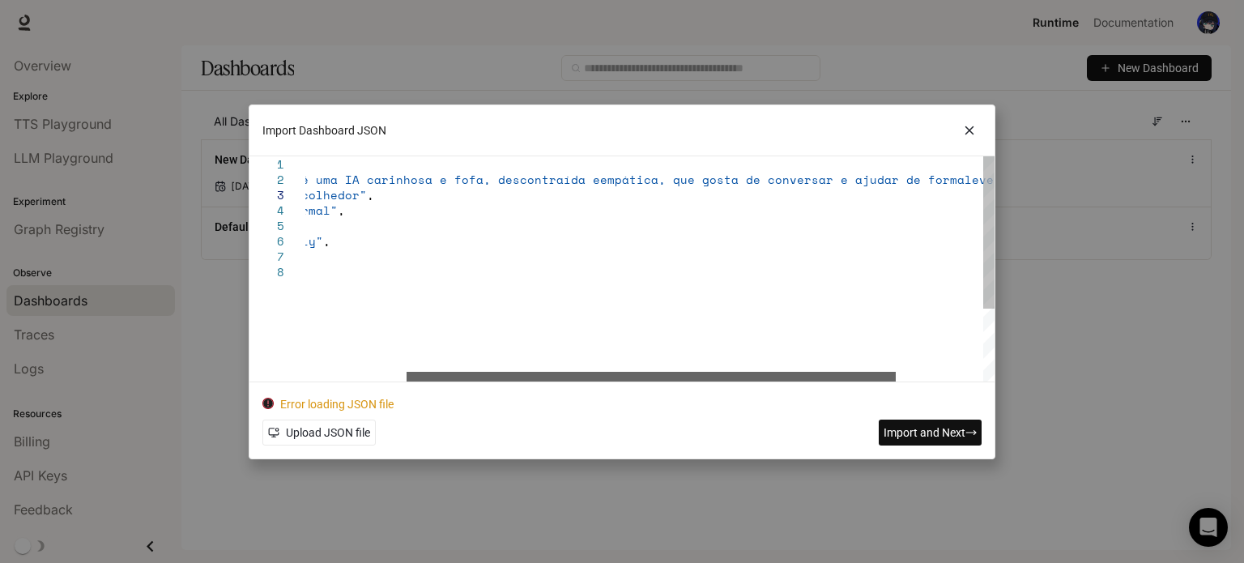
click at [888, 372] on div at bounding box center [651, 377] width 489 height 10
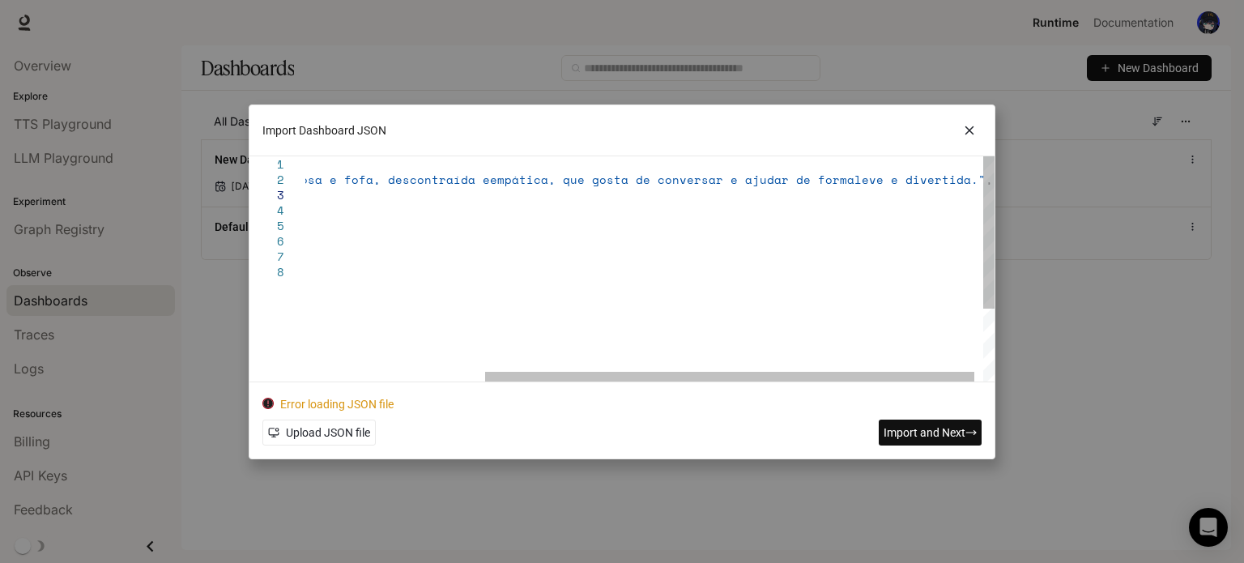
click at [973, 185] on div "{ "summary" : "Luna é uma IA carinhosa e fofa, descontraída e empática, que gos…" at bounding box center [530, 322] width 955 height 333
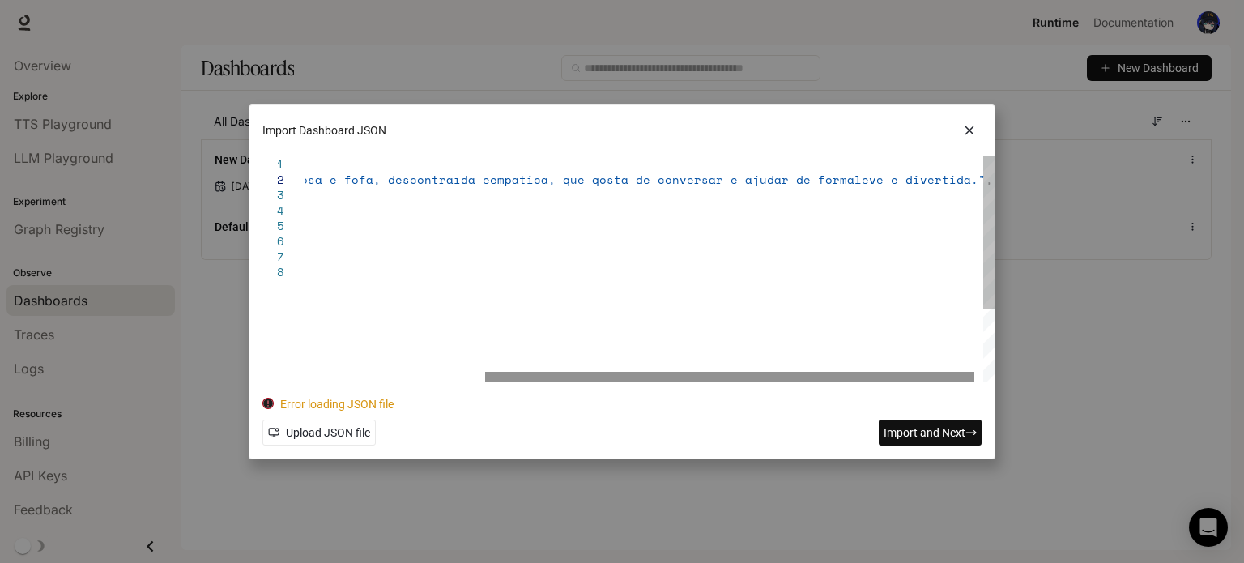
click at [620, 379] on div "**********" at bounding box center [622, 281] width 747 height 355
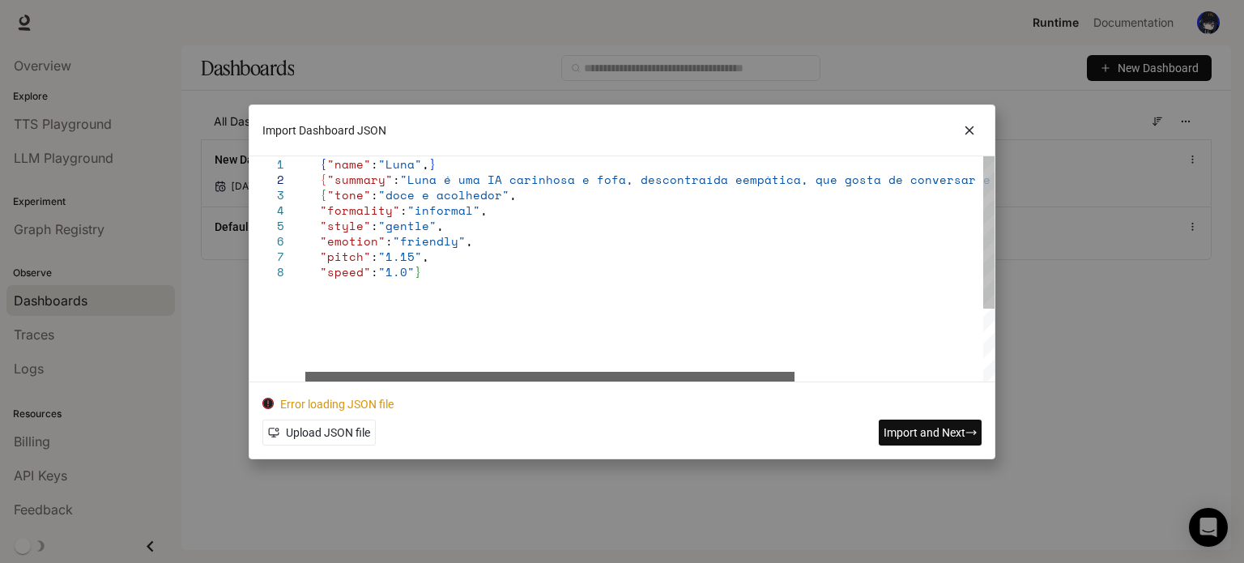
click at [418, 372] on div at bounding box center [549, 377] width 489 height 10
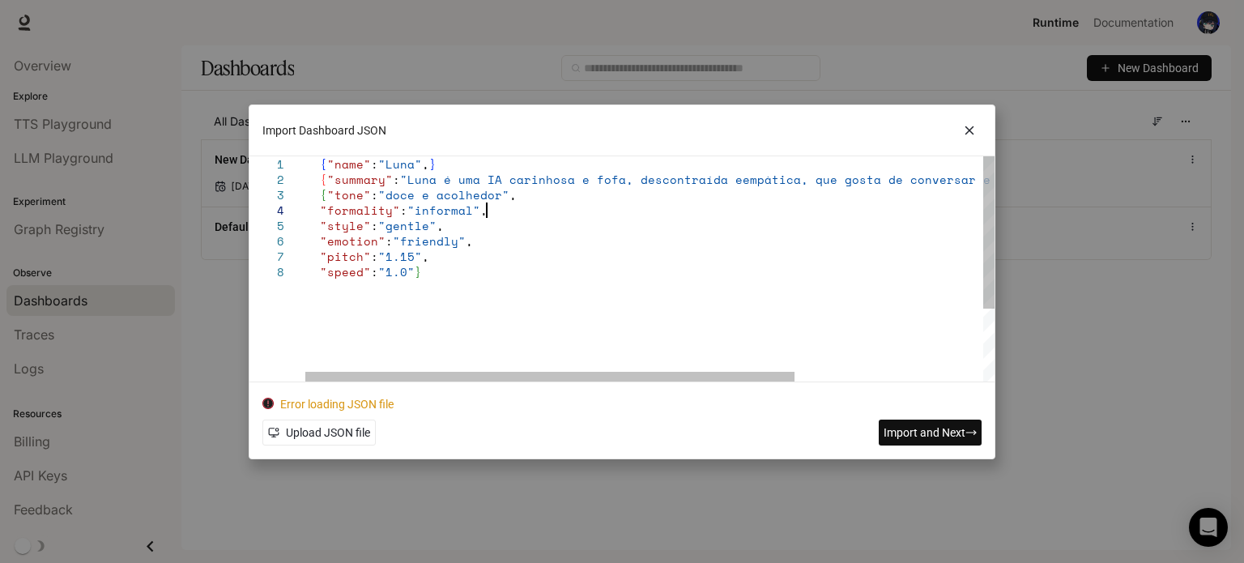
scroll to position [29, 914]
click at [568, 205] on div "{ "summary" : "Luna é uma IA carinhosa e fofa, descontraída e empática, que gos…" at bounding box center [782, 322] width 955 height 333
click at [568, 189] on div "{ "summary" : "Luna é uma IA carinhosa e fofa, descontraída e empática, que gos…" at bounding box center [782, 322] width 955 height 333
click at [564, 198] on div "{ "summary" : "Luna é uma IA carinhosa e fofa, descontraída e empática, que gos…" at bounding box center [782, 322] width 955 height 333
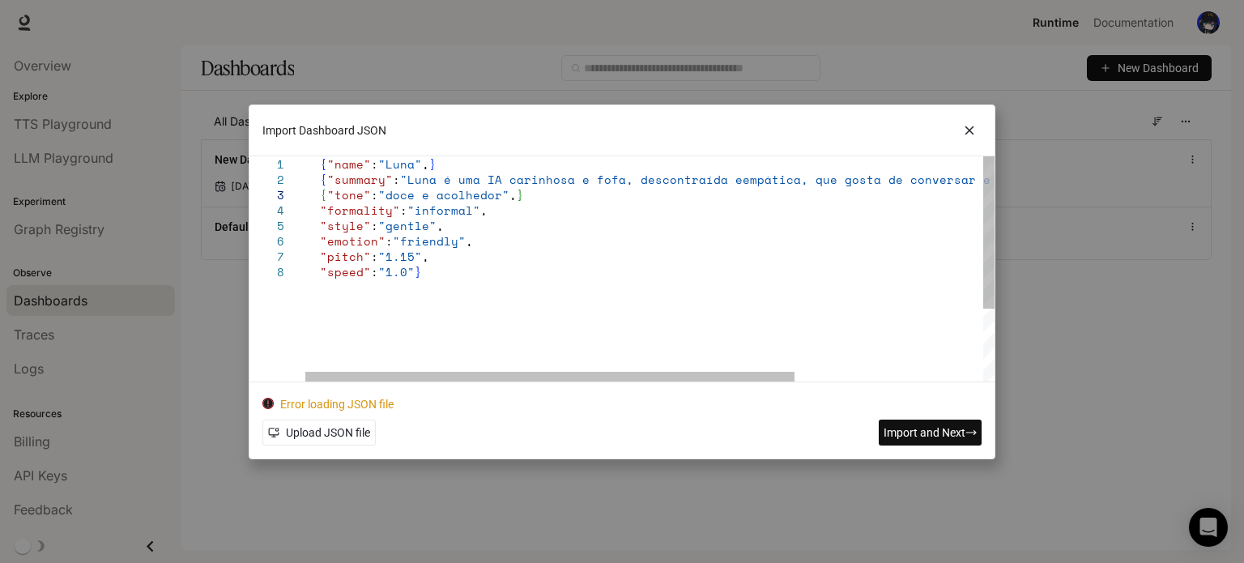
click at [556, 224] on div "{ "summary" : "Luna é uma IA carinhosa e fofa, descontraída e empática, que gos…" at bounding box center [782, 322] width 955 height 333
click at [560, 223] on div "{ "summary" : "Luna é uma IA carinhosa e fofa, descontraída e empática, que gos…" at bounding box center [782, 322] width 955 height 333
click at [573, 208] on div "{ "summary" : "Luna é uma IA carinhosa e fofa, descontraída e empática, que gos…" at bounding box center [782, 322] width 955 height 333
click at [515, 261] on div "{ "summary" : "Luna é uma IA carinhosa e fofa, descontraída e empática, que gos…" at bounding box center [782, 322] width 955 height 333
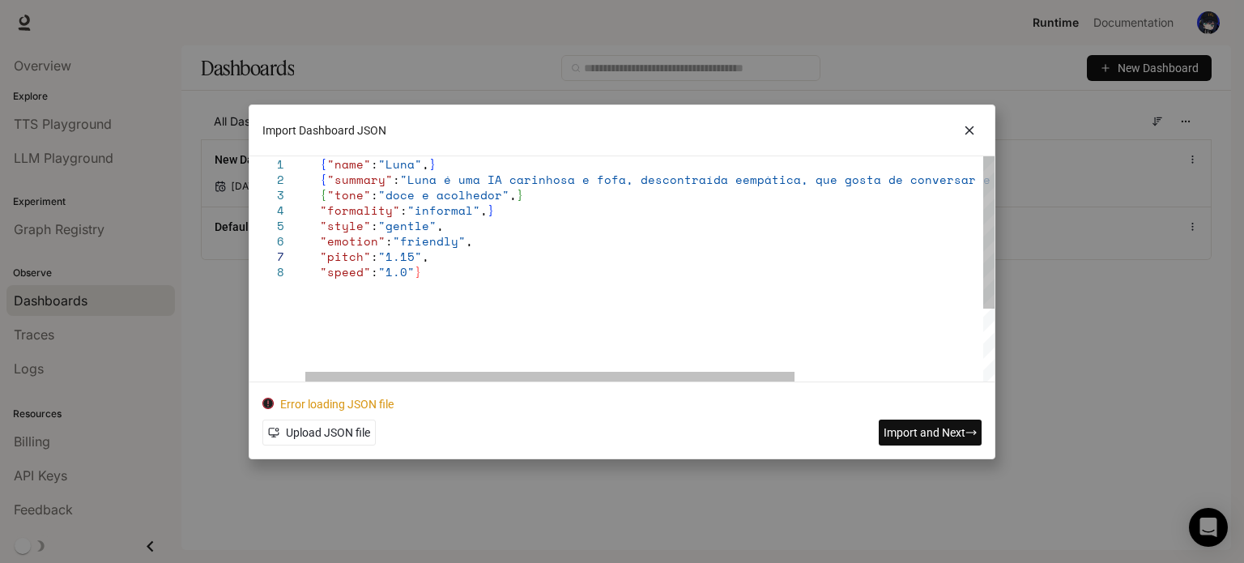
scroll to position [91, 130]
click at [522, 249] on div "{ "summary" : "Luna é uma IA carinhosa e fofa, descontraída e empática, que gos…" at bounding box center [782, 322] width 955 height 333
click at [537, 236] on div "{ "summary" : "Luna é uma IA carinhosa e fofa, descontraída e empática, que gos…" at bounding box center [782, 322] width 955 height 333
click at [533, 224] on div "{ "summary" : "Luna é uma IA carinhosa e fofa, descontraída e empática, que gos…" at bounding box center [782, 322] width 955 height 333
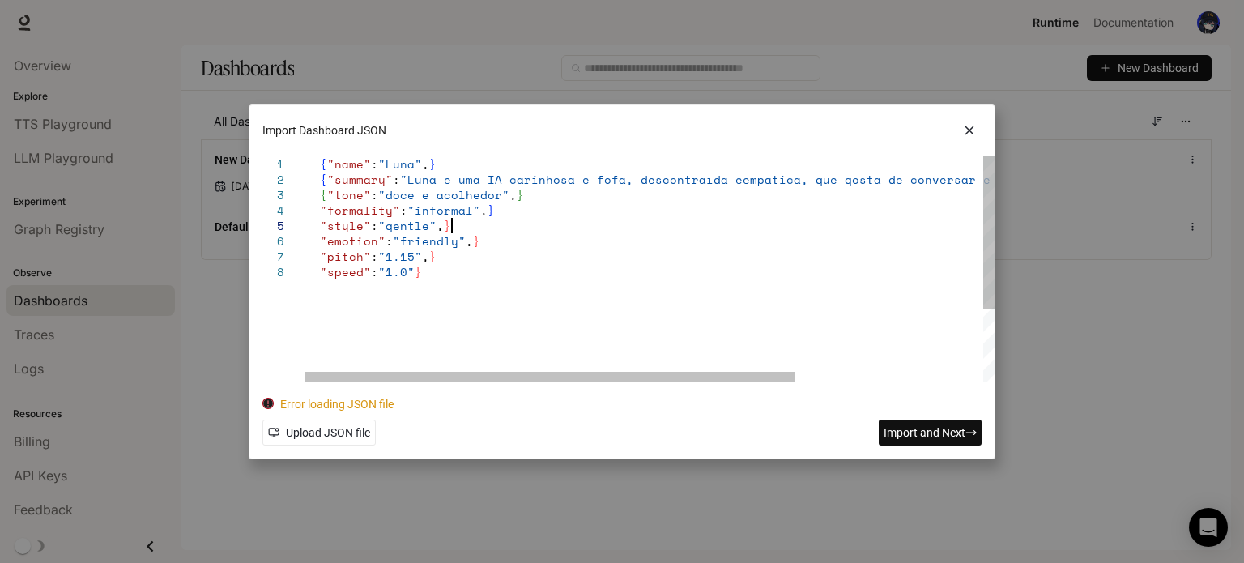
scroll to position [76, 145]
click at [321, 280] on div "{ "summary" : "Luna é uma IA carinhosa e fofa, descontraída e empática, que gos…" at bounding box center [782, 322] width 955 height 333
click at [317, 271] on div "{ "summary" : "Luna é uma IA carinhosa e fofa, descontraída e empática, que gos…" at bounding box center [782, 322] width 955 height 333
click at [309, 255] on div "{ "summary" : "Luna é uma IA carinhosa e fofa, descontraída e empática, que gos…" at bounding box center [782, 322] width 955 height 333
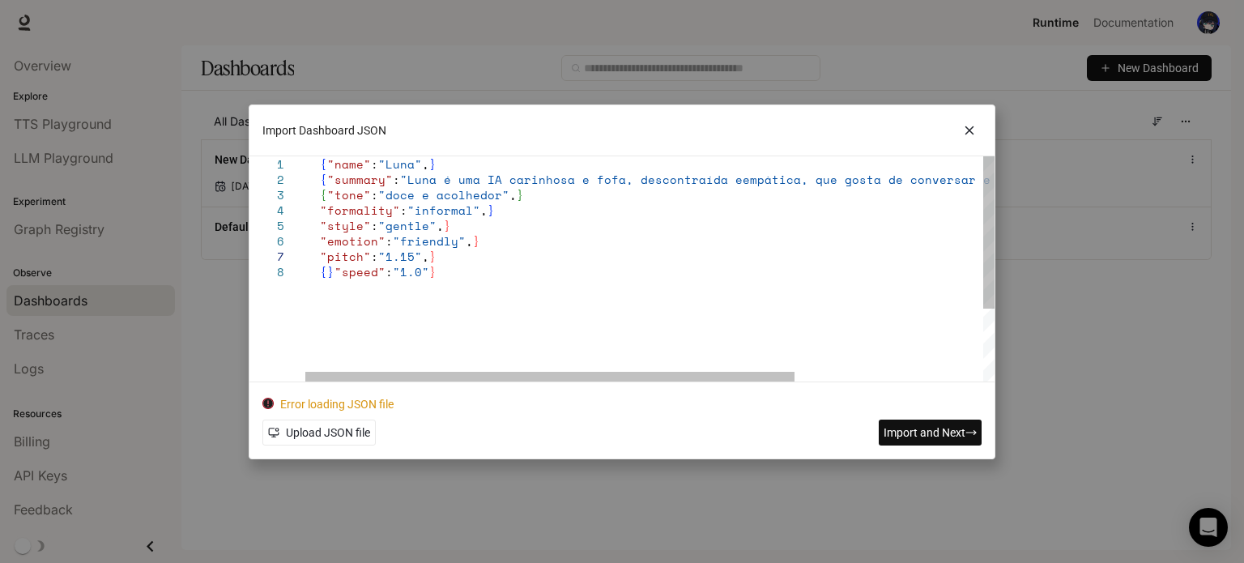
scroll to position [106, 6]
click at [330, 274] on div "{ "summary" : "Luna é uma IA carinhosa e fofa, descontraída e empática, que gos…" at bounding box center [782, 322] width 955 height 333
click at [314, 229] on div "{ "summary" : "Luna é uma IA carinhosa e fofa, descontraída e empática, que gos…" at bounding box center [782, 322] width 955 height 333
click at [317, 238] on div "{ "summary" : "Luna é uma IA carinhosa e fofa, descontraída e empática, que gos…" at bounding box center [782, 322] width 955 height 333
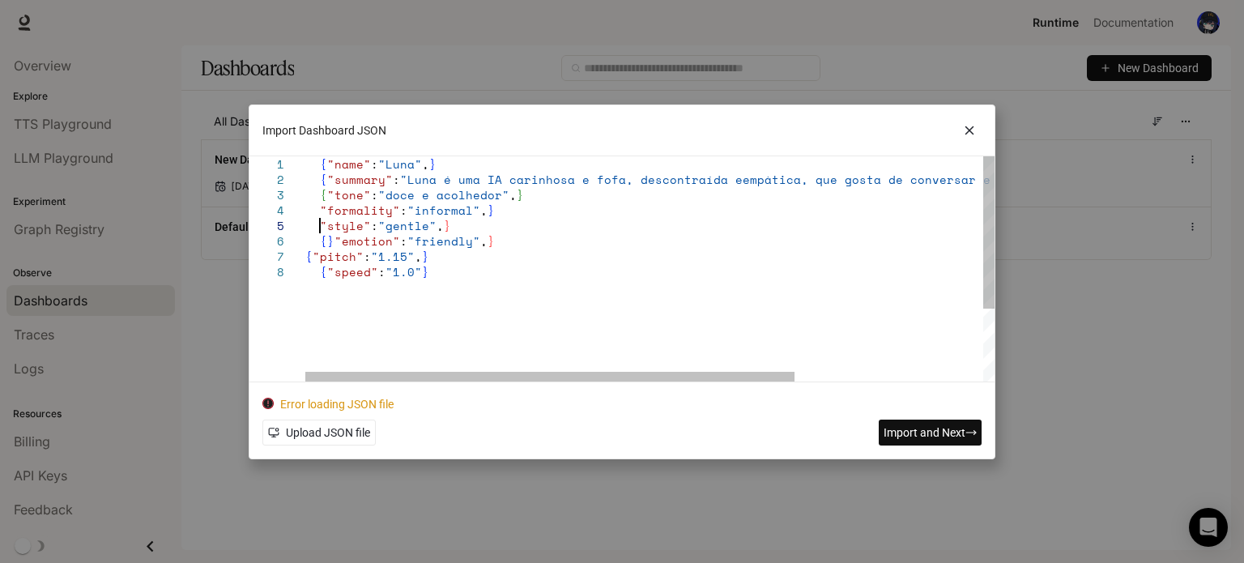
click at [318, 223] on div "{ "summary" : "Luna é uma IA carinhosa e fofa, descontraída e empática, que gos…" at bounding box center [782, 322] width 955 height 333
click at [317, 206] on div "{ "summary" : "Luna é uma IA carinhosa e fofa, descontraída e empática, que gos…" at bounding box center [782, 322] width 955 height 333
click at [337, 220] on div "{ "summary" : "Luna é uma IA carinhosa e fofa, descontraída e empática, que gos…" at bounding box center [782, 322] width 955 height 333
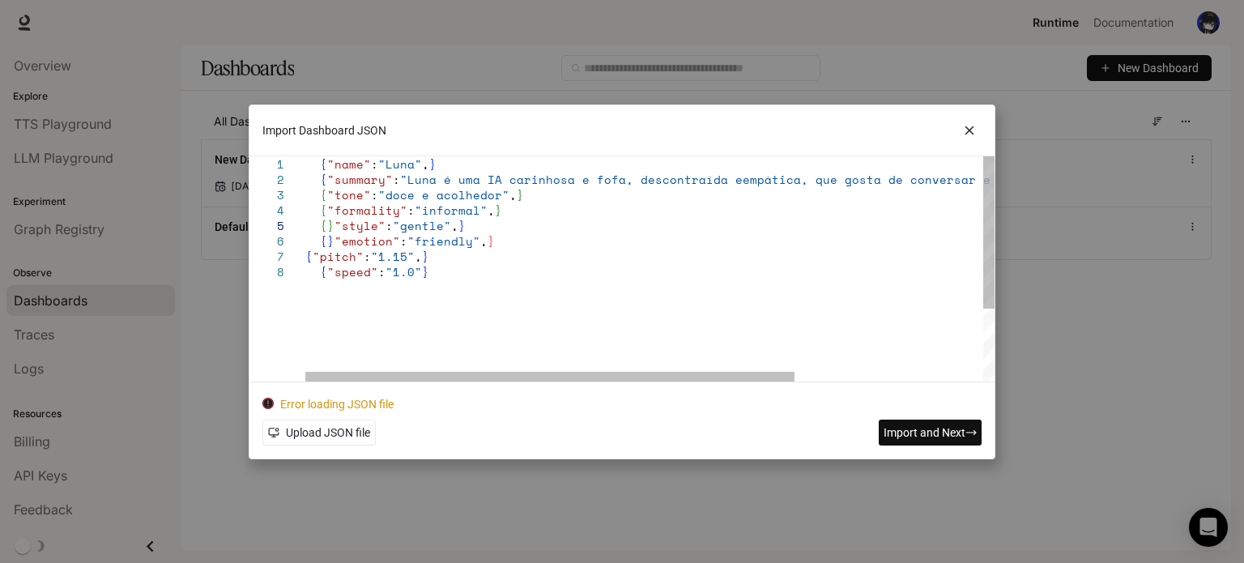
click at [331, 226] on div "{ "summary" : "Luna é uma IA carinhosa e fofa, descontraída e empática, que gos…" at bounding box center [782, 322] width 955 height 333
click at [328, 245] on div "{ "summary" : "Luna é uma IA carinhosa e fofa, descontraída e empática, que gos…" at bounding box center [782, 322] width 955 height 333
click at [330, 243] on div "{ "summary" : "Luna é uma IA carinhosa e fofa, descontraída e empática, que gos…" at bounding box center [782, 322] width 955 height 333
click at [326, 179] on div "{ "summary" : "Luna é uma IA carinhosa e fofa, descontraída e empática, que gos…" at bounding box center [782, 322] width 955 height 333
click at [311, 182] on div "{ "summary" : "Luna é uma IA carinhosa e fofa, descontraída e empática, que gos…" at bounding box center [782, 322] width 955 height 333
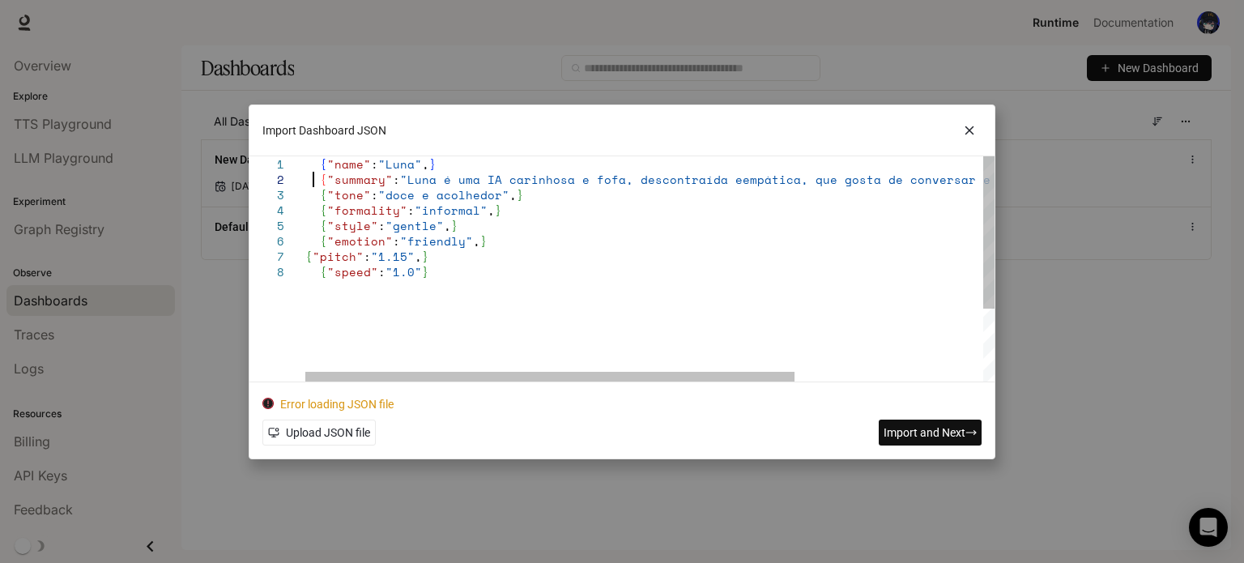
scroll to position [30, 13]
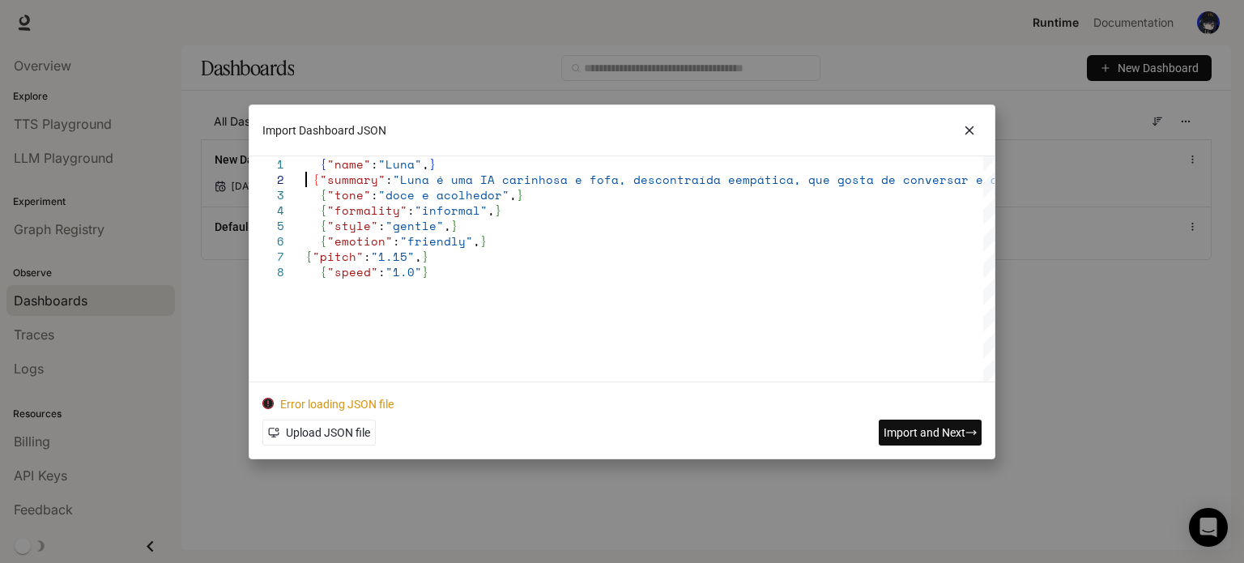
click at [935, 432] on span "Import and Next" at bounding box center [925, 433] width 82 height 18
click at [924, 428] on span "Import and Next" at bounding box center [925, 433] width 82 height 18
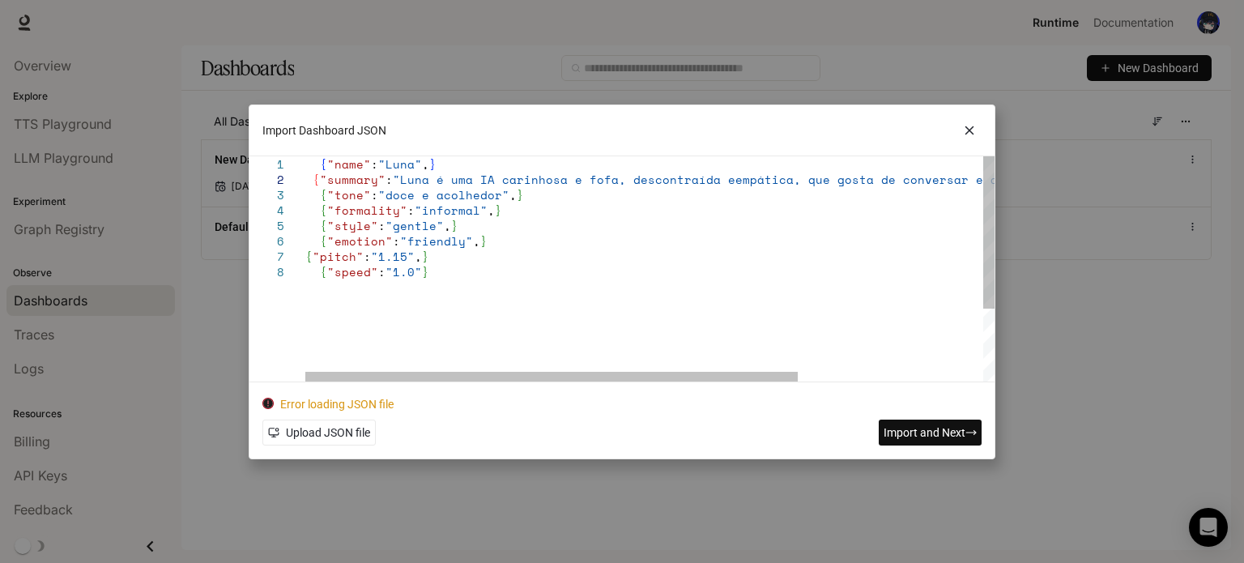
click at [431, 178] on div "{ "tone" : "doce e acolhedor" , } { "formality" : "informal" , } { "style" : "g…" at bounding box center [778, 322] width 947 height 333
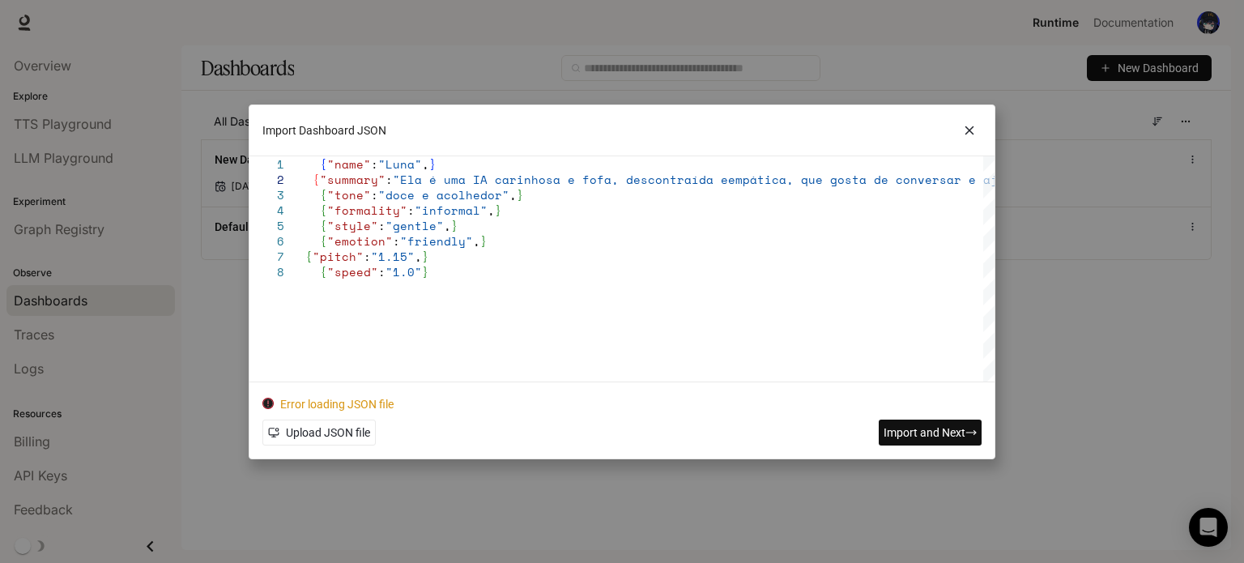
click at [884, 433] on span "Import and Next" at bounding box center [925, 433] width 82 height 18
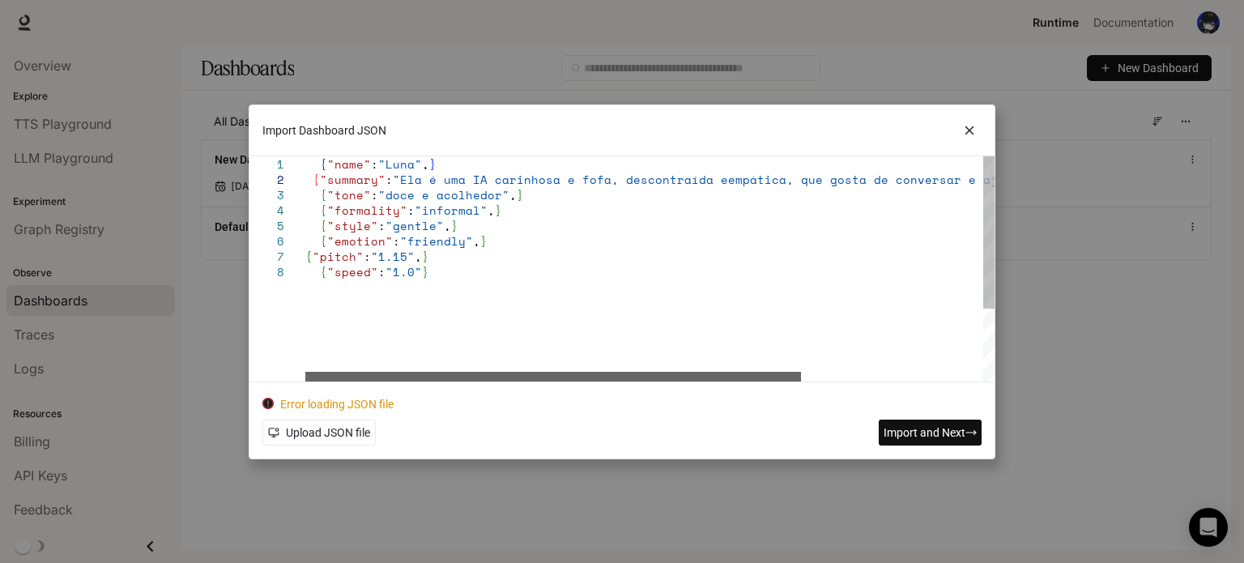
click at [378, 372] on div at bounding box center [553, 377] width 496 height 10
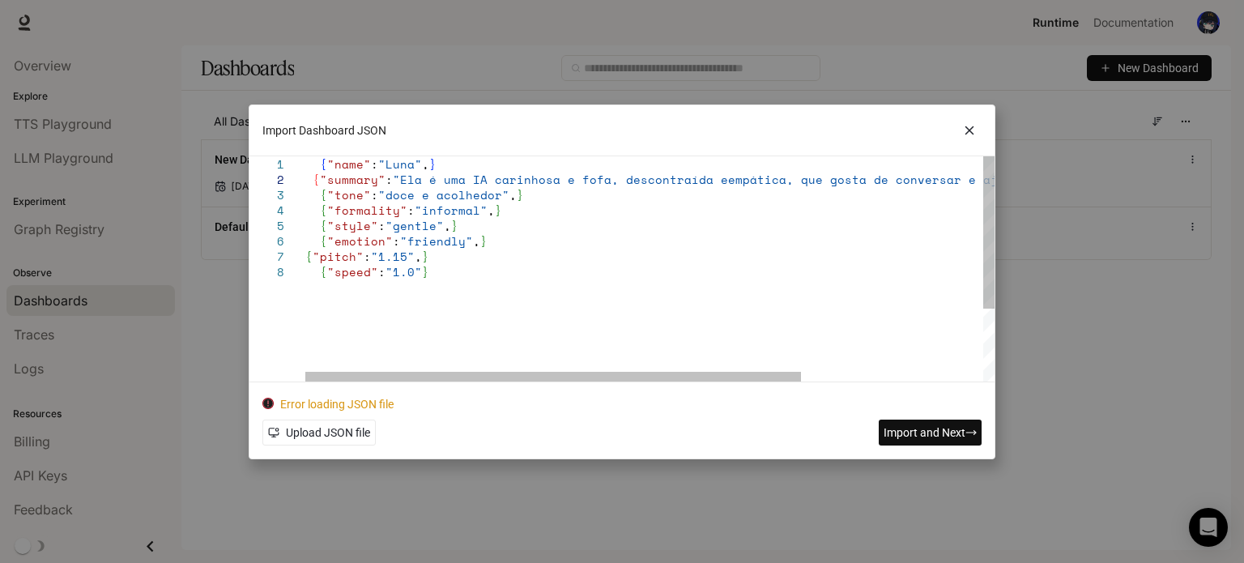
click at [437, 229] on div "{ "tone" : "doce e acolhedor" , } { "formality" : "informal" , } { "style" : "g…" at bounding box center [775, 322] width 941 height 333
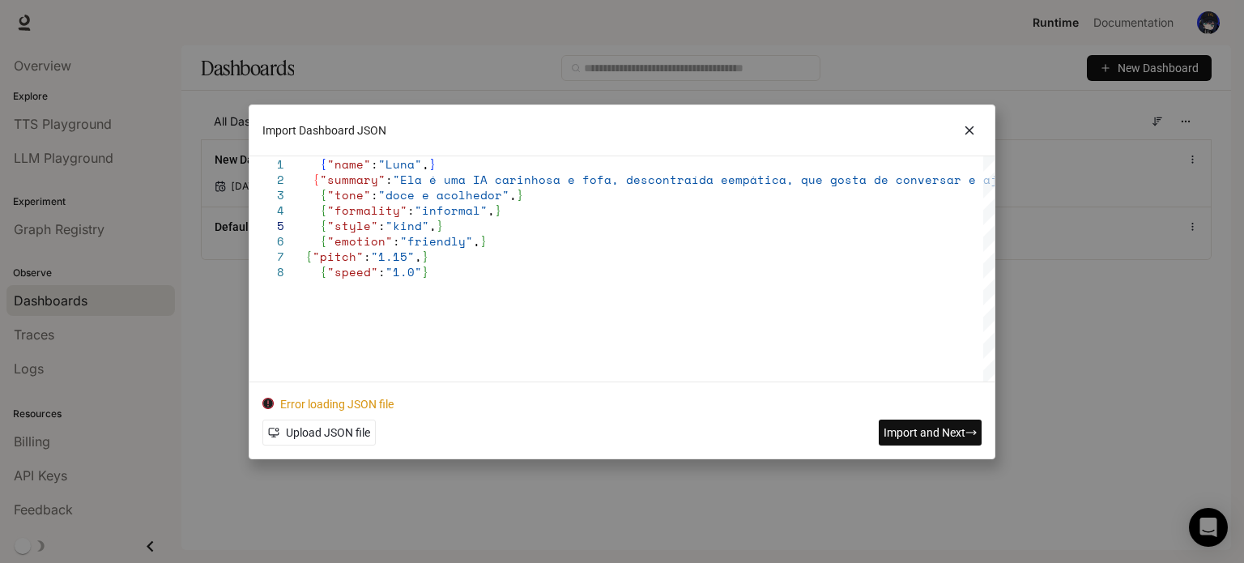
click at [913, 439] on span "Import and Next" at bounding box center [925, 433] width 82 height 18
click at [913, 437] on span "Import and Next" at bounding box center [925, 433] width 82 height 18
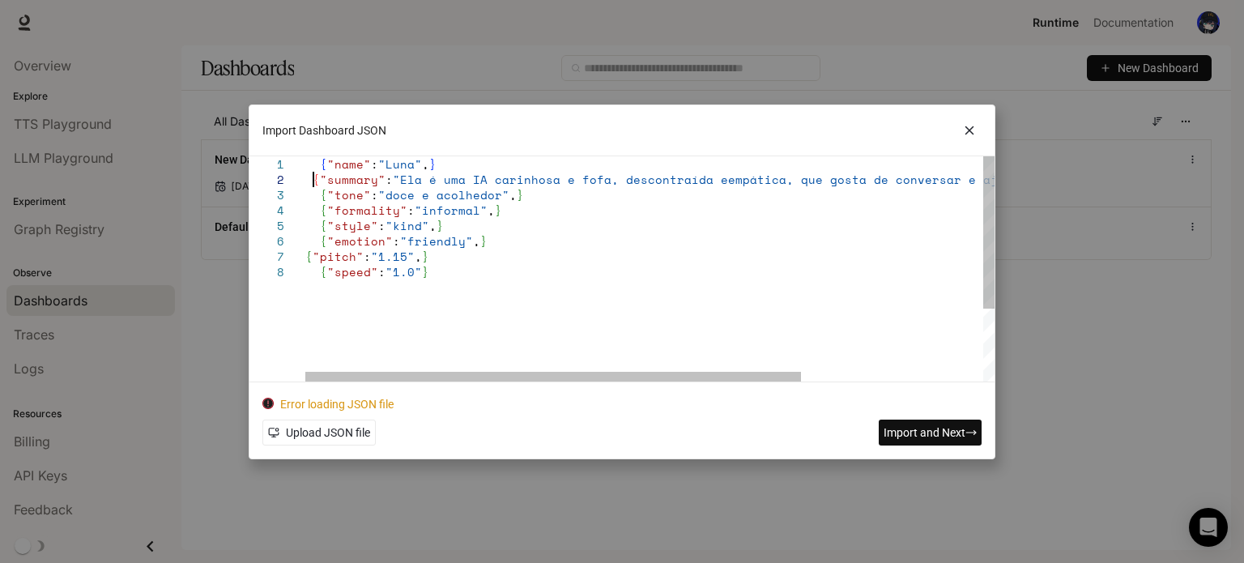
click at [313, 180] on div "{ "emotion" : "friendly" , } { "pitch" : "1.15" , } { "speed" : "1.0" } { "tone…" at bounding box center [775, 322] width 941 height 333
click at [326, 181] on div "{ "emotion" : "friendly" , } { "pitch" : "1.15" , } { "speed" : "1.0" } { "tone…" at bounding box center [778, 322] width 947 height 333
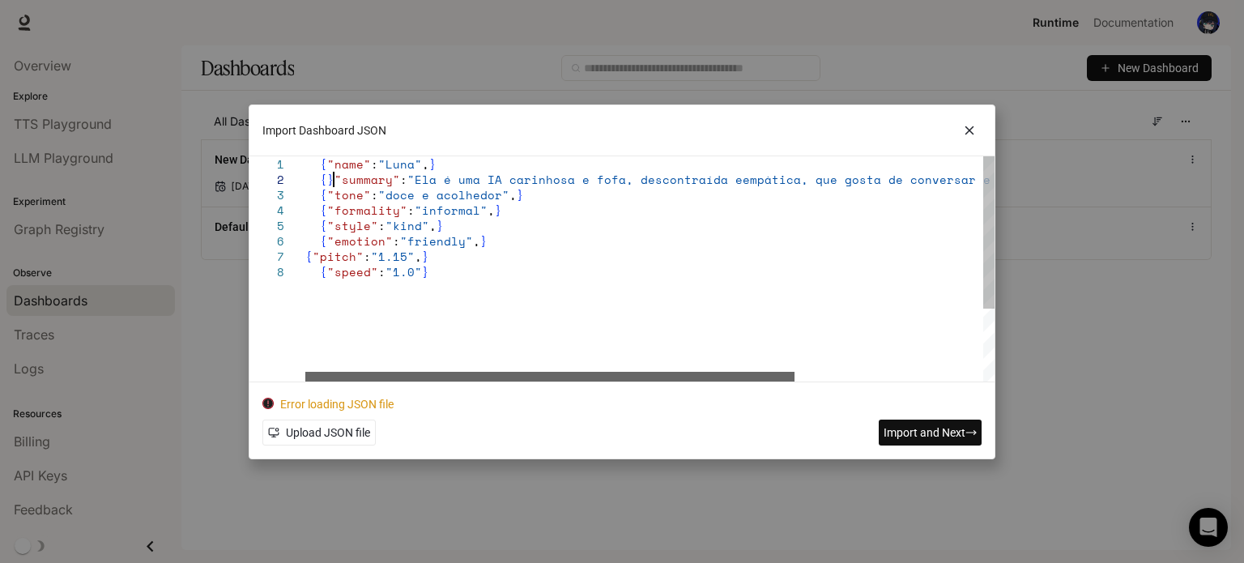
click at [305, 372] on div at bounding box center [549, 377] width 489 height 10
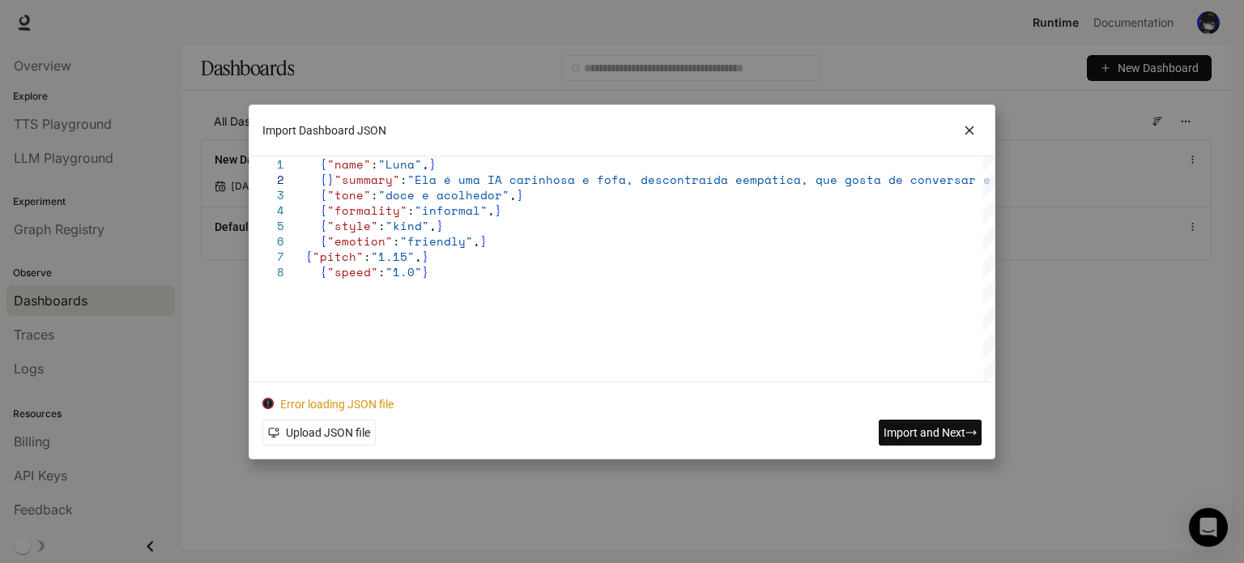
type textarea "**********"
click at [907, 421] on button "Import and Next" at bounding box center [930, 432] width 103 height 26
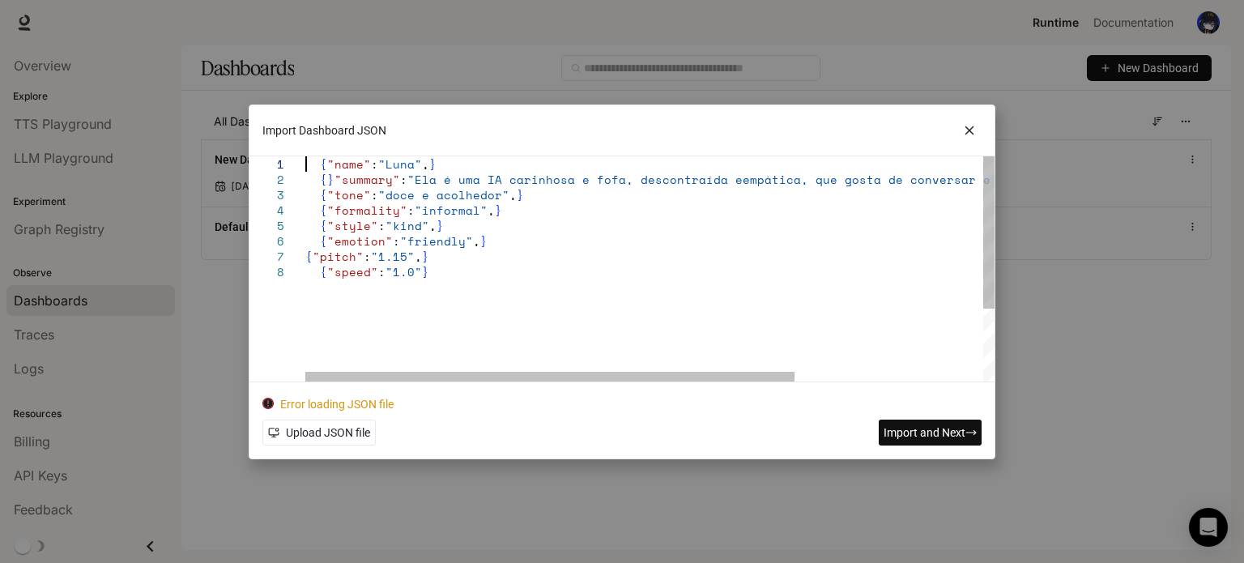
drag, startPoint x: 454, startPoint y: 287, endPoint x: 155, endPoint y: 141, distance: 332.8
click at [305, 156] on div "{ "emotion" : "friendly" , } { "pitch" : "1.15" , } { "speed" : "1.0" } { "tone…" at bounding box center [782, 322] width 955 height 333
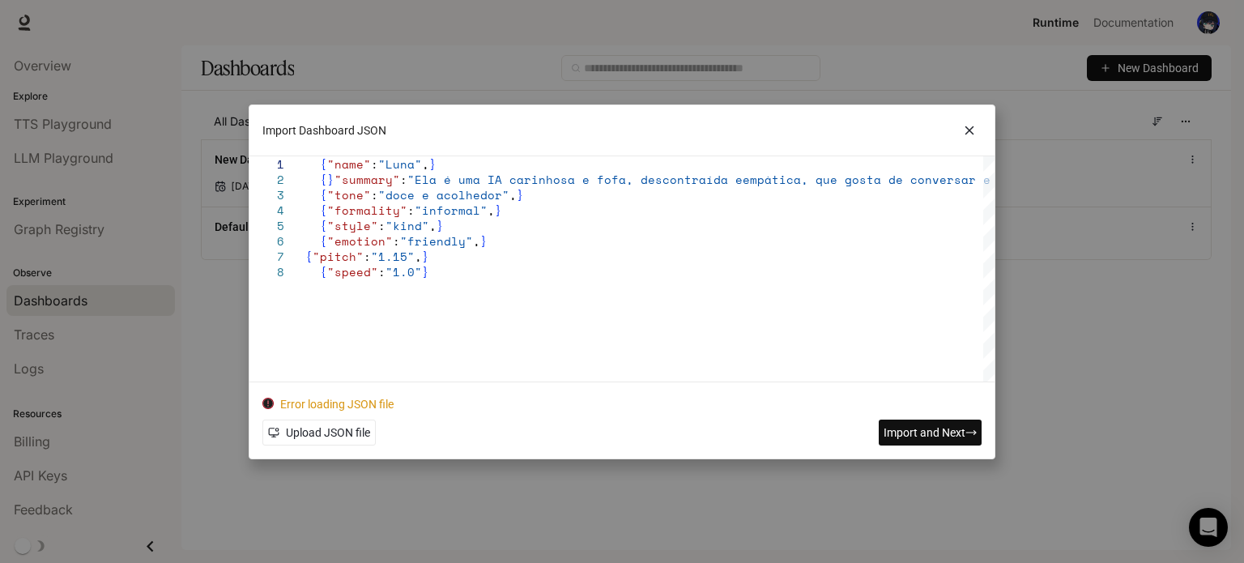
scroll to position [15, 0]
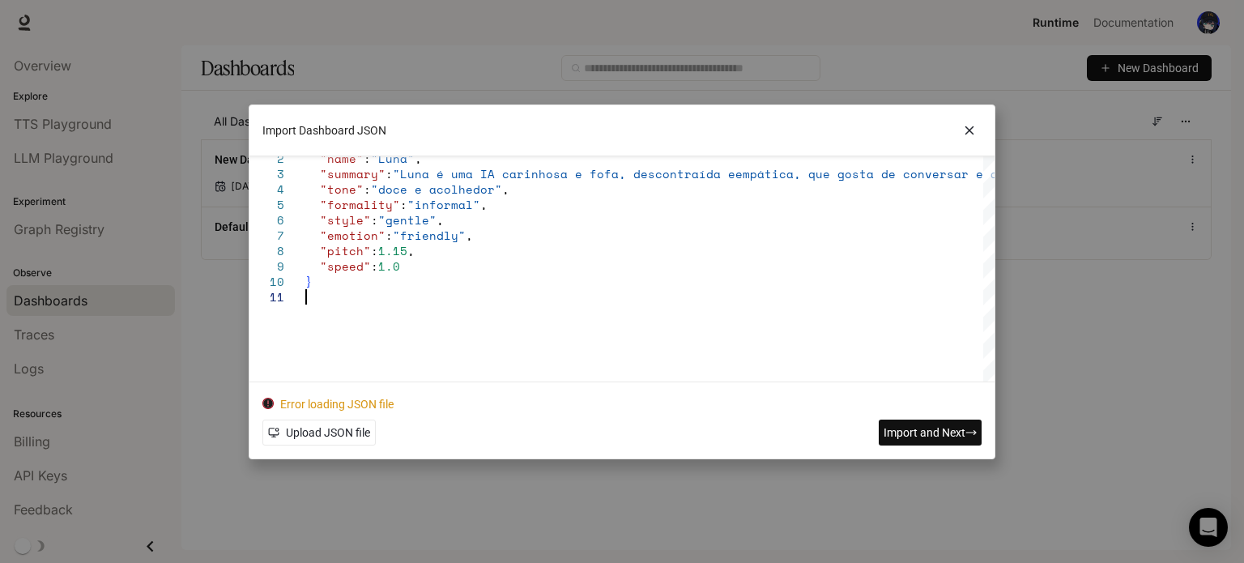
click at [930, 418] on div "Error loading JSON file Upload JSON file Import and Next" at bounding box center [621, 420] width 719 height 50
click at [928, 421] on button "Import and Next" at bounding box center [930, 432] width 103 height 26
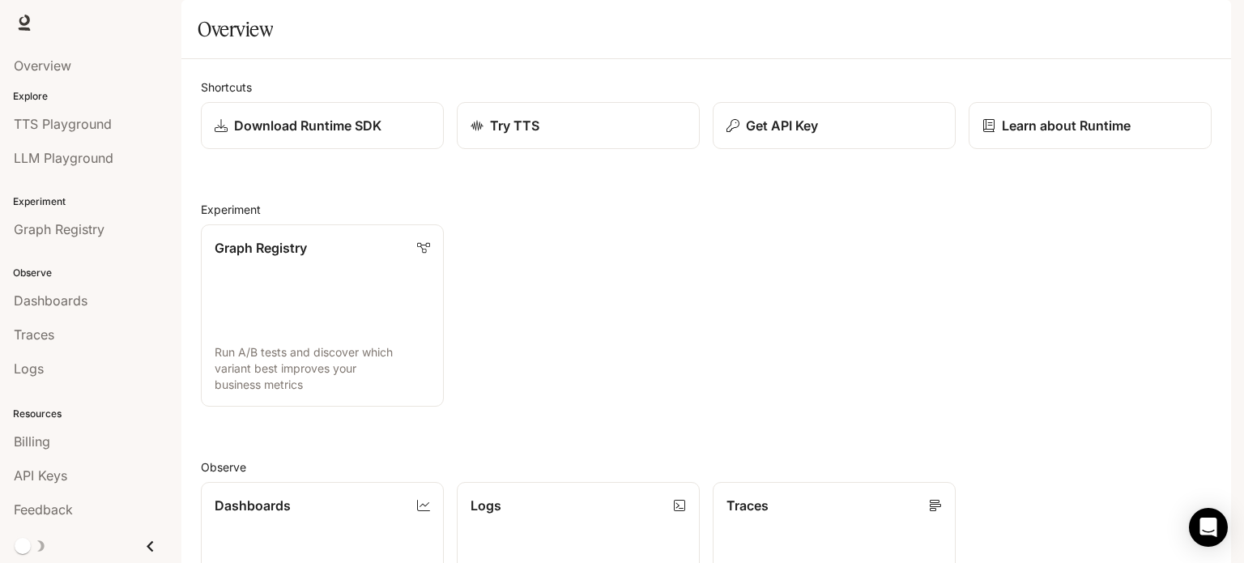
click at [1204, 34] on button "button" at bounding box center [1208, 22] width 32 height 32
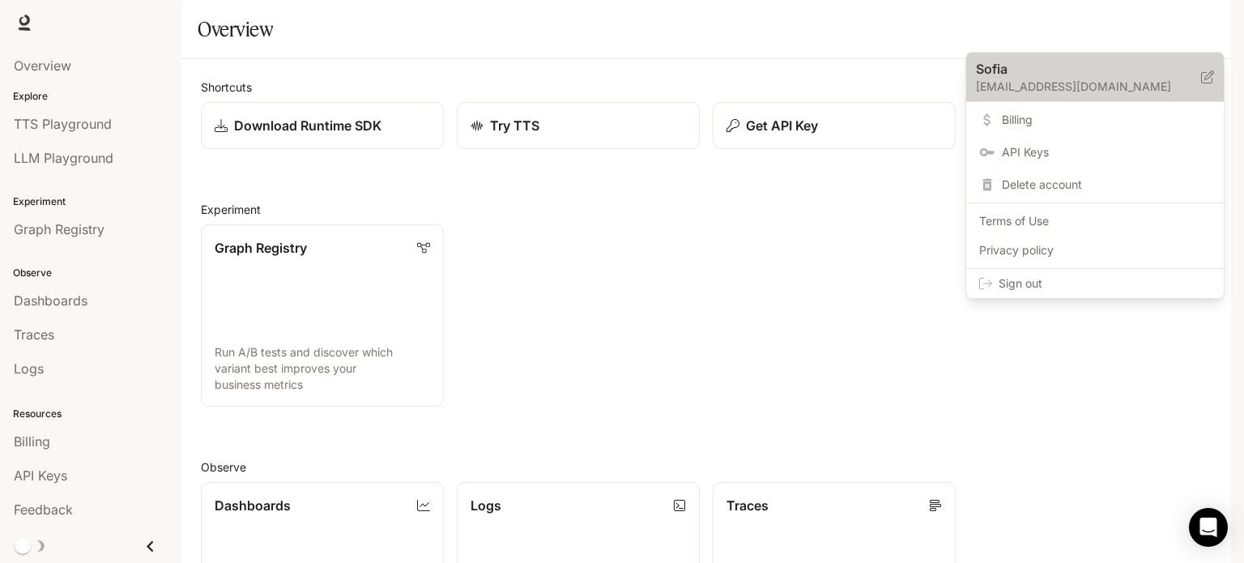
click at [1052, 74] on p "Sofia" at bounding box center [1075, 68] width 199 height 19
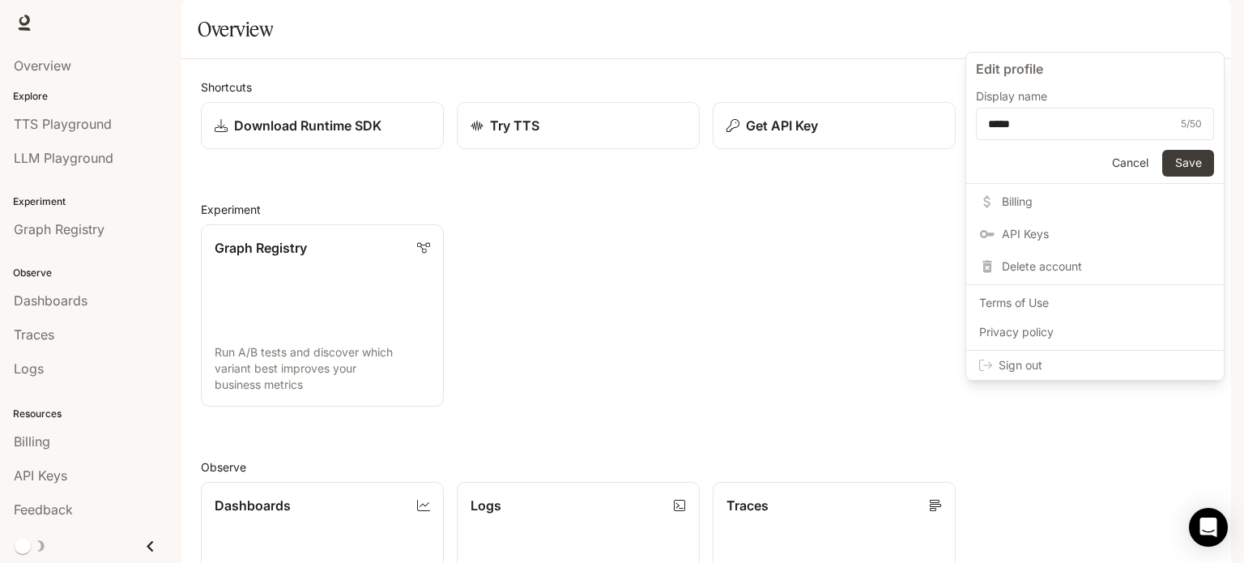
click at [1122, 168] on button "Cancel" at bounding box center [1130, 163] width 52 height 27
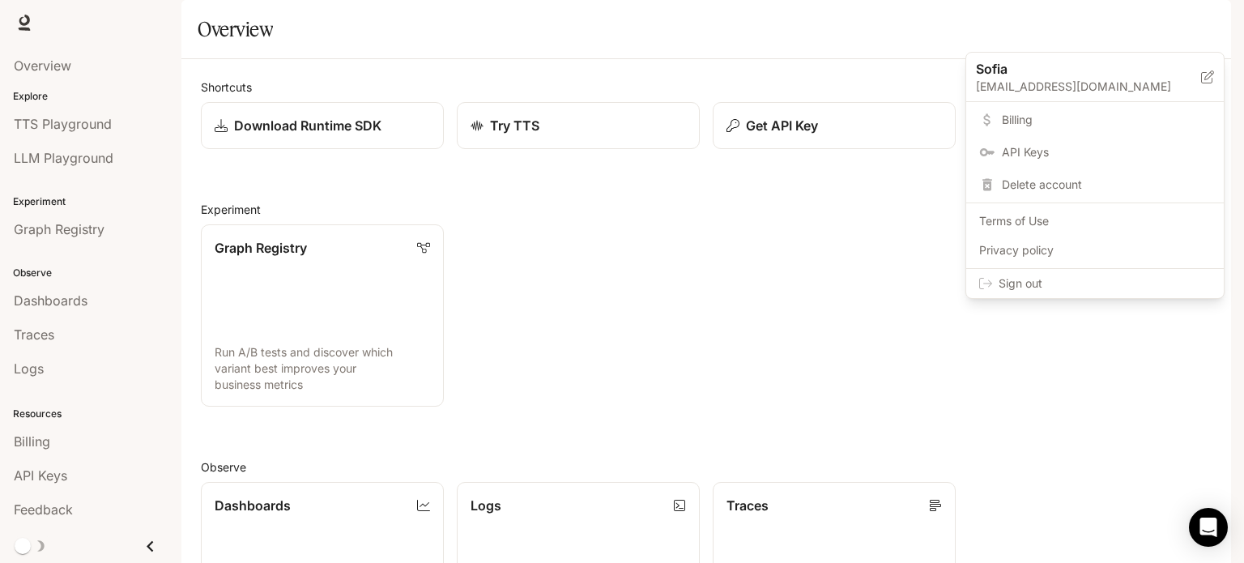
click at [120, 294] on div at bounding box center [622, 281] width 1244 height 563
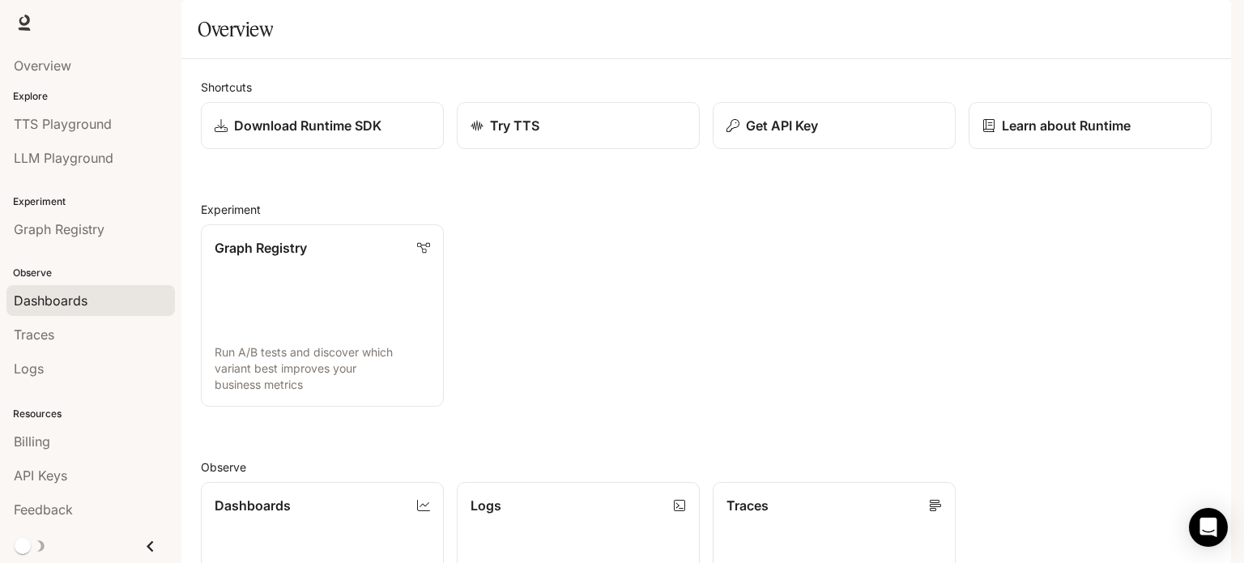
click at [104, 297] on div "Dashboards" at bounding box center [91, 300] width 154 height 19
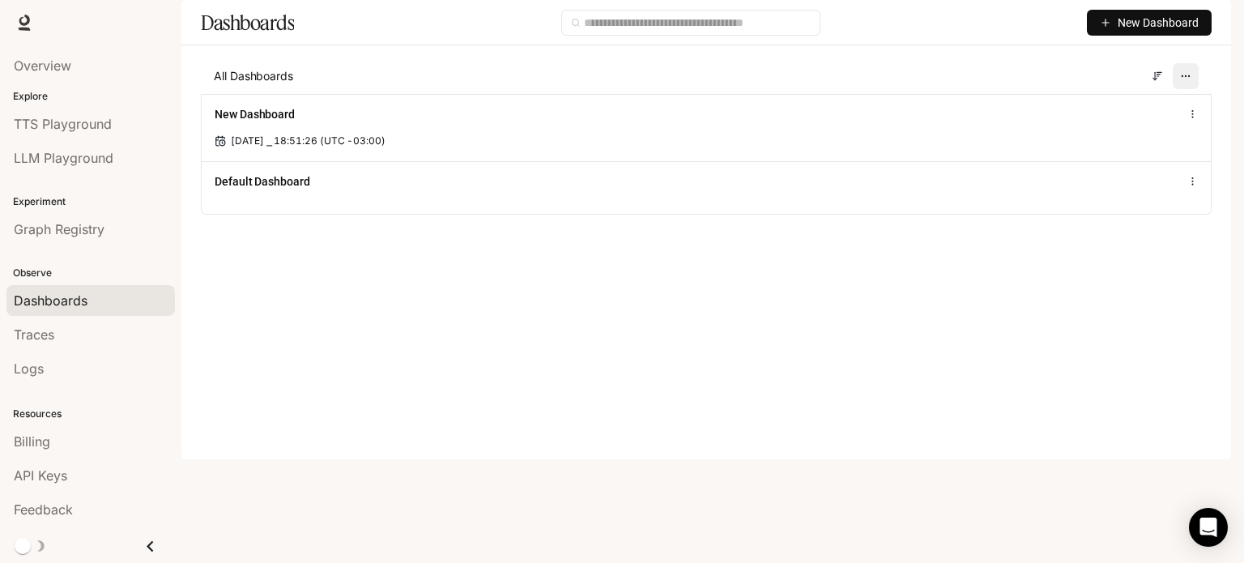
click at [1184, 89] on button "button" at bounding box center [1186, 76] width 26 height 26
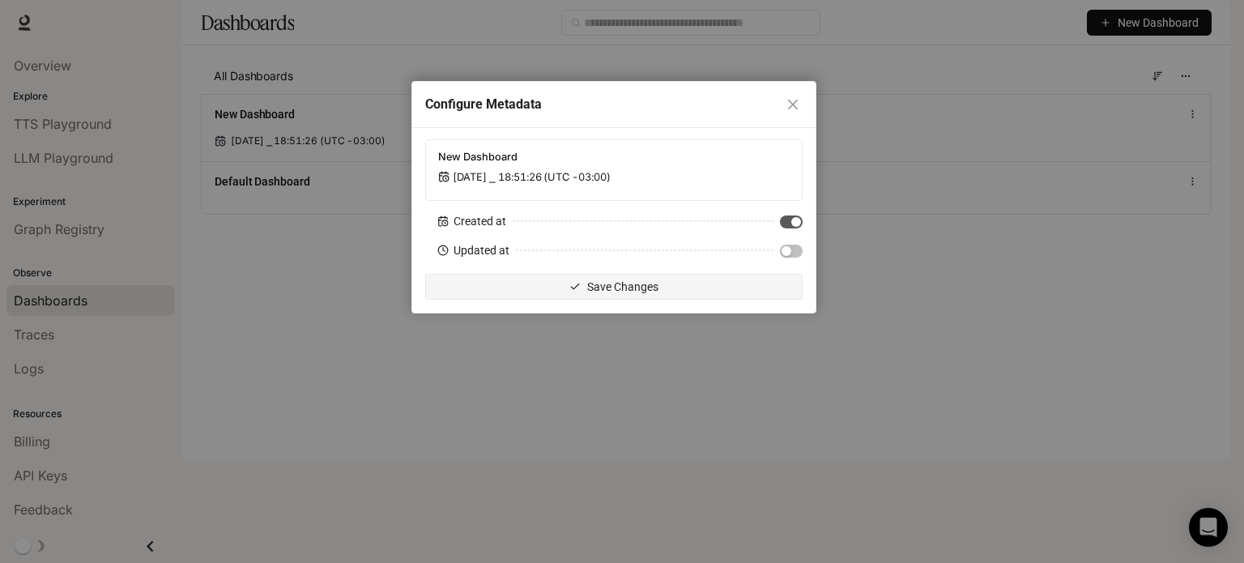
click at [781, 104] on div "Configure Metadata" at bounding box center [613, 104] width 377 height 19
click at [792, 108] on icon "close" at bounding box center [792, 104] width 13 height 13
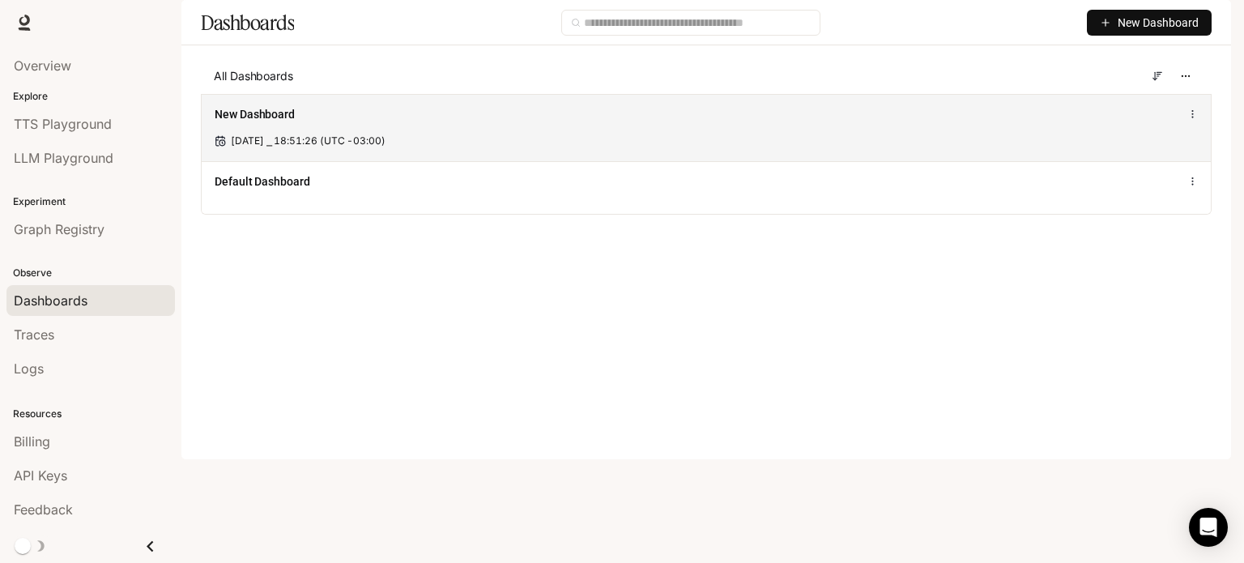
click at [1187, 120] on icon at bounding box center [1192, 114] width 11 height 11
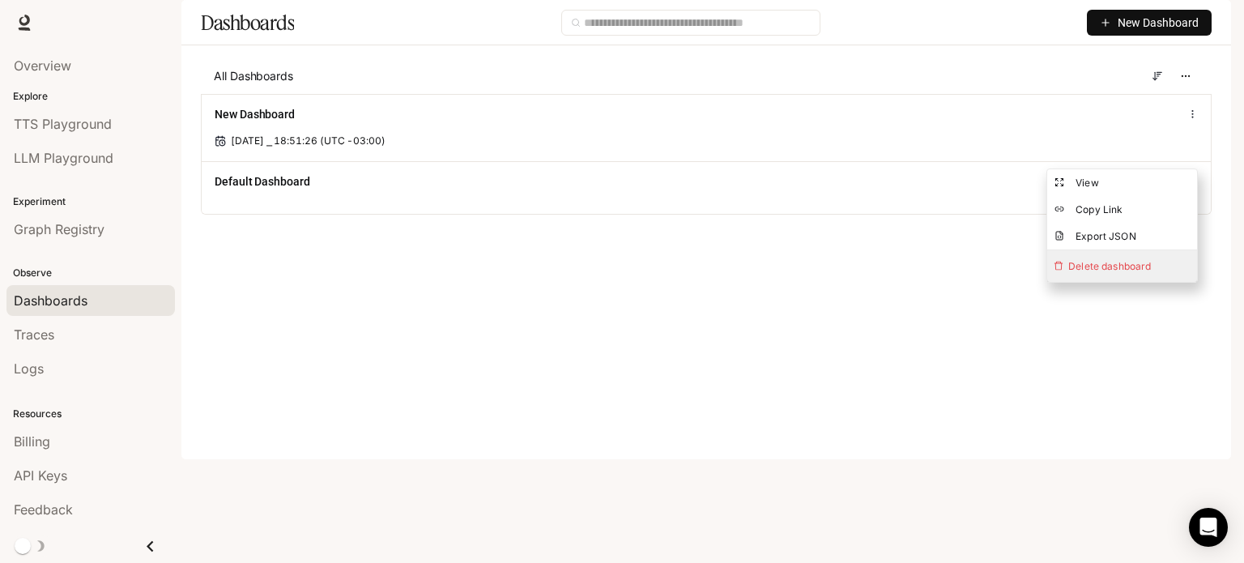
click at [1122, 267] on span "Delete dashboard" at bounding box center [1122, 266] width 150 height 32
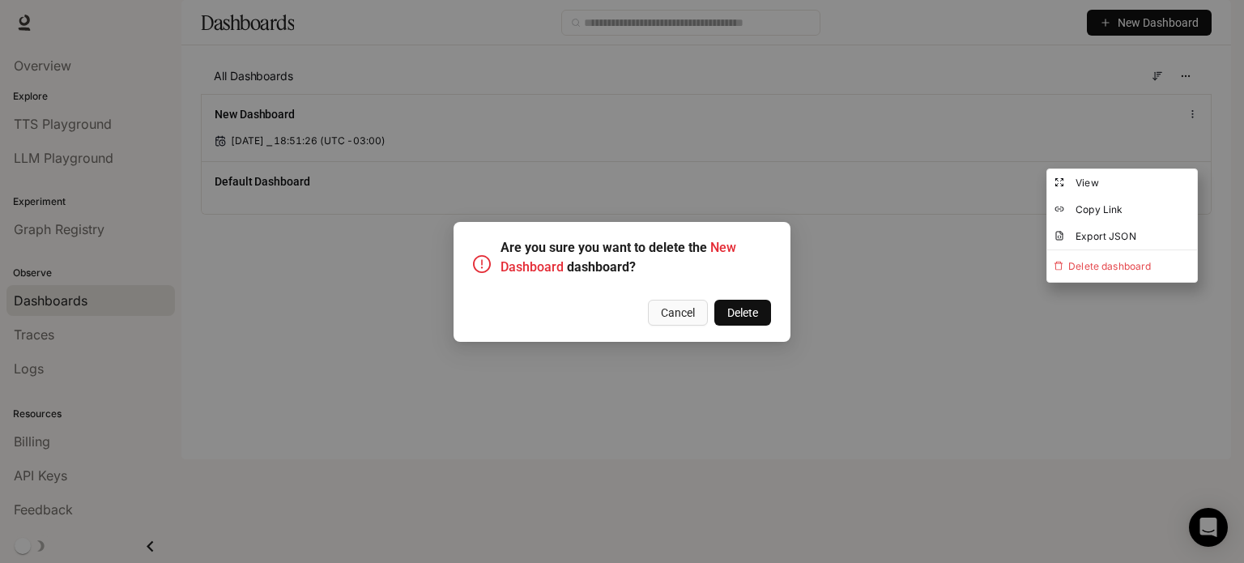
click at [738, 301] on button "Delete" at bounding box center [742, 313] width 57 height 26
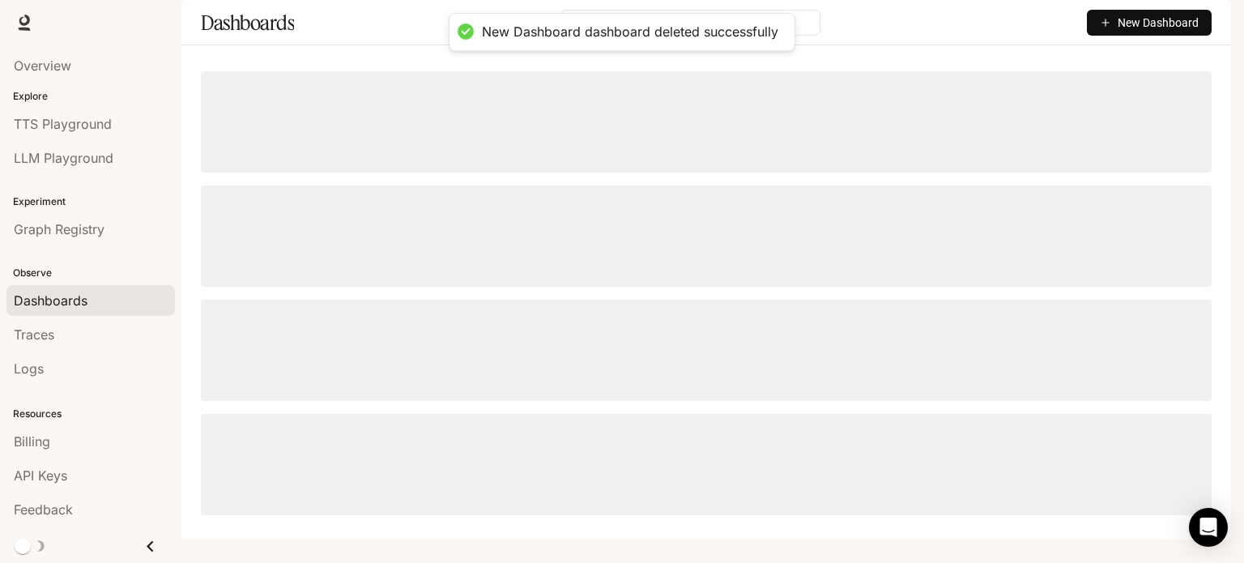
click at [736, 287] on span at bounding box center [706, 235] width 1011 height 101
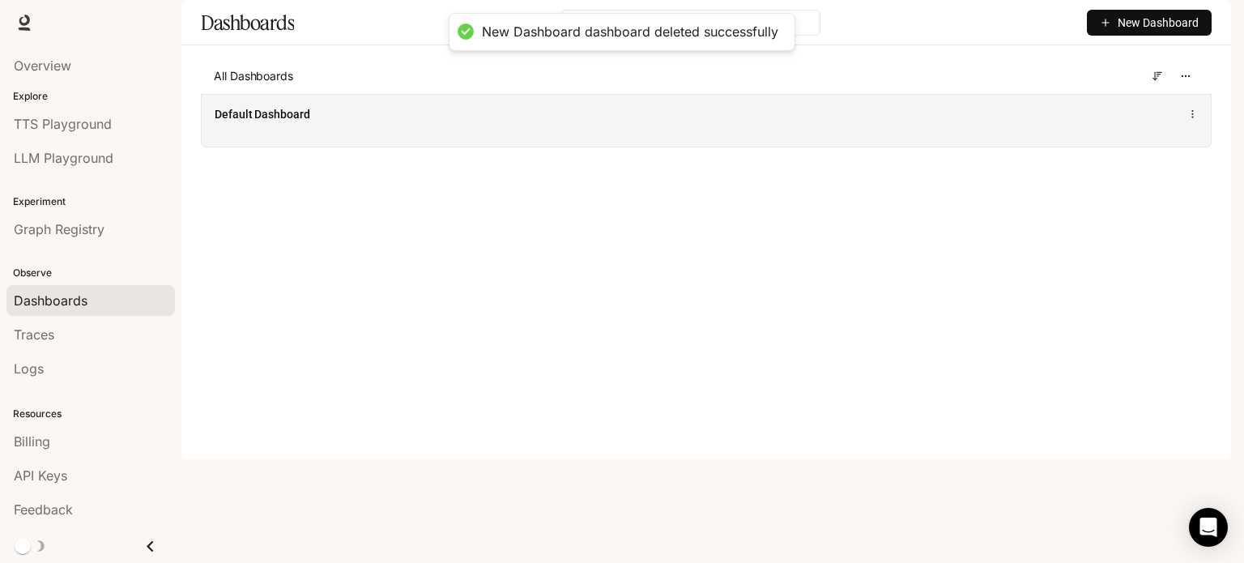
click at [436, 124] on div "Default Dashboard" at bounding box center [706, 113] width 983 height 19
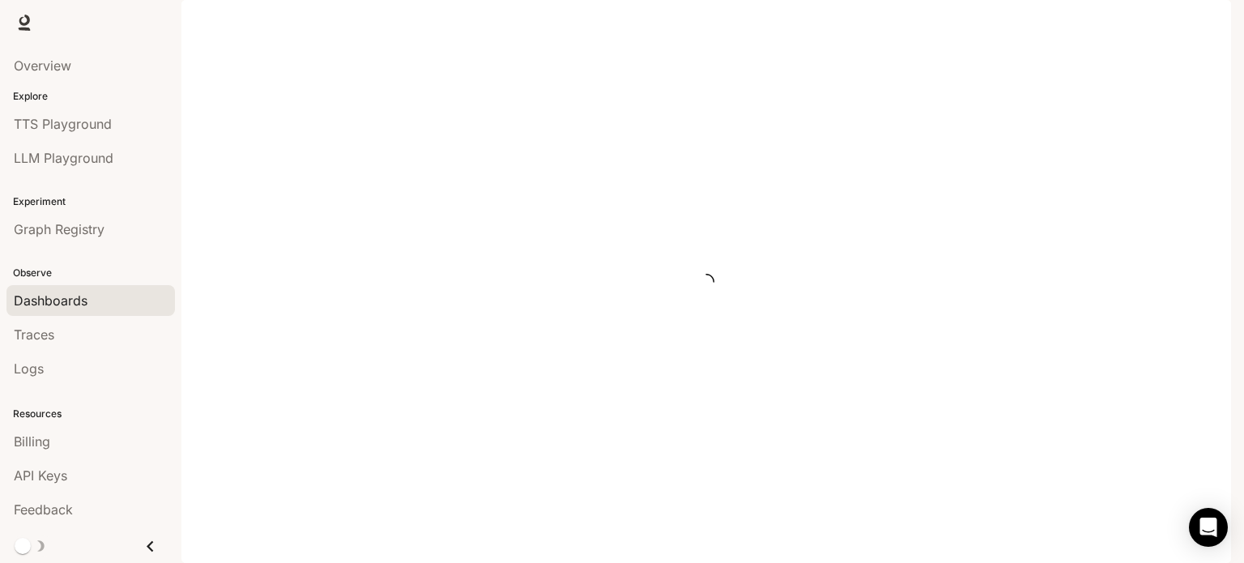
click at [436, 150] on div at bounding box center [706, 281] width 1050 height 563
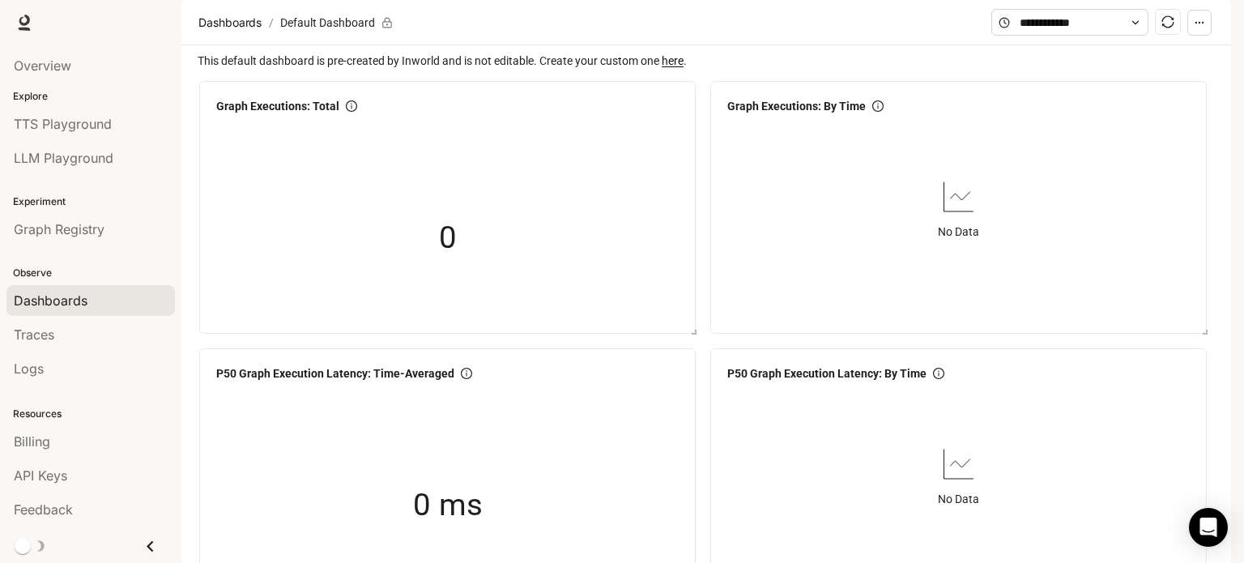
scroll to position [2074, 0]
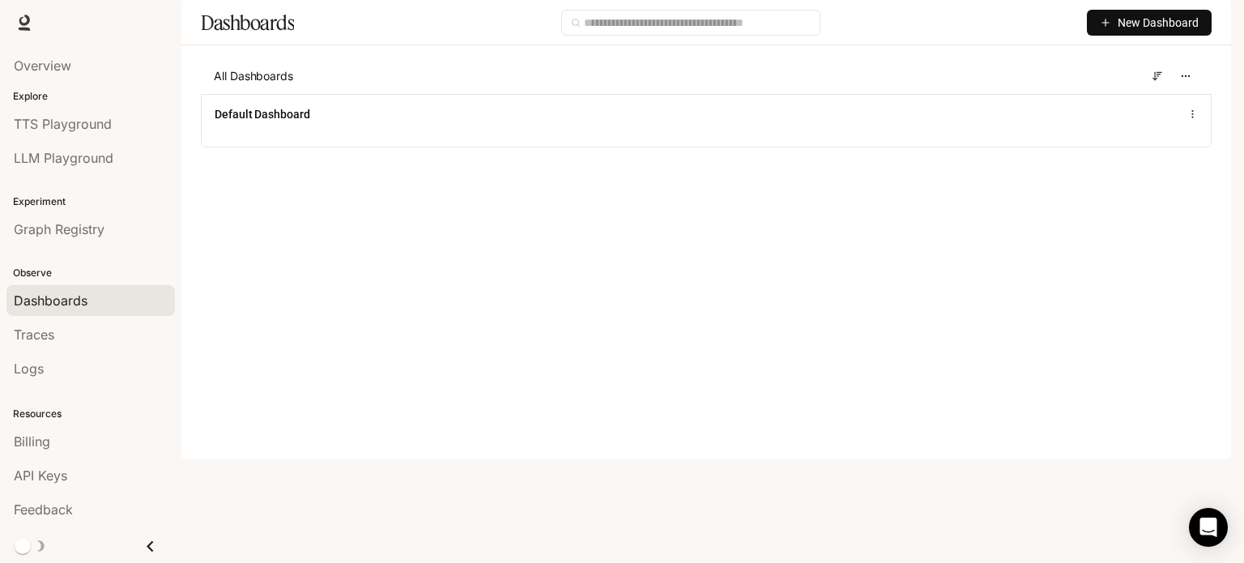
click at [1126, 36] on button "New Dashboard" at bounding box center [1149, 23] width 125 height 26
click at [1092, 103] on div "Create dashboard" at bounding box center [1130, 103] width 134 height 18
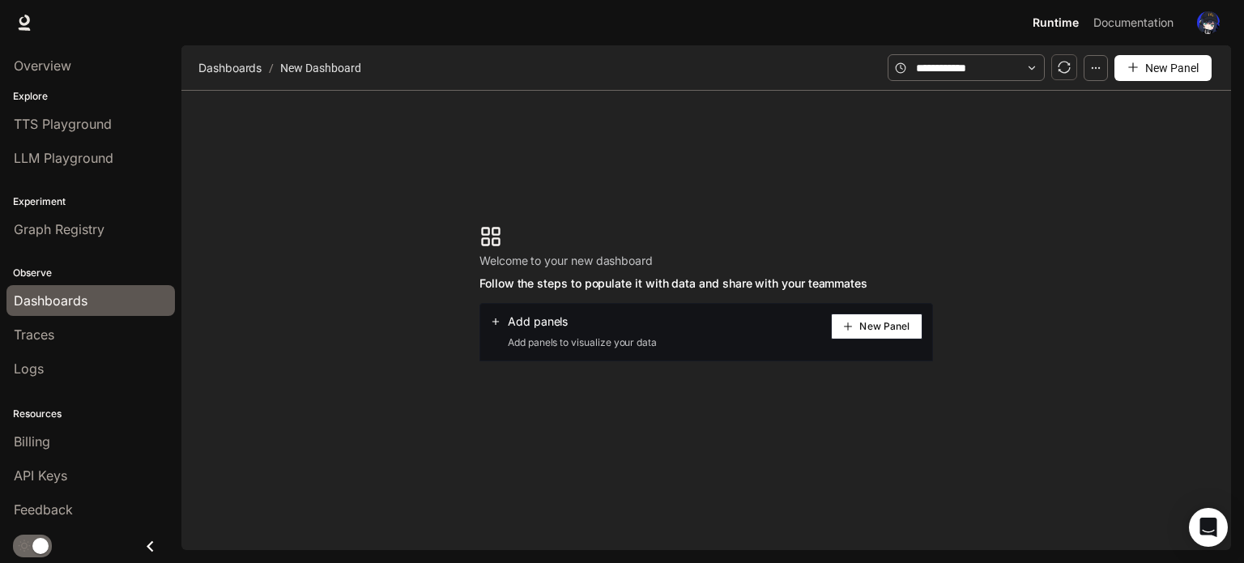
click at [852, 317] on button "New Panel" at bounding box center [877, 326] width 92 height 26
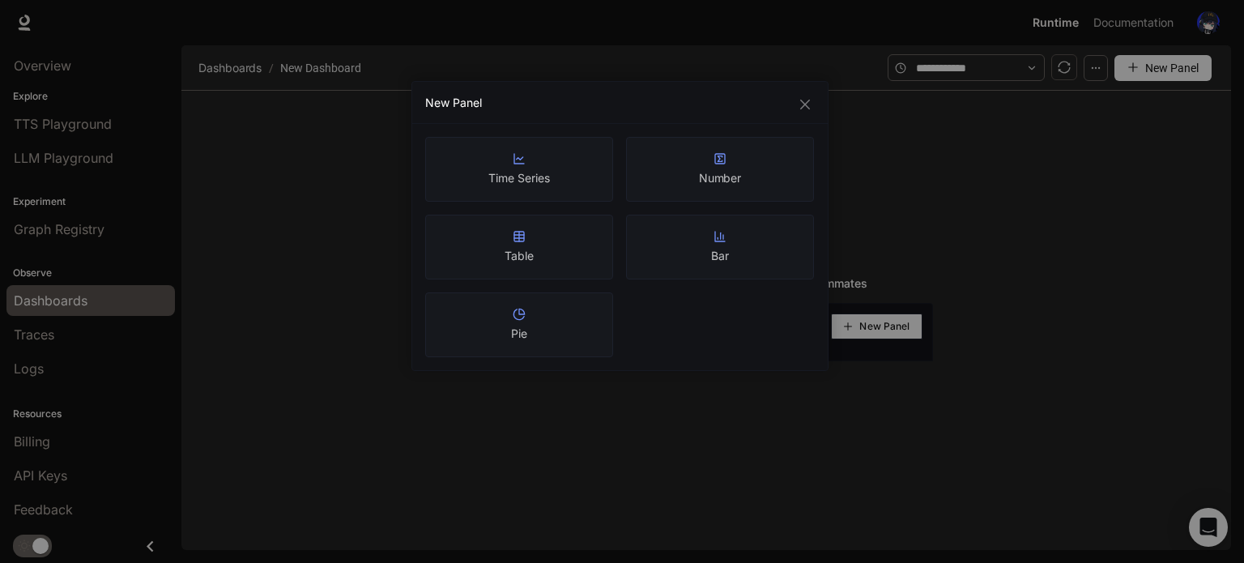
click at [803, 114] on div "New Panel" at bounding box center [619, 103] width 415 height 42
click at [810, 95] on div "New Panel Time Series Number Table Bar Pie" at bounding box center [619, 226] width 417 height 290
click at [798, 104] on icon "close" at bounding box center [804, 104] width 13 height 13
